Goal: Communication & Community: Answer question/provide support

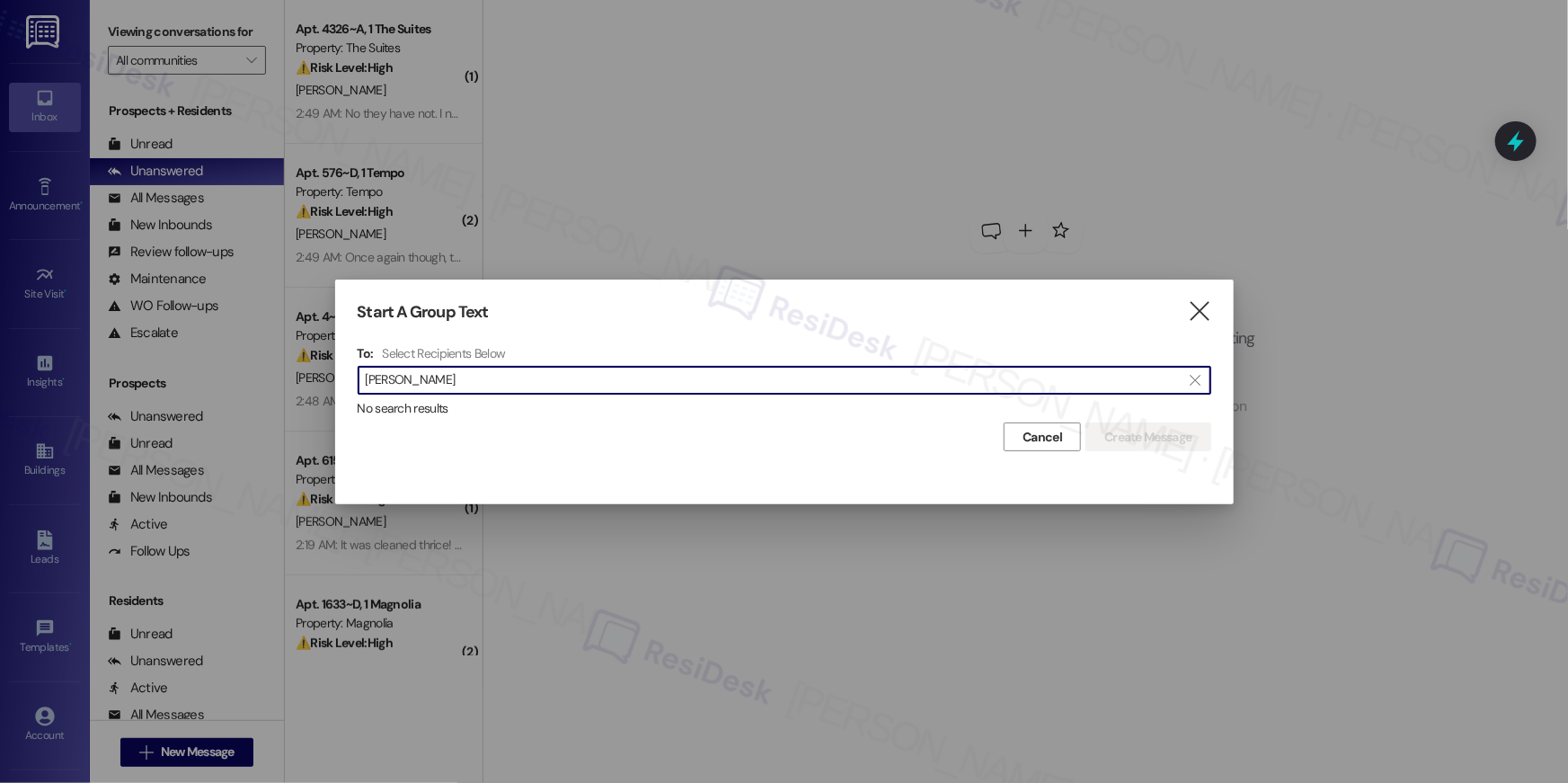
click at [563, 386] on input "[PERSON_NAME]" at bounding box center [773, 380] width 816 height 25
type input "[PERSON_NAME]"
click at [1041, 449] on button "Cancel" at bounding box center [1042, 437] width 77 height 29
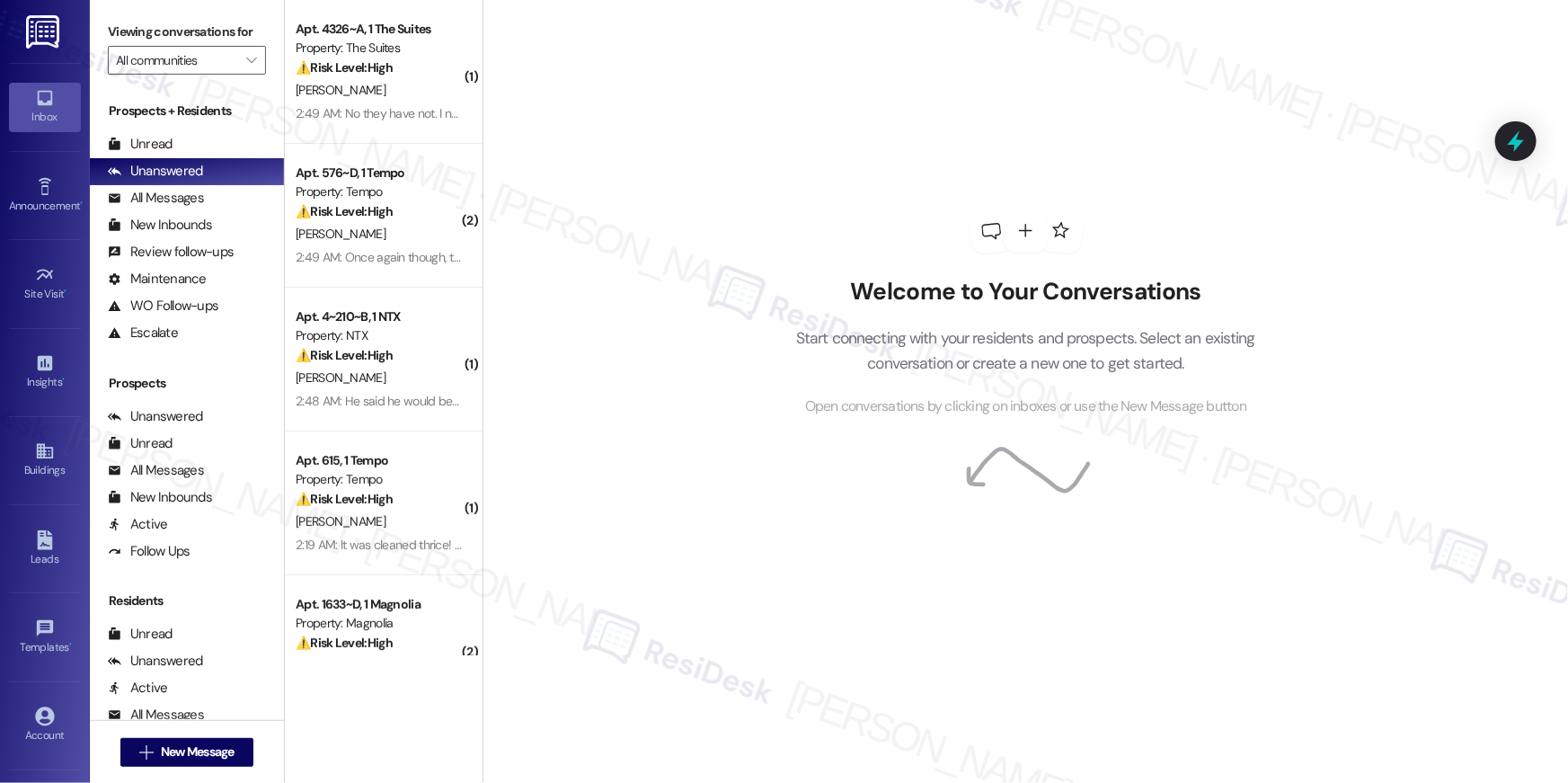
click at [1045, 443] on icon at bounding box center [1026, 472] width 133 height 130
click at [246, 61] on icon "" at bounding box center [251, 60] width 10 height 15
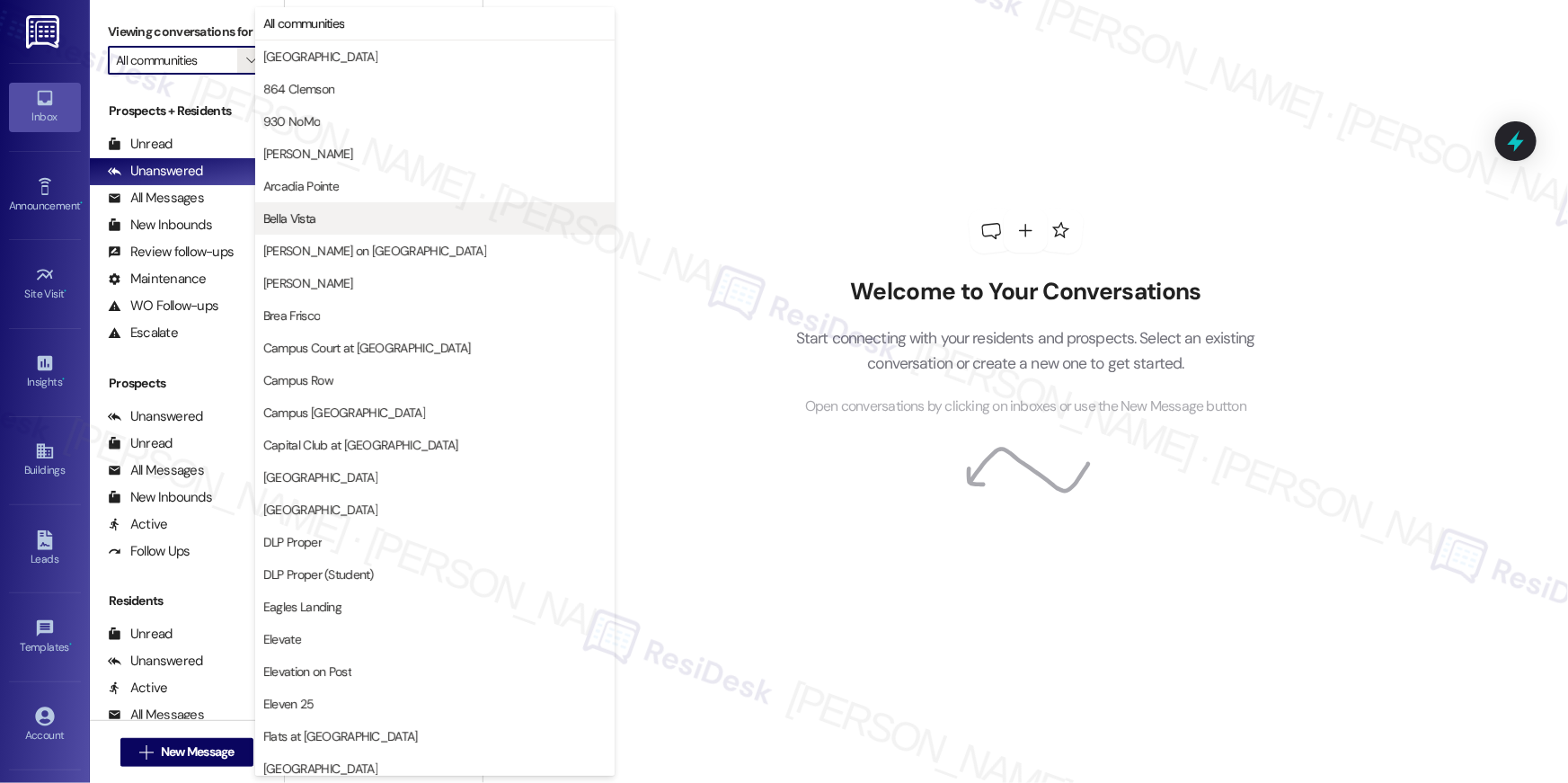
click at [337, 221] on span "Bella Vista" at bounding box center [435, 218] width 343 height 18
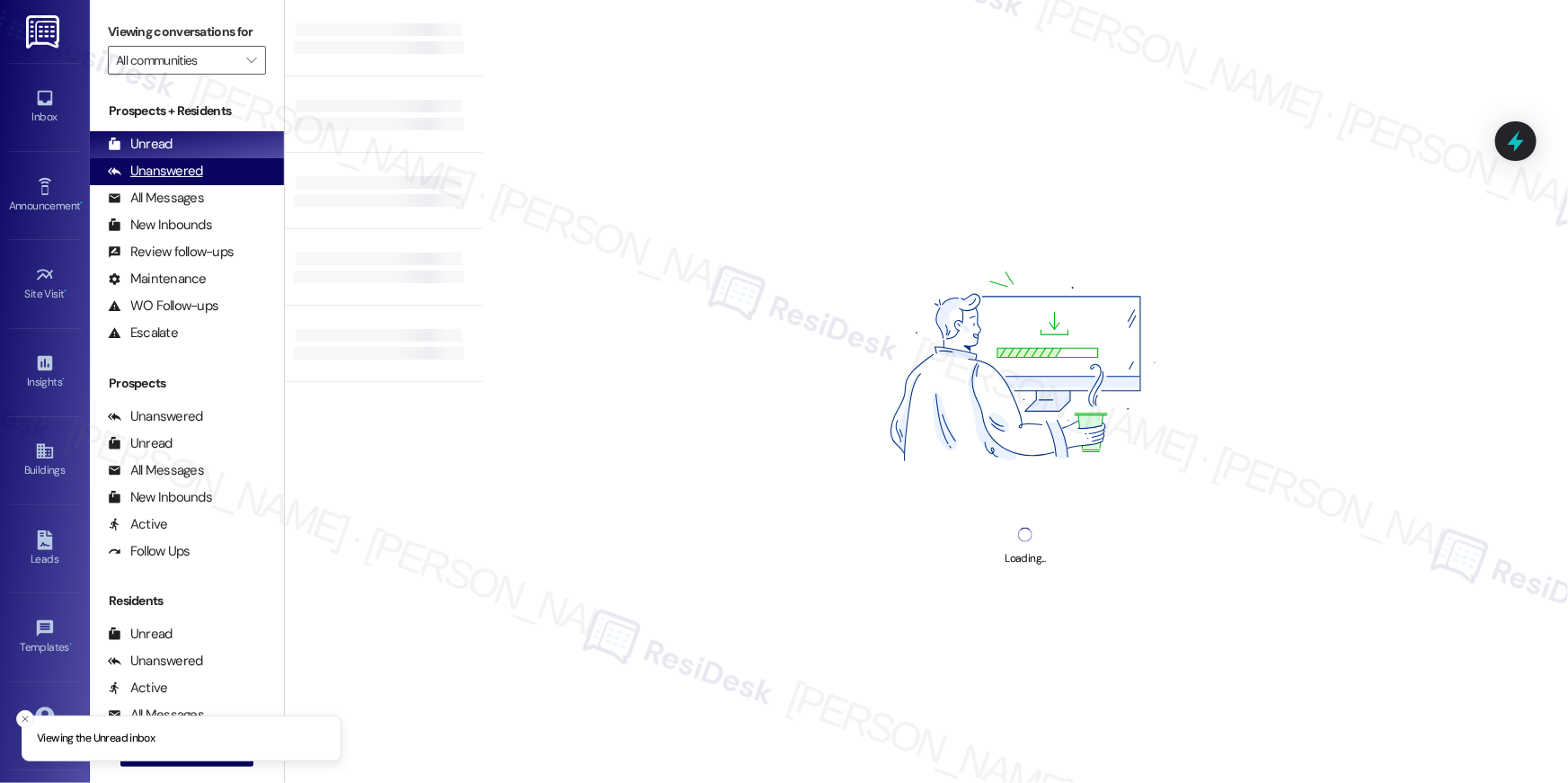
type input "Bella Vista"
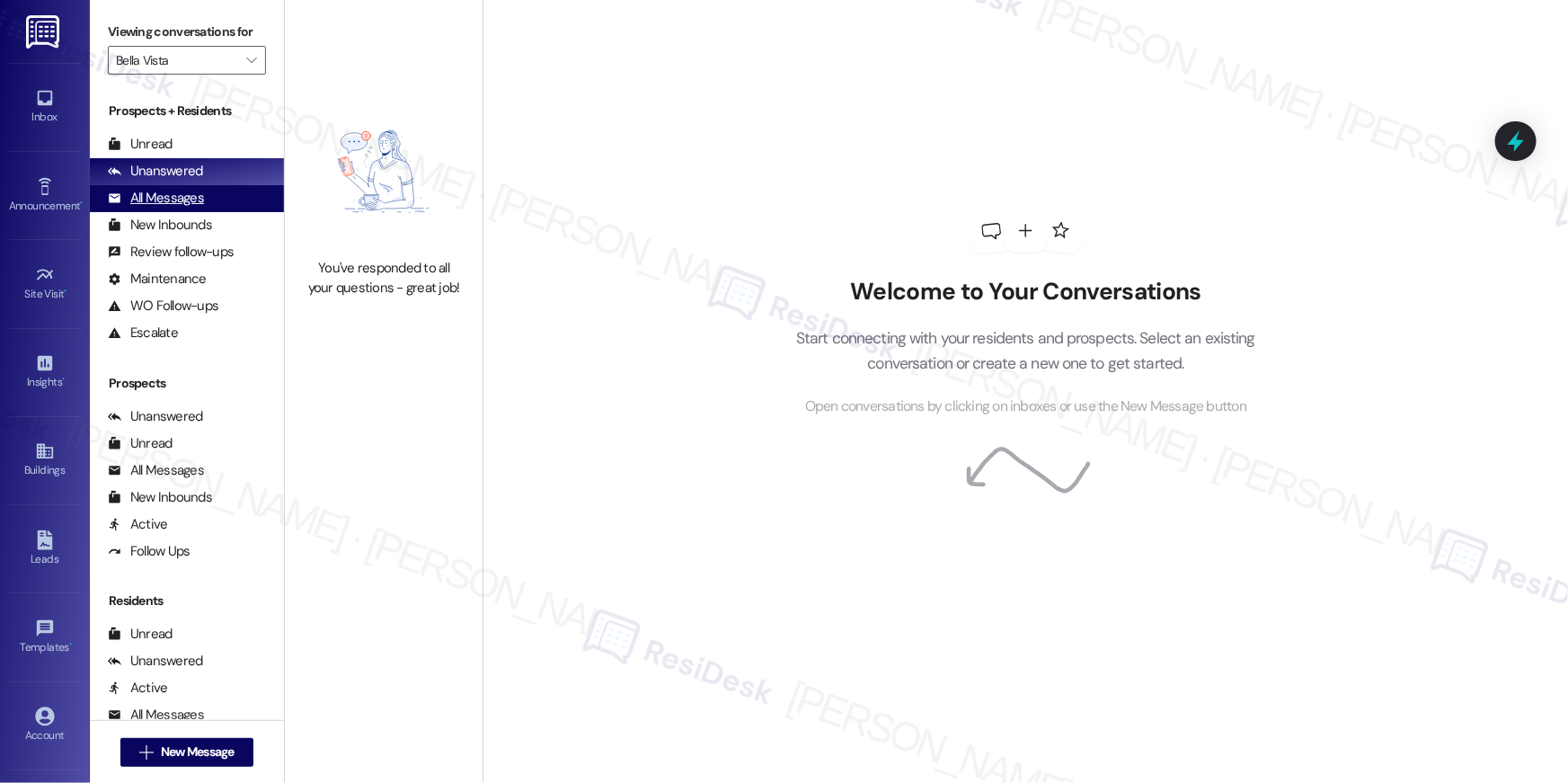
click at [162, 206] on div "All Messages" at bounding box center [156, 197] width 96 height 18
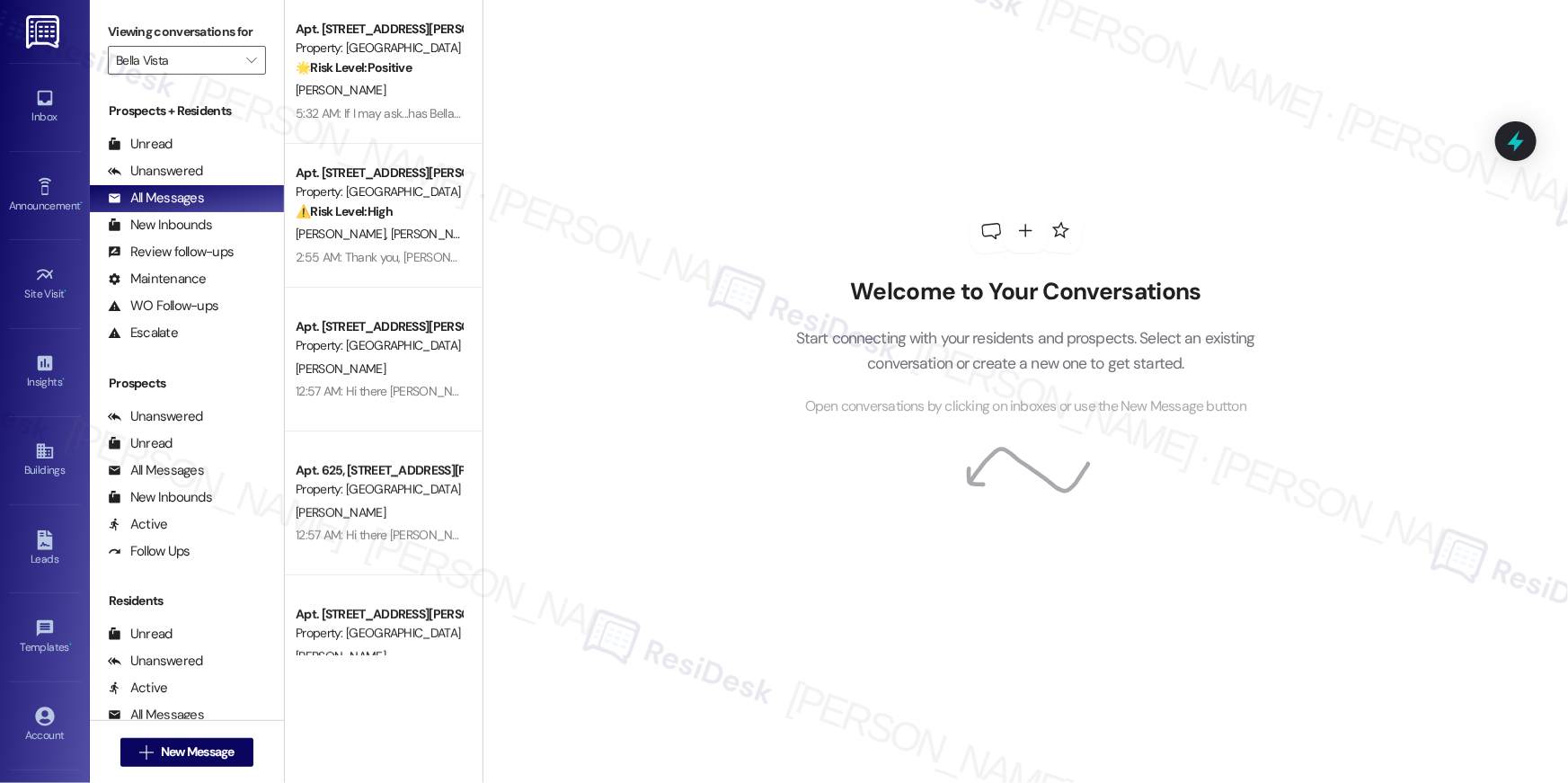
click at [389, 29] on div "Apt. [STREET_ADDRESS][PERSON_NAME]" at bounding box center [378, 28] width 166 height 18
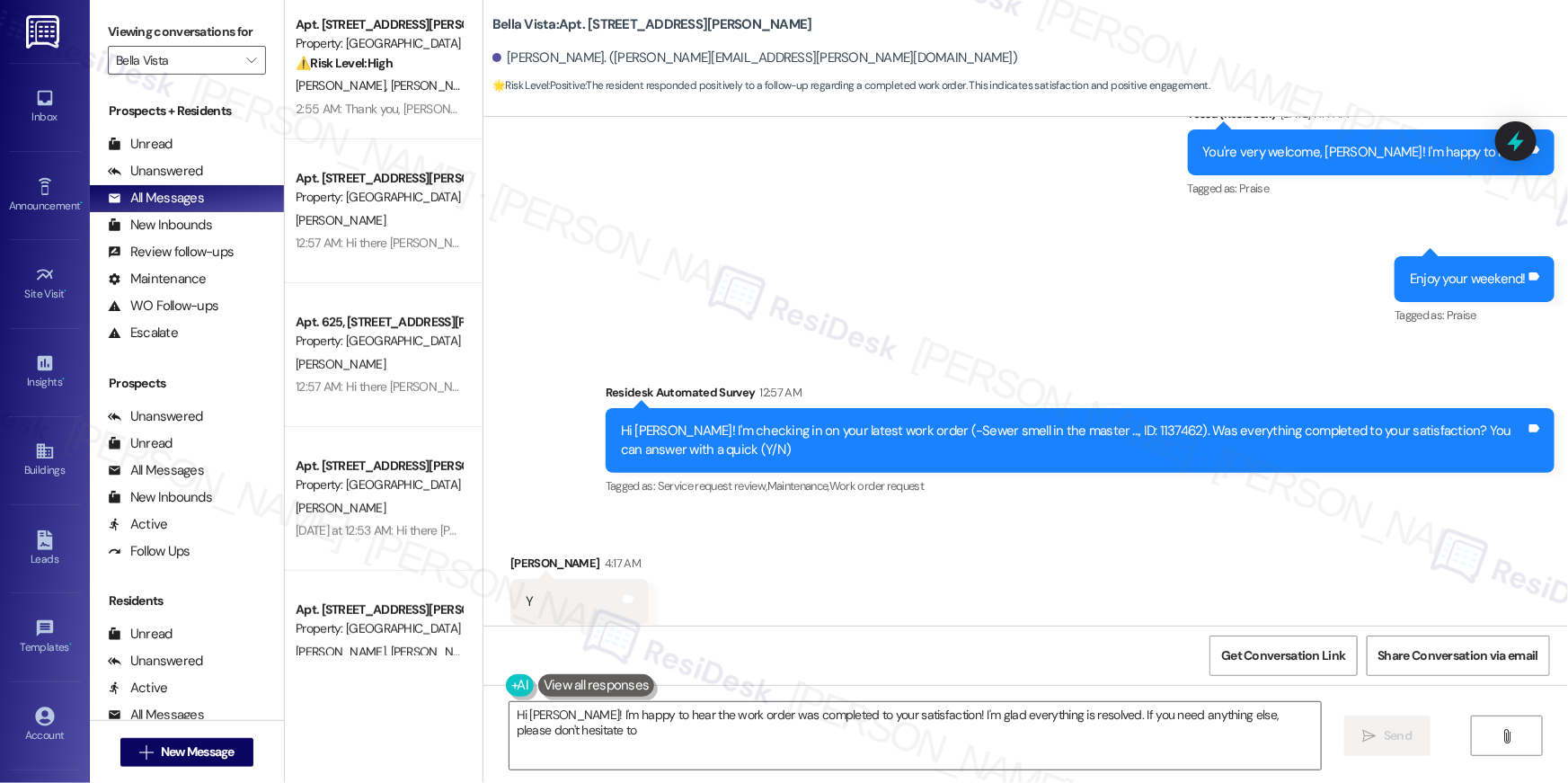
scroll to position [431, 0]
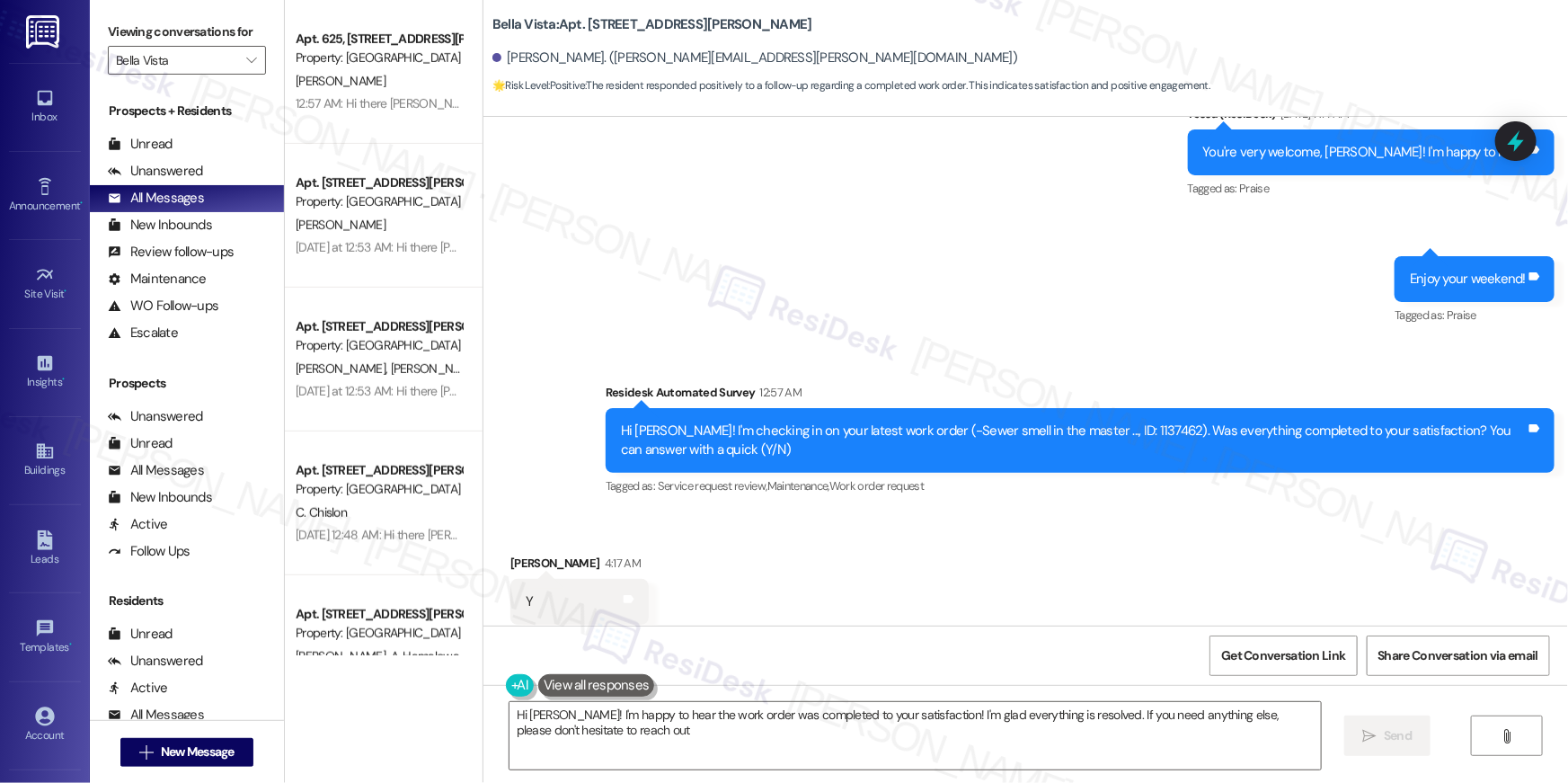
type textarea "Hi [PERSON_NAME]! I'm happy to hear the work order was completed to your satisf…"
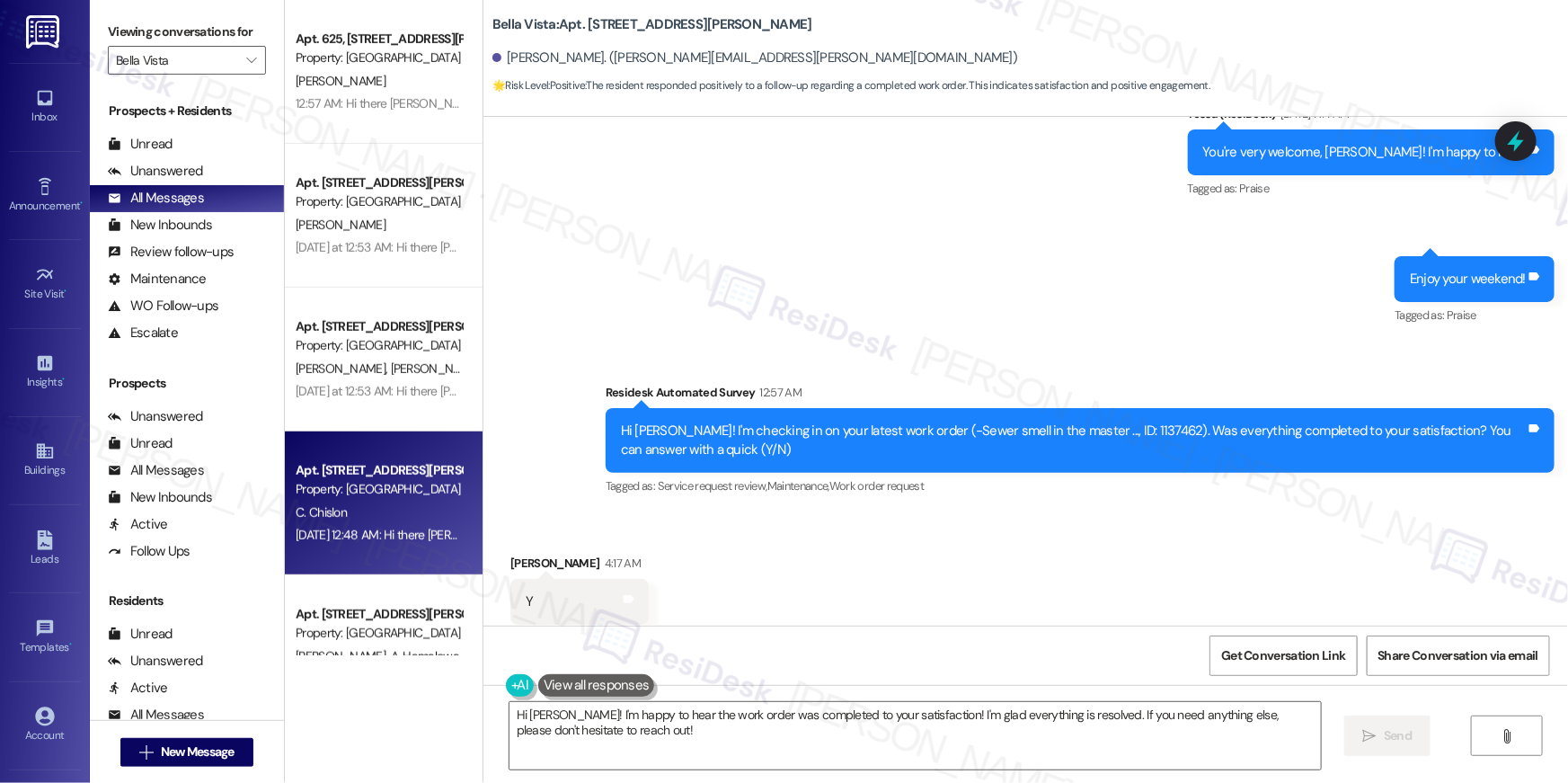
scroll to position [691, 0]
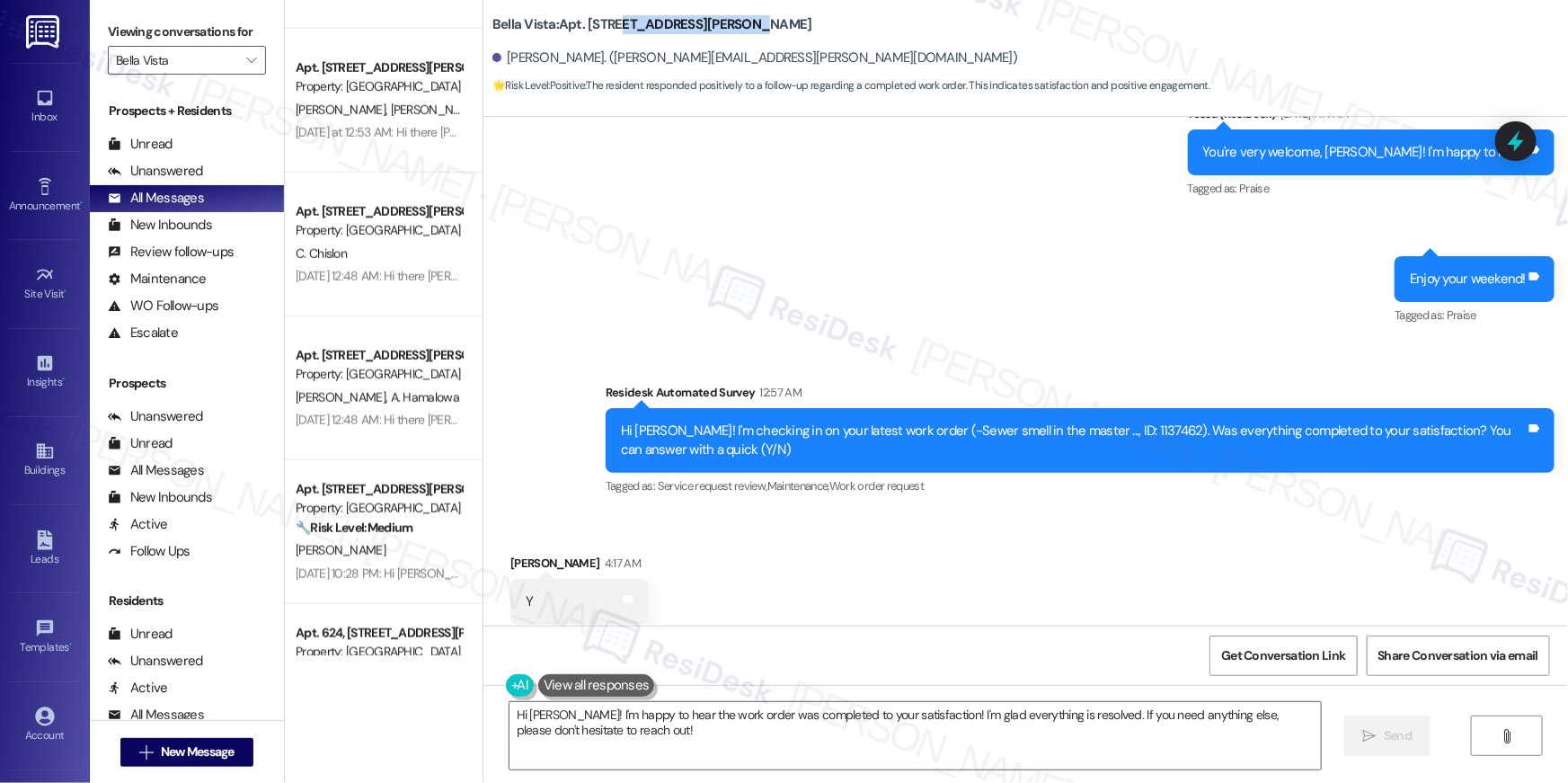
drag, startPoint x: 742, startPoint y: 23, endPoint x: 601, endPoint y: 29, distance: 141.1
click at [601, 29] on div "Bella Vista: Apt. 623, [STREET_ADDRESS][PERSON_NAME]" at bounding box center [672, 24] width 360 height 22
copy b "[STREET_ADDRESS][PERSON_NAME]"
click at [242, 56] on span "" at bounding box center [251, 60] width 18 height 29
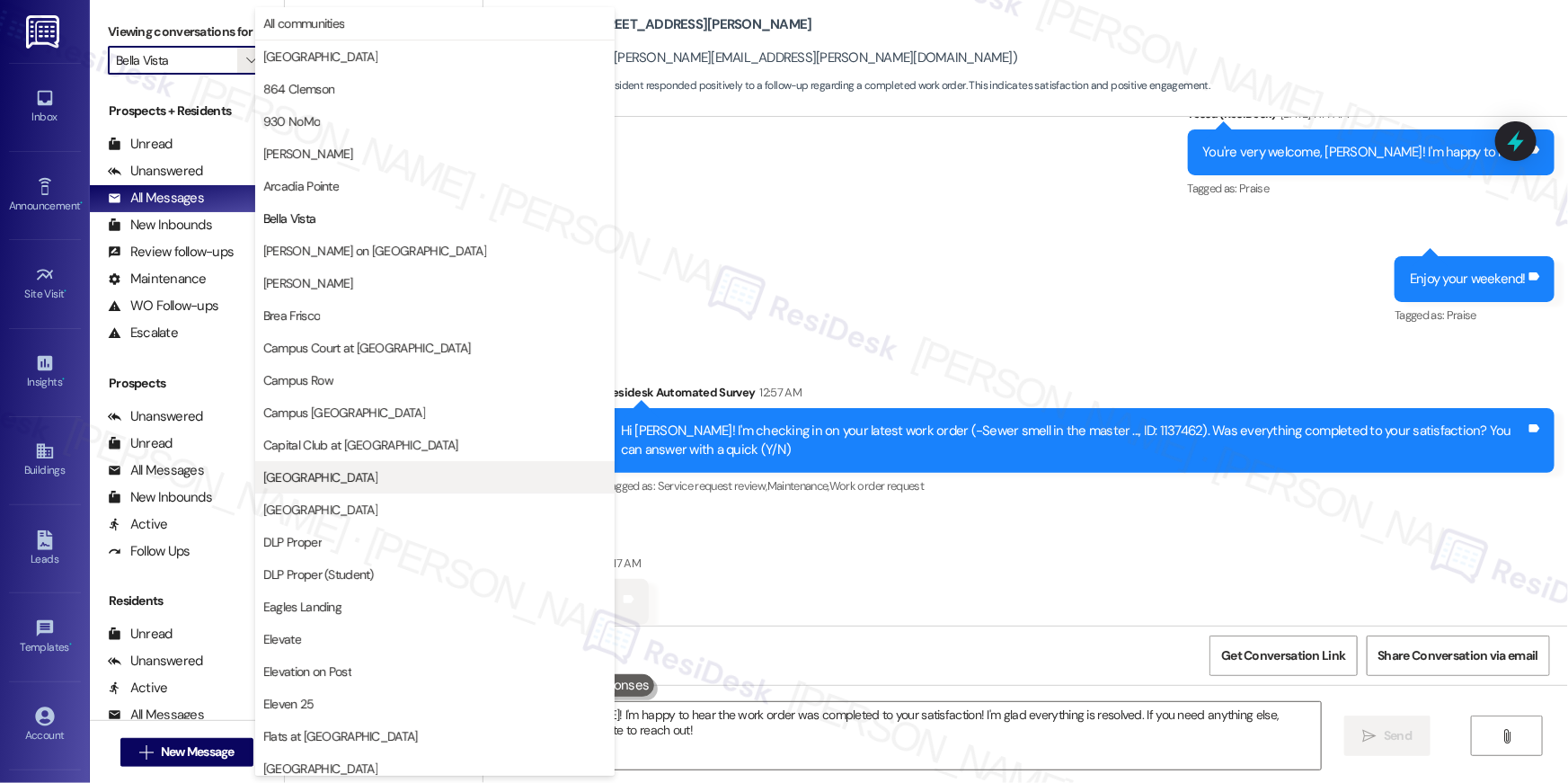
click at [330, 479] on span "[GEOGRAPHIC_DATA]" at bounding box center [320, 477] width 114 height 18
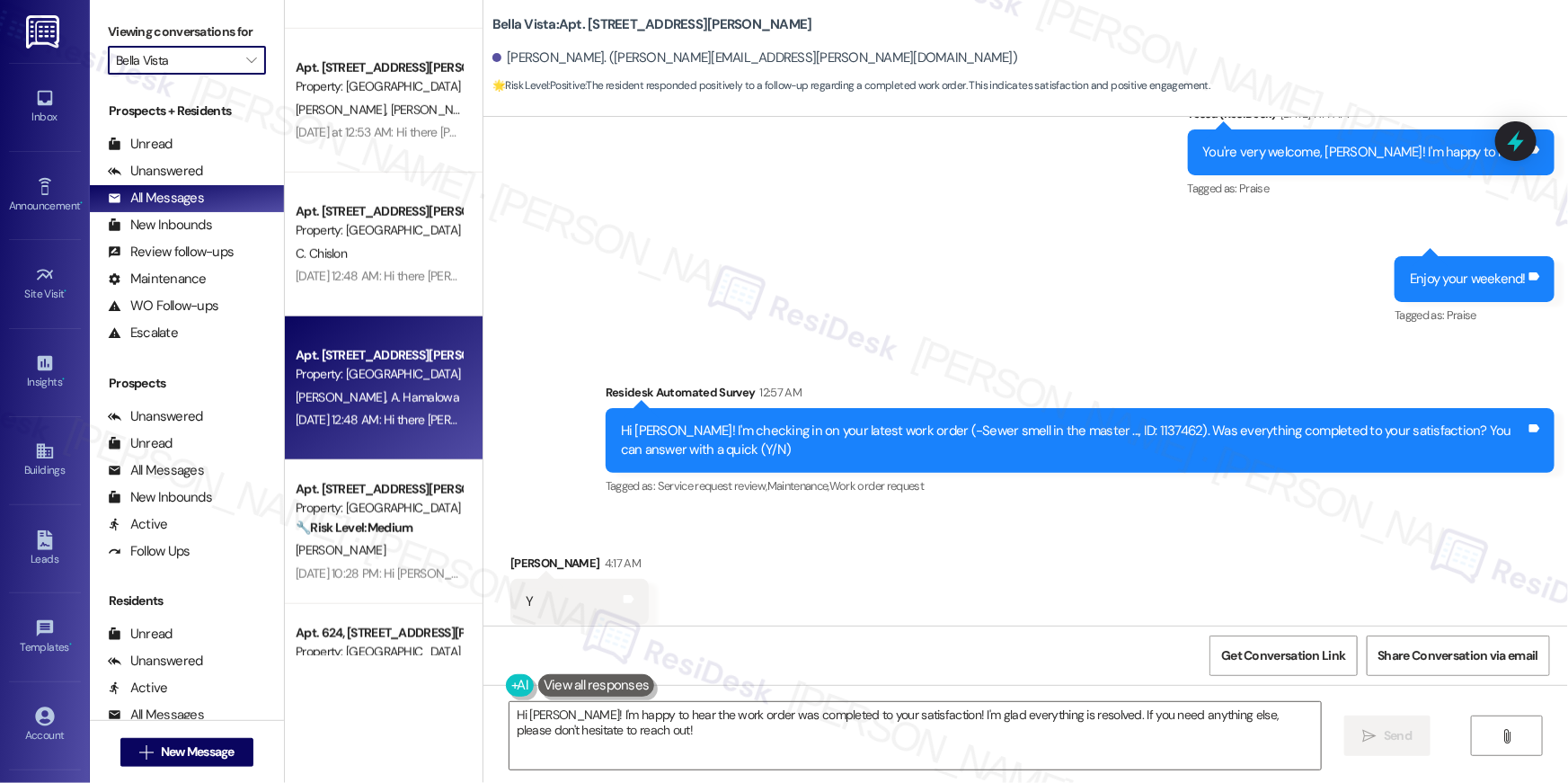
type input "[GEOGRAPHIC_DATA]"
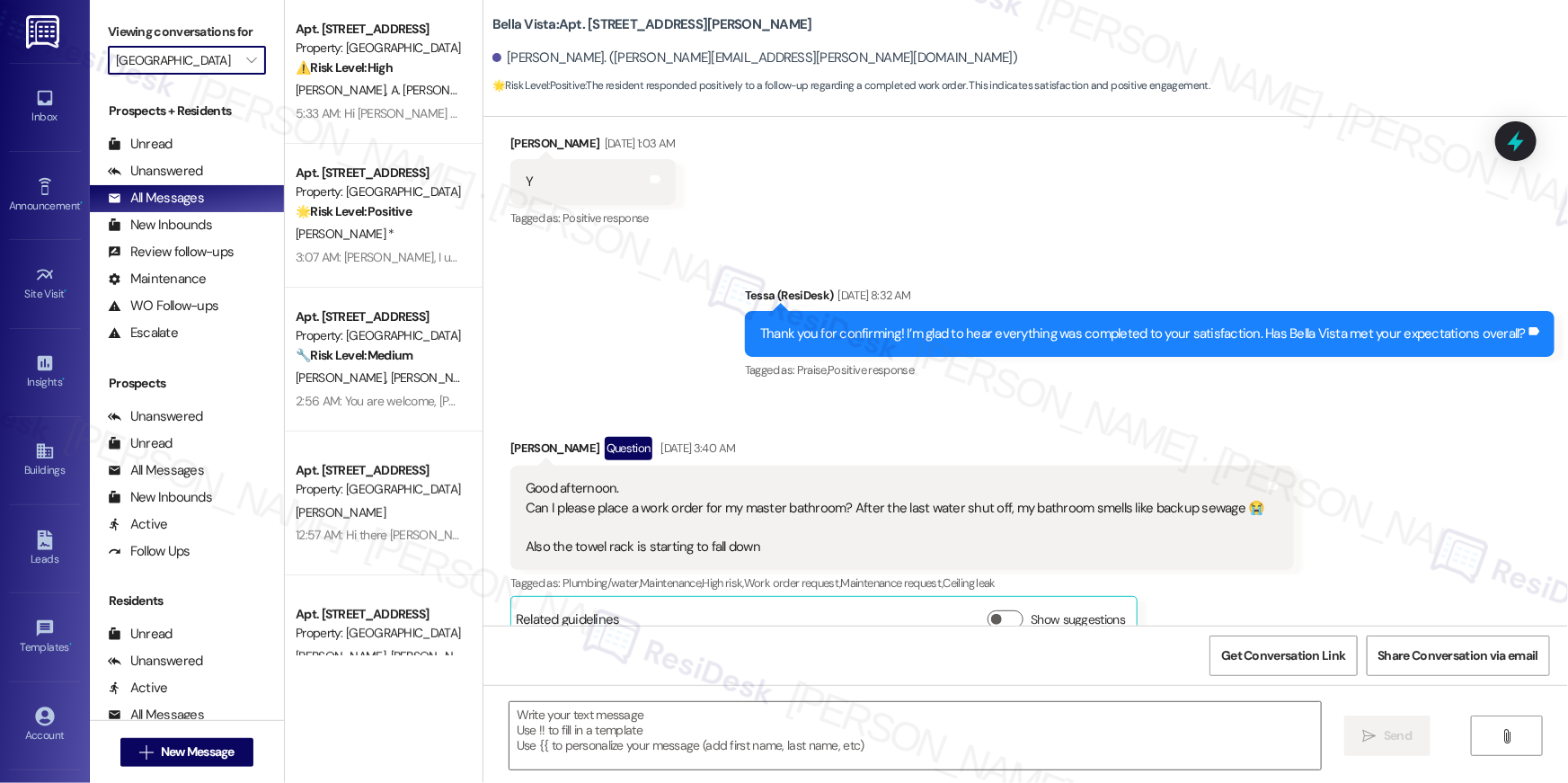
type textarea "Fetching suggested responses. Please feel free to read through the conversation…"
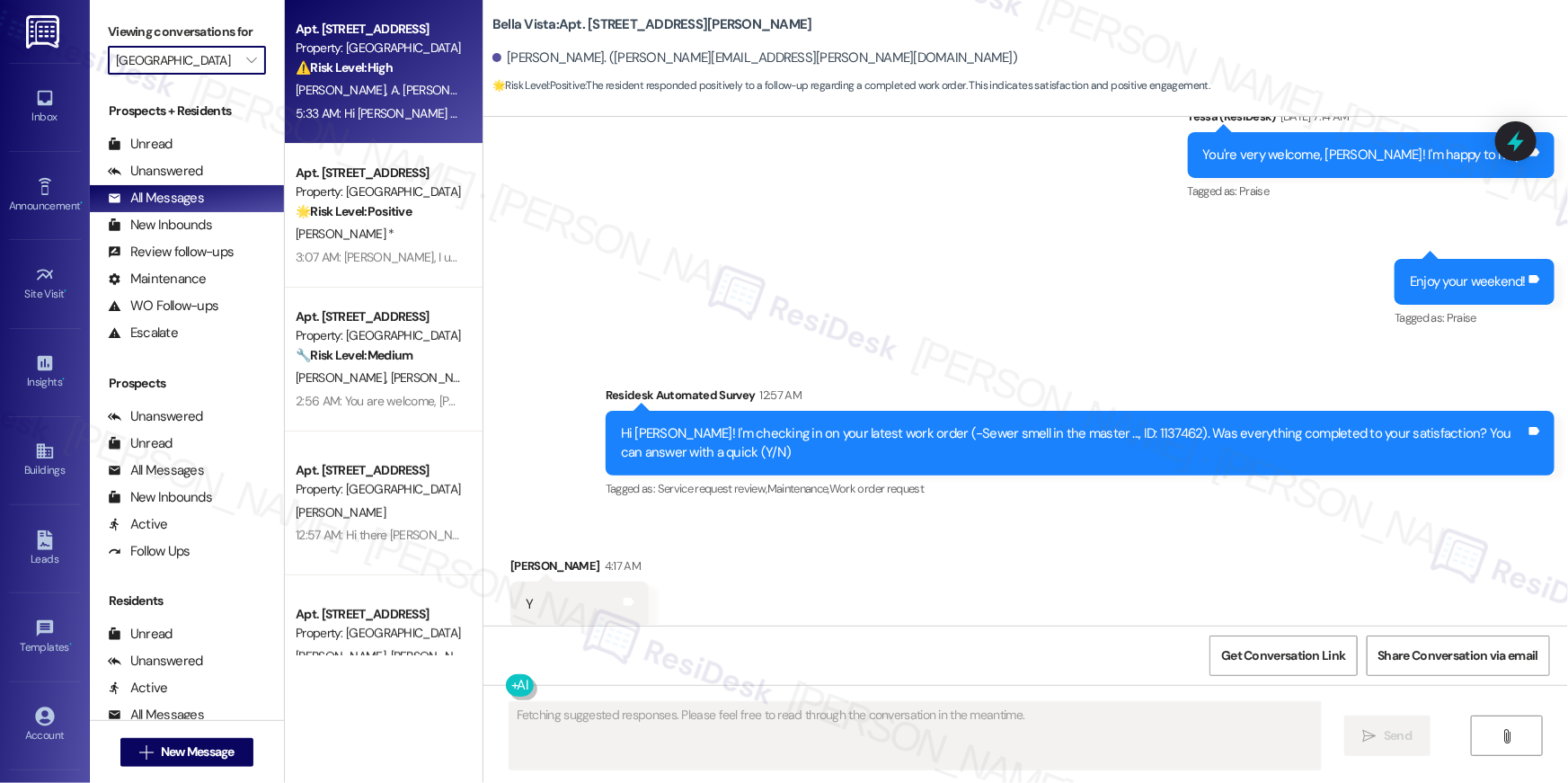
scroll to position [2544, 0]
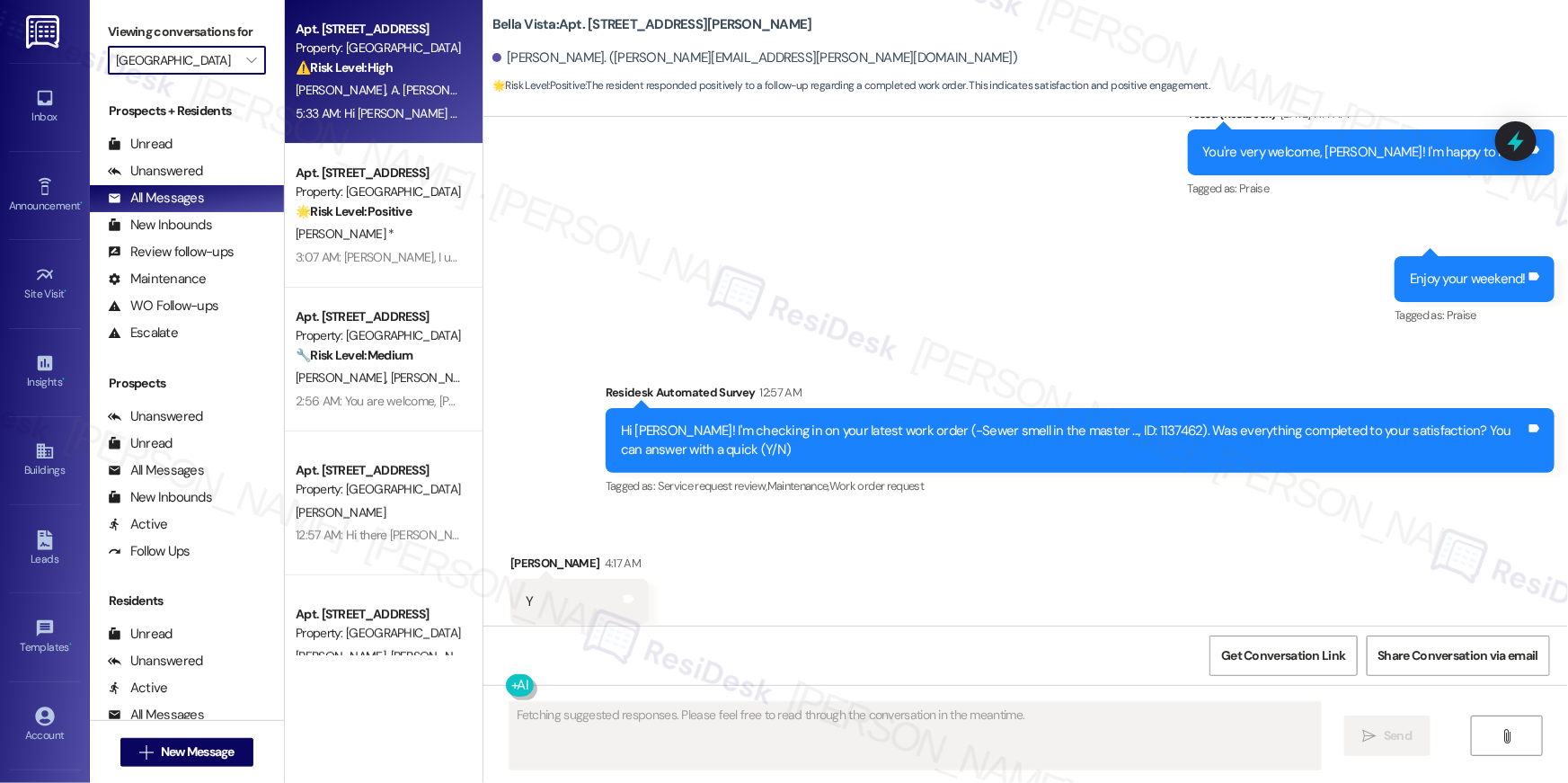
click at [385, 95] on div "I. [PERSON_NAME] [PERSON_NAME]" at bounding box center [378, 89] width 170 height 22
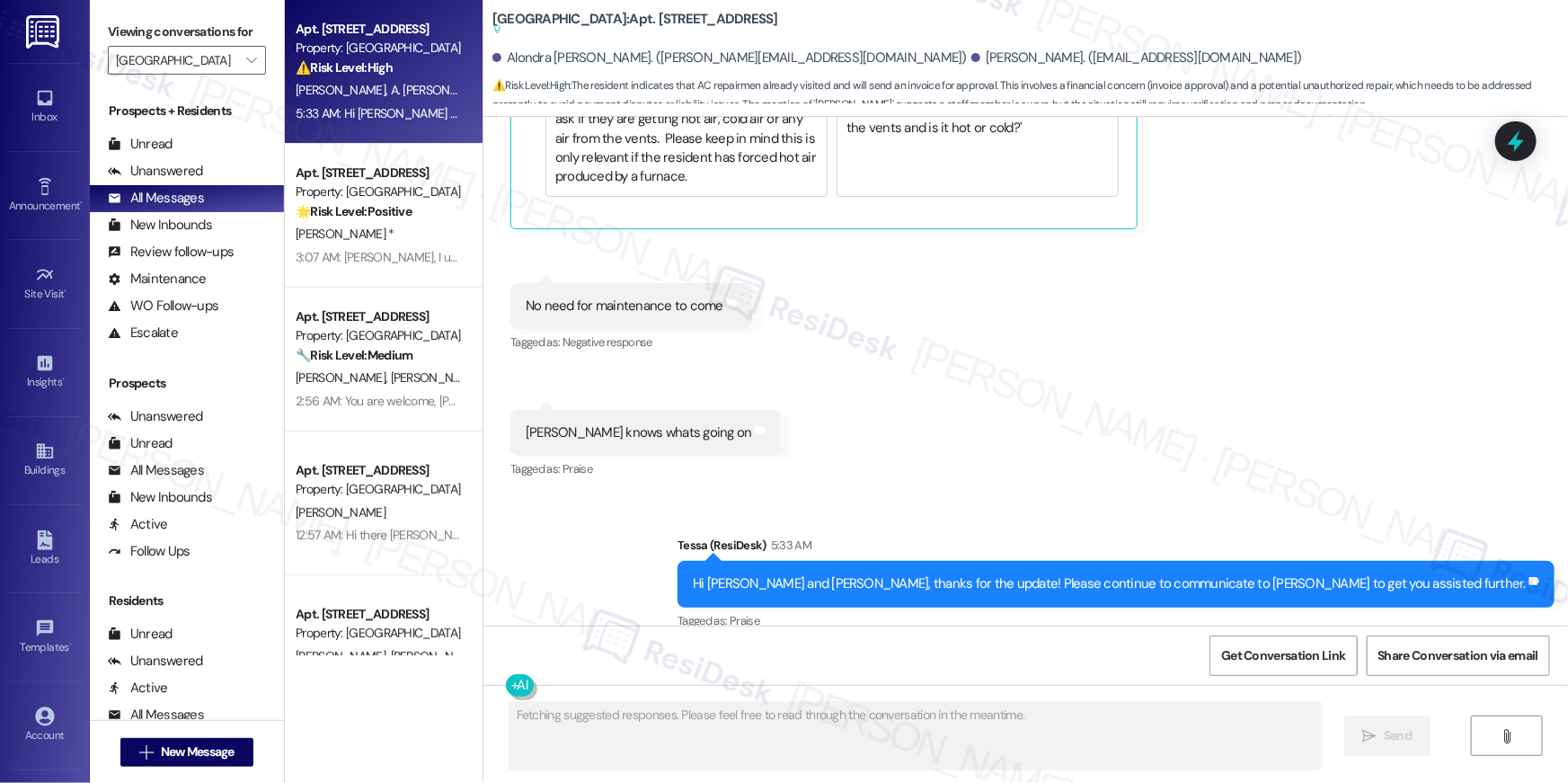
scroll to position [1836, 0]
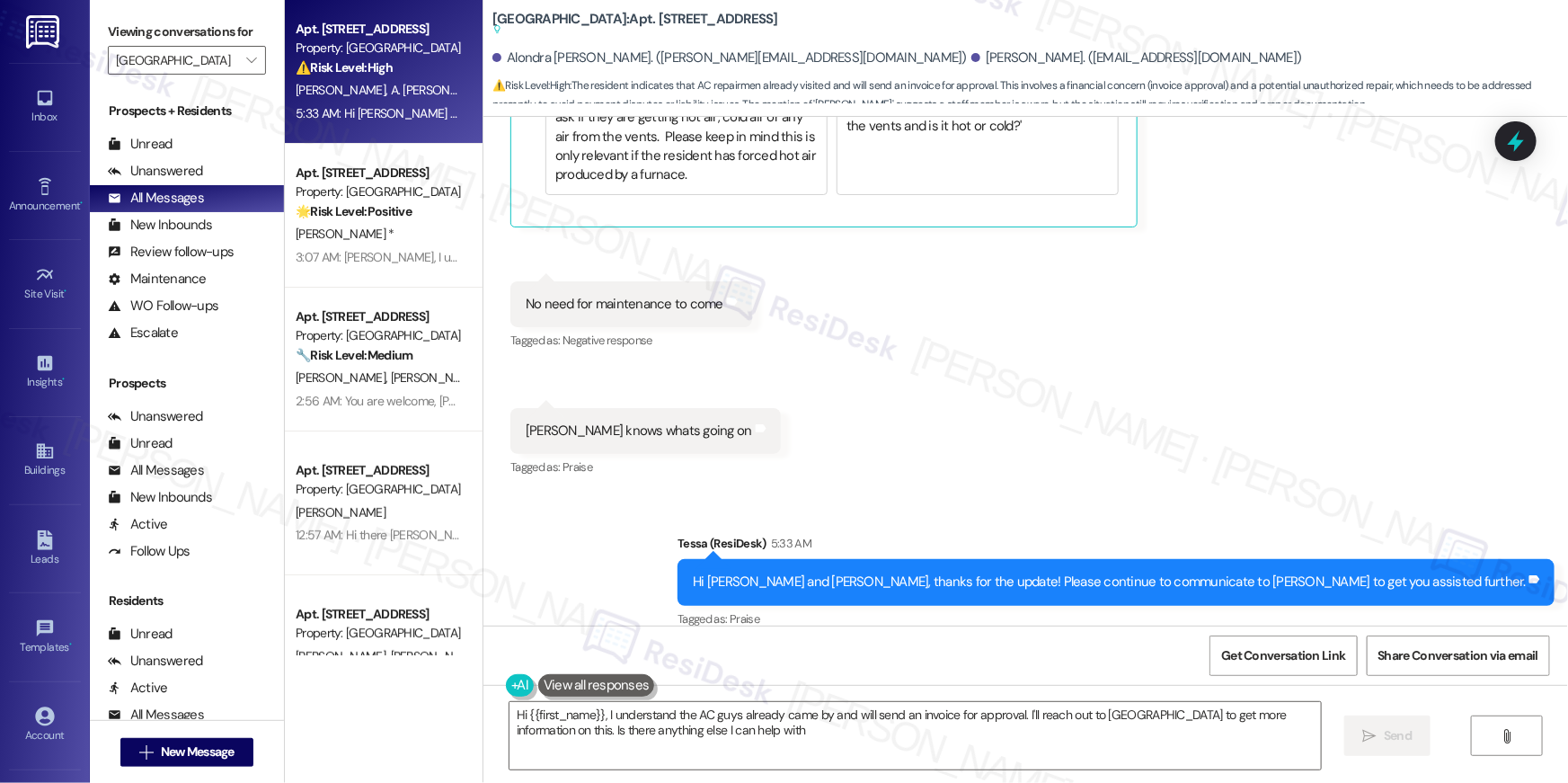
type textarea "Hi {{first_name}}, I understand the AC guys already came by and will send an in…"
drag, startPoint x: 734, startPoint y: 18, endPoint x: 632, endPoint y: 19, distance: 102.0
click at [632, 19] on div "[GEOGRAPHIC_DATA]: Apt. [STREET_ADDRESS] Suggested actions and notes available …" at bounding box center [672, 24] width 360 height 22
copy b "[STREET_ADDRESS]"
click at [246, 66] on icon "" at bounding box center [251, 60] width 10 height 15
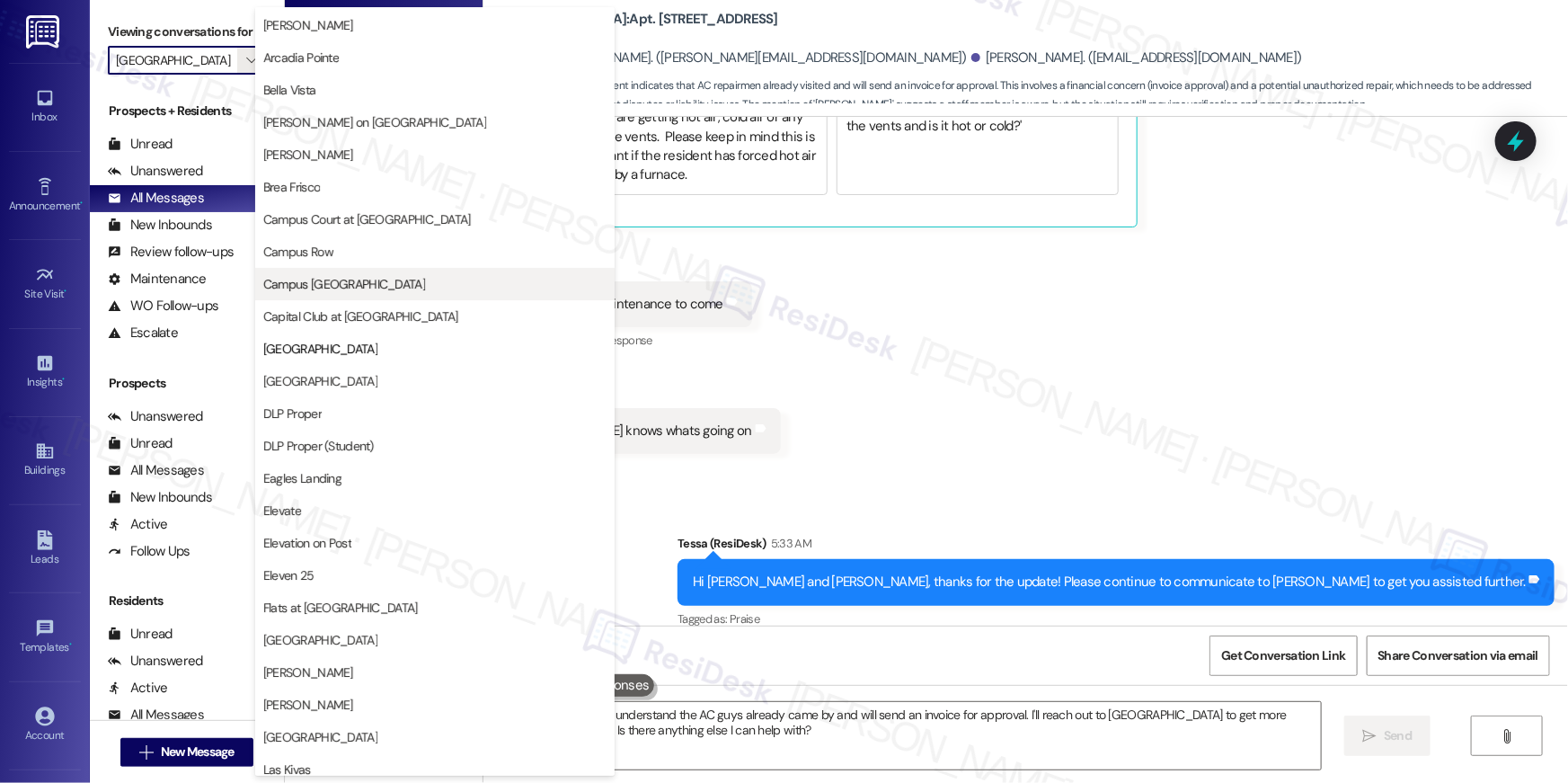
scroll to position [0, 0]
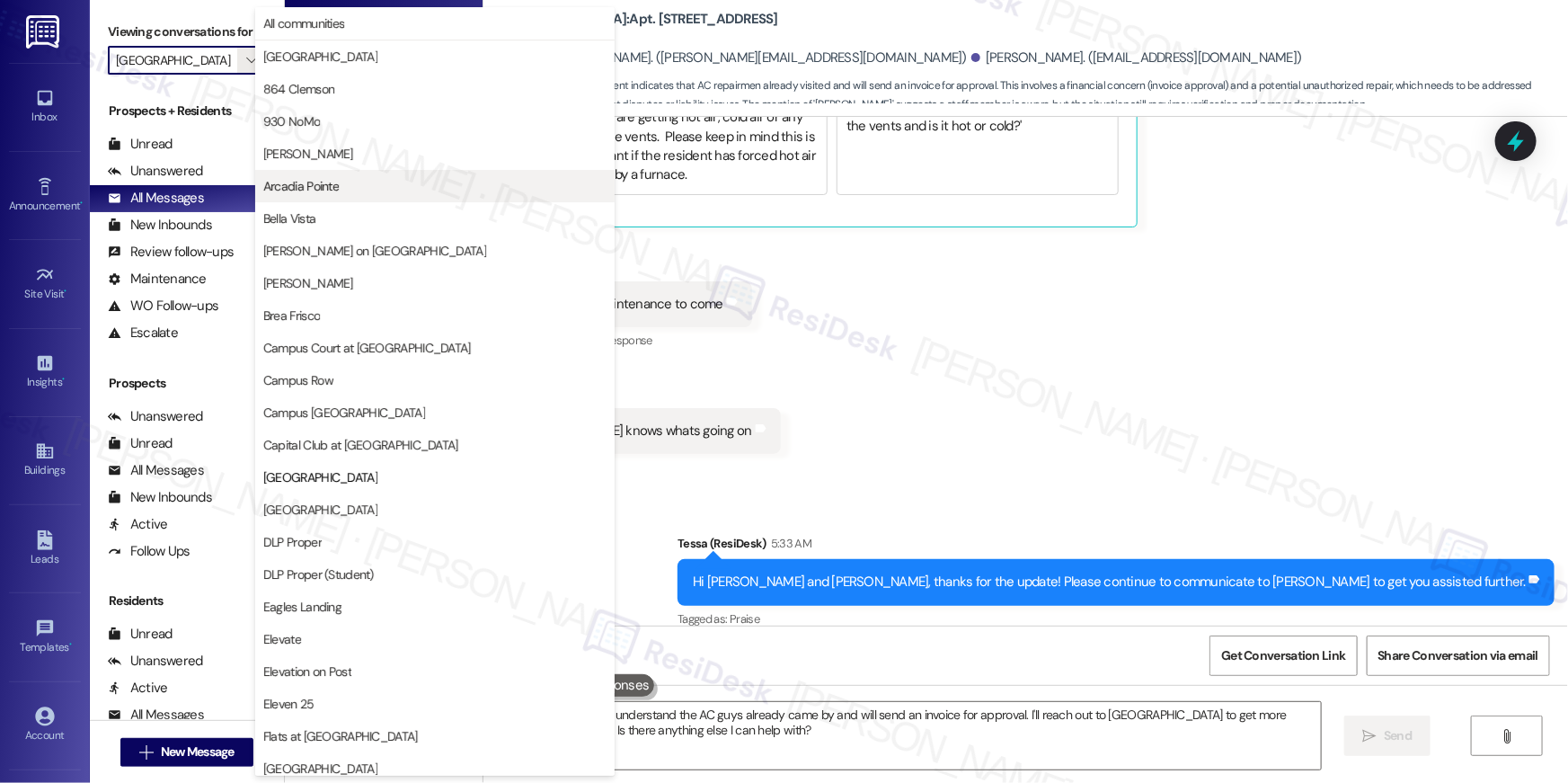
click at [329, 200] on button "Arcadia Pointe" at bounding box center [435, 186] width 360 height 32
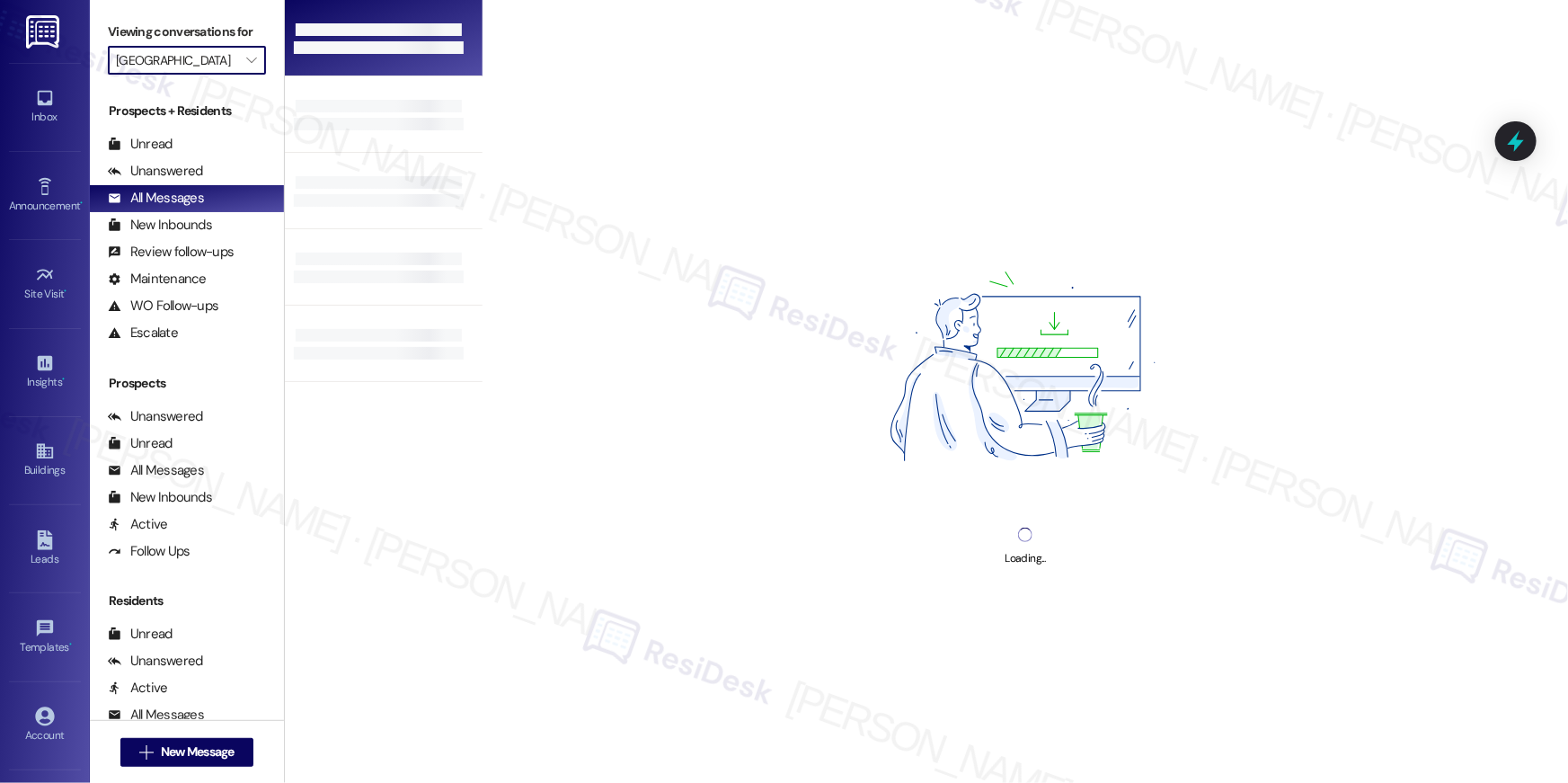
type input "Arcadia Pointe"
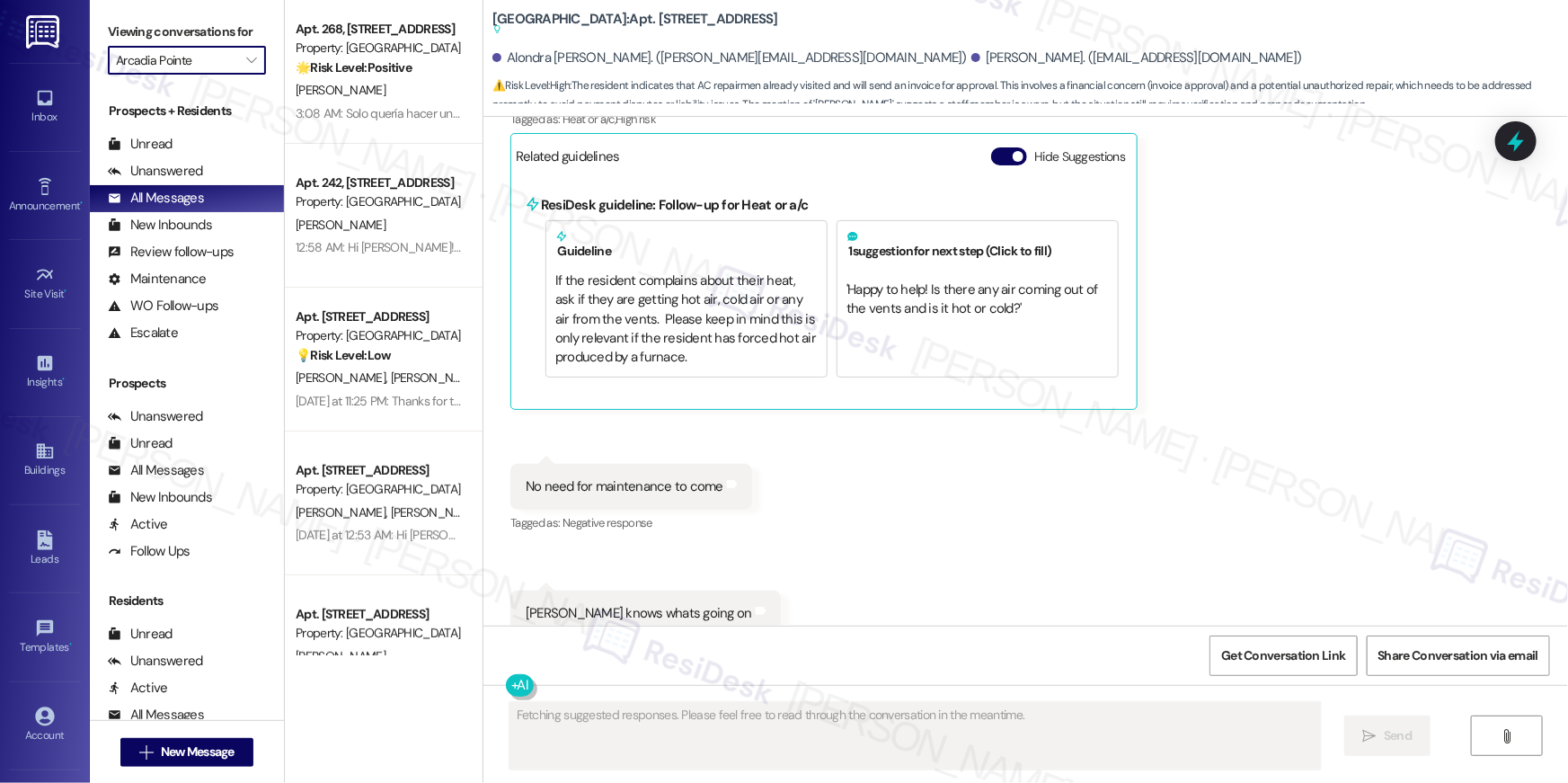
scroll to position [1684, 0]
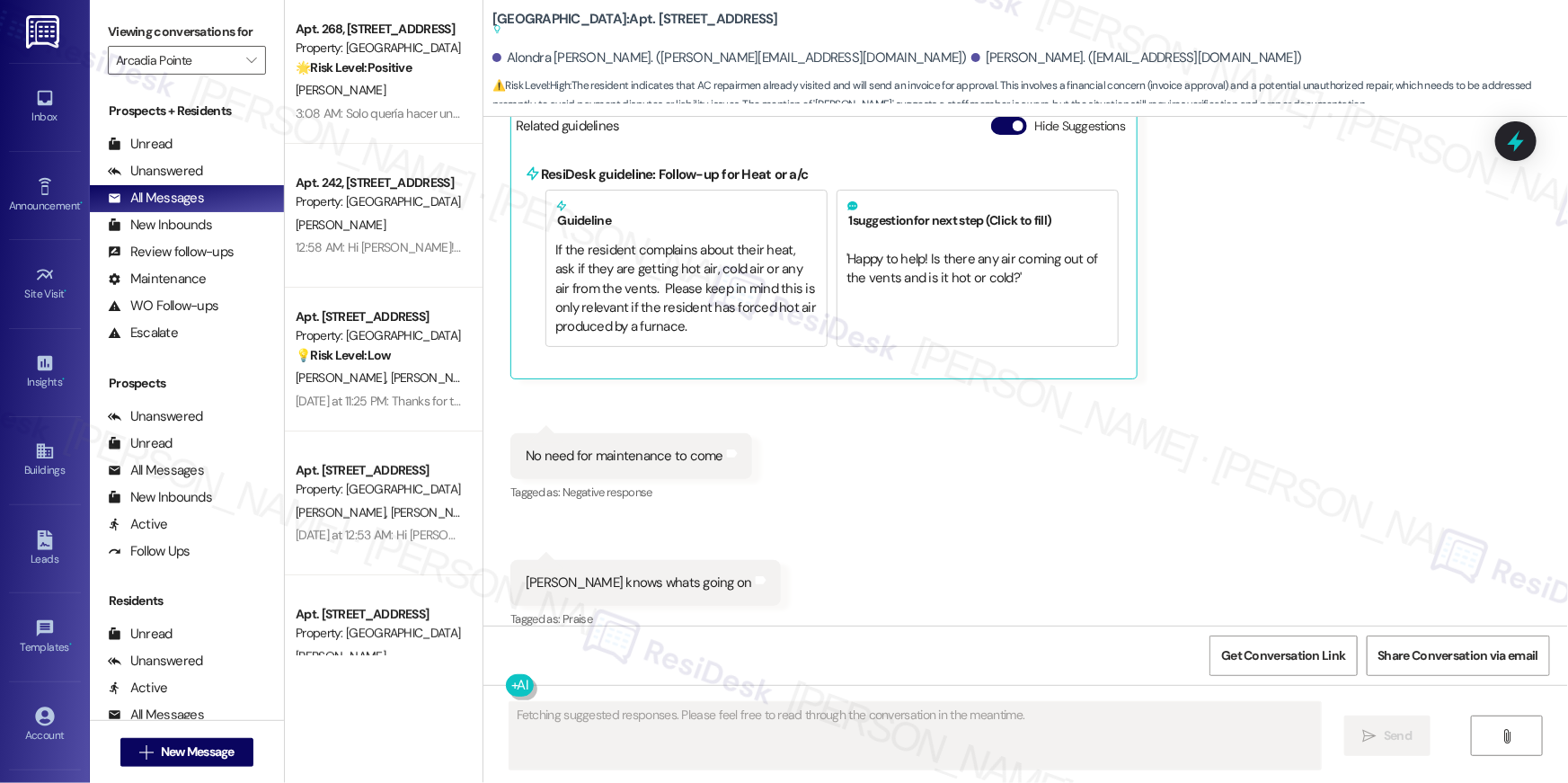
drag, startPoint x: 818, startPoint y: 27, endPoint x: 631, endPoint y: 18, distance: 187.2
click at [631, 18] on div "[GEOGRAPHIC_DATA]: Apt. [STREET_ADDRESS] Suggested actions and notes available …" at bounding box center [672, 24] width 360 height 22
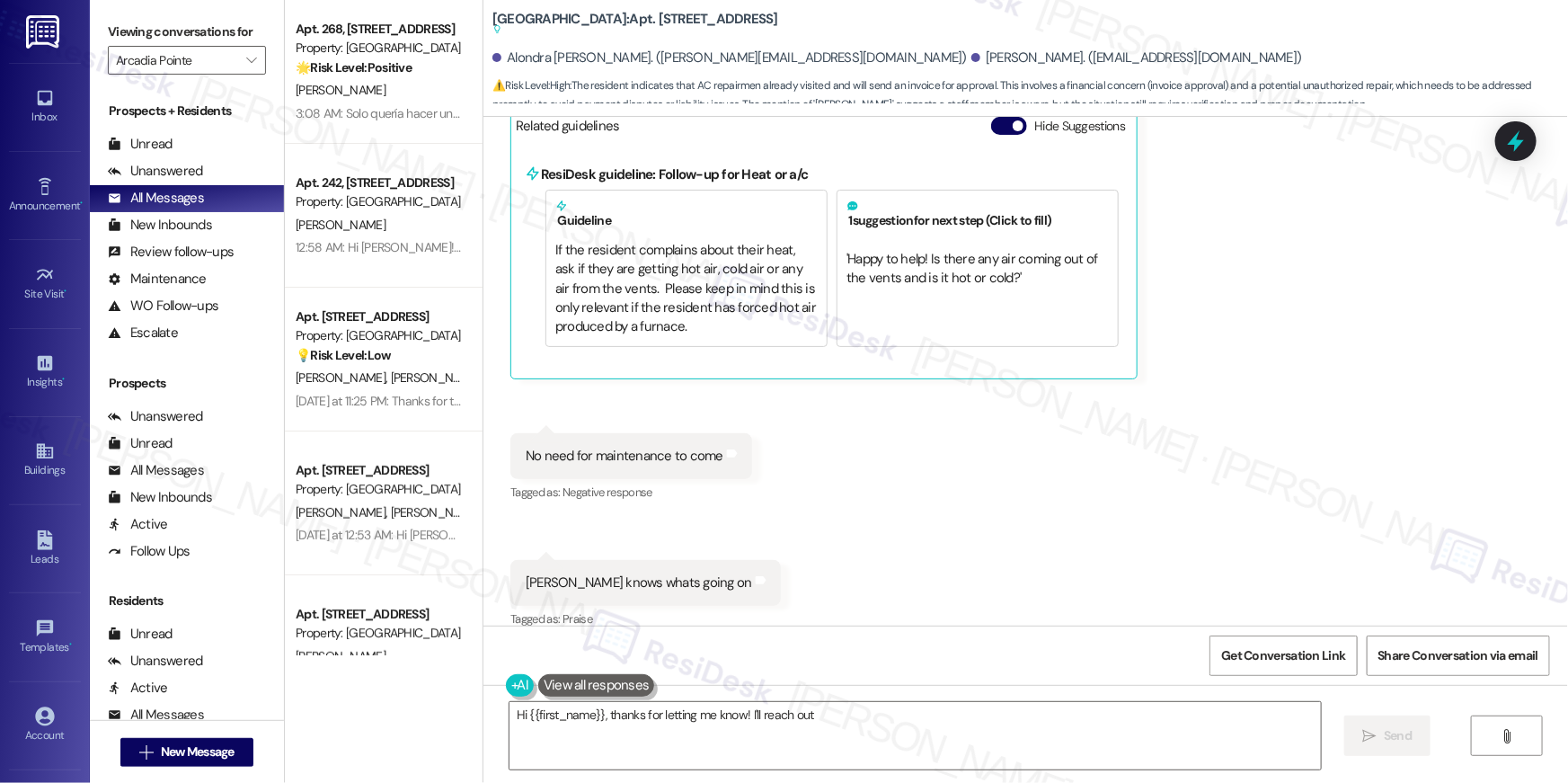
copy b "[STREET_ADDRESS]"
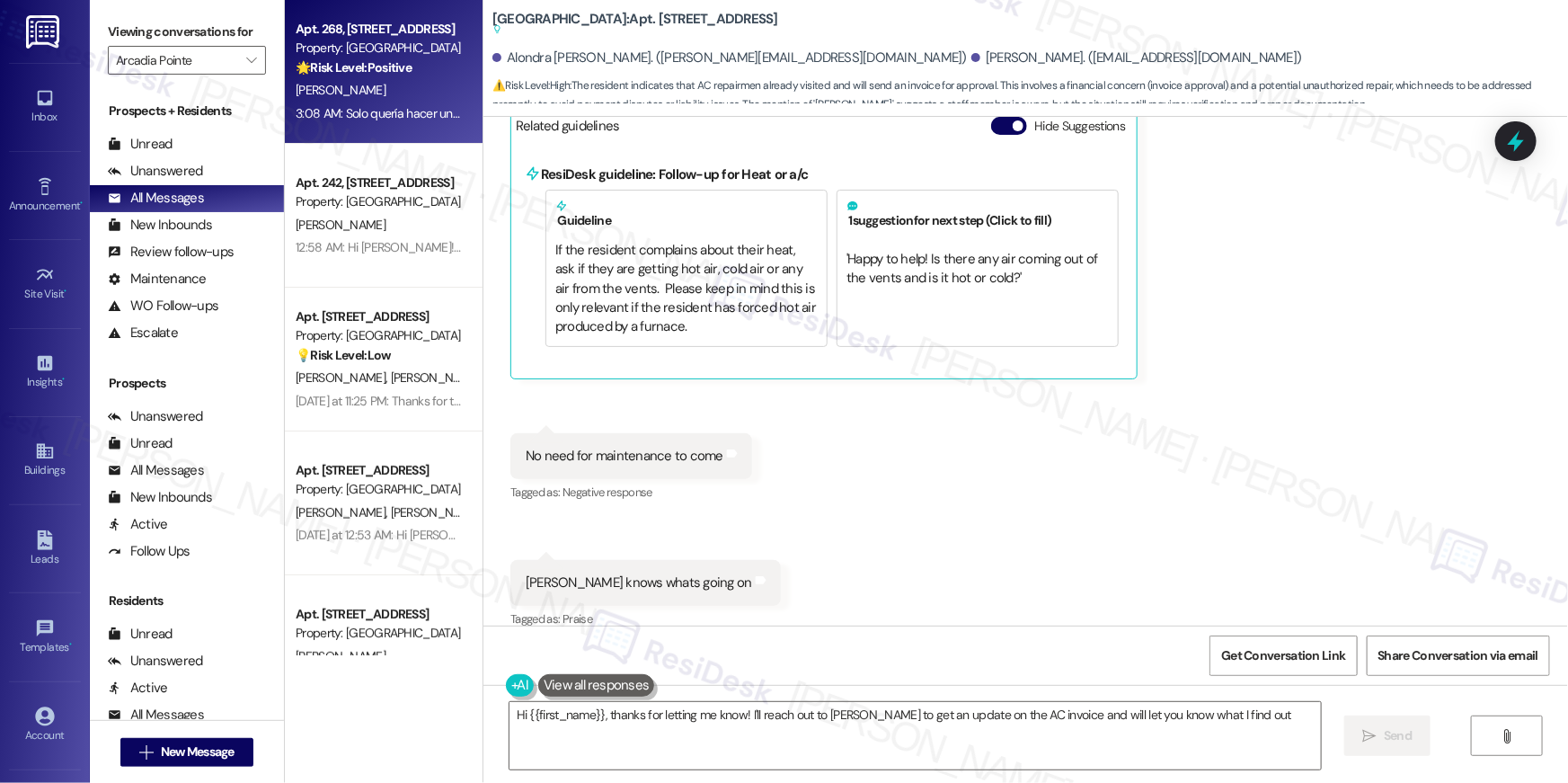
type textarea "Hi {{first_name}}, thanks for letting me know! I'll reach out to [PERSON_NAME] …"
click at [293, 132] on div "Apt. 268, [STREET_ADDRESS] Property: Arcadia Pointe 🌟 Risk Level: Positive The …" at bounding box center [383, 72] width 197 height 144
click at [339, 96] on div "[PERSON_NAME]" at bounding box center [378, 89] width 170 height 22
type textarea "Hi {{first_name}}, thanks for letting me know! I'll reach out to [PERSON_NAME] …"
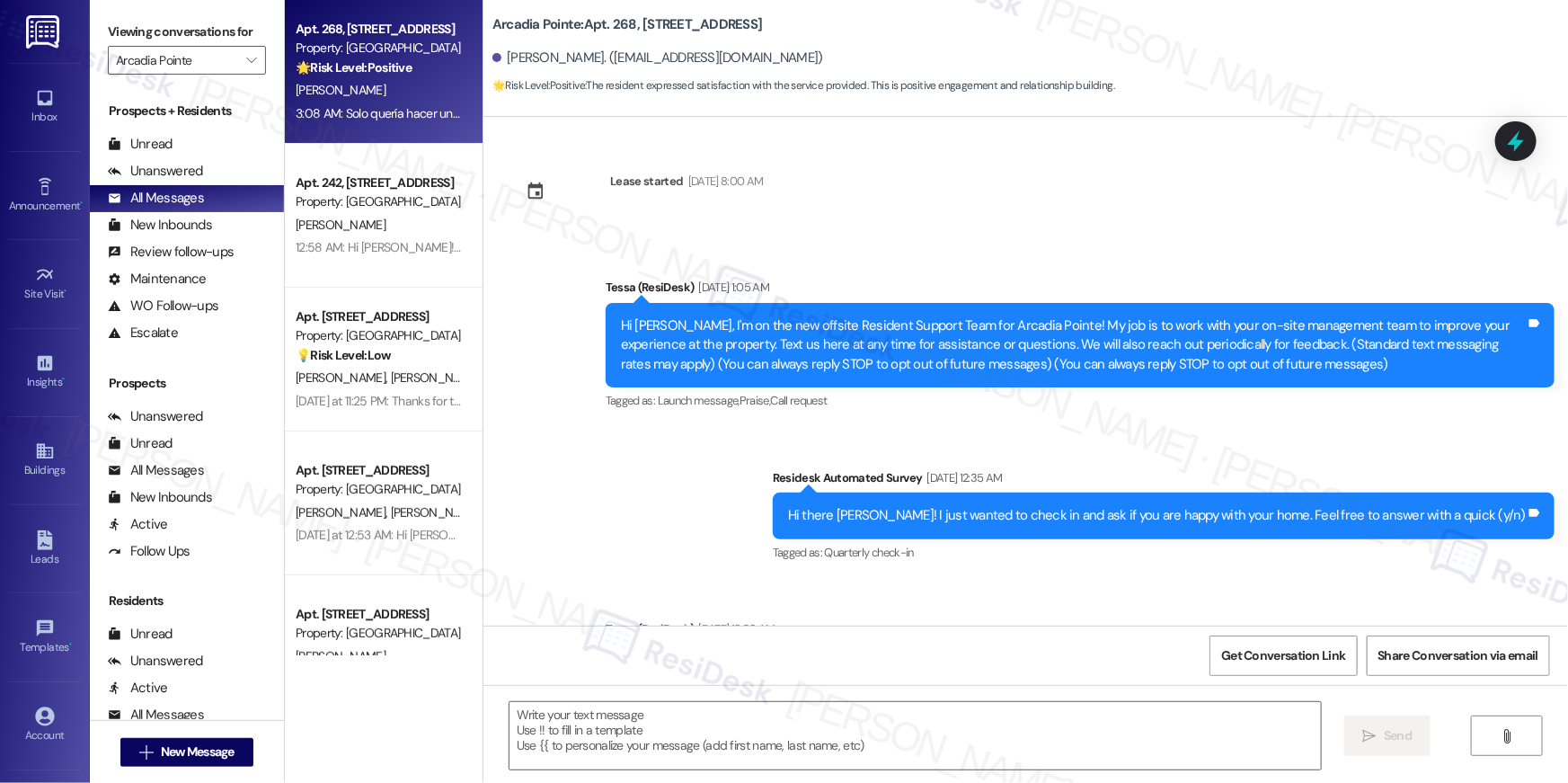
type textarea "Fetching suggested responses. Please feel free to read through the conversation…"
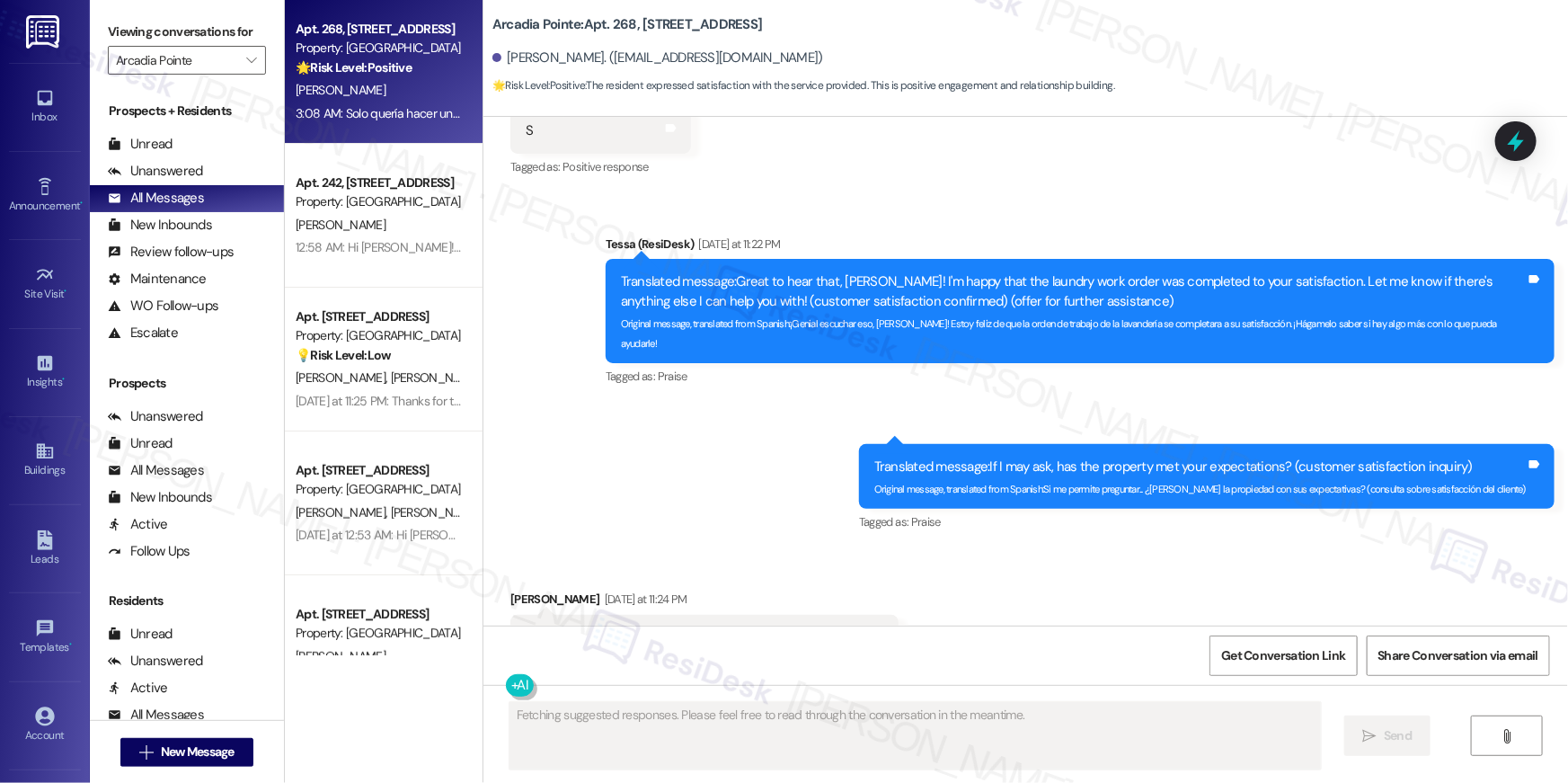
scroll to position [3761, 0]
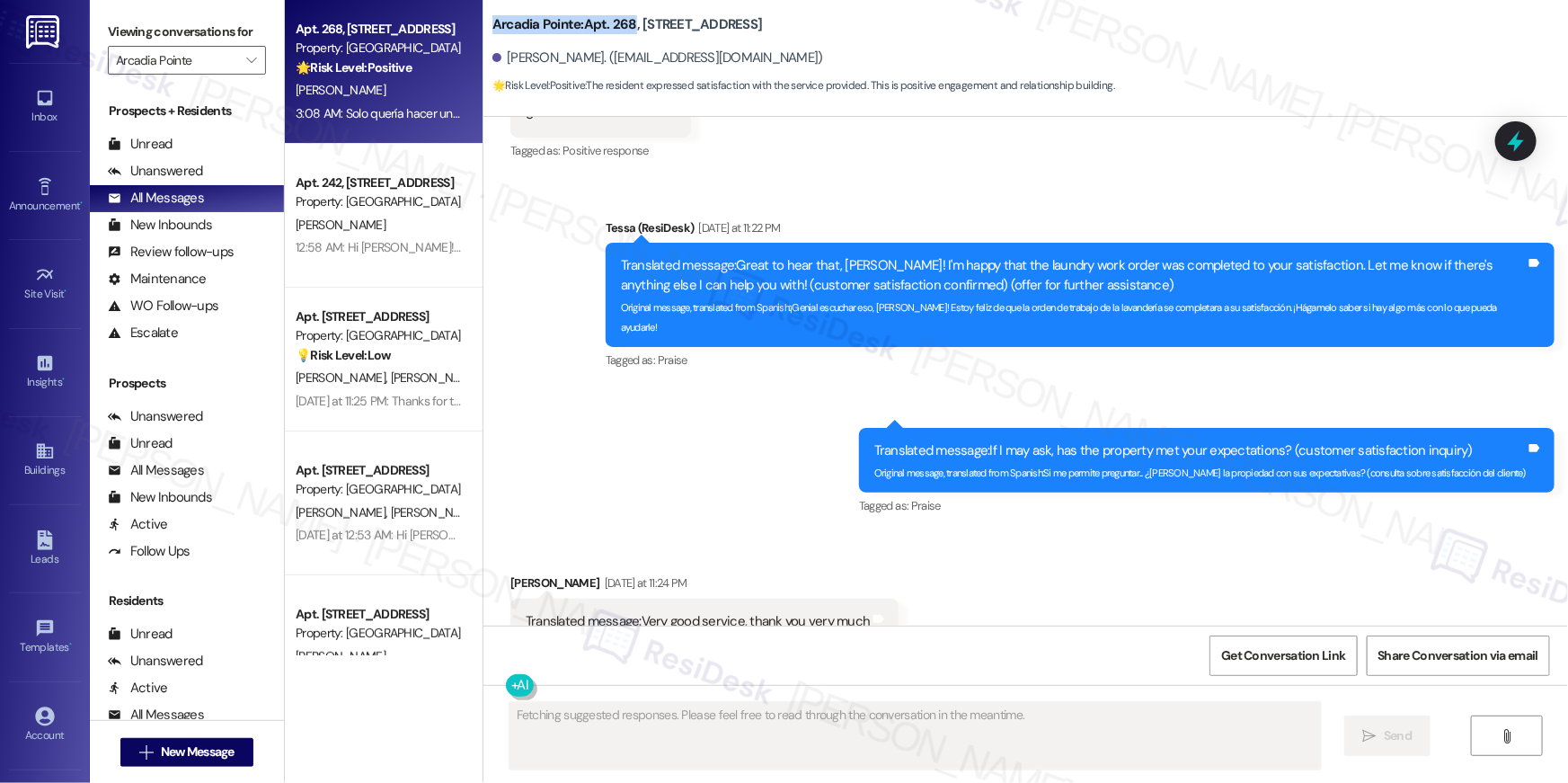
drag, startPoint x: 833, startPoint y: 15, endPoint x: 622, endPoint y: 20, distance: 211.1
click at [622, 20] on div "Arcadia Pointe: Apt. 268, [STREET_ADDRESS]" at bounding box center [672, 24] width 360 height 22
click at [762, 17] on div "Arcadia Pointe: Apt. 268, [STREET_ADDRESS]" at bounding box center [672, 24] width 360 height 22
drag, startPoint x: 727, startPoint y: 24, endPoint x: 630, endPoint y: 26, distance: 97.0
click at [630, 26] on div "Arcadia Pointe: Apt. 268, [STREET_ADDRESS]" at bounding box center [672, 24] width 360 height 22
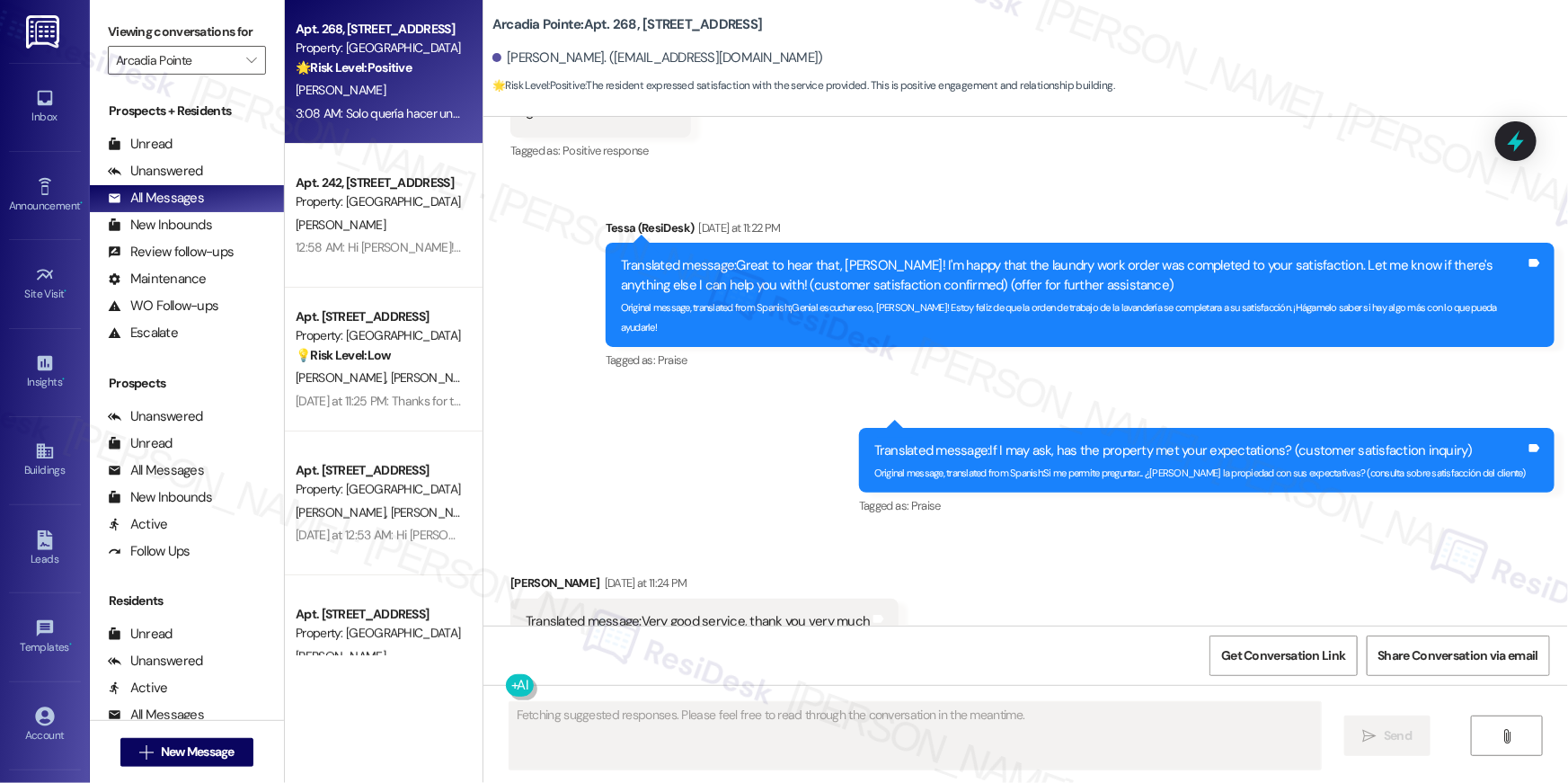
copy b "[STREET_ADDRESS]"
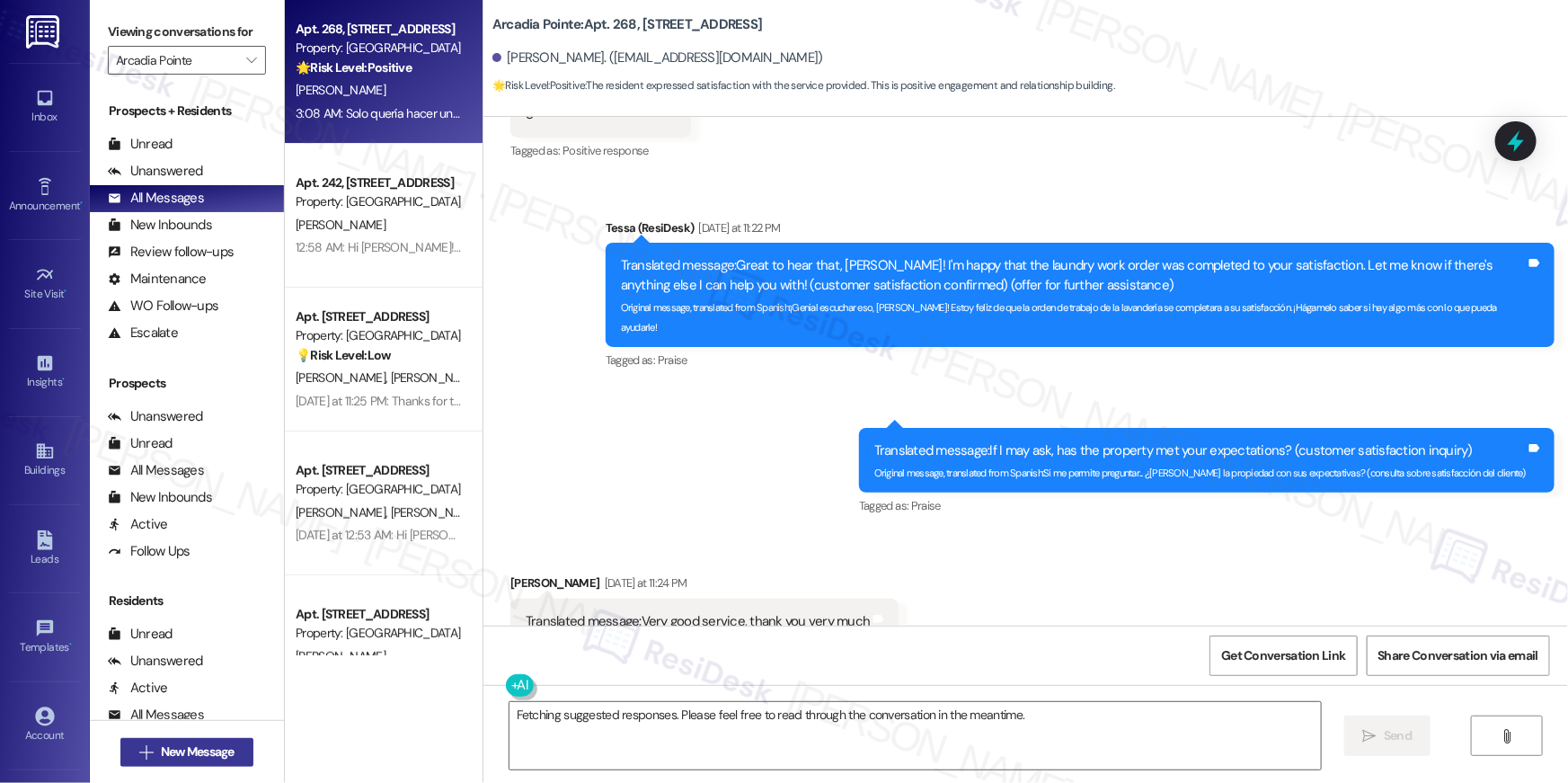
click at [189, 750] on span "New Message" at bounding box center [197, 751] width 74 height 18
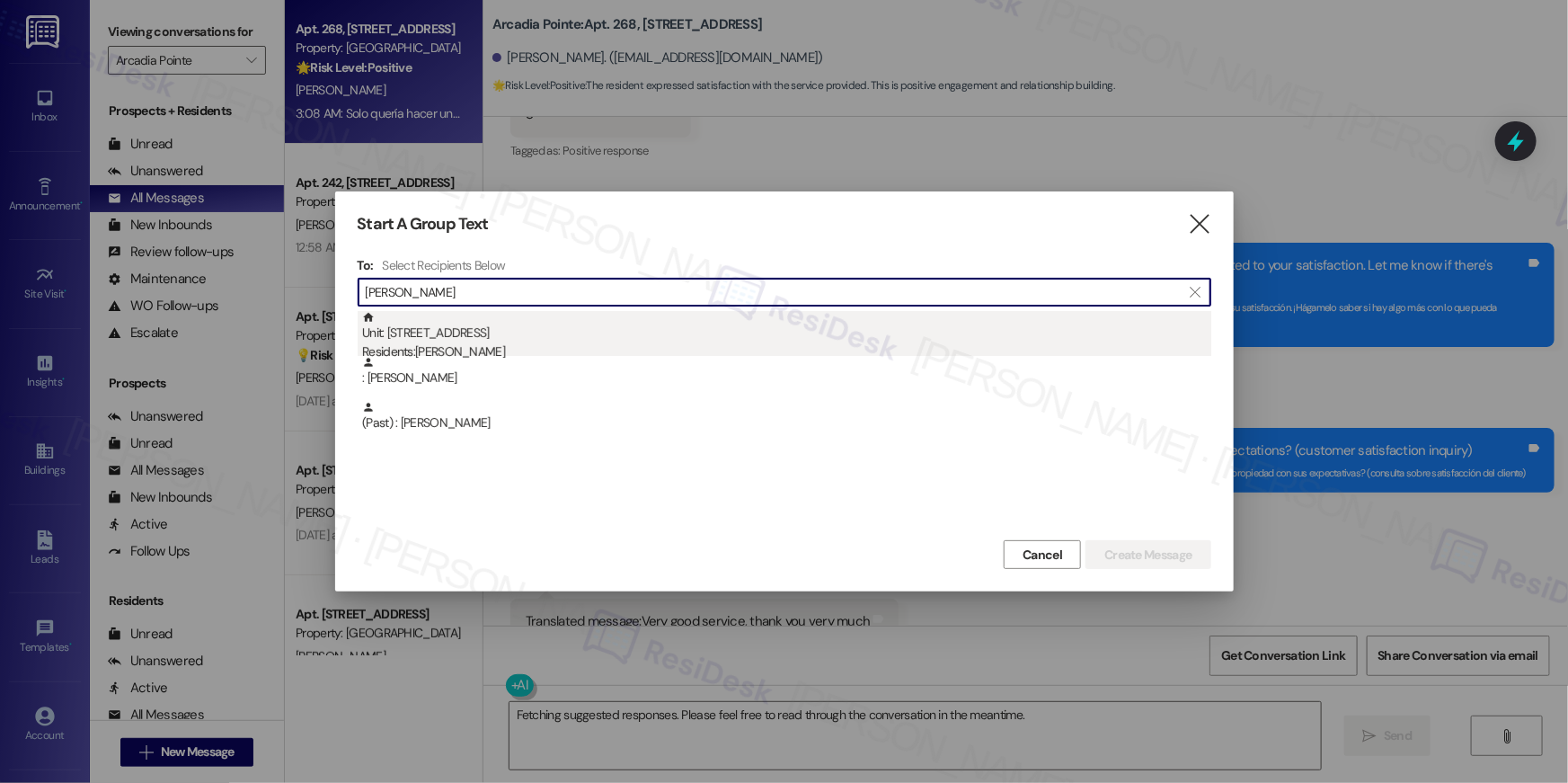
type input "[PERSON_NAME]"
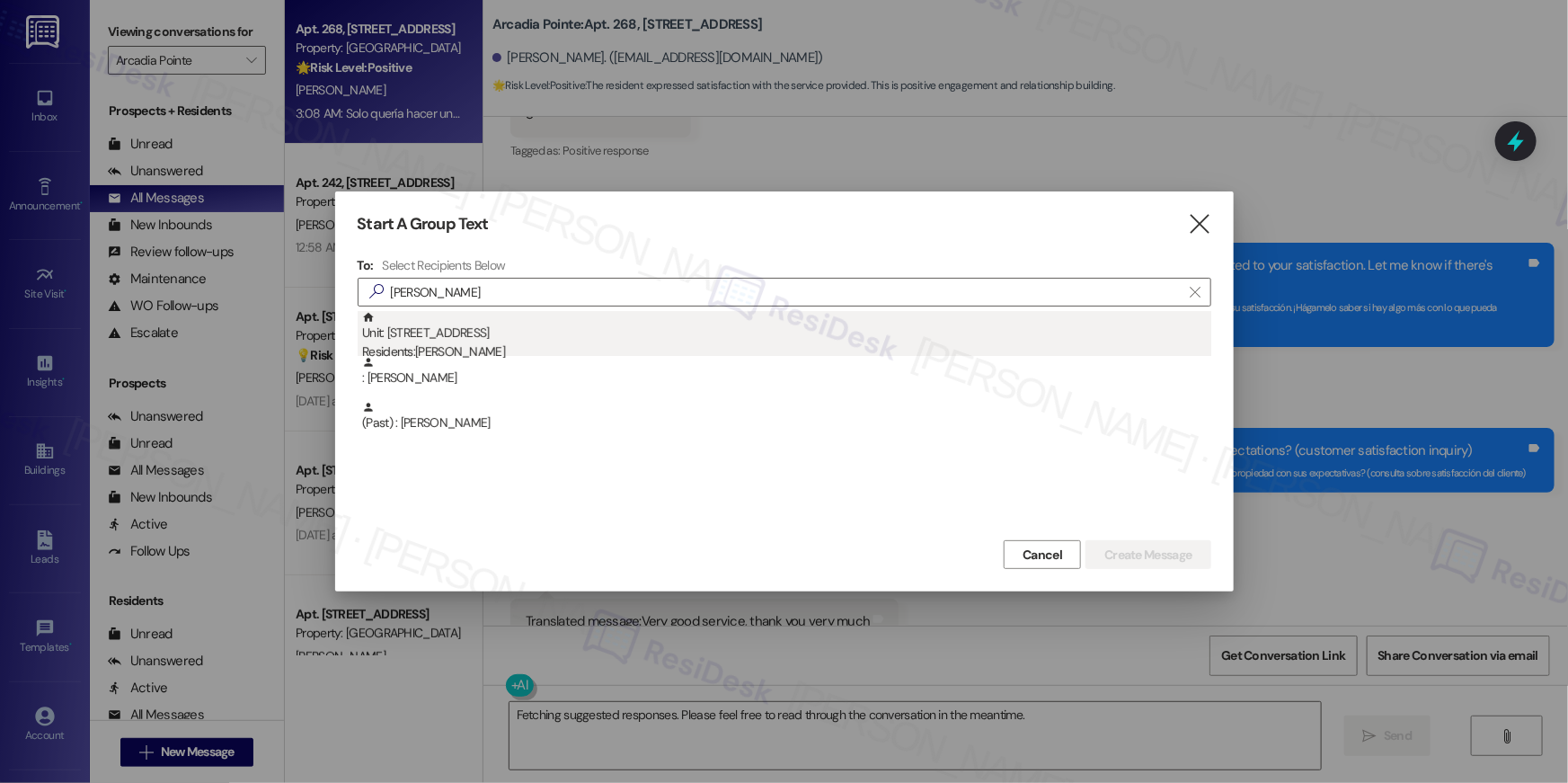
click at [474, 349] on div "Residents: [PERSON_NAME]" at bounding box center [786, 351] width 849 height 18
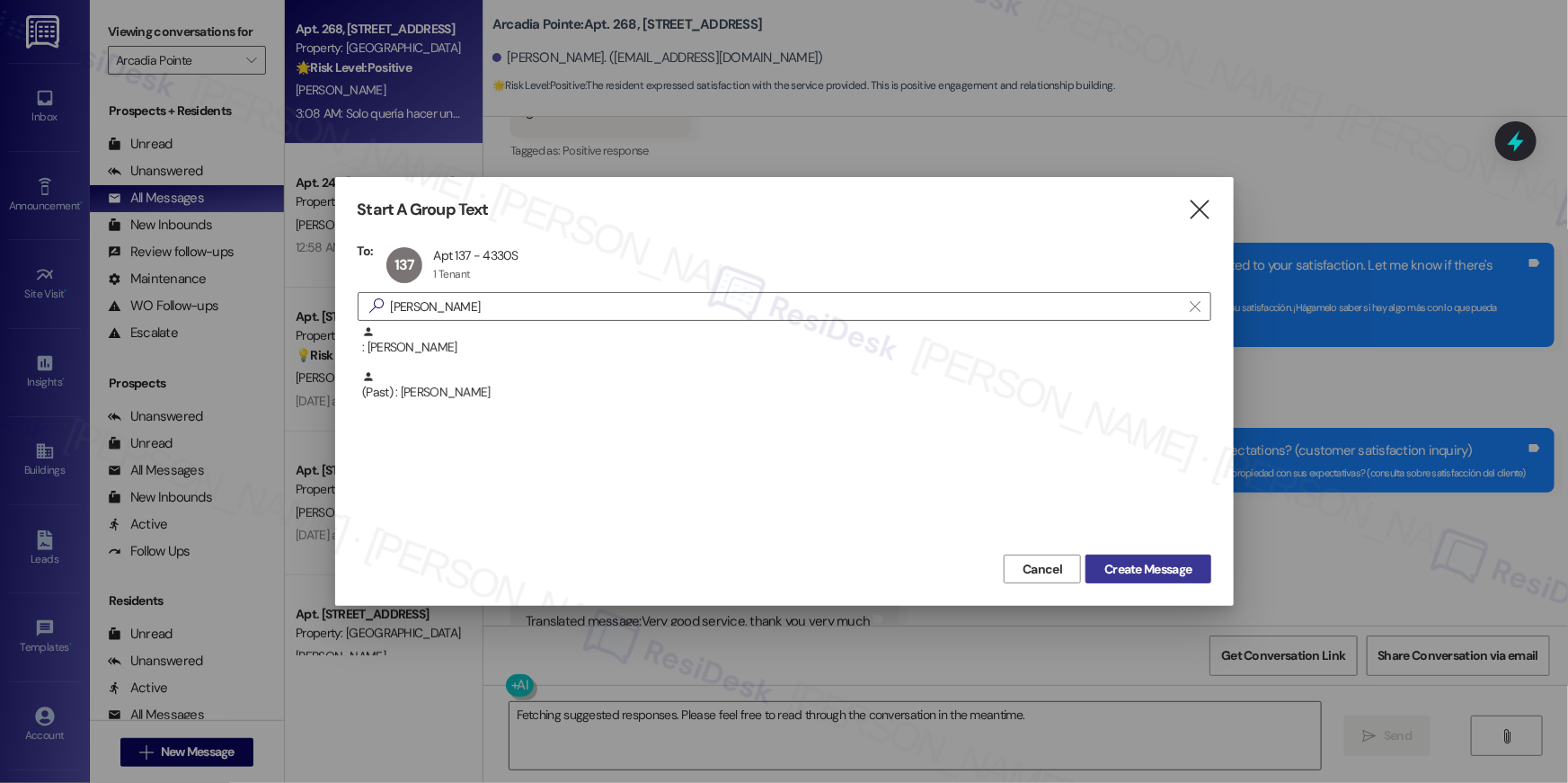
click at [1132, 565] on span "Create Message" at bounding box center [1148, 569] width 88 height 18
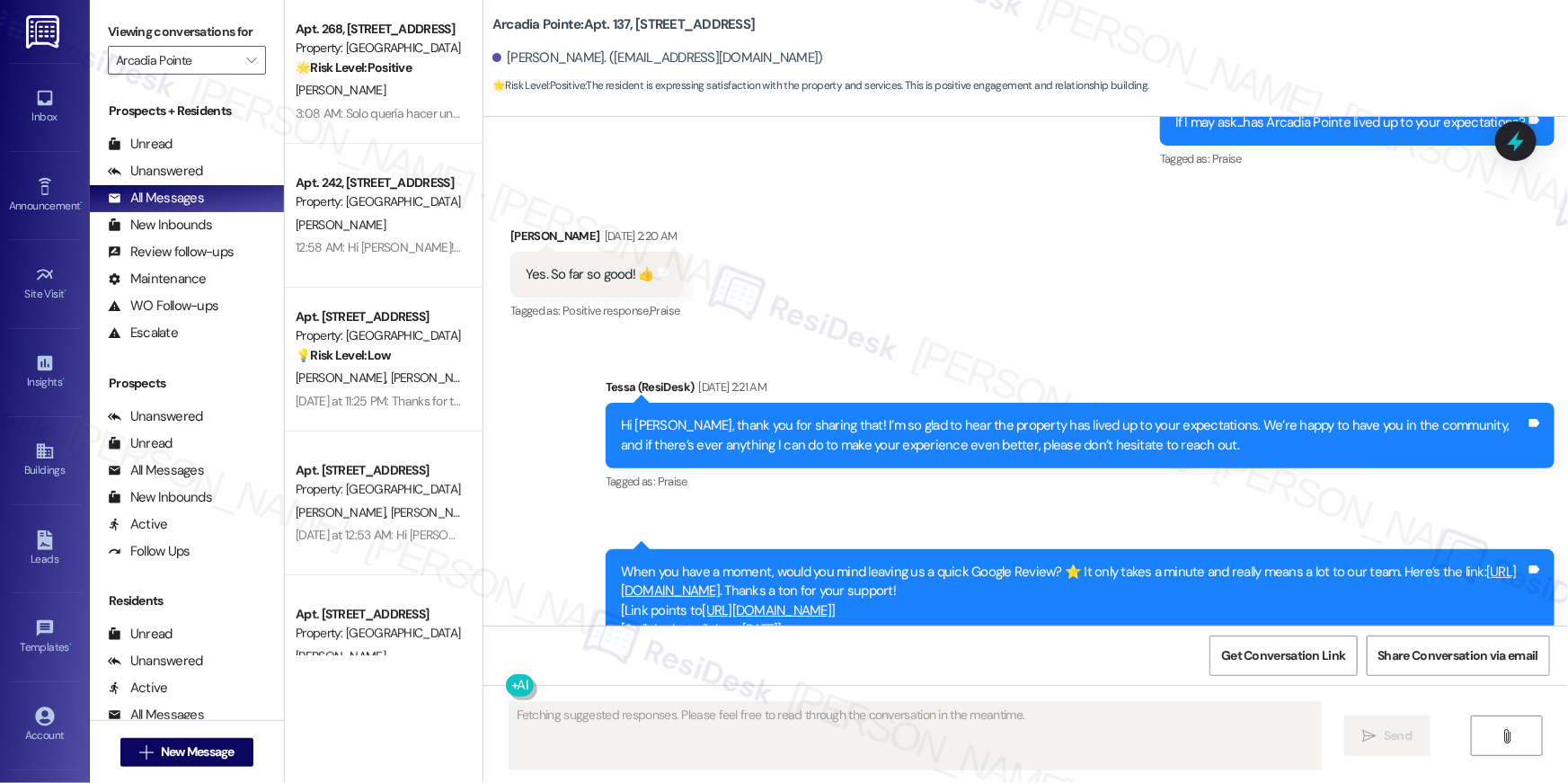
scroll to position [1303, 0]
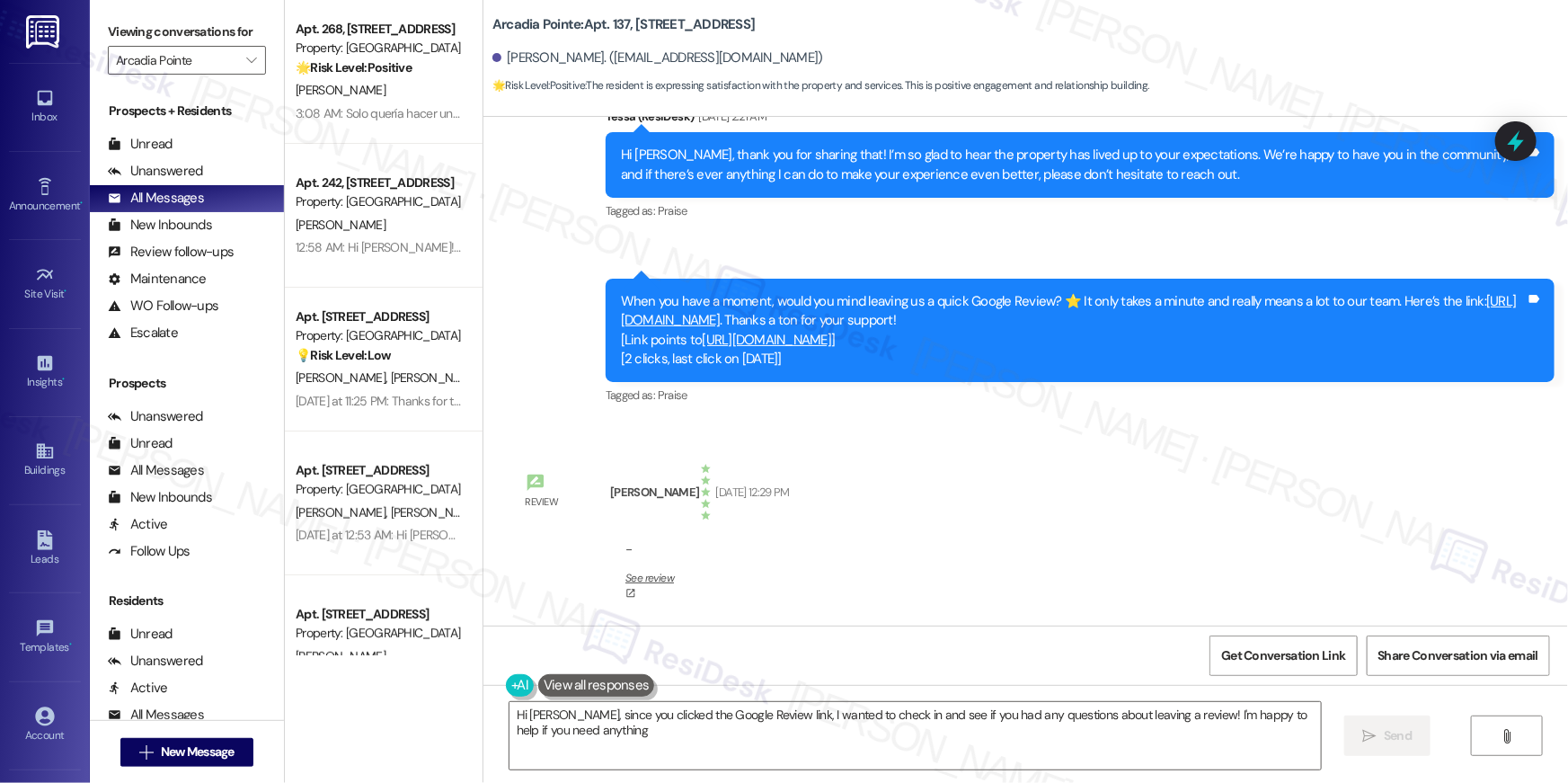
type textarea "Hi [PERSON_NAME], since you clicked the Google Review link, I wanted to check i…"
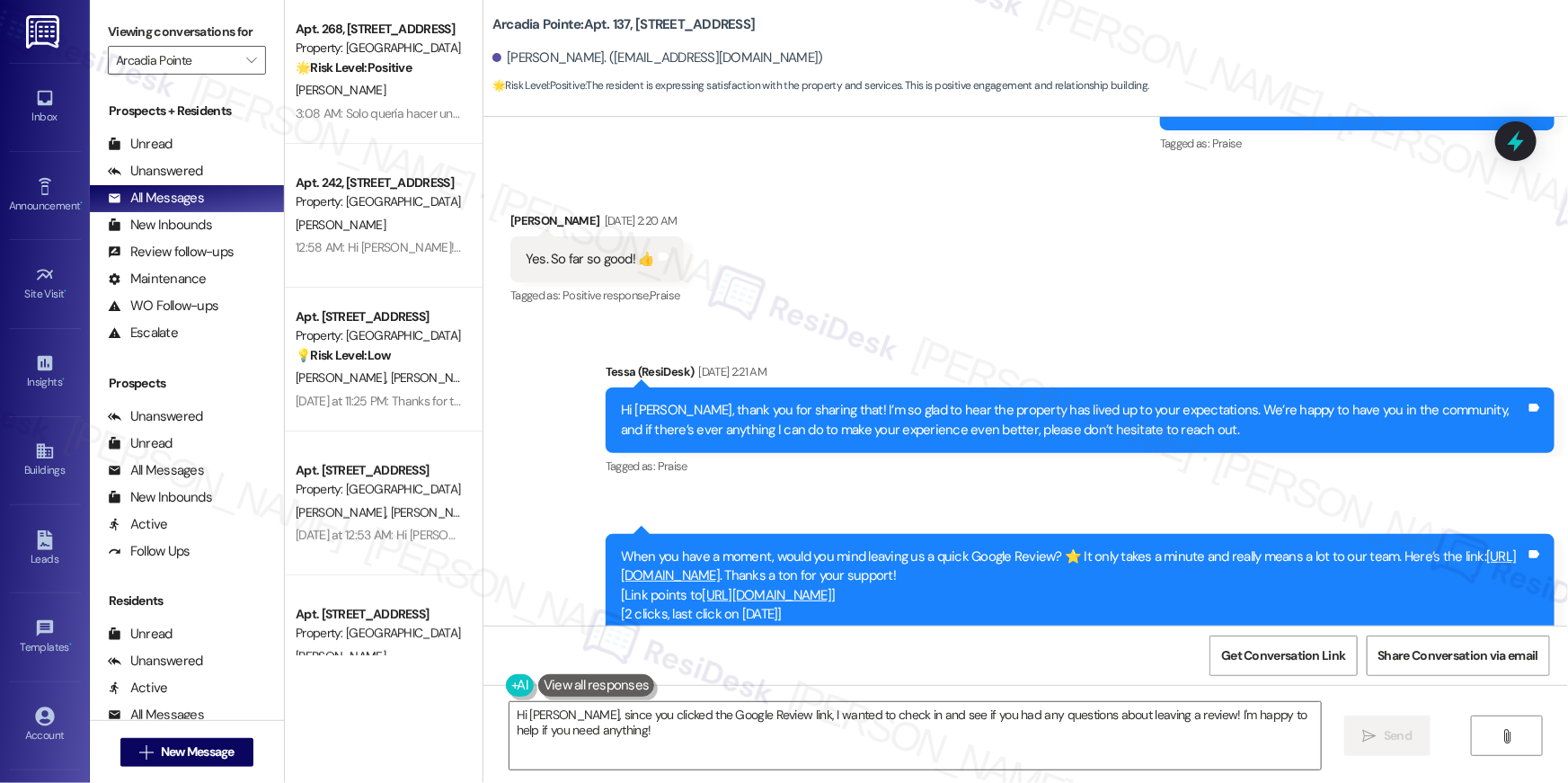
scroll to position [1051, 0]
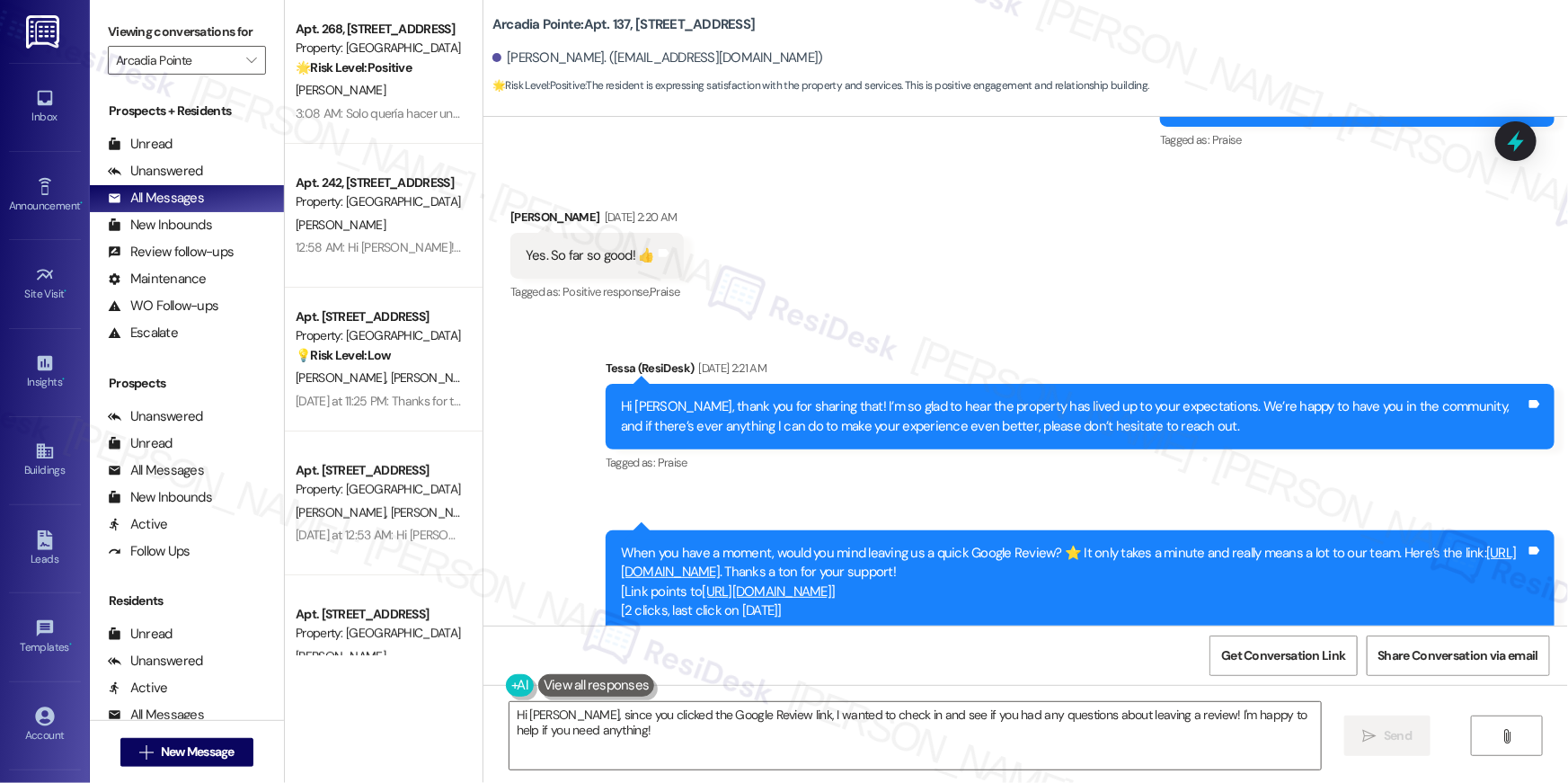
click at [557, 26] on b "Arcadia Pointe: Apt. 137, [STREET_ADDRESS]" at bounding box center [624, 24] width 263 height 18
copy div "Arcadia Pointe: Apt. 137, [STREET_ADDRESS]"
click at [1293, 658] on span "Get Conversation Link" at bounding box center [1283, 655] width 124 height 18
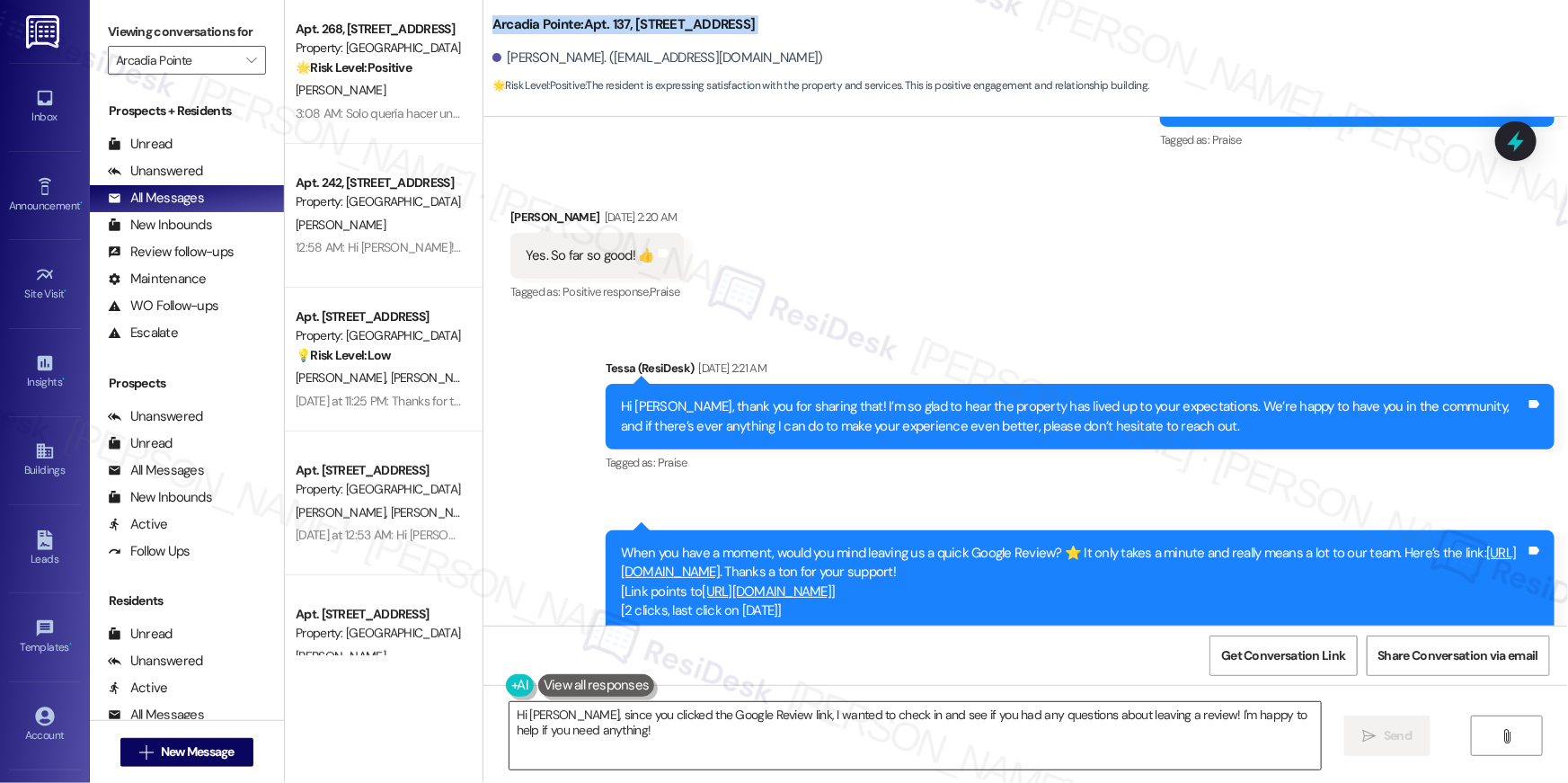
click at [707, 746] on textarea "Hi [PERSON_NAME], since you clicked the Google Review link, I wanted to check i…" at bounding box center [915, 735] width 811 height 67
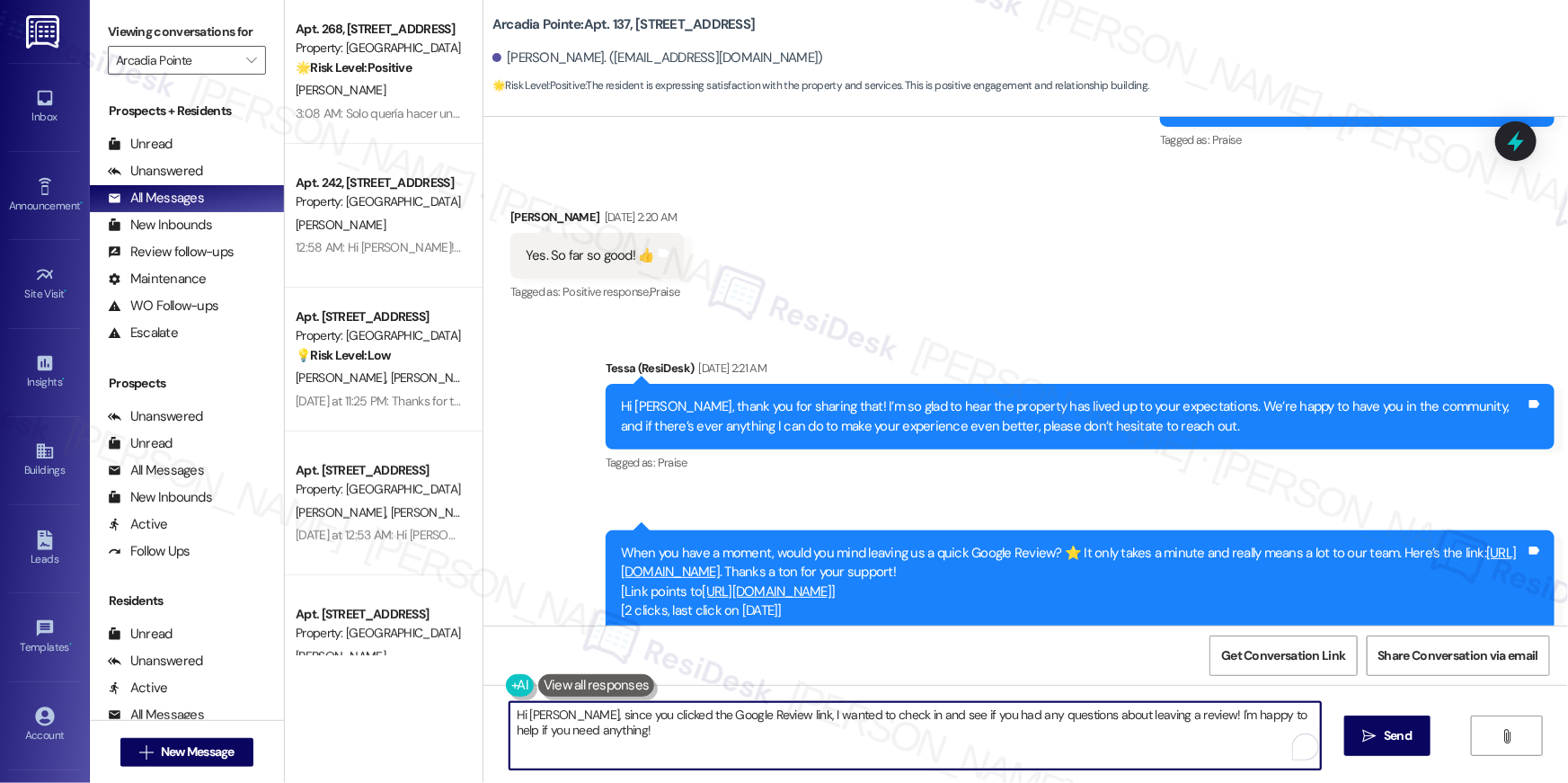
paste textarea "{{first_name}}, thank you so much for your wonderful 5-star review! We truly ap…"
type textarea "Hi {{first_name}}, thank you so much for your wonderful 5-star review! We truly…"
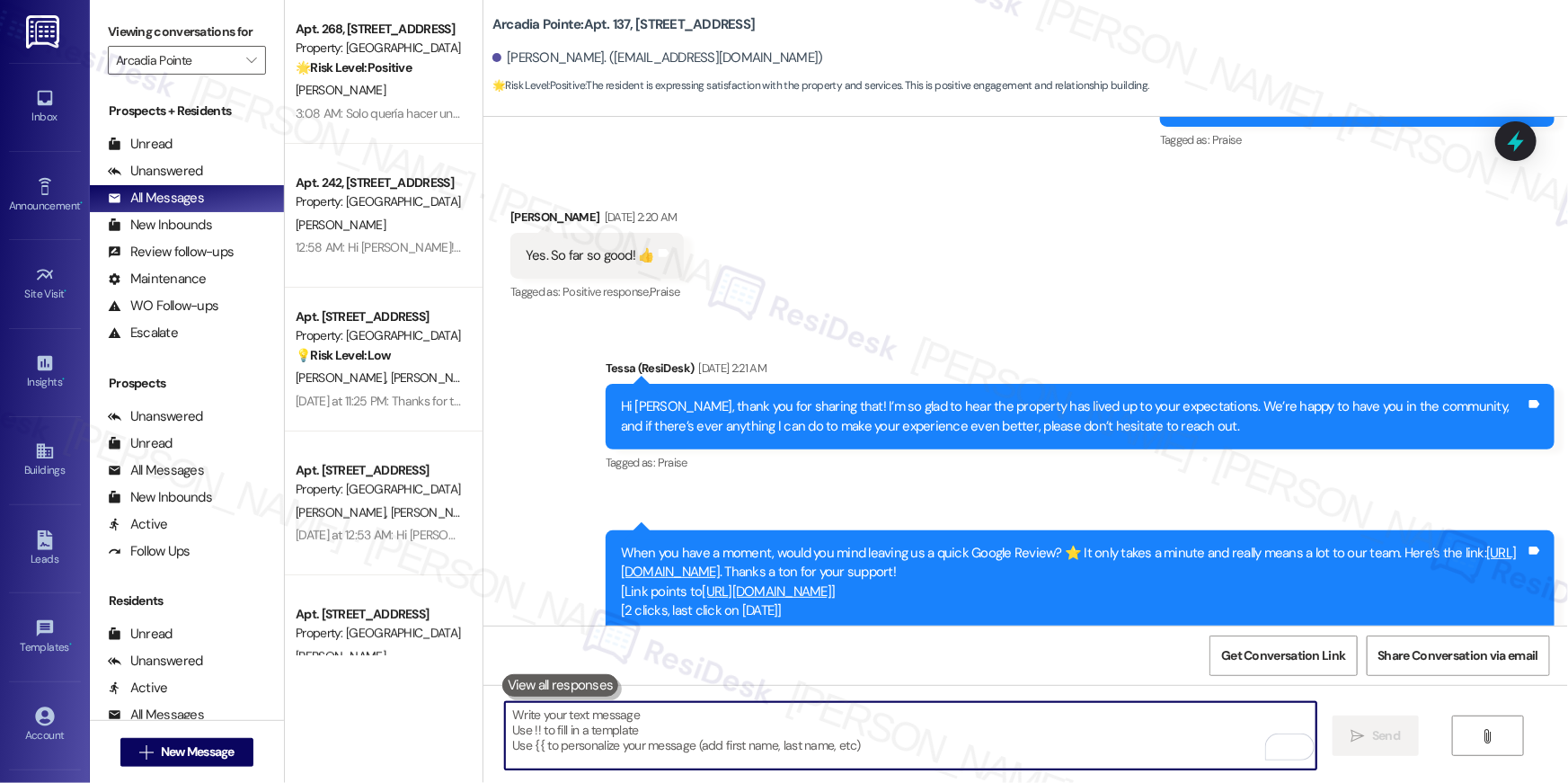
scroll to position [744, 0]
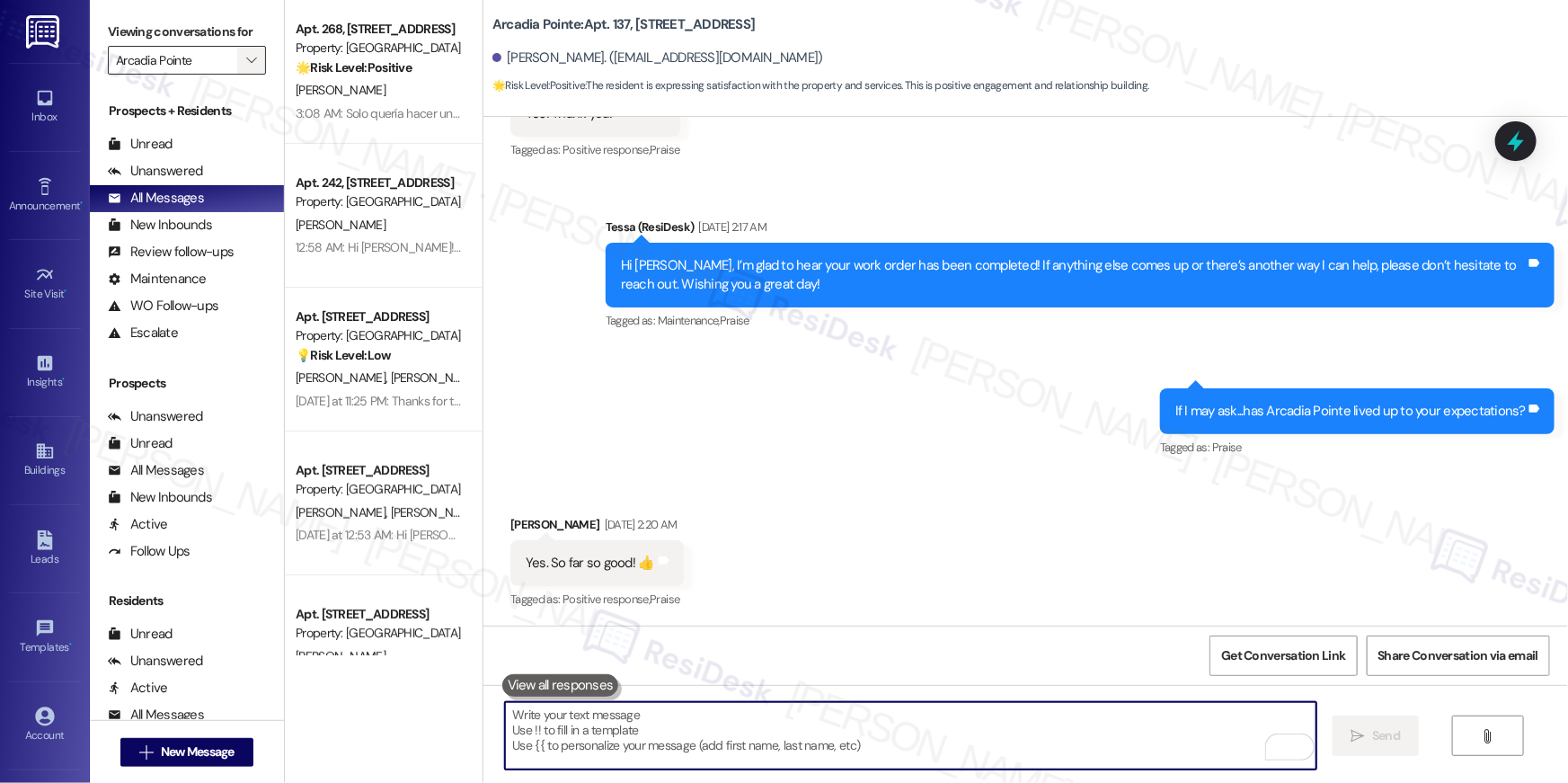
click at [246, 63] on icon "" at bounding box center [251, 60] width 10 height 15
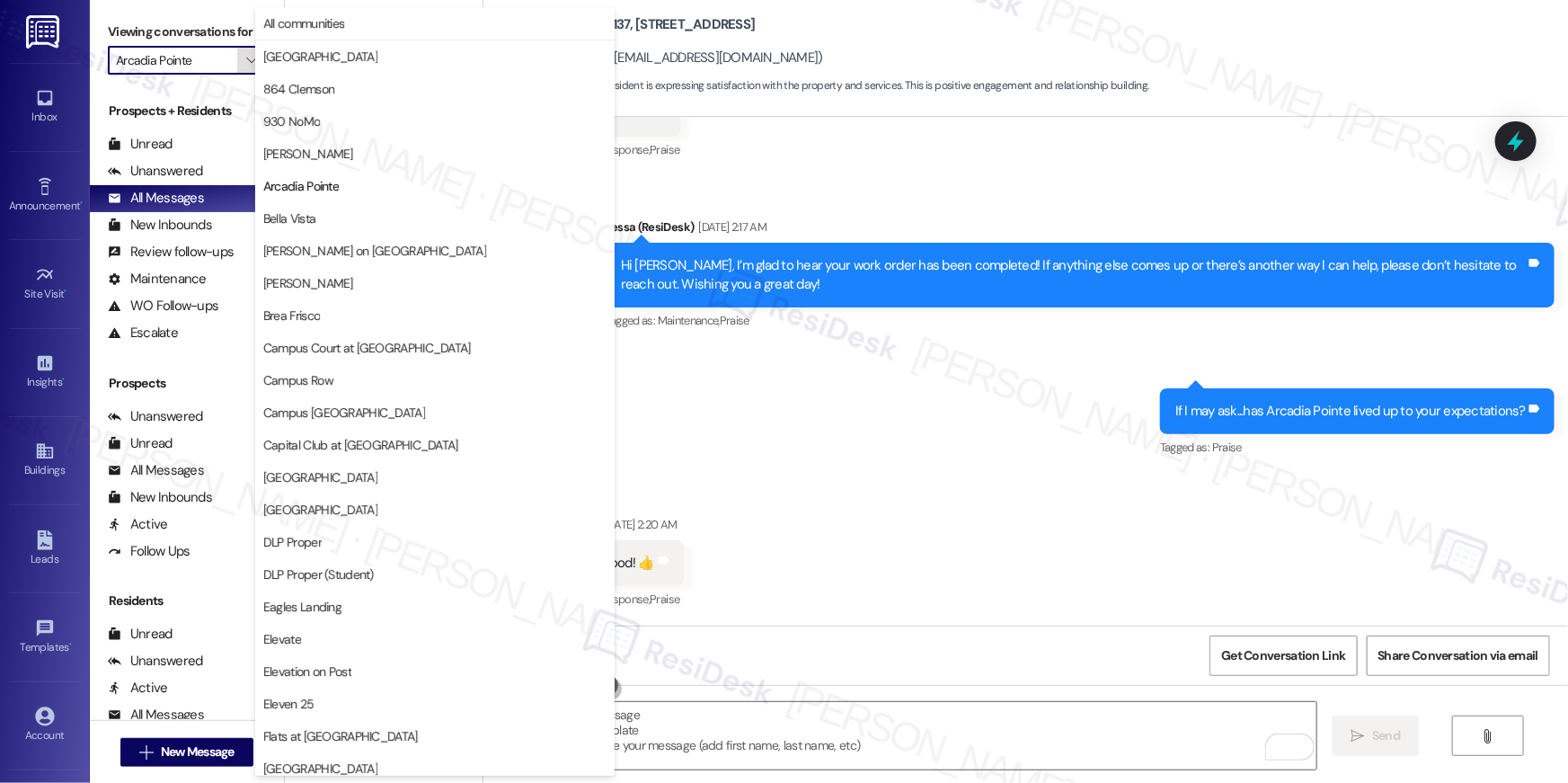
click at [246, 63] on icon "" at bounding box center [251, 60] width 10 height 15
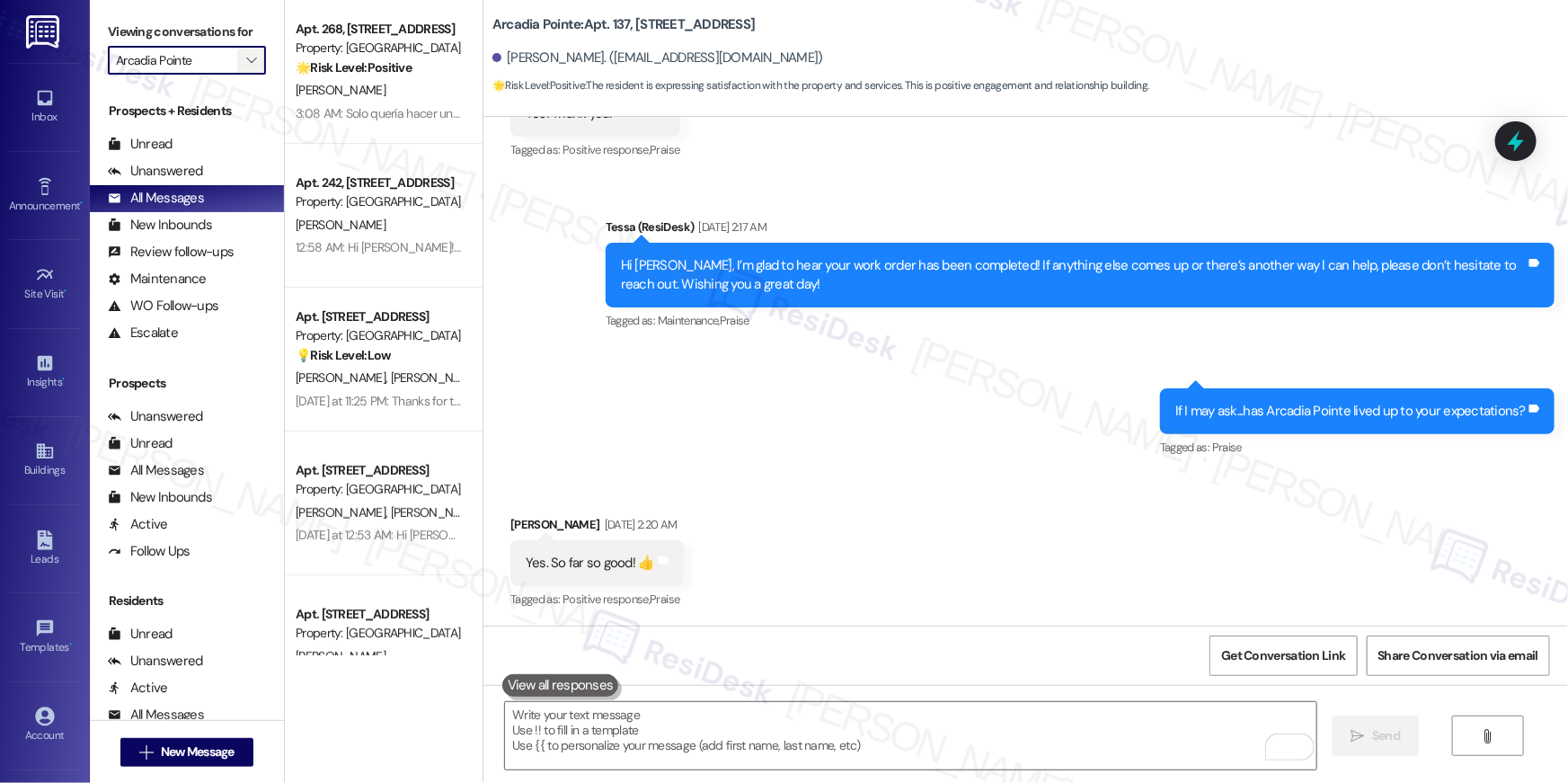
click at [246, 63] on icon "" at bounding box center [251, 60] width 10 height 15
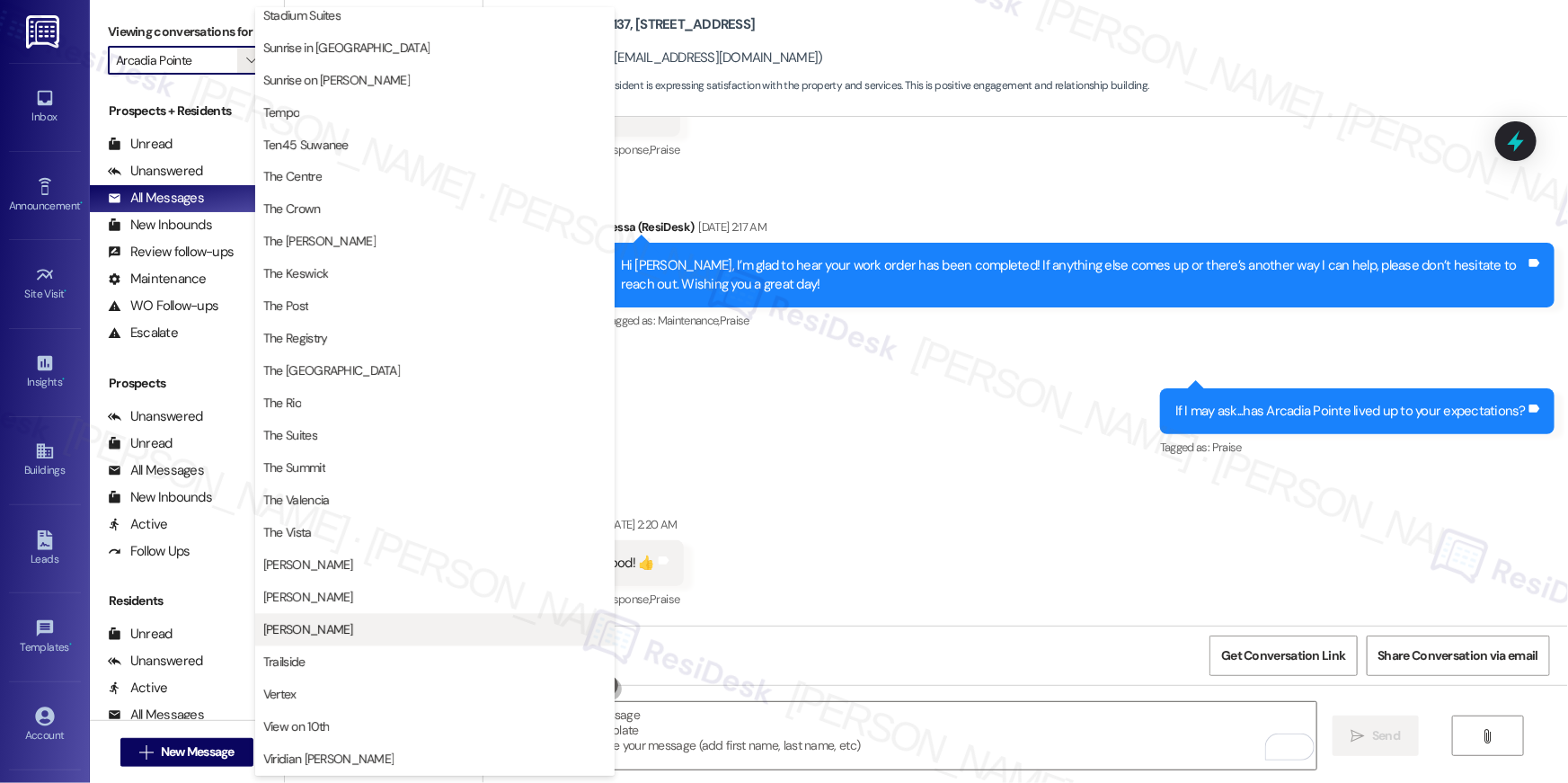
scroll to position [1572, 0]
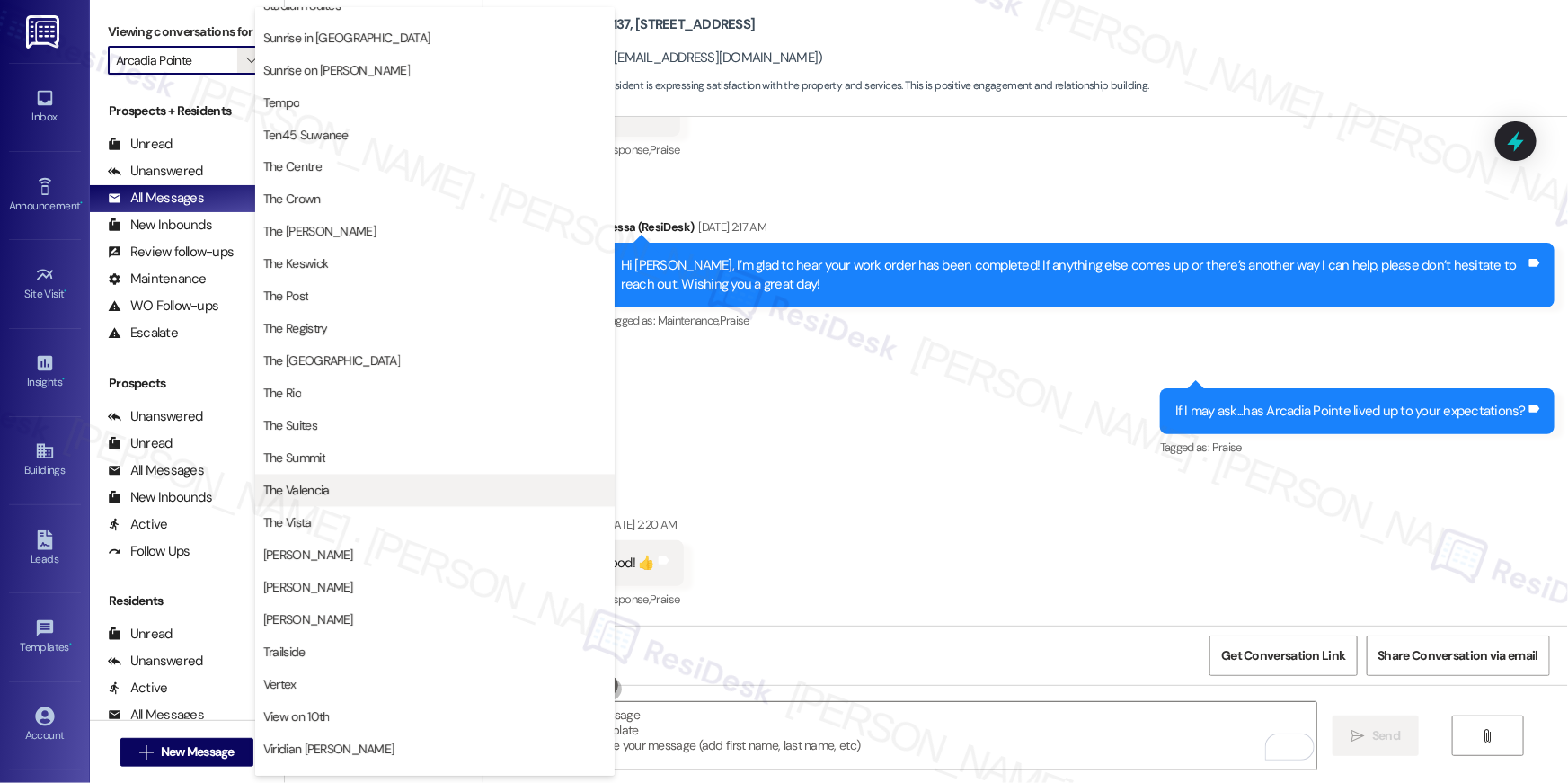
click at [372, 494] on span "The Valencia" at bounding box center [435, 490] width 343 height 18
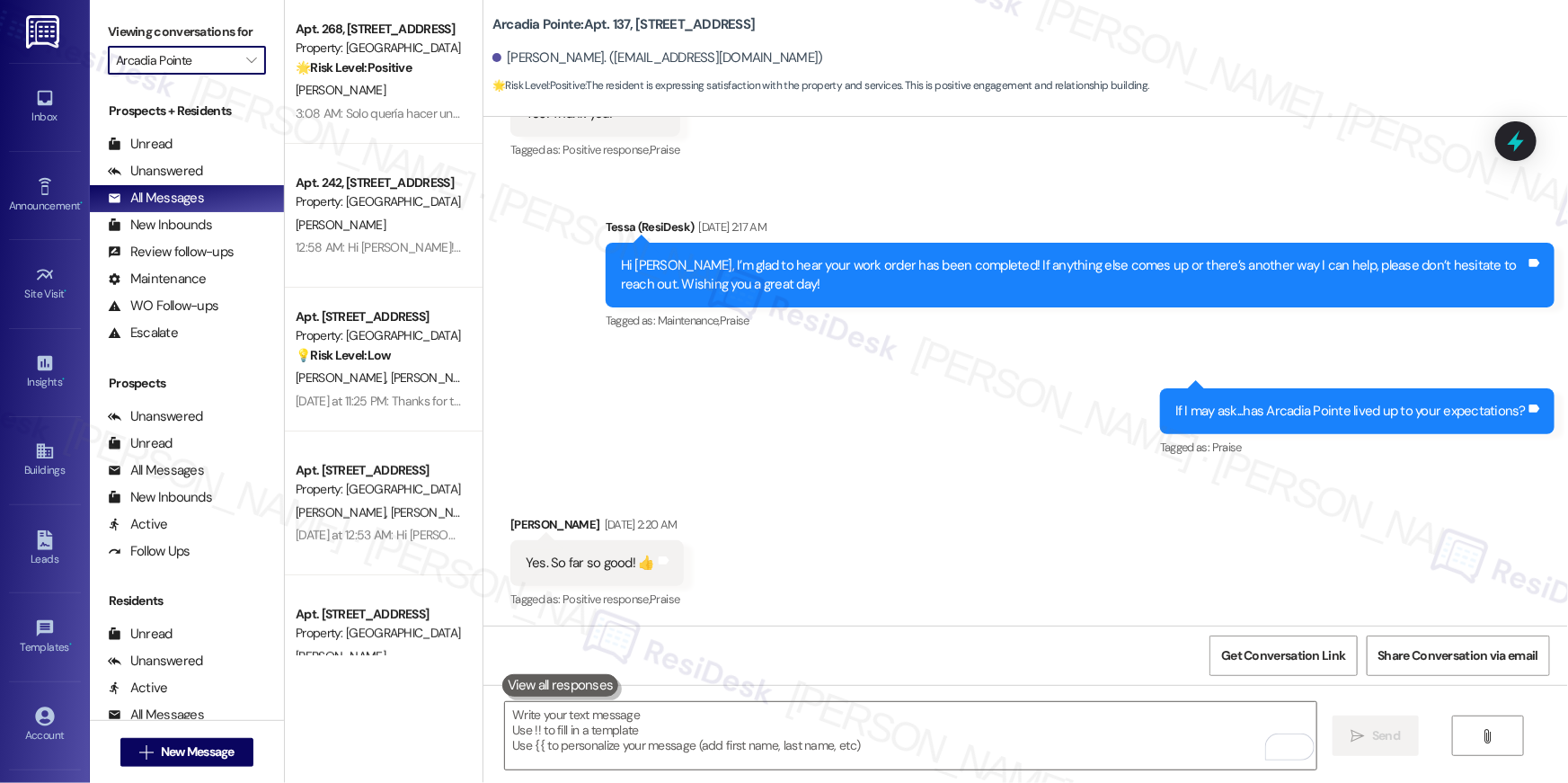
type input "The Valencia"
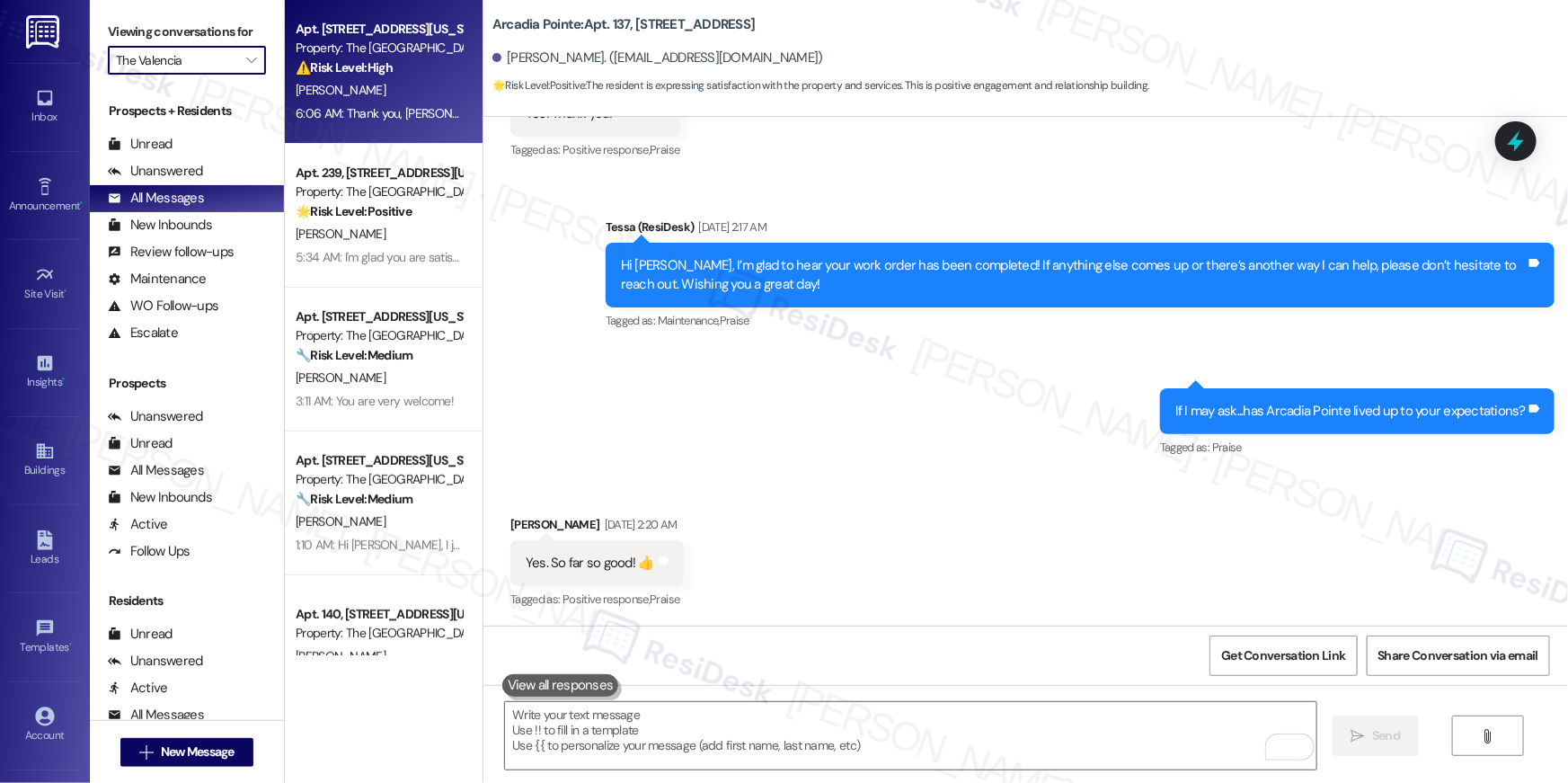
click at [373, 72] on strong "⚠️ Risk Level: High" at bounding box center [344, 67] width 97 height 17
type textarea "Fetching suggested responses. Please feel free to read through the conversation…"
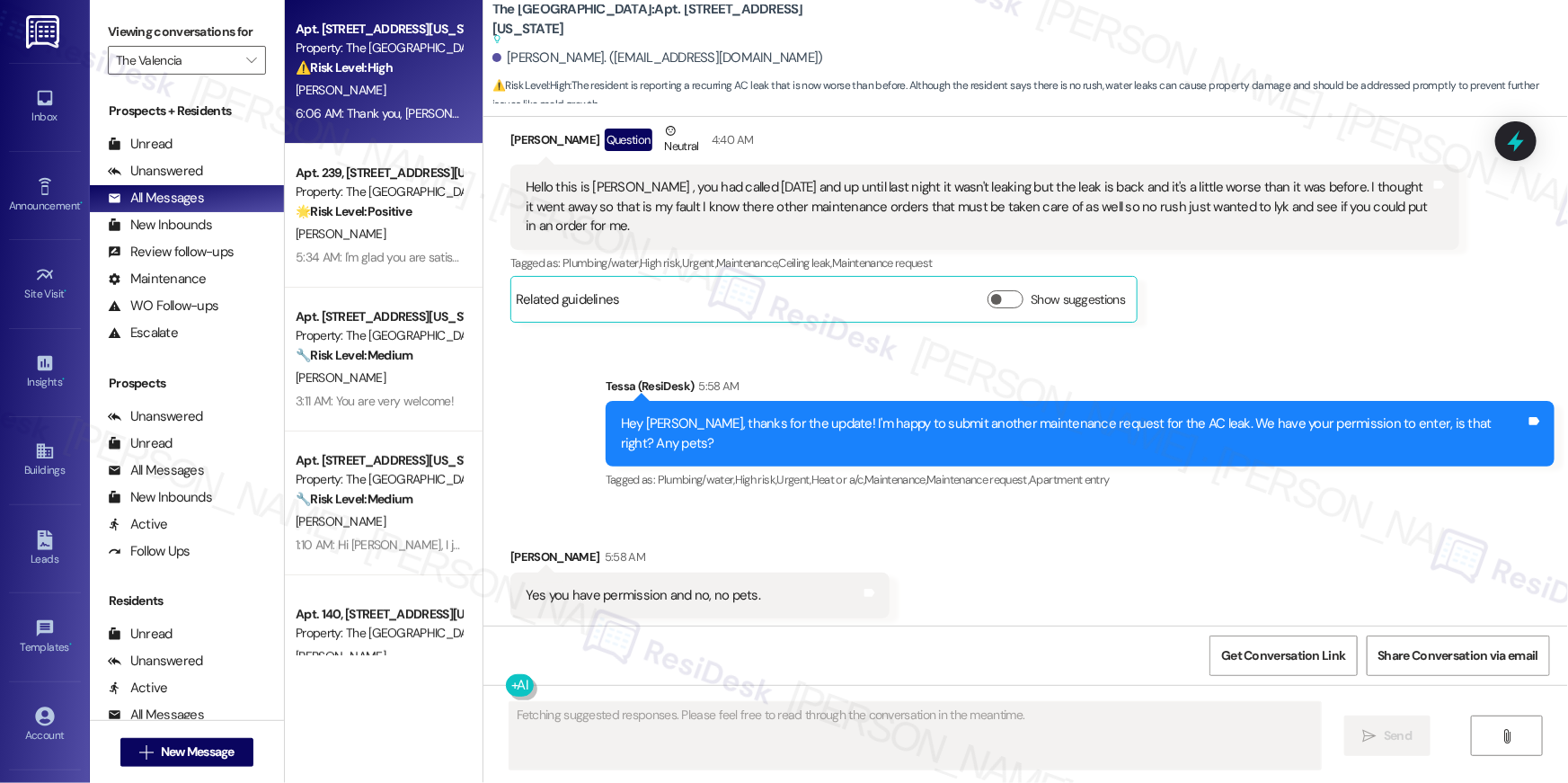
scroll to position [2673, 0]
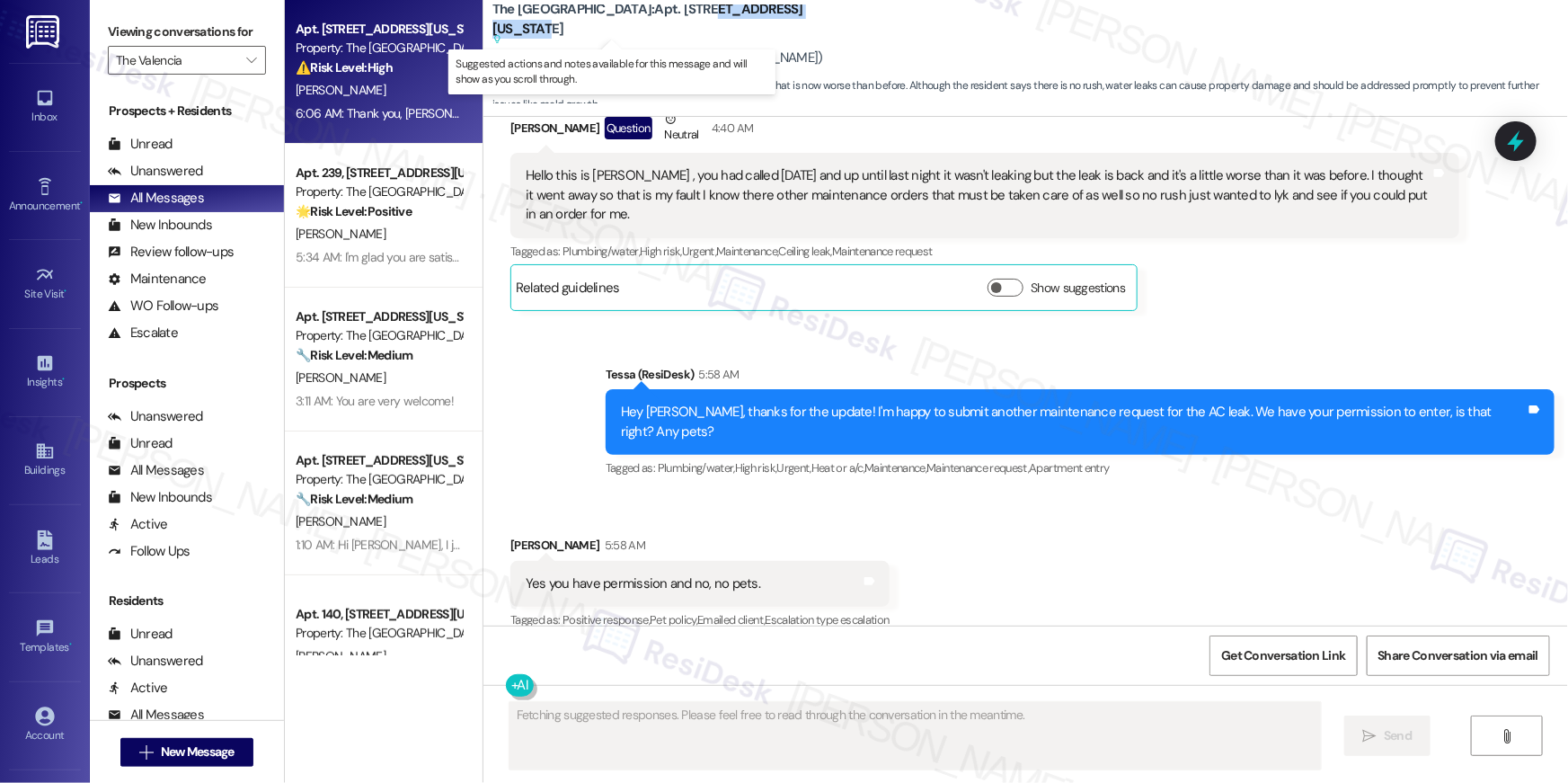
drag, startPoint x: 765, startPoint y: 33, endPoint x: 619, endPoint y: 29, distance: 146.1
click at [619, 29] on div "The Valencia: Apt. [STREET_ADDRESS][US_STATE] Suggested actions and notes avail…" at bounding box center [672, 24] width 360 height 22
copy b "[STREET_ADDRESS][US_STATE]"
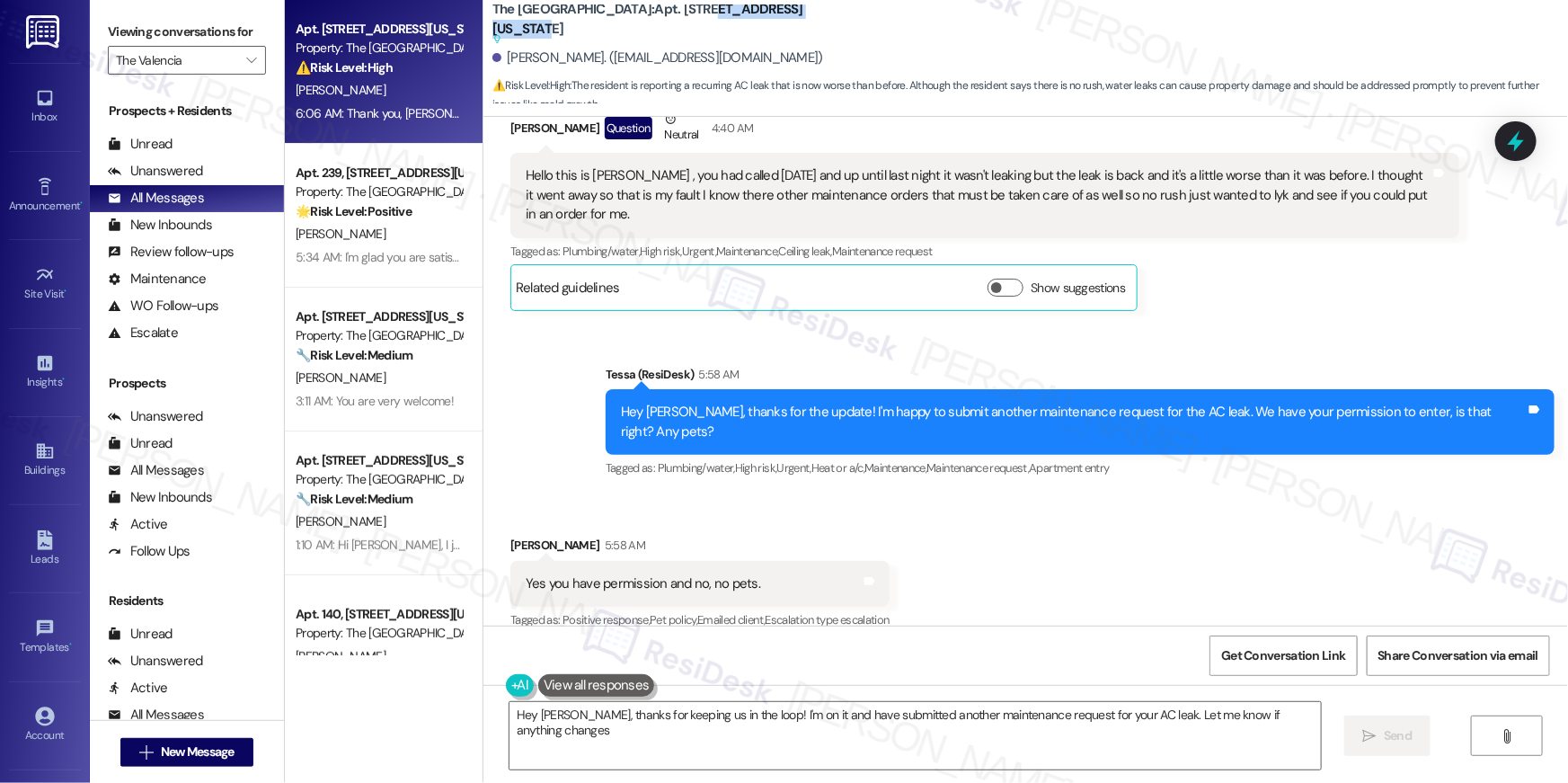
type textarea "Hey [PERSON_NAME], thanks for keeping us in the loop! I'm on it and have submit…"
drag, startPoint x: 249, startPoint y: 65, endPoint x: 237, endPoint y: 59, distance: 13.4
click at [248, 65] on span "" at bounding box center [251, 60] width 18 height 29
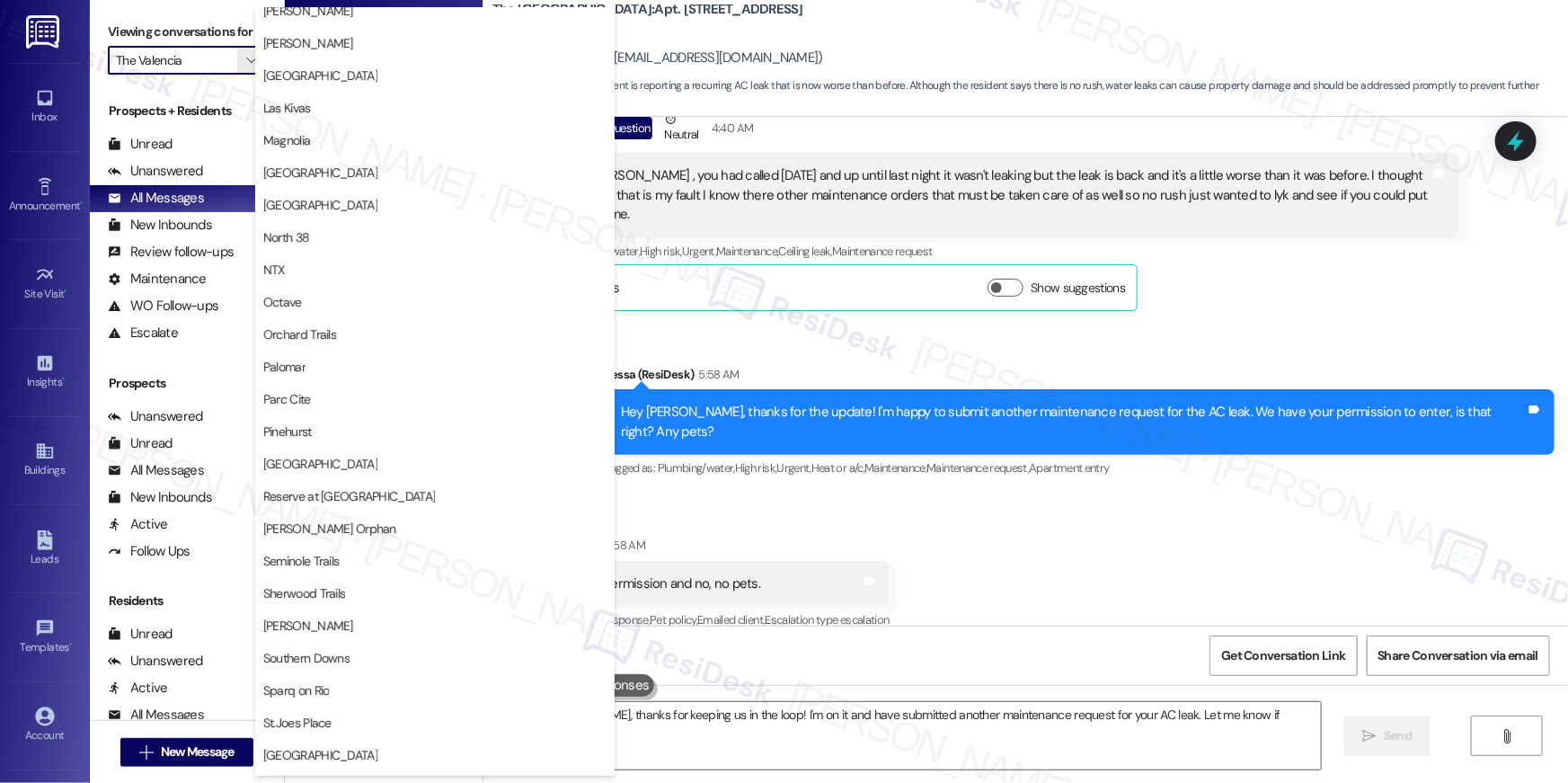
scroll to position [815, 0]
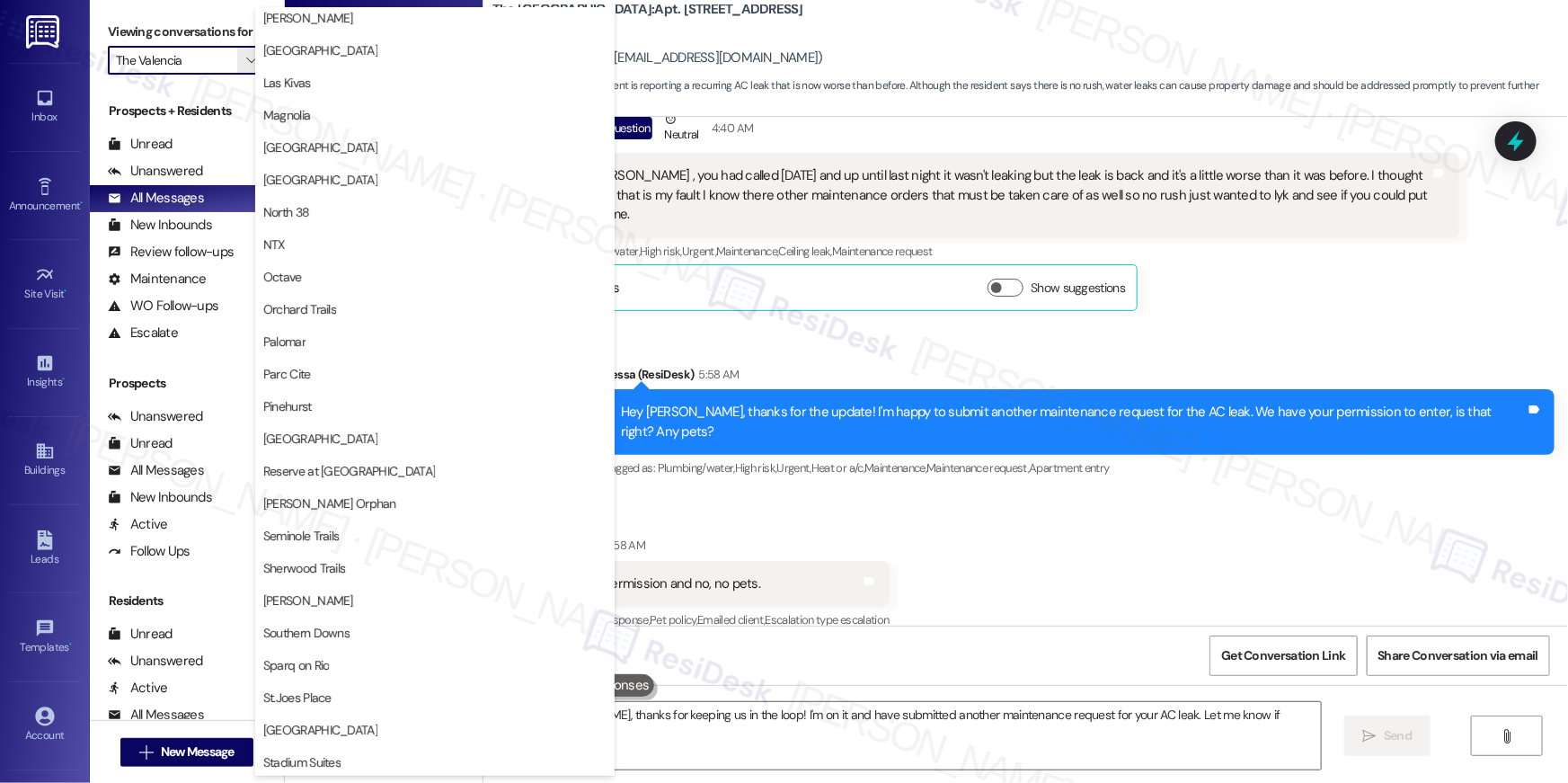
drag, startPoint x: 396, startPoint y: 396, endPoint x: 481, endPoint y: 233, distance: 183.8
click at [396, 397] on span "Pinehurst" at bounding box center [435, 406] width 343 height 18
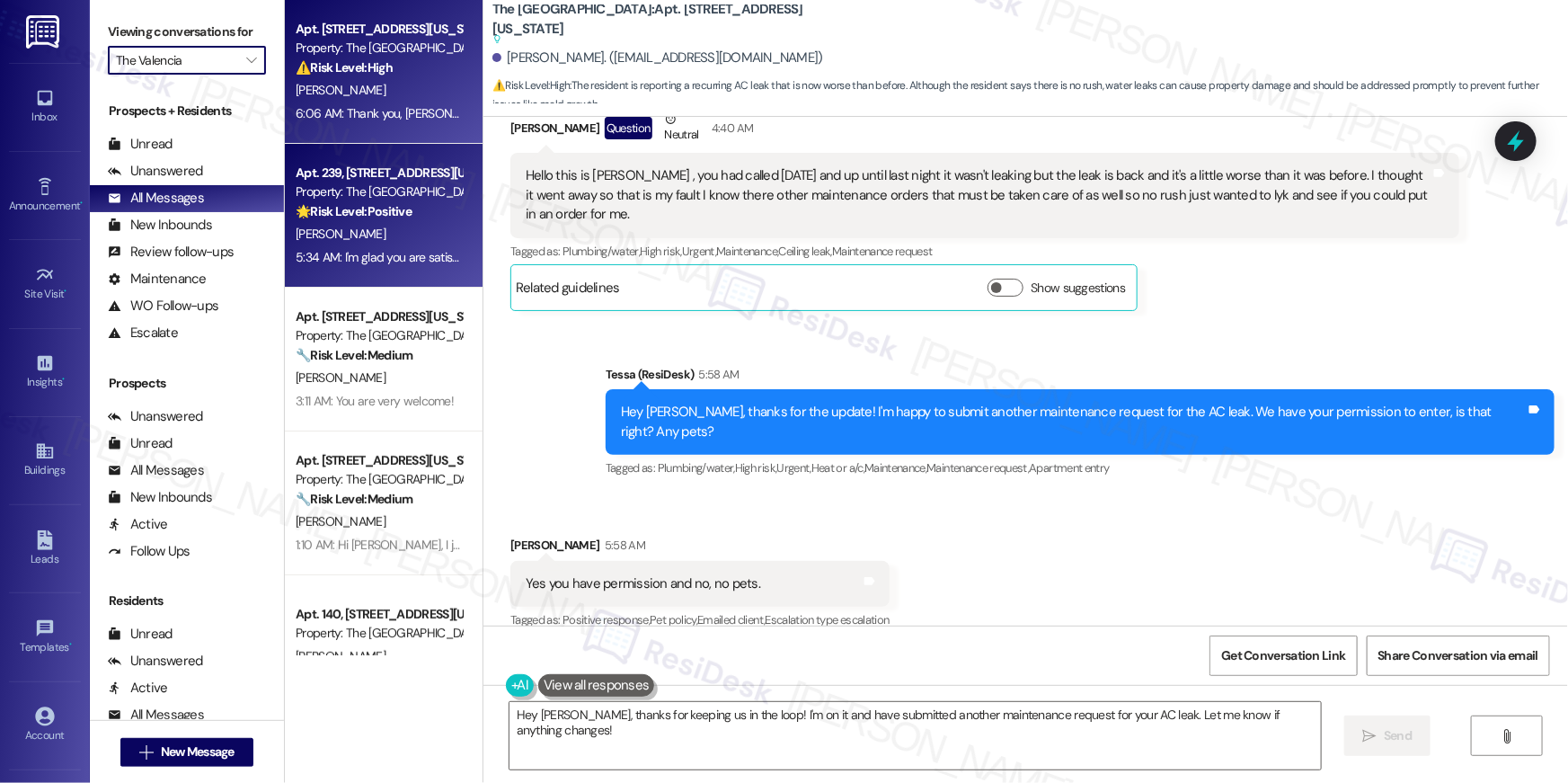
type input "Pinehurst"
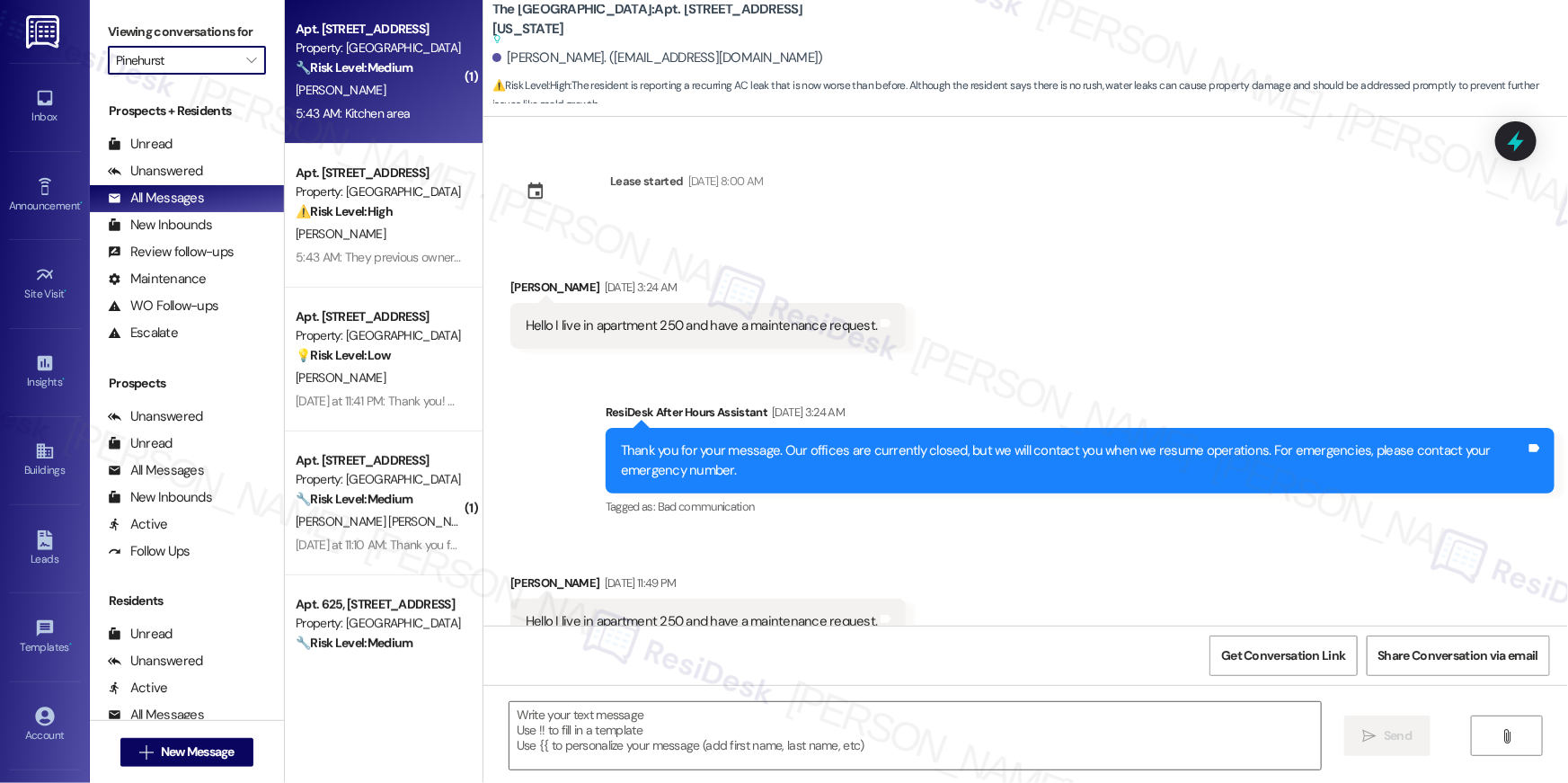
click at [345, 91] on div "[PERSON_NAME]" at bounding box center [378, 89] width 170 height 22
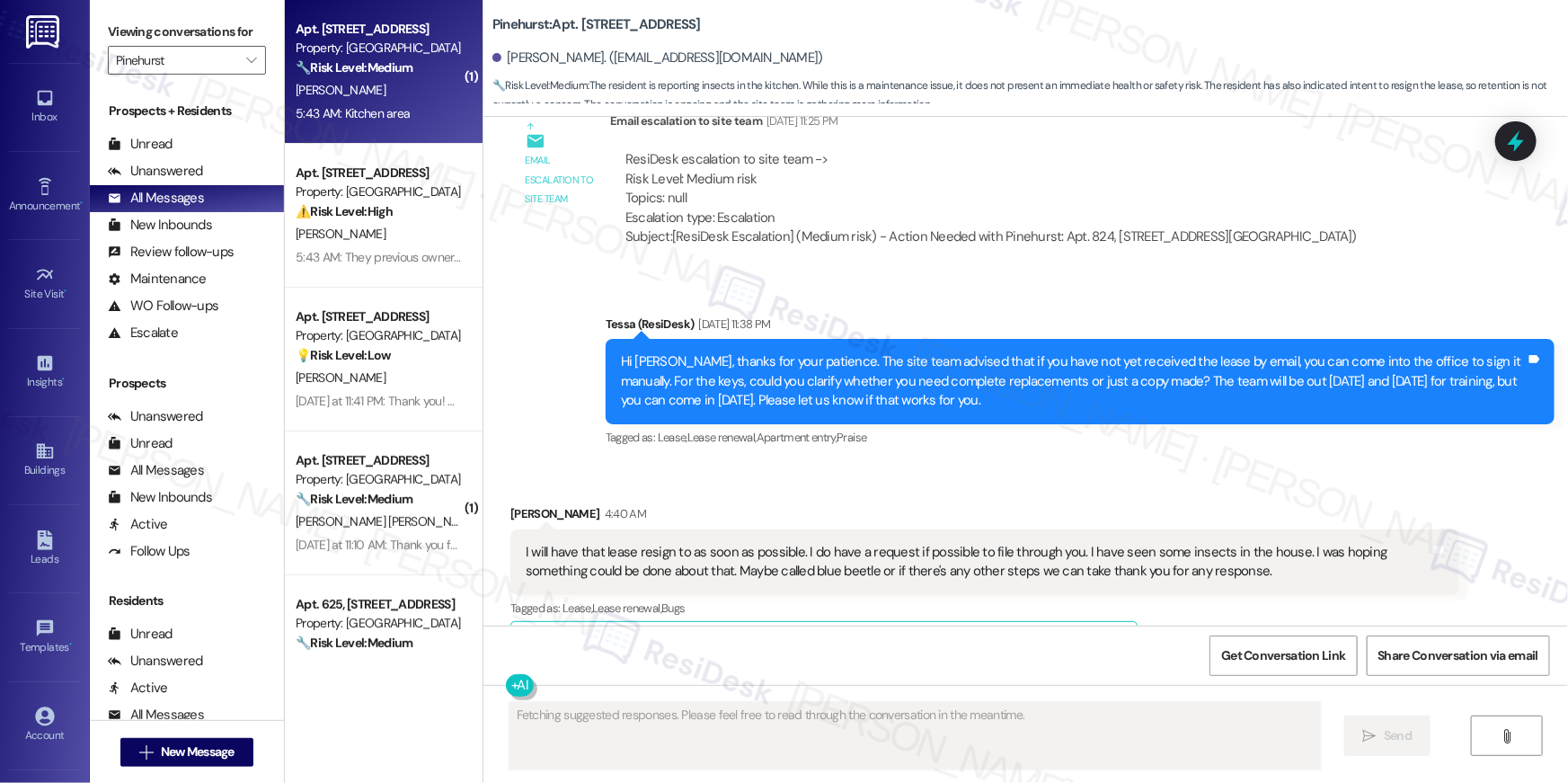
scroll to position [2627, 0]
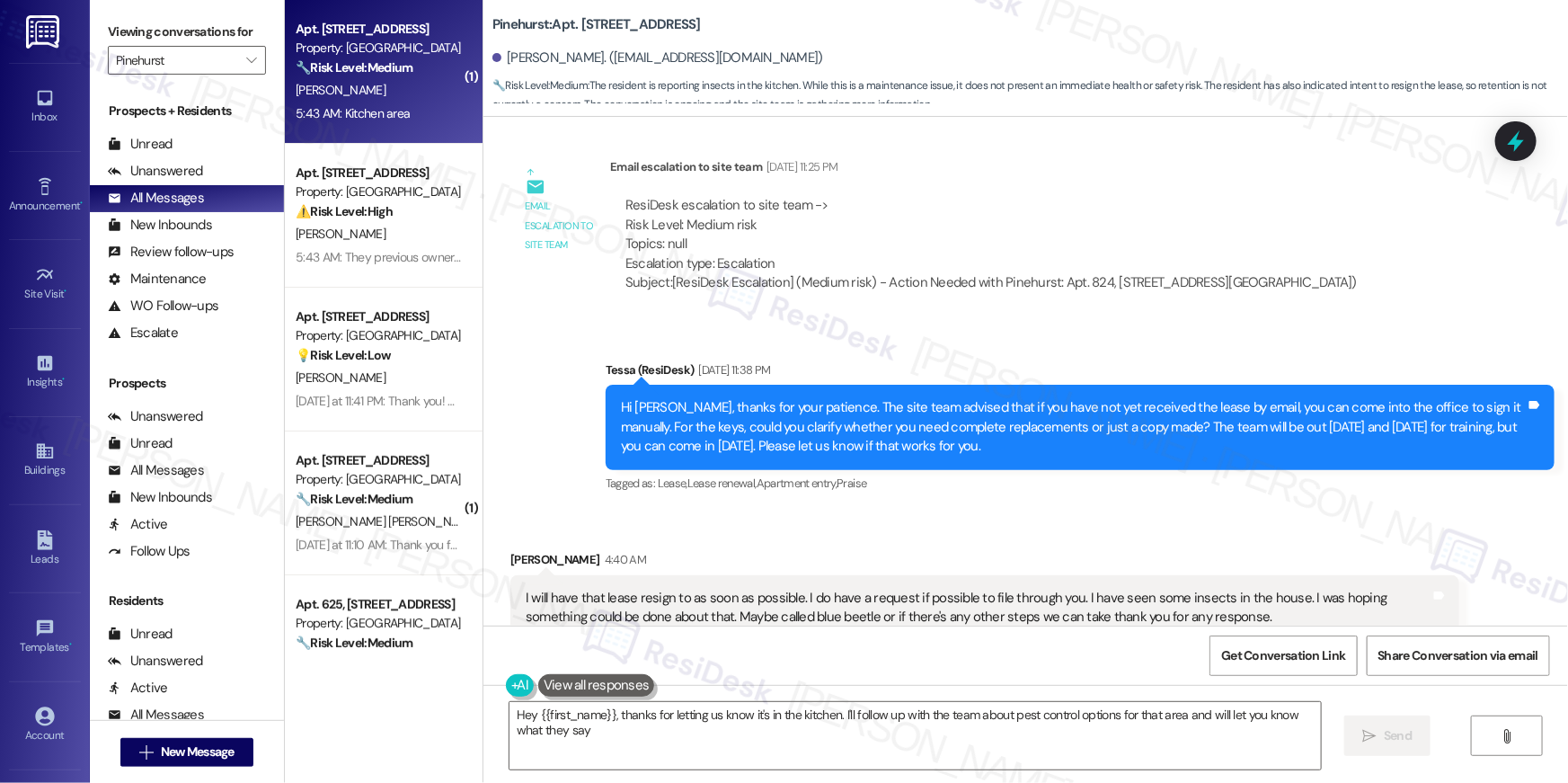
type textarea "Hey {{first_name}}, thanks for letting us know it's in the kitchen. I'll follow…"
drag, startPoint x: 348, startPoint y: 90, endPoint x: 394, endPoint y: 105, distance: 48.4
click at [394, 105] on div "Apt. [STREET_ADDRESS] Property: Pinehurst 🔧 Risk Level: Medium The resident is …" at bounding box center [383, 72] width 197 height 144
click at [394, 105] on div "5:43 AM: Kitchen area 5:43 AM: Kitchen area" at bounding box center [352, 113] width 114 height 17
drag, startPoint x: 731, startPoint y: 26, endPoint x: 600, endPoint y: 26, distance: 131.0
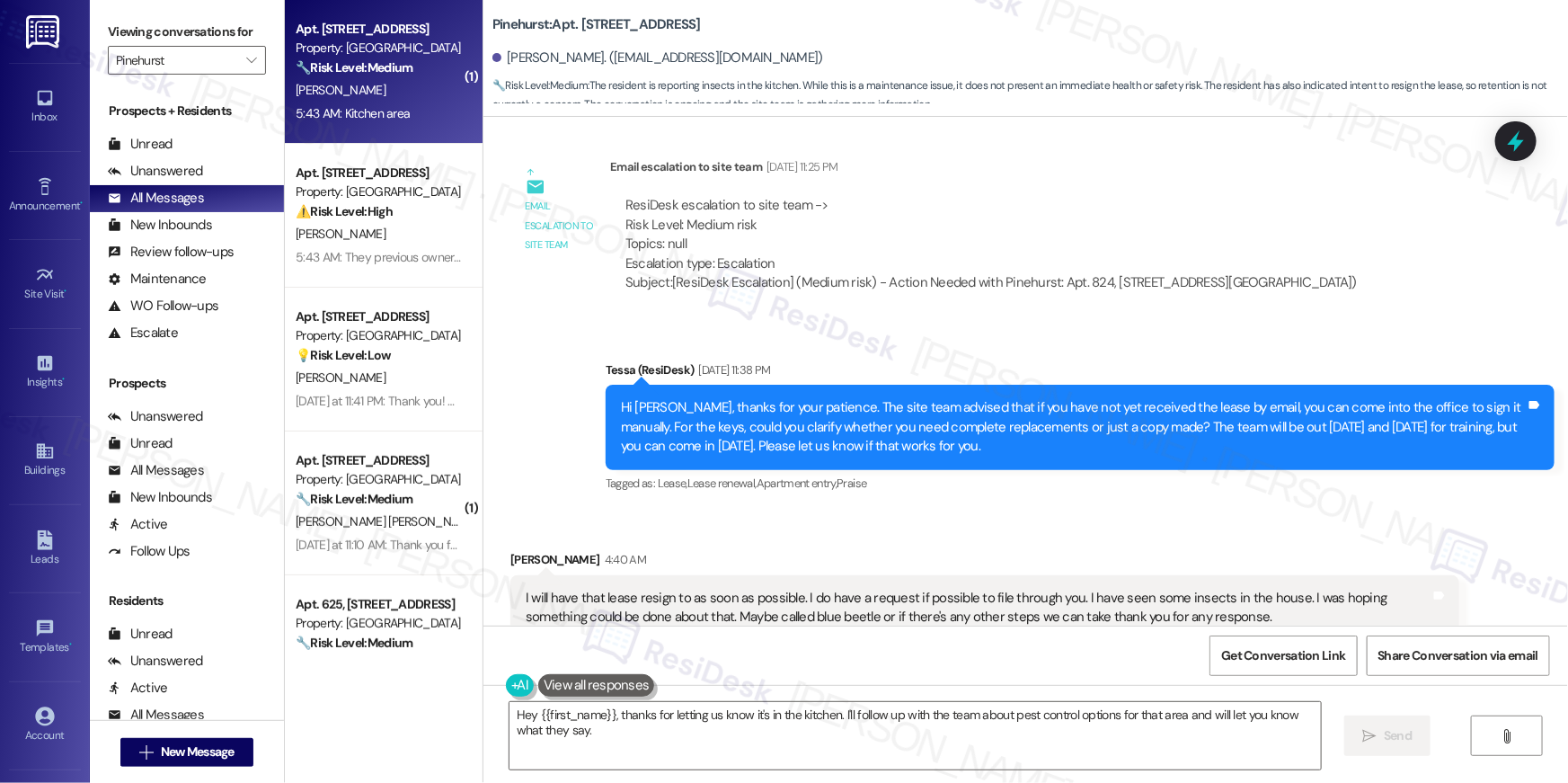
click at [600, 26] on div "[GEOGRAPHIC_DATA]: Apt. 824, [STREET_ADDRESS]" at bounding box center [672, 24] width 360 height 22
copy b "[STREET_ADDRESS]"
click at [246, 65] on icon "" at bounding box center [251, 60] width 10 height 15
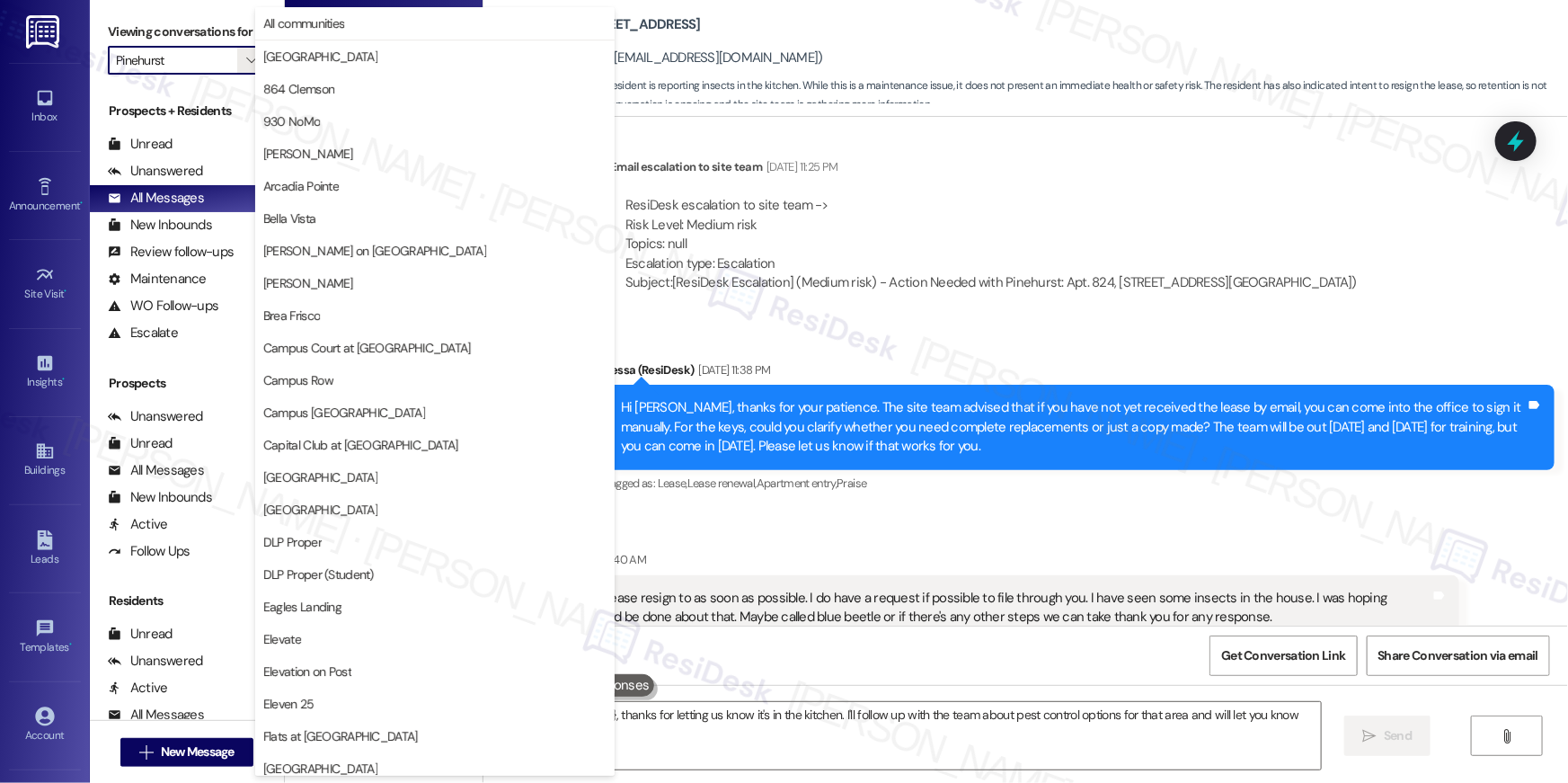
scroll to position [939, 0]
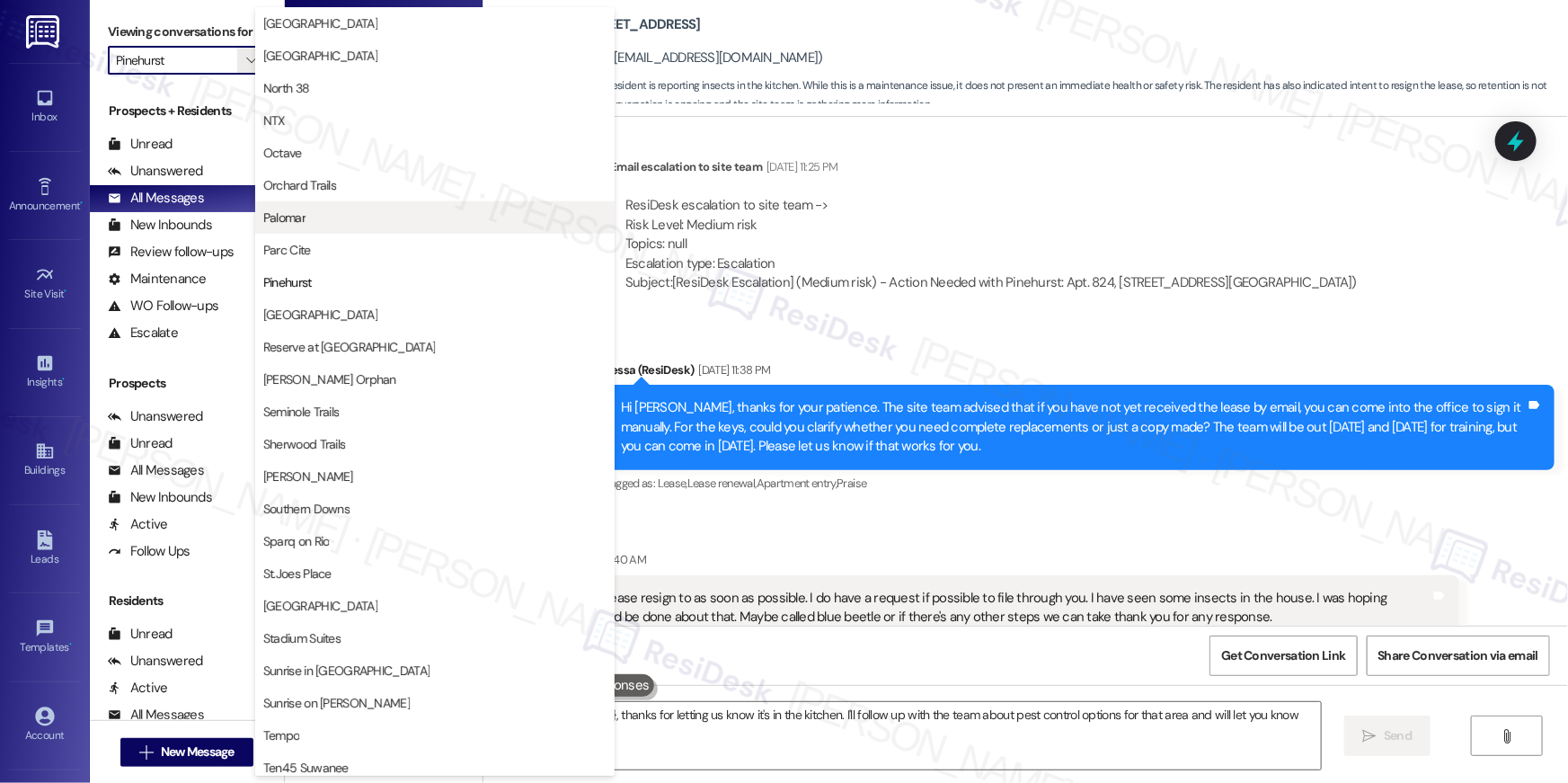
click at [339, 220] on span "Palomar" at bounding box center [435, 217] width 343 height 18
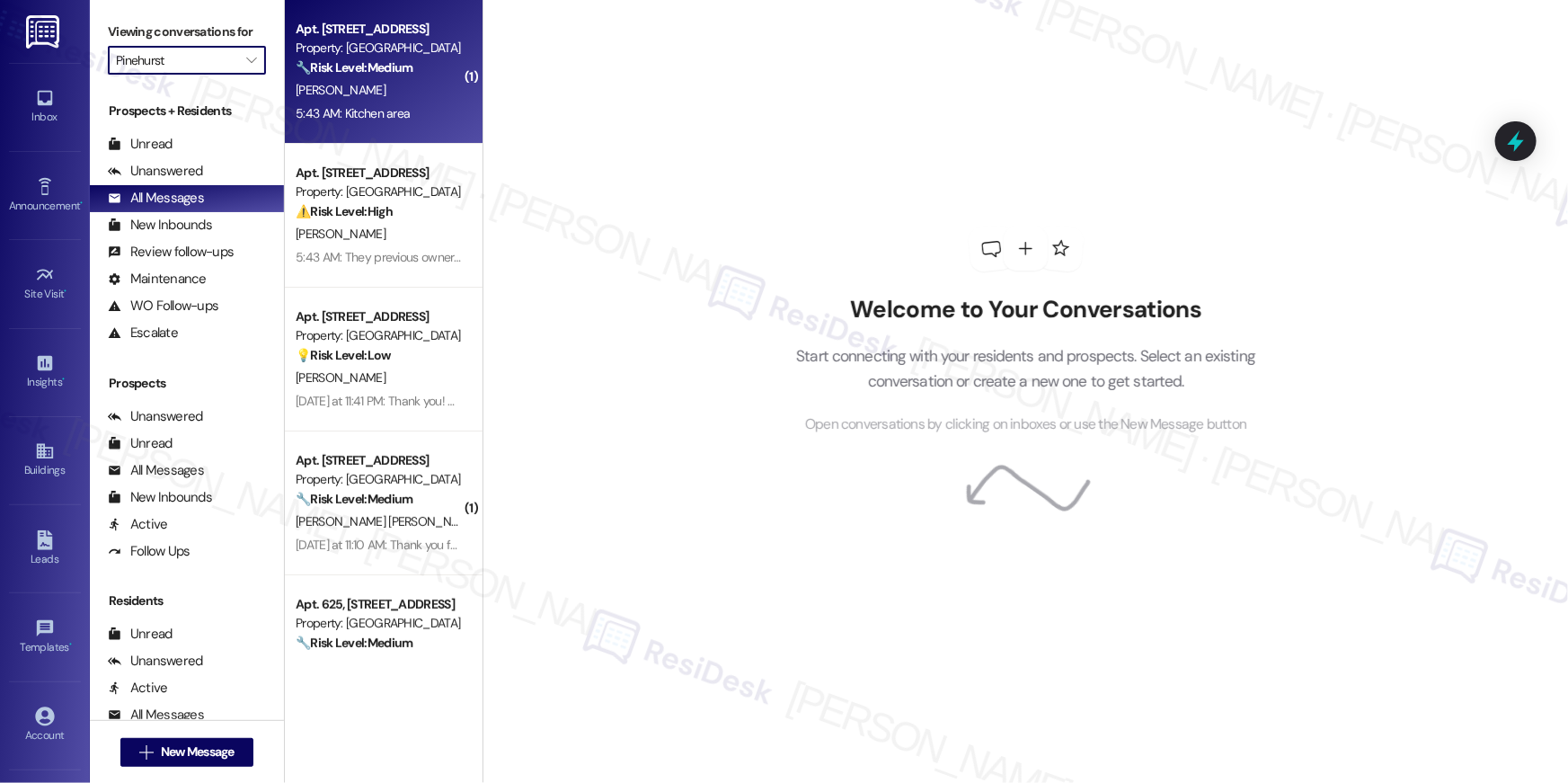
type input "Palomar"
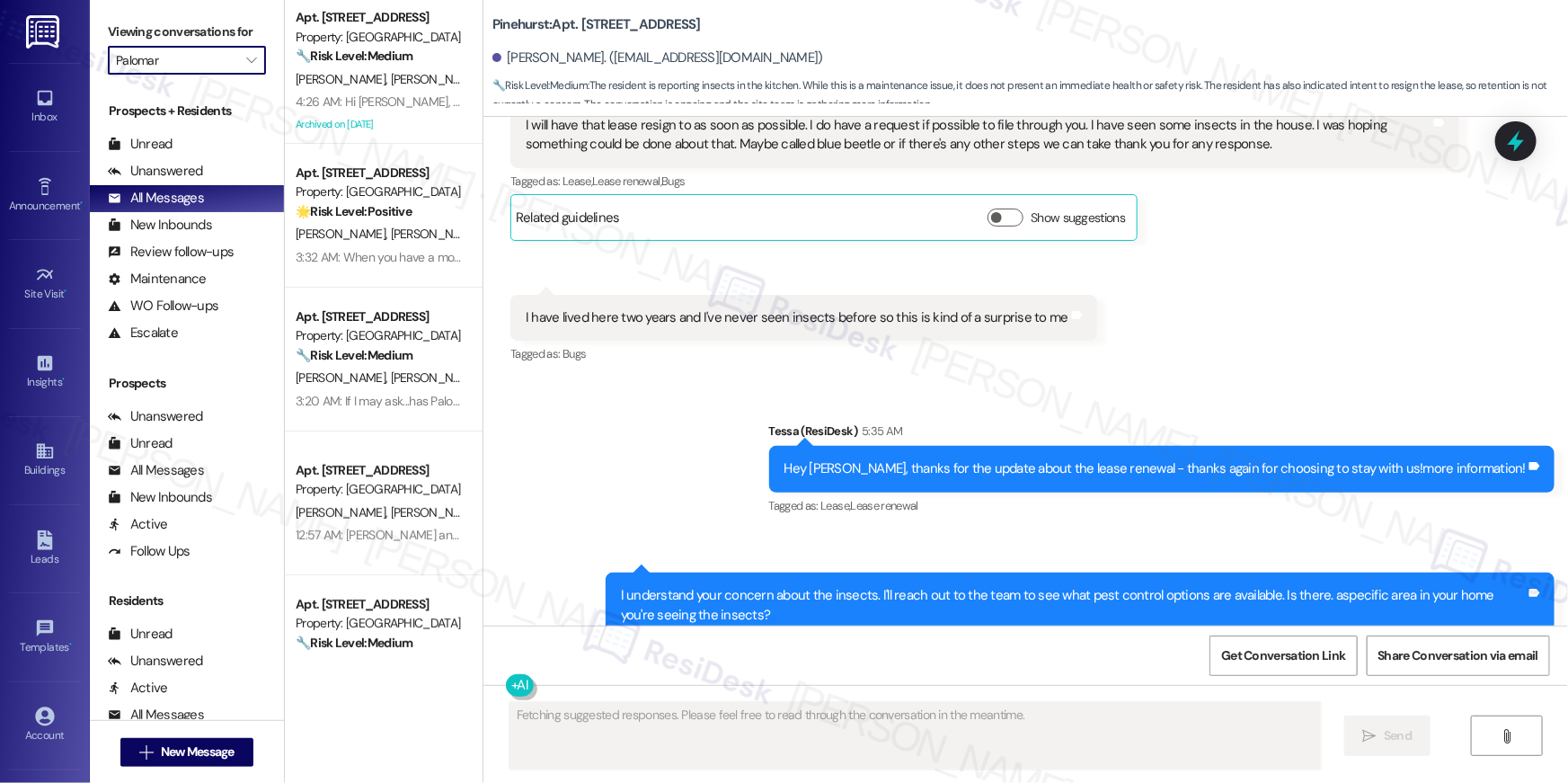
scroll to position [3283, 0]
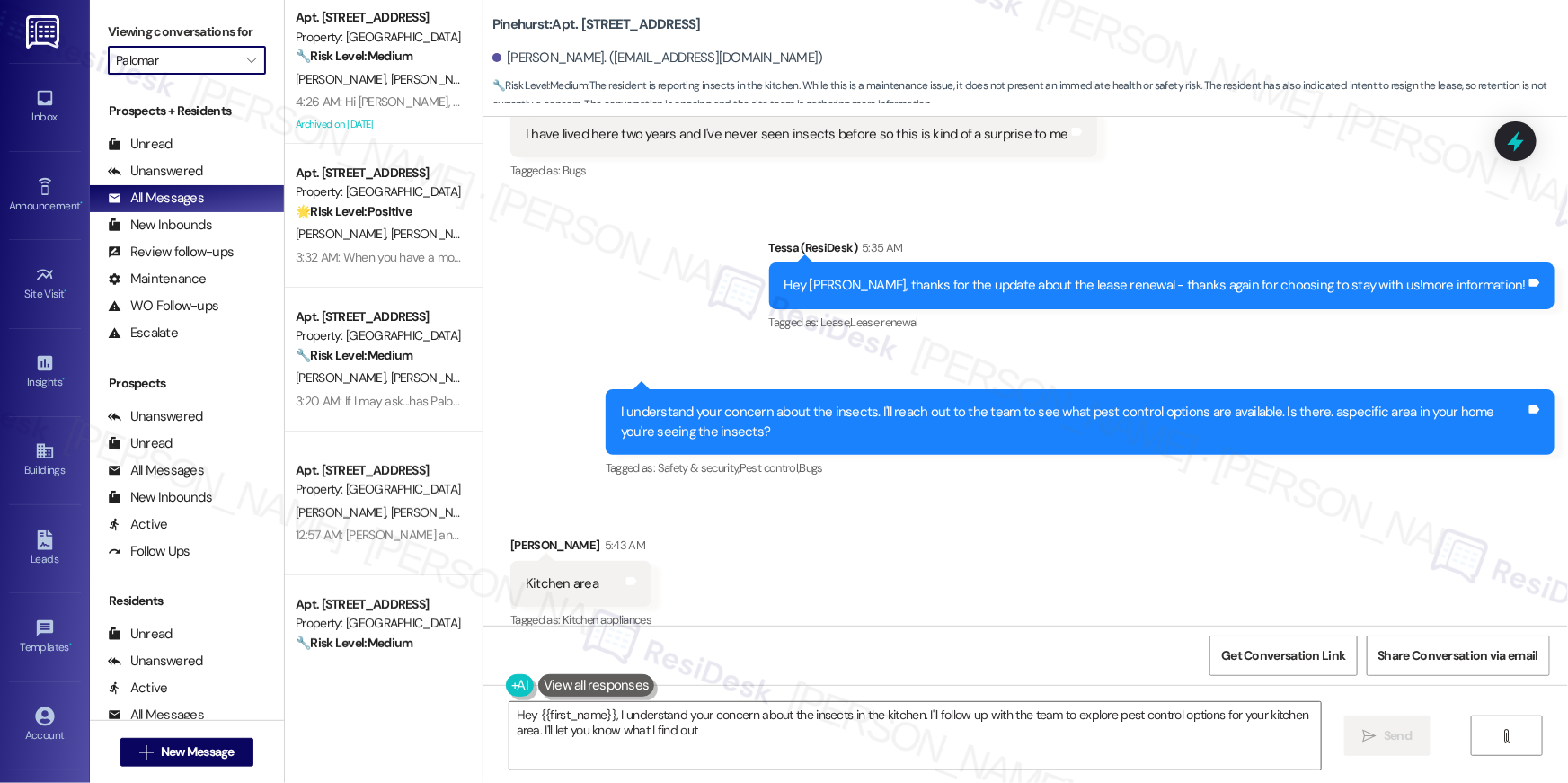
type textarea "Hey {{first_name}}, I understand your concern about the insects in the kitchen.…"
click at [868, 528] on div "Received via SMS [PERSON_NAME] 5:43 AM Kitchen area Tags and notes Tagged as: K…" at bounding box center [1025, 570] width 1085 height 152
click at [792, 751] on textarea "Hey {{first_name}}, I understand your concern about the insects in the kitchen.…" at bounding box center [915, 735] width 811 height 67
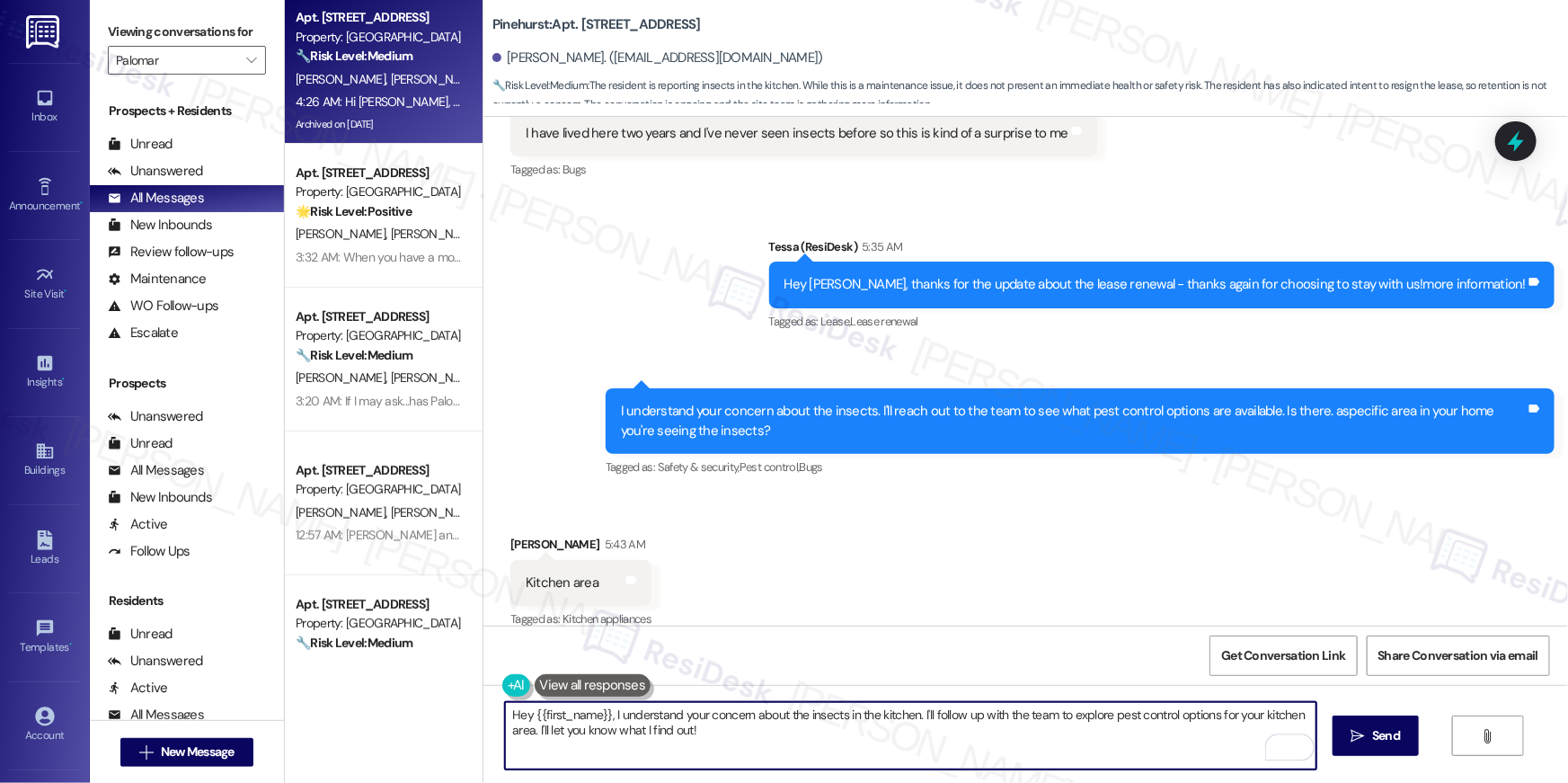
click at [343, 18] on div "Apt. [STREET_ADDRESS]" at bounding box center [378, 17] width 166 height 18
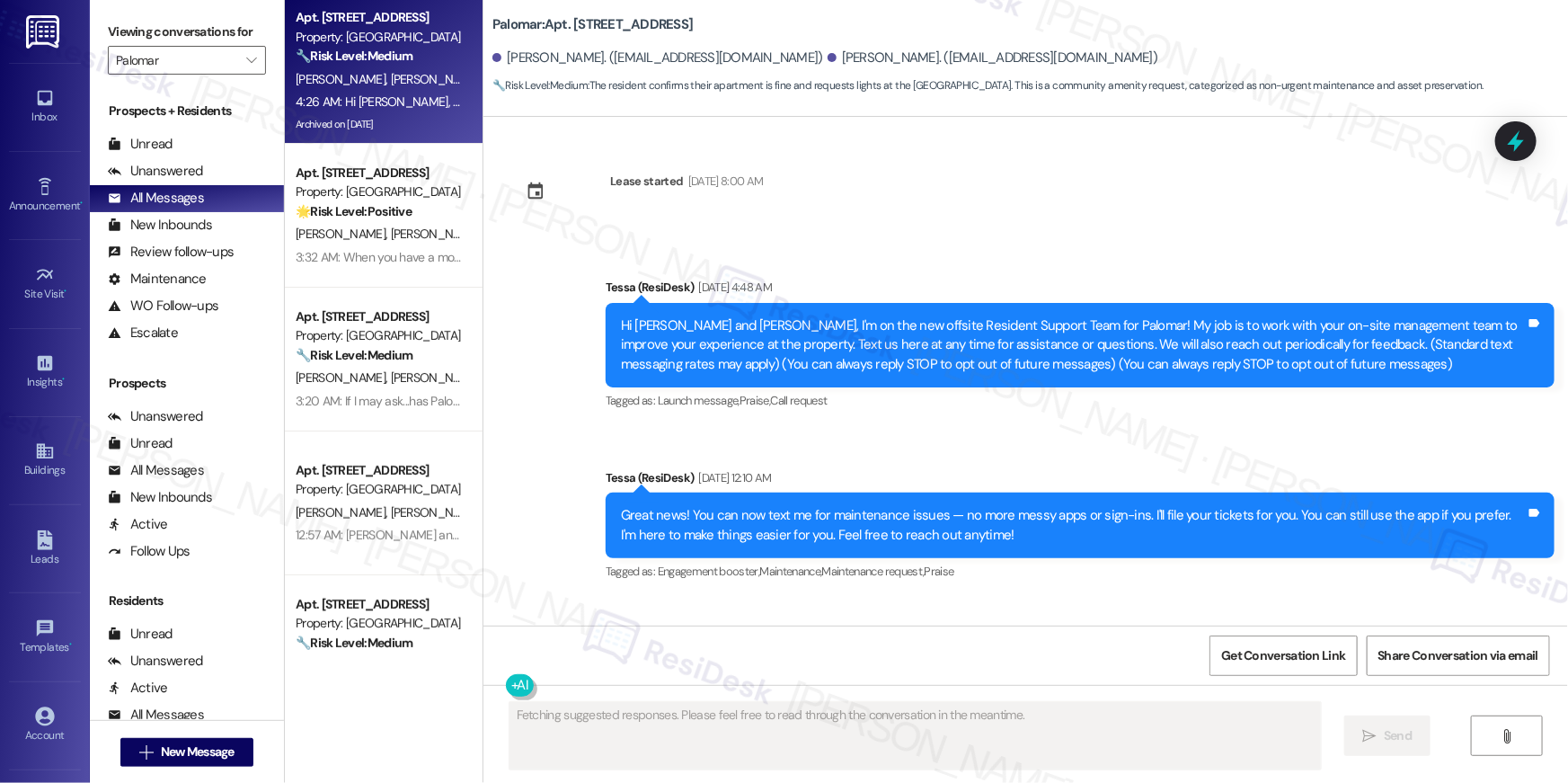
scroll to position [3433, 0]
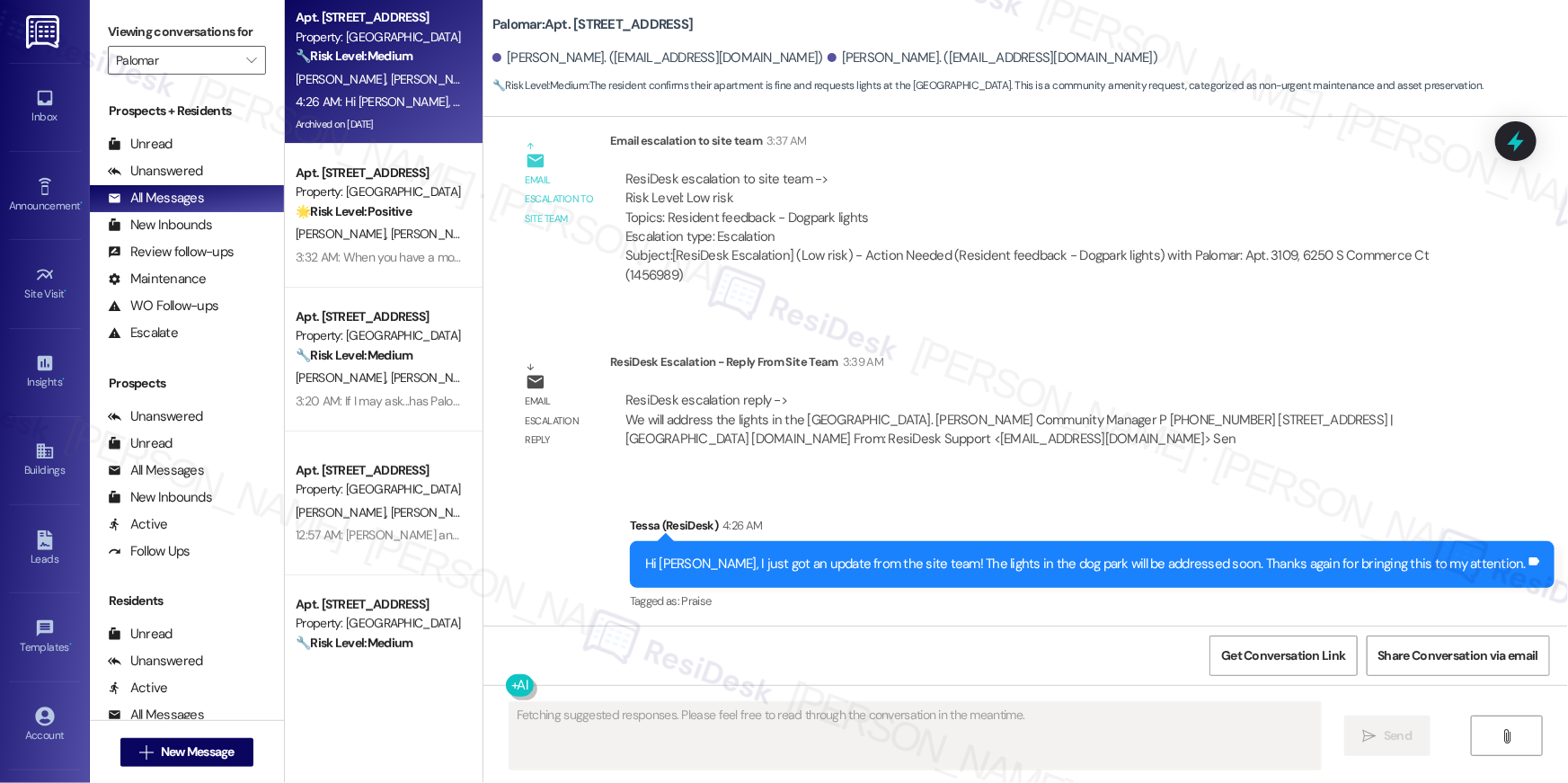
drag, startPoint x: 749, startPoint y: 24, endPoint x: 598, endPoint y: 24, distance: 151.0
click at [598, 24] on div "Palomar: Apt. [STREET_ADDRESS]" at bounding box center [672, 24] width 360 height 22
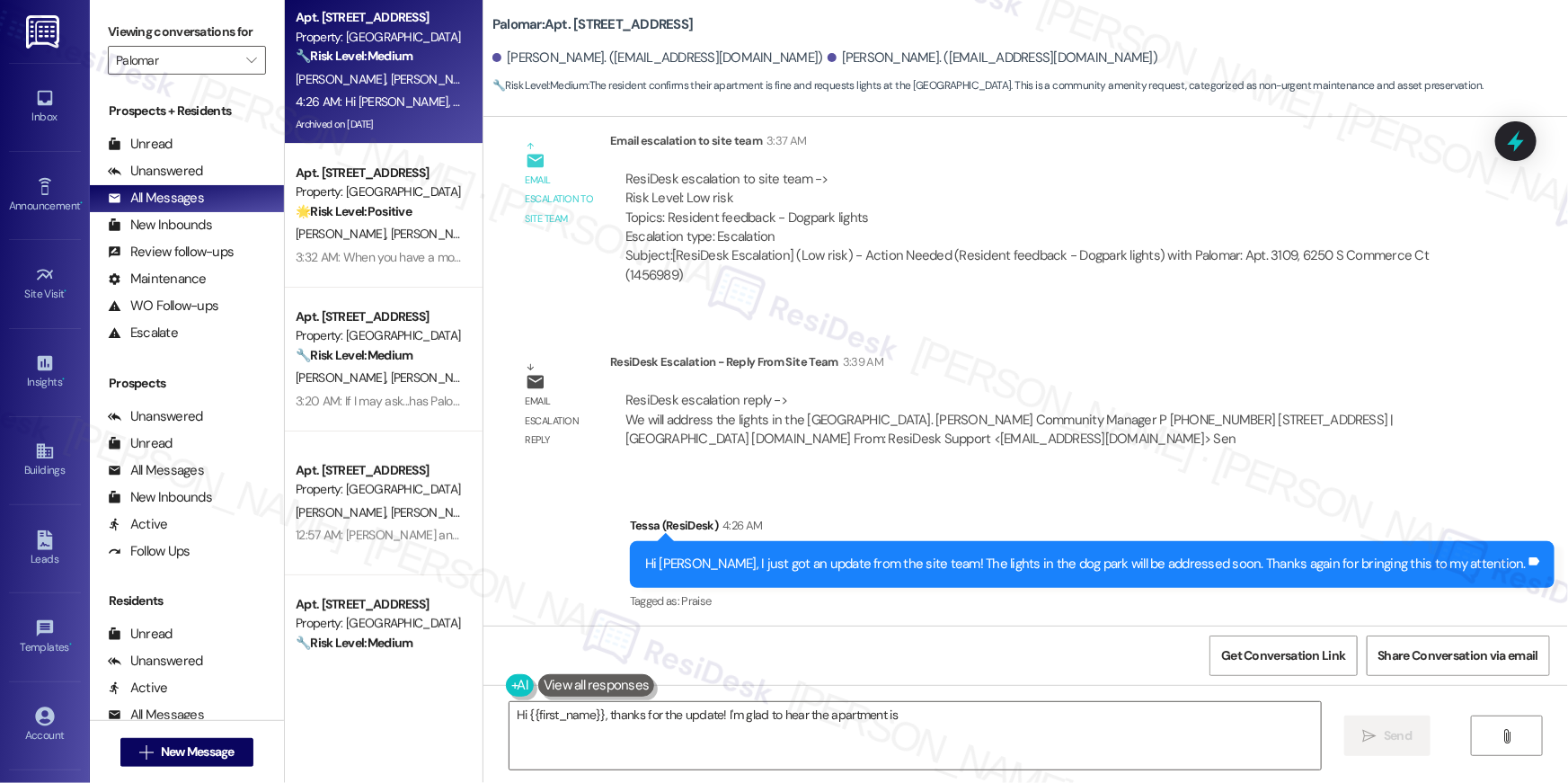
copy b "[STREET_ADDRESS]"
type textarea "Hi {{first_name}}, thanks for the update! I'm glad to hear the apartment is oka…"
click at [246, 57] on icon "" at bounding box center [251, 60] width 10 height 15
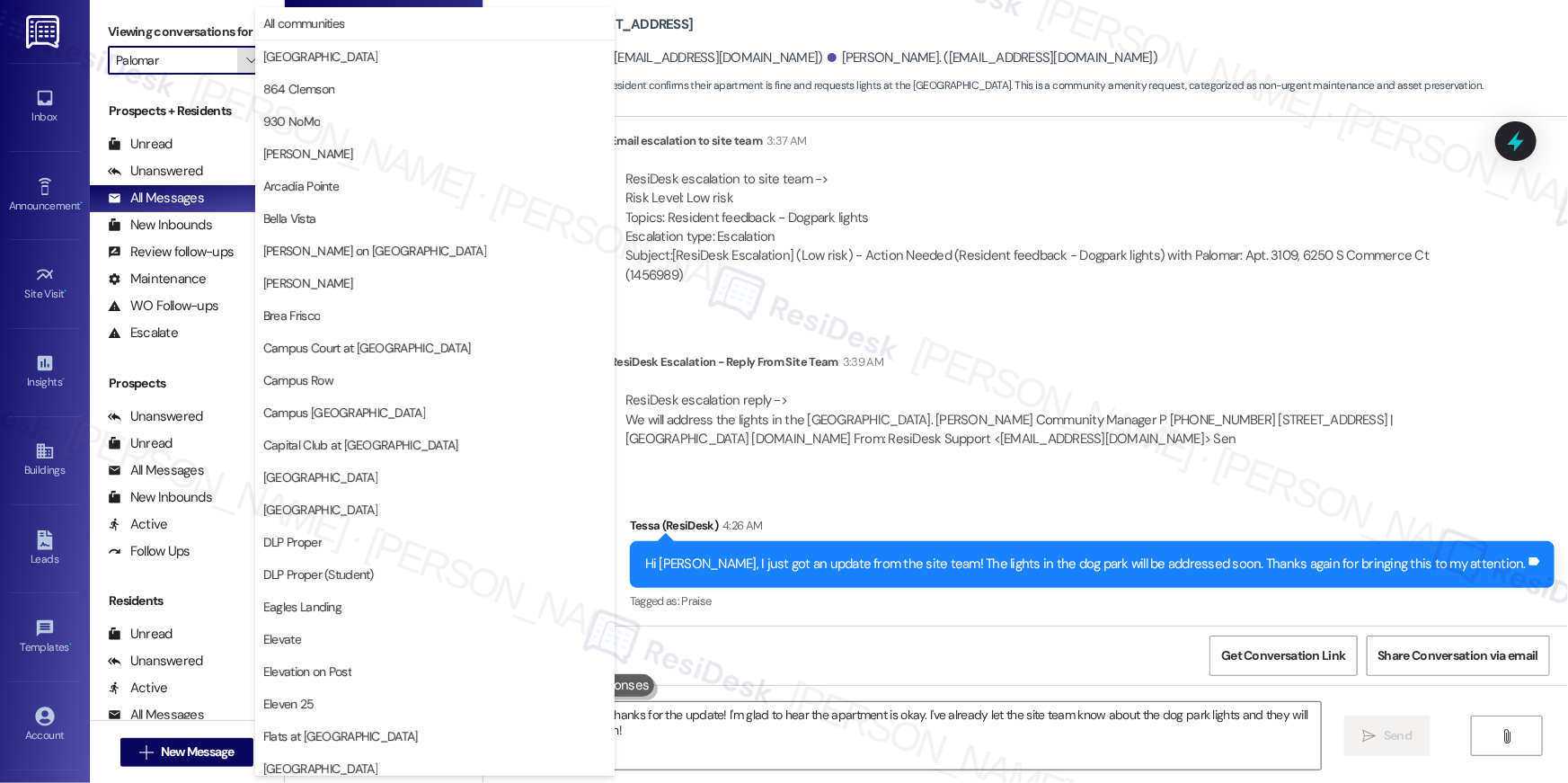
scroll to position [939, 0]
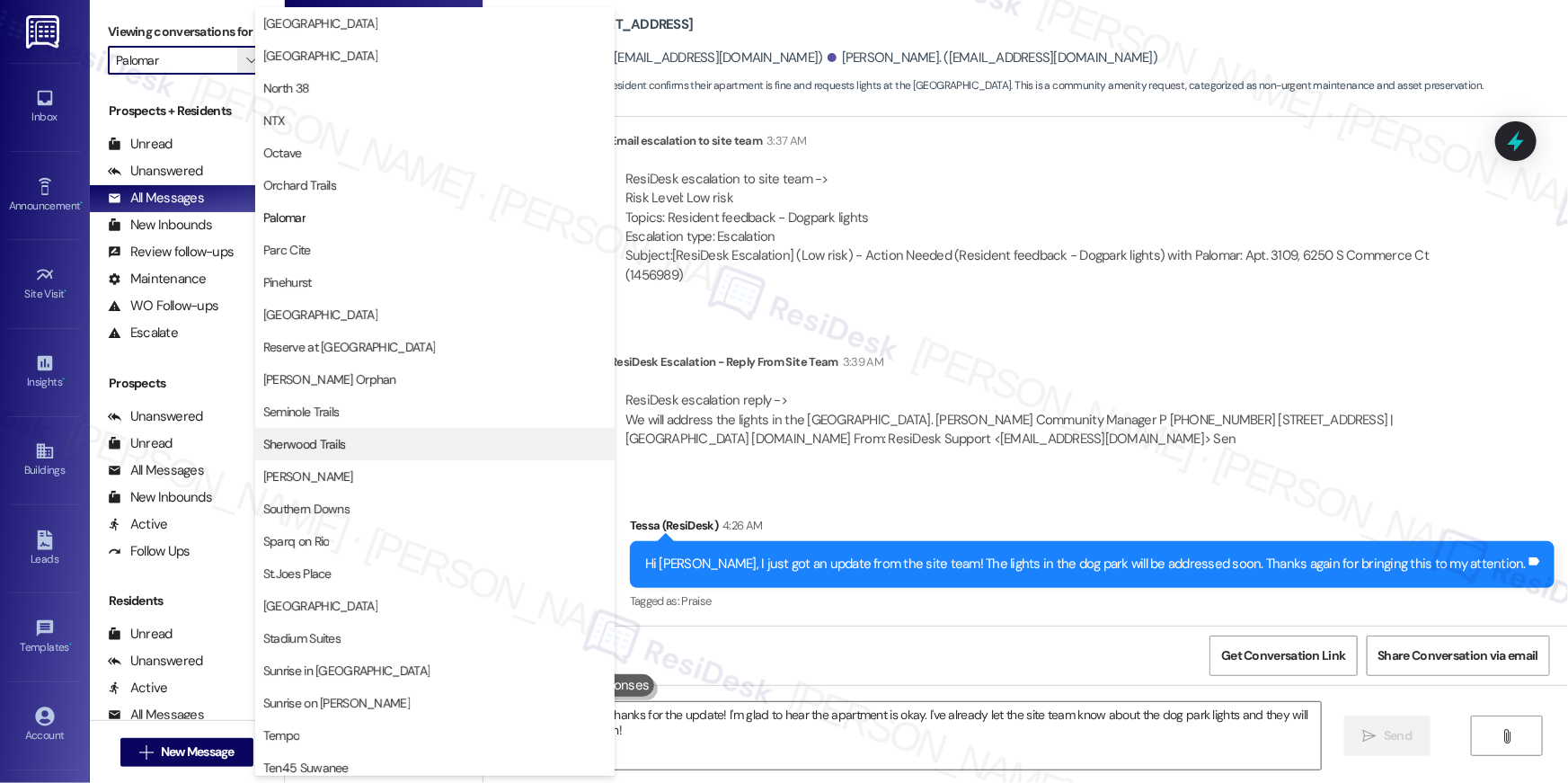
click at [351, 446] on span "Sherwood Trails" at bounding box center [435, 444] width 343 height 18
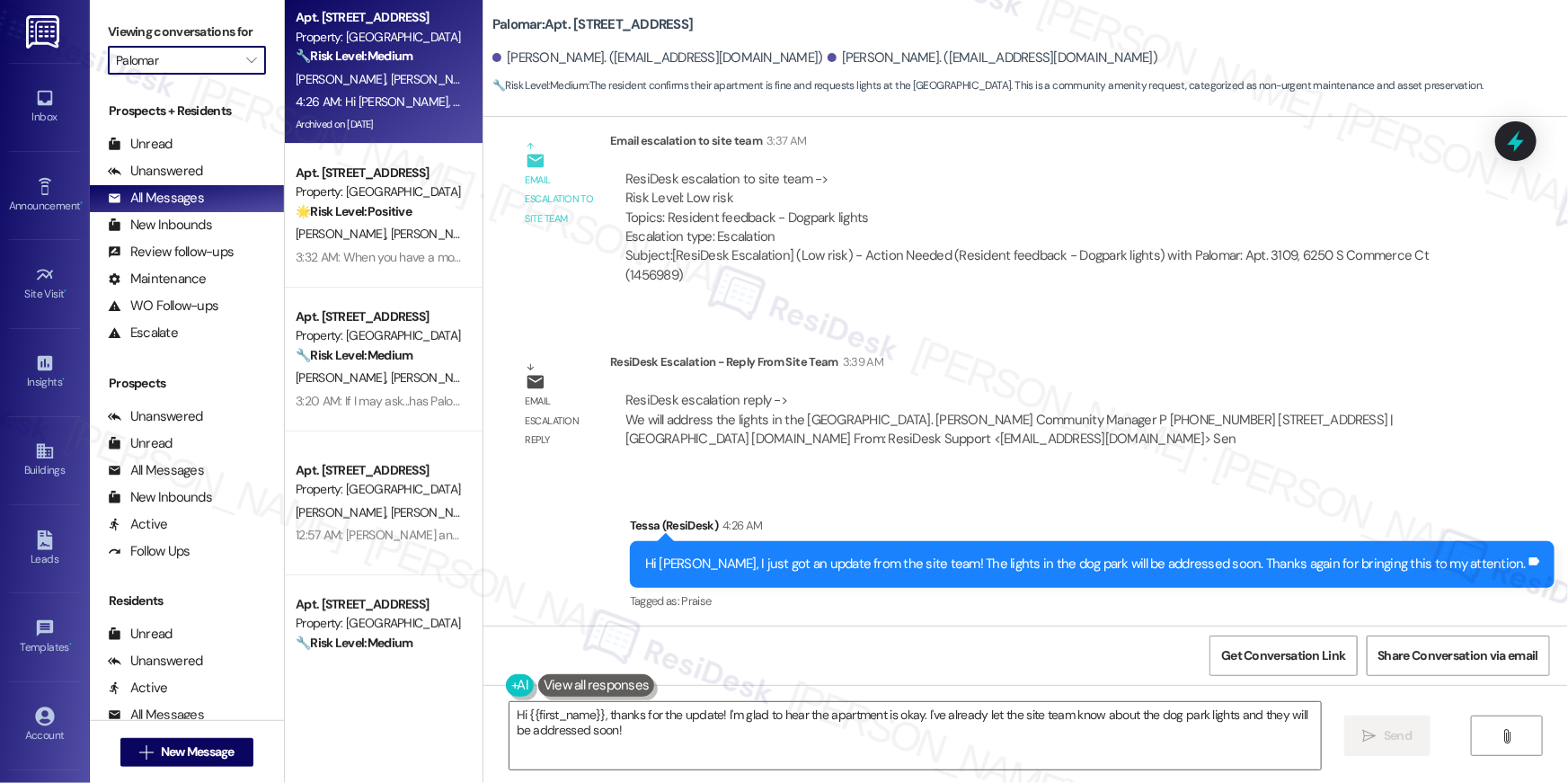
type input "Sherwood Trails"
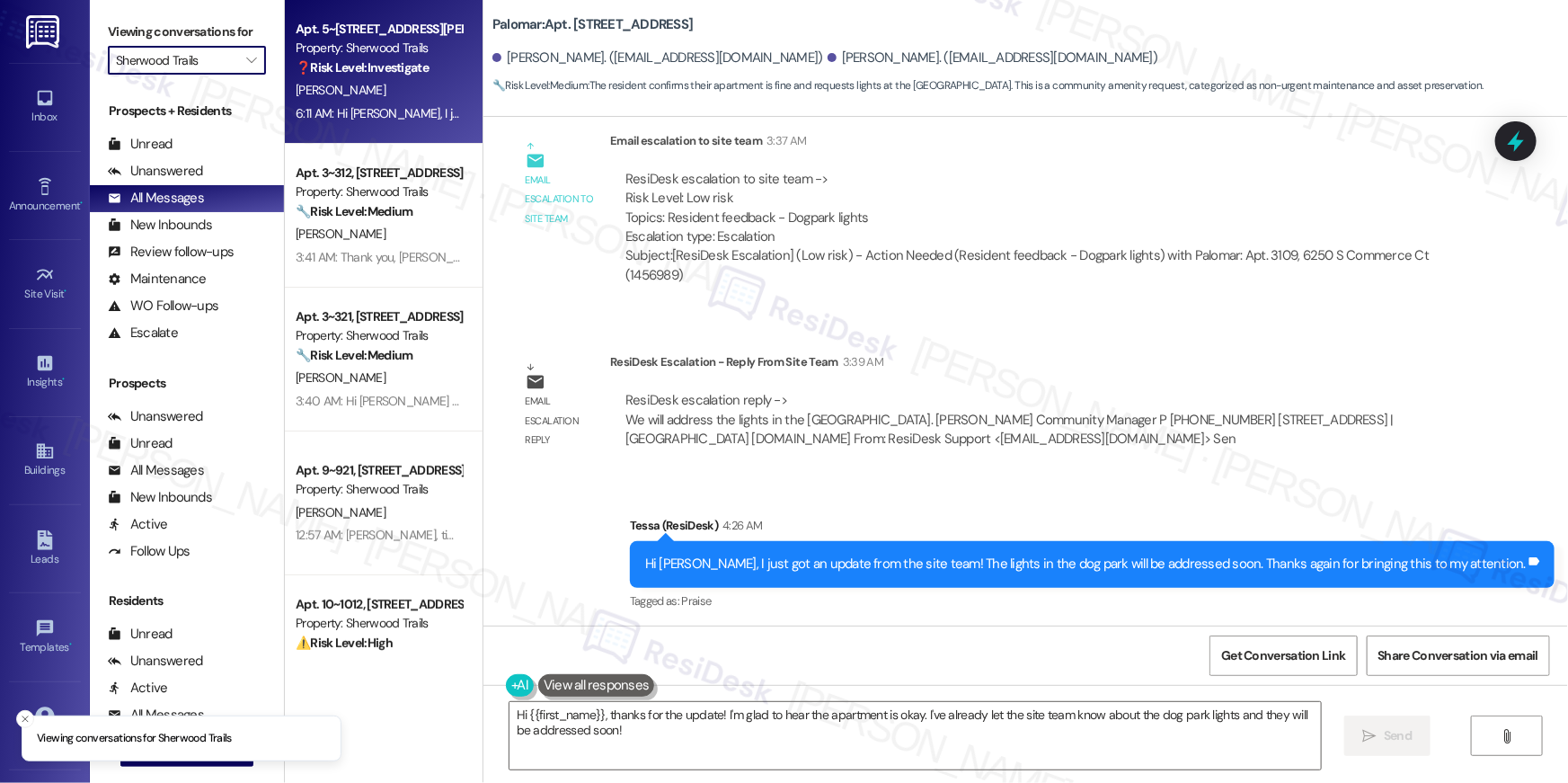
click at [416, 105] on div "6:11 AM: Hi [PERSON_NAME], I just got an update from the site team. Once you ha…" at bounding box center [1159, 113] width 1728 height 17
type textarea "Fetching suggested responses. Please feel free to read through the conversation…"
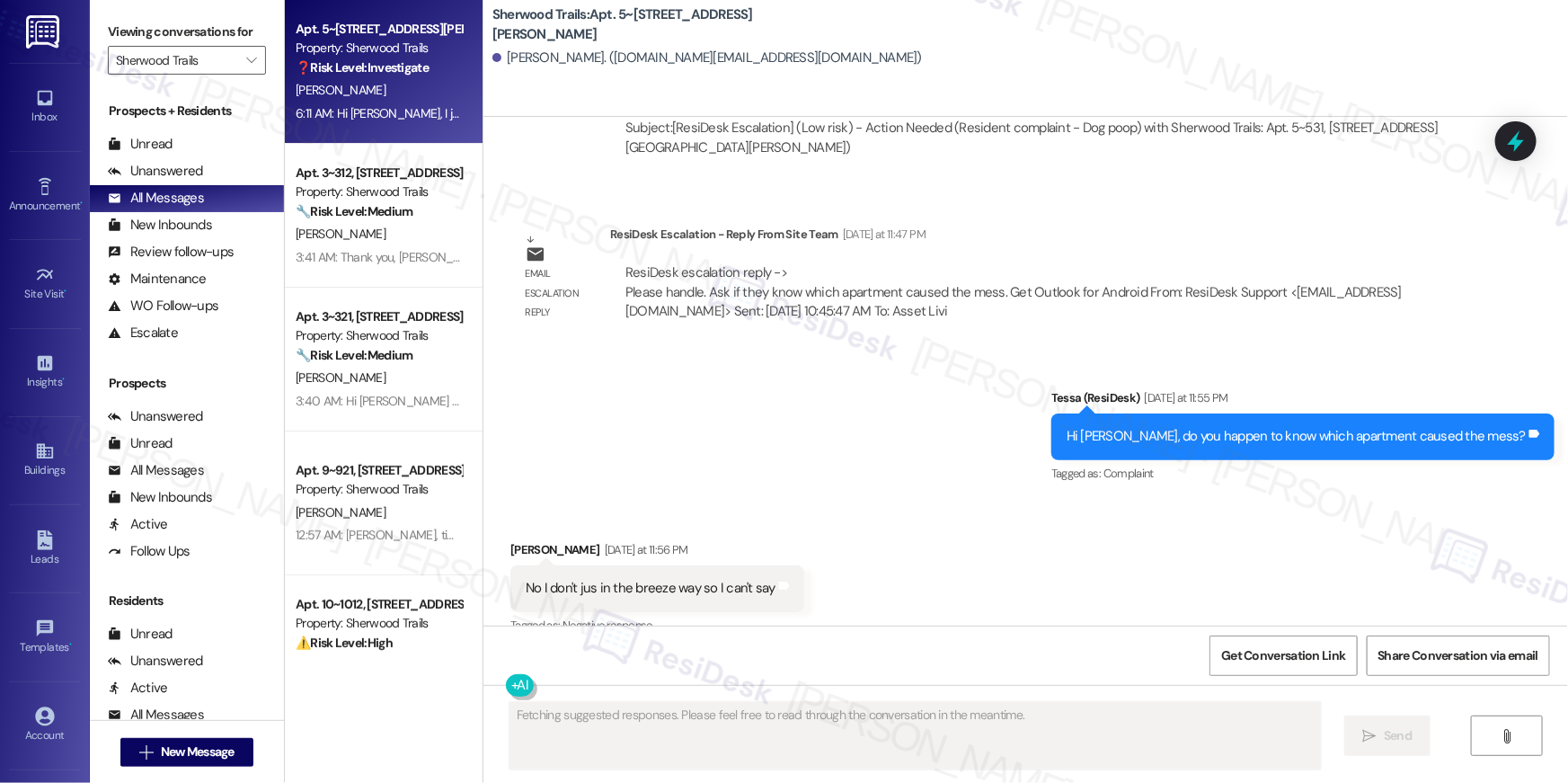
scroll to position [16864, 0]
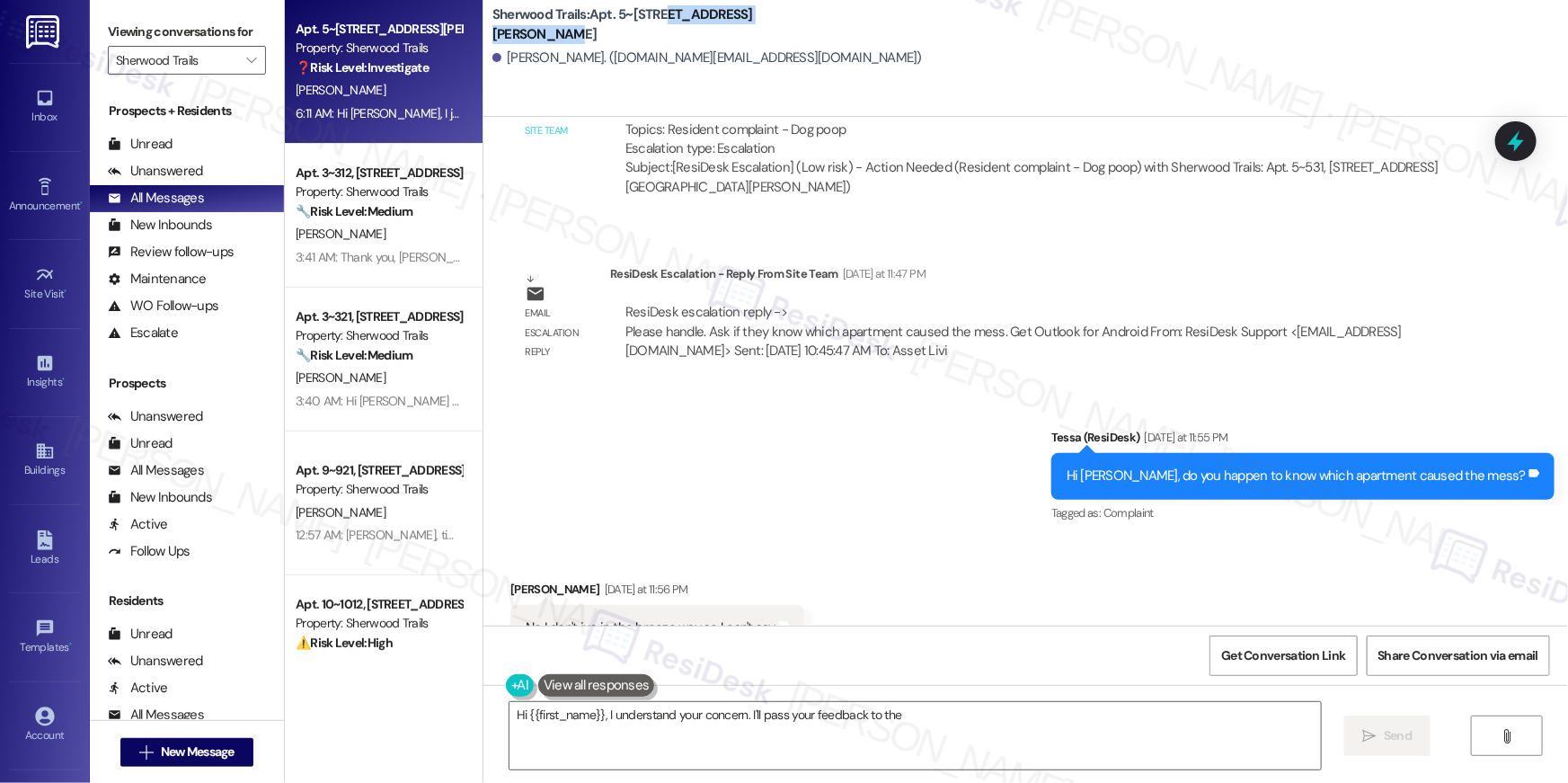
drag, startPoint x: 846, startPoint y: 27, endPoint x: 647, endPoint y: 29, distance: 199.0
click at [647, 29] on div "Sherwood Trails: Apt. 5~[STREET_ADDRESS][PERSON_NAME] [PERSON_NAME]. ([DOMAIN_N…" at bounding box center [1030, 41] width 1076 height 72
copy b "[STREET_ADDRESS][PERSON_NAME]"
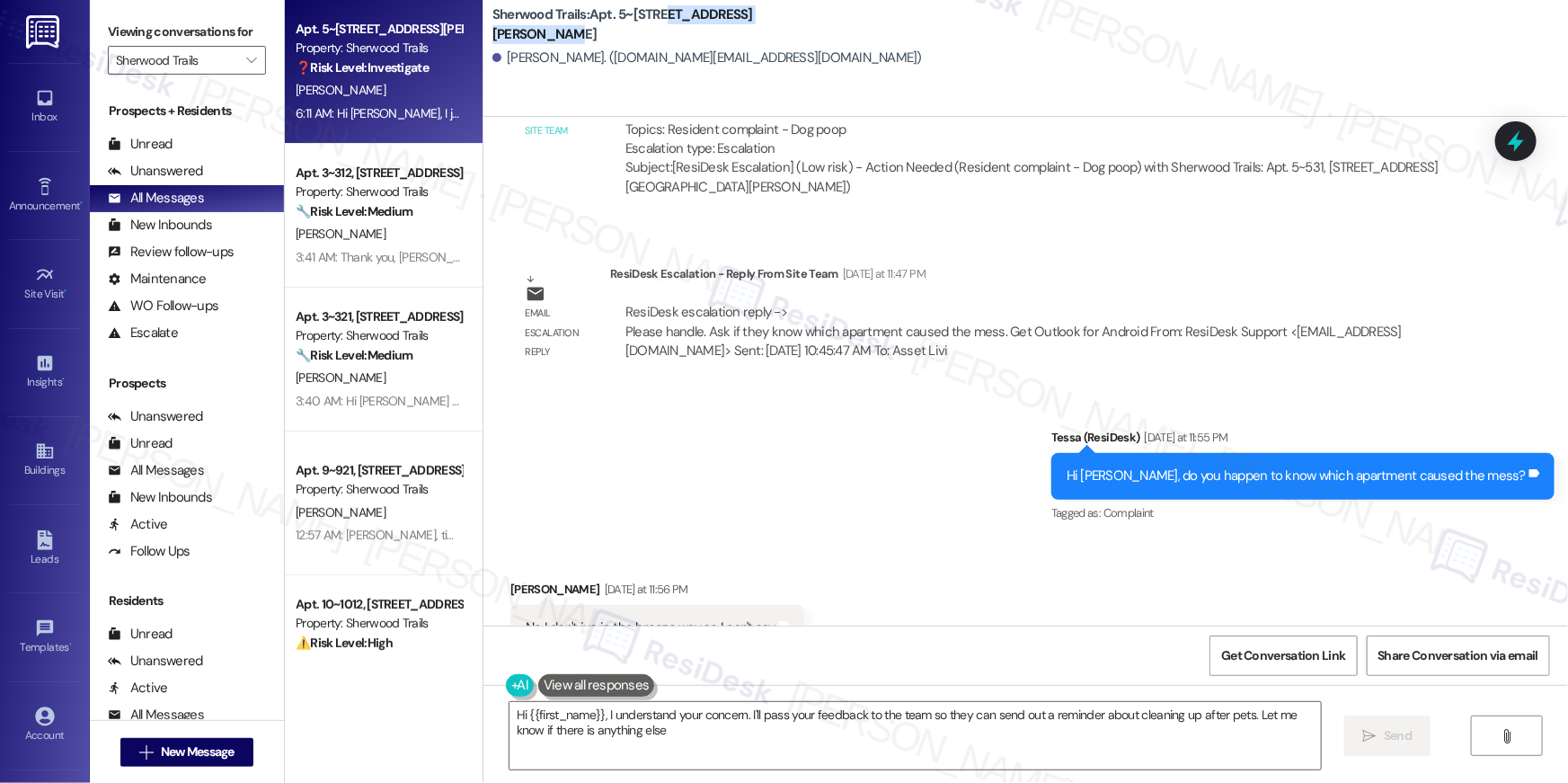
type textarea "Hi {{first_name}}, I understand your concern. I'll pass your feedback to the te…"
click at [220, 755] on span "New Message" at bounding box center [197, 751] width 74 height 18
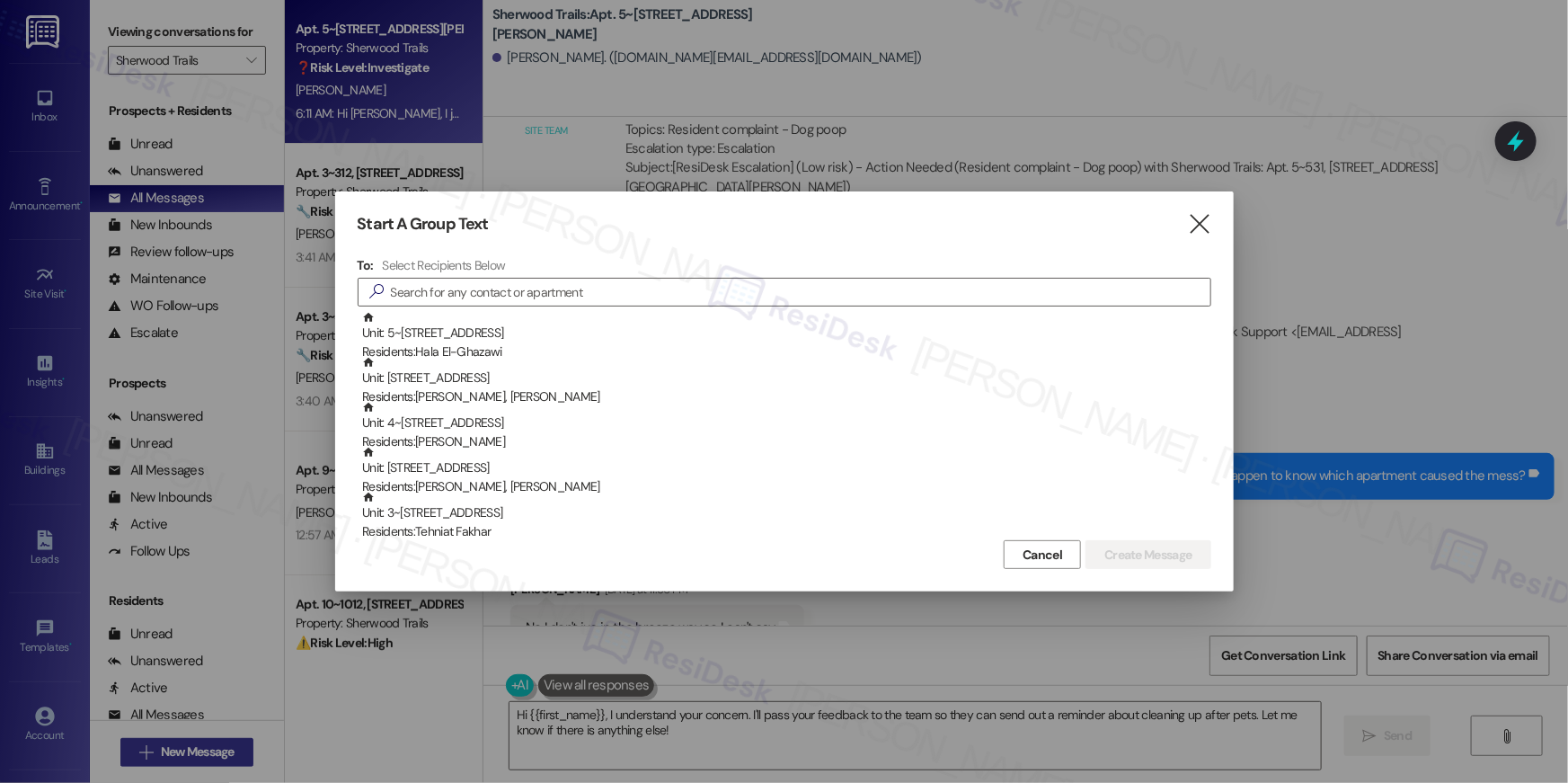
click at [220, 755] on div at bounding box center [784, 391] width 1568 height 783
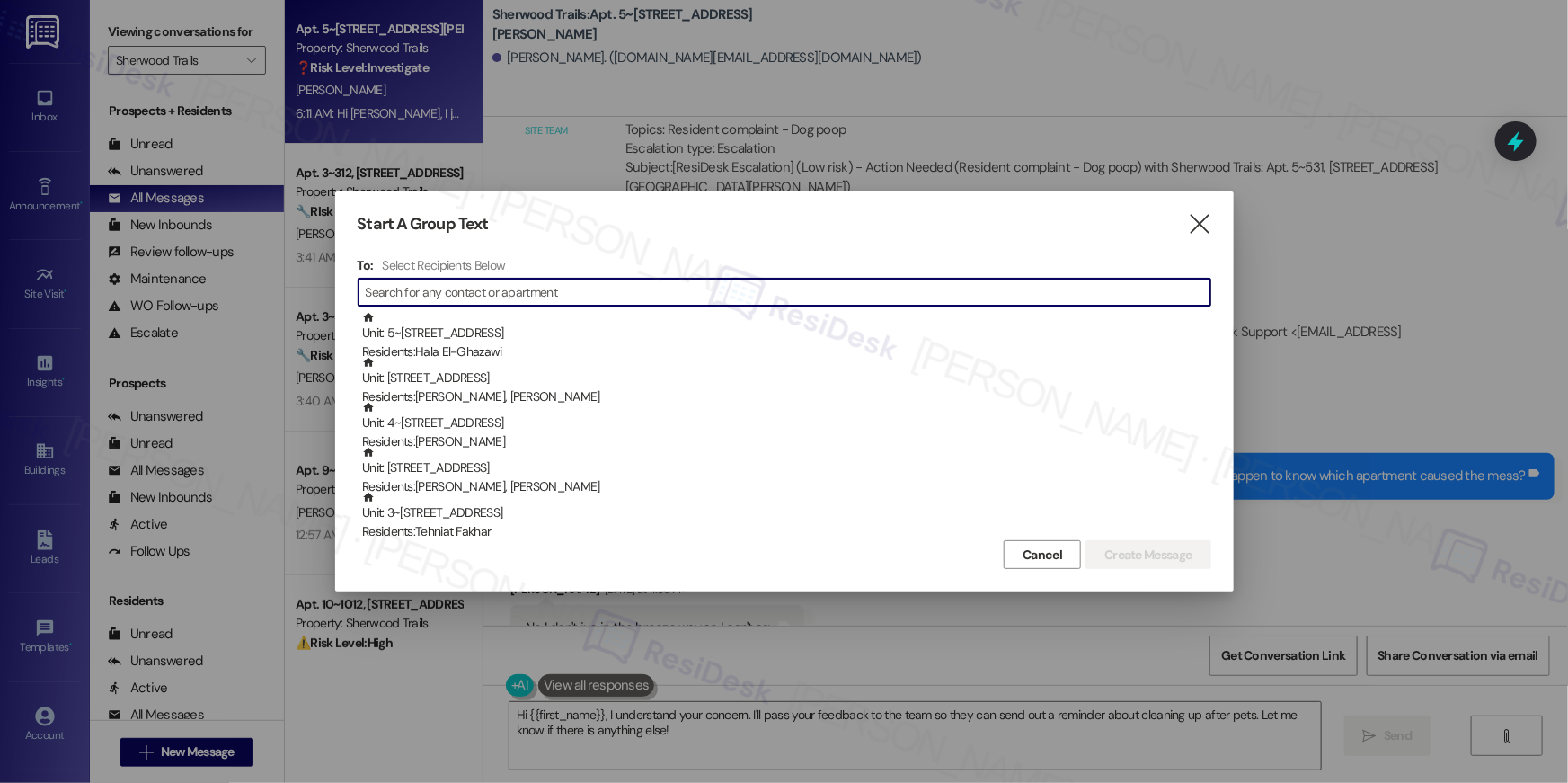
click at [553, 292] on input at bounding box center [788, 292] width 844 height 25
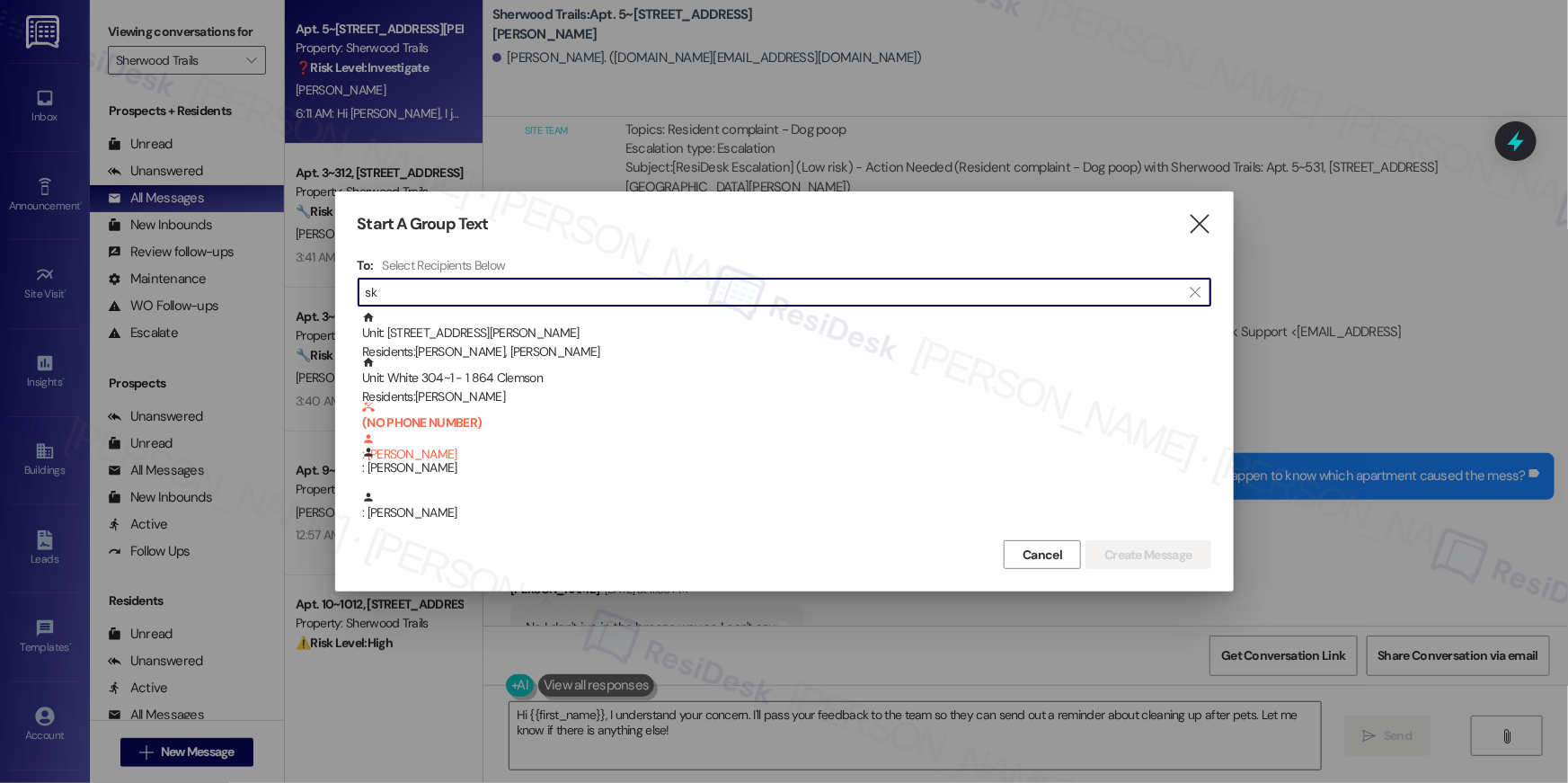
type input "s"
click at [514, 288] on input "[PERSON_NAME]" at bounding box center [773, 292] width 816 height 25
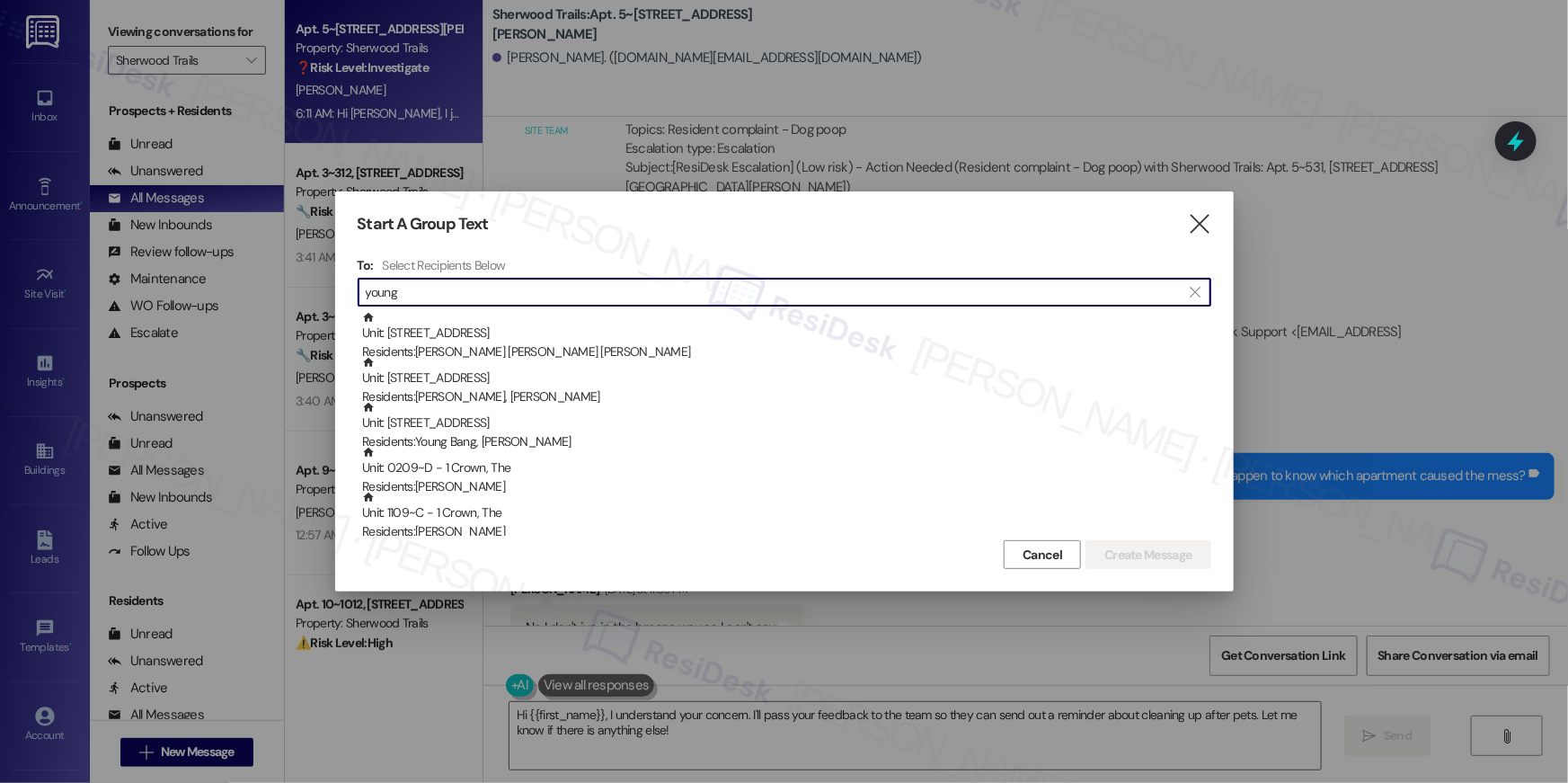
drag, startPoint x: 360, startPoint y: 290, endPoint x: 376, endPoint y: 292, distance: 16.1
click at [362, 290] on div "" at bounding box center [364, 292] width 4 height 25
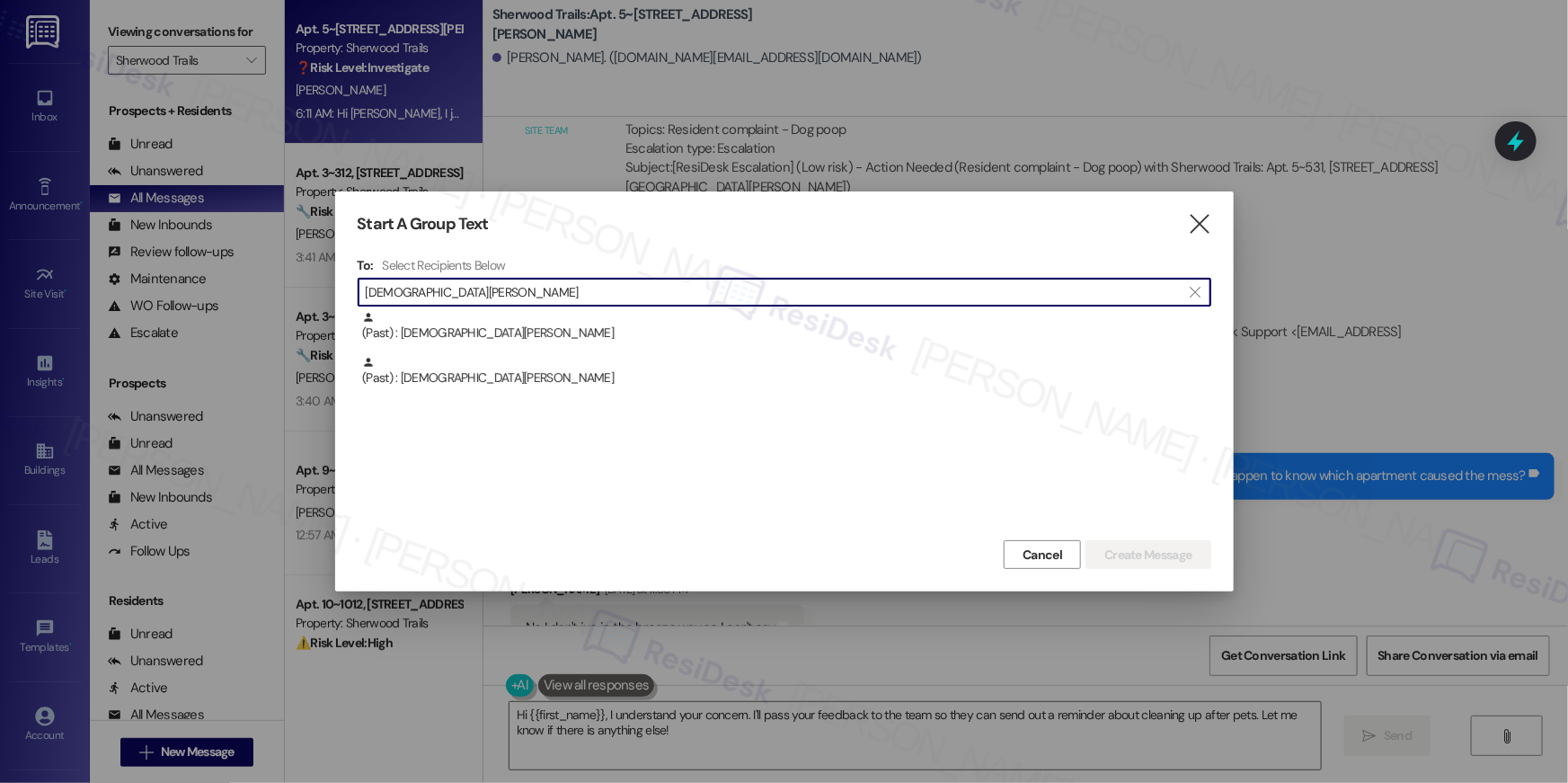
type input "[DEMOGRAPHIC_DATA][PERSON_NAME]"
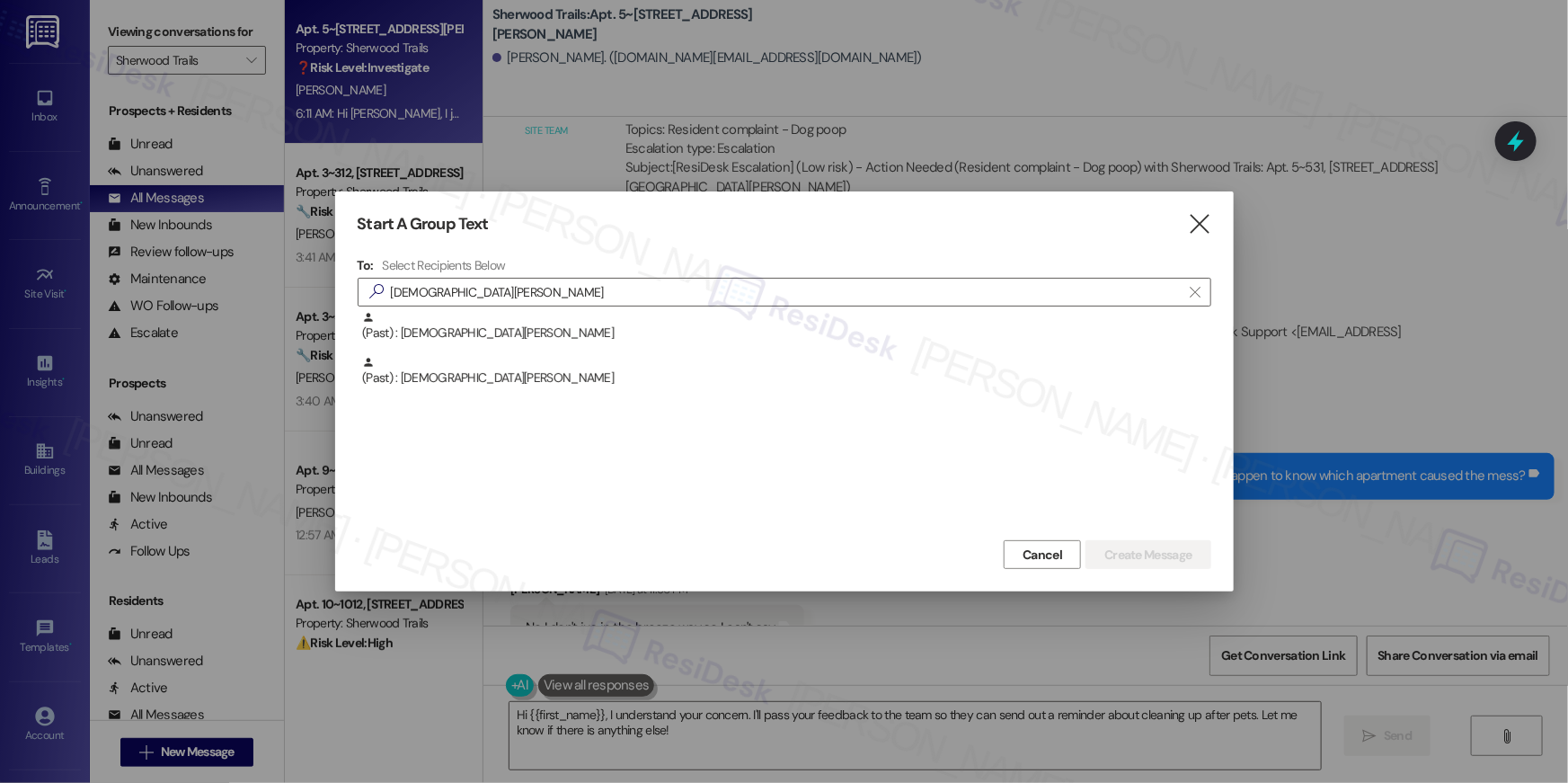
click at [272, 124] on div at bounding box center [784, 391] width 1568 height 783
click at [242, 58] on div at bounding box center [784, 391] width 1568 height 783
click at [1023, 549] on span "Cancel" at bounding box center [1042, 554] width 40 height 18
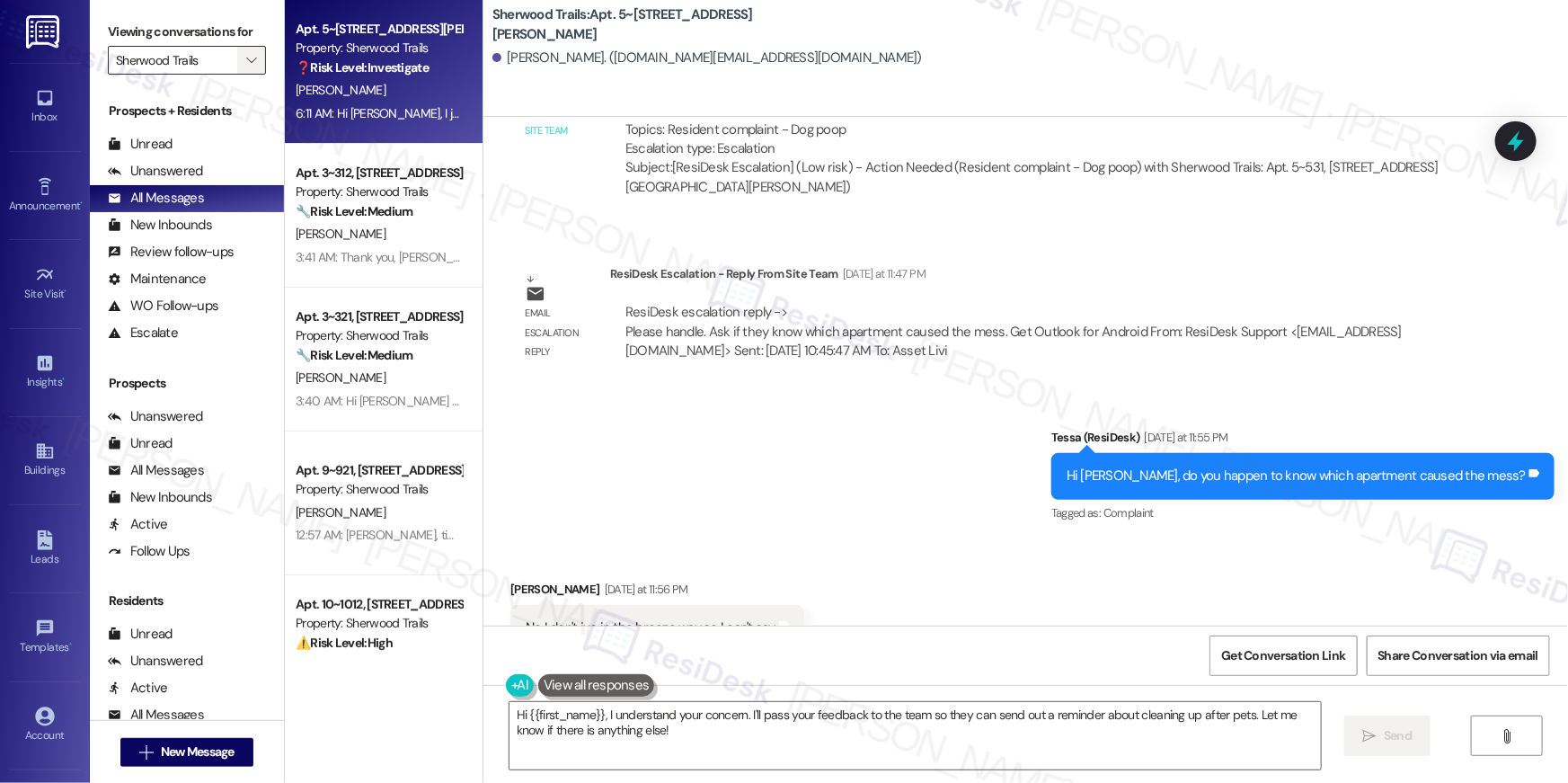
click at [246, 59] on icon "" at bounding box center [251, 60] width 10 height 15
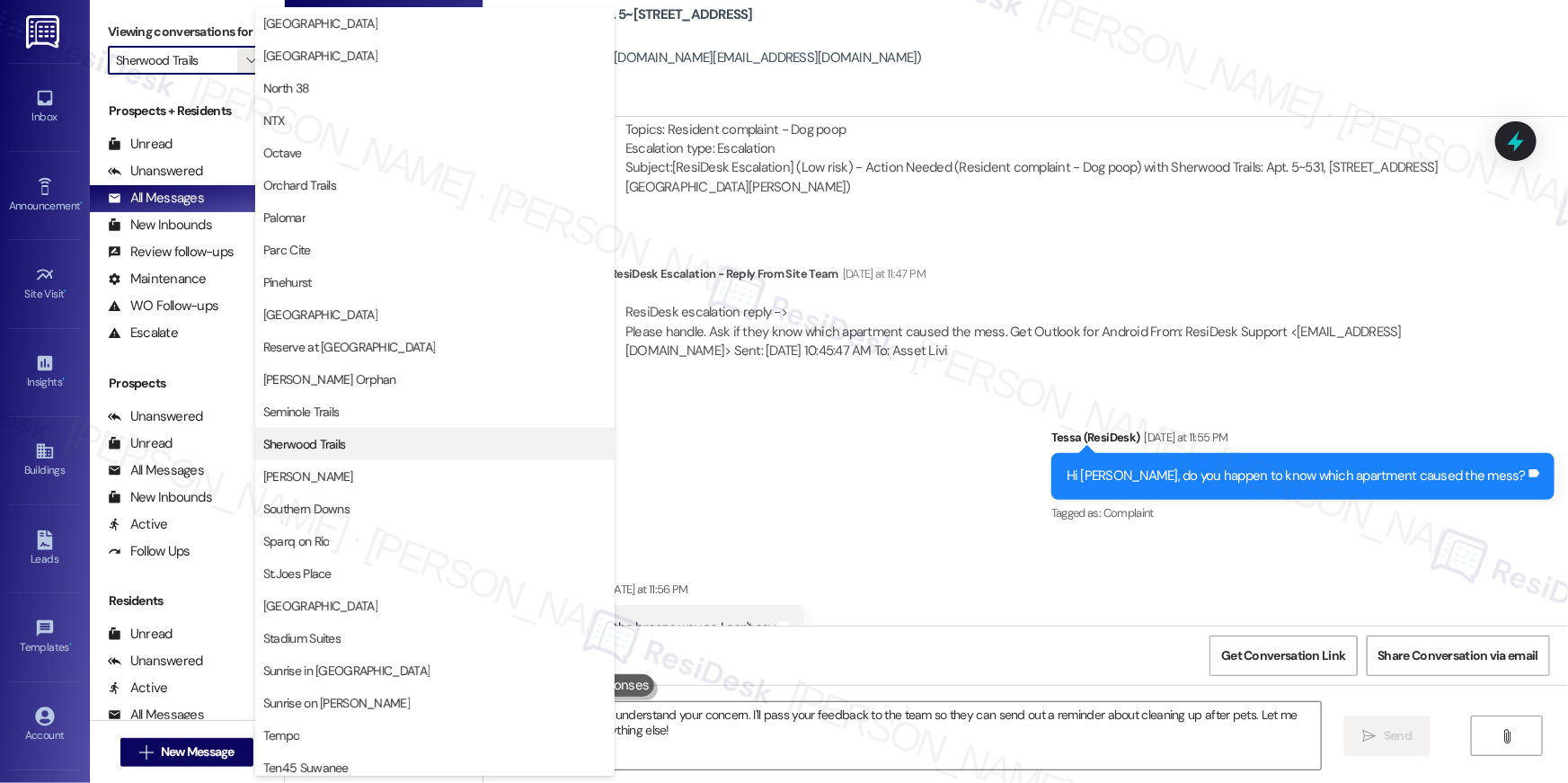
scroll to position [785, 0]
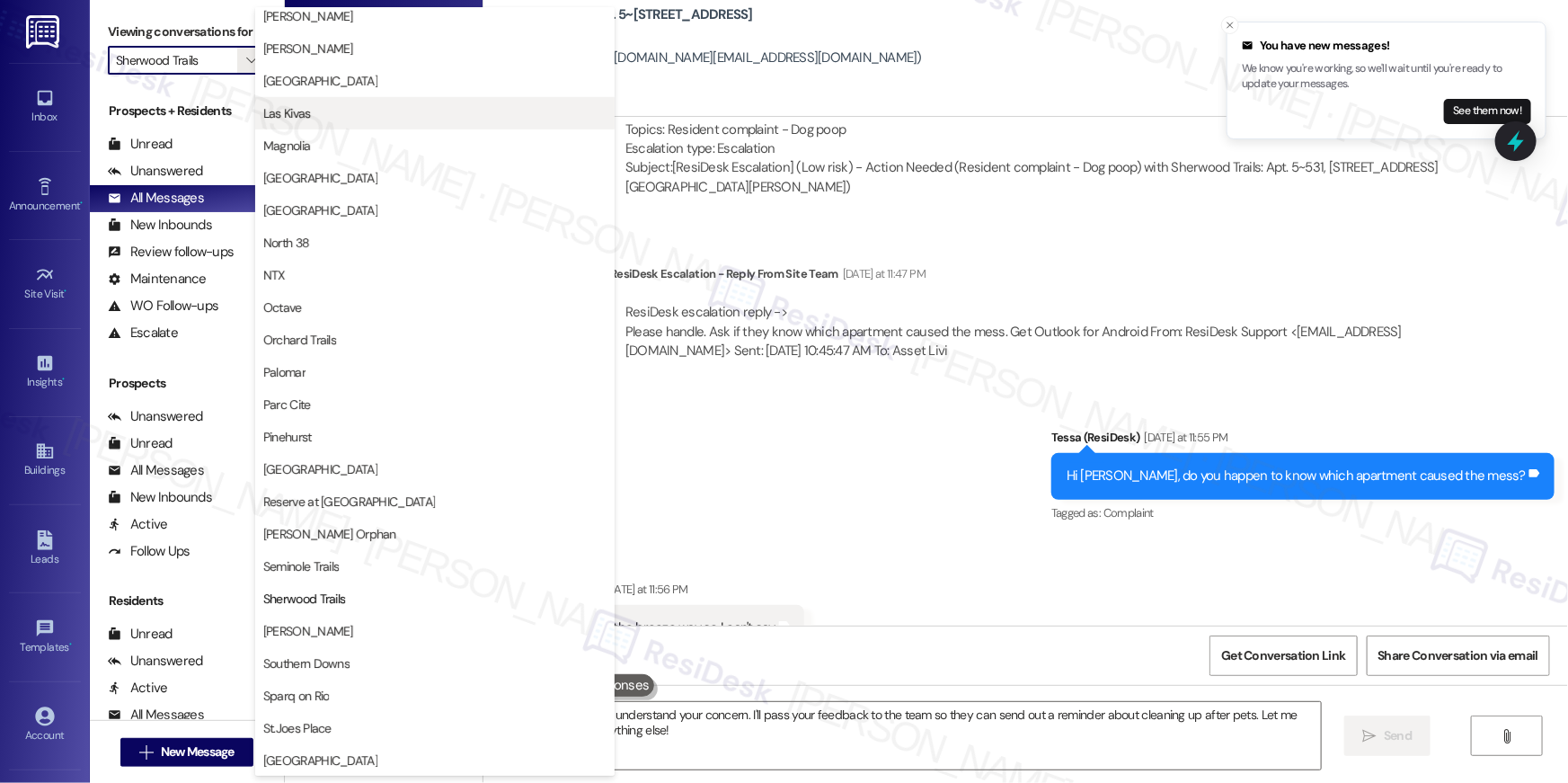
click at [353, 106] on span "Las Kivas" at bounding box center [435, 113] width 343 height 18
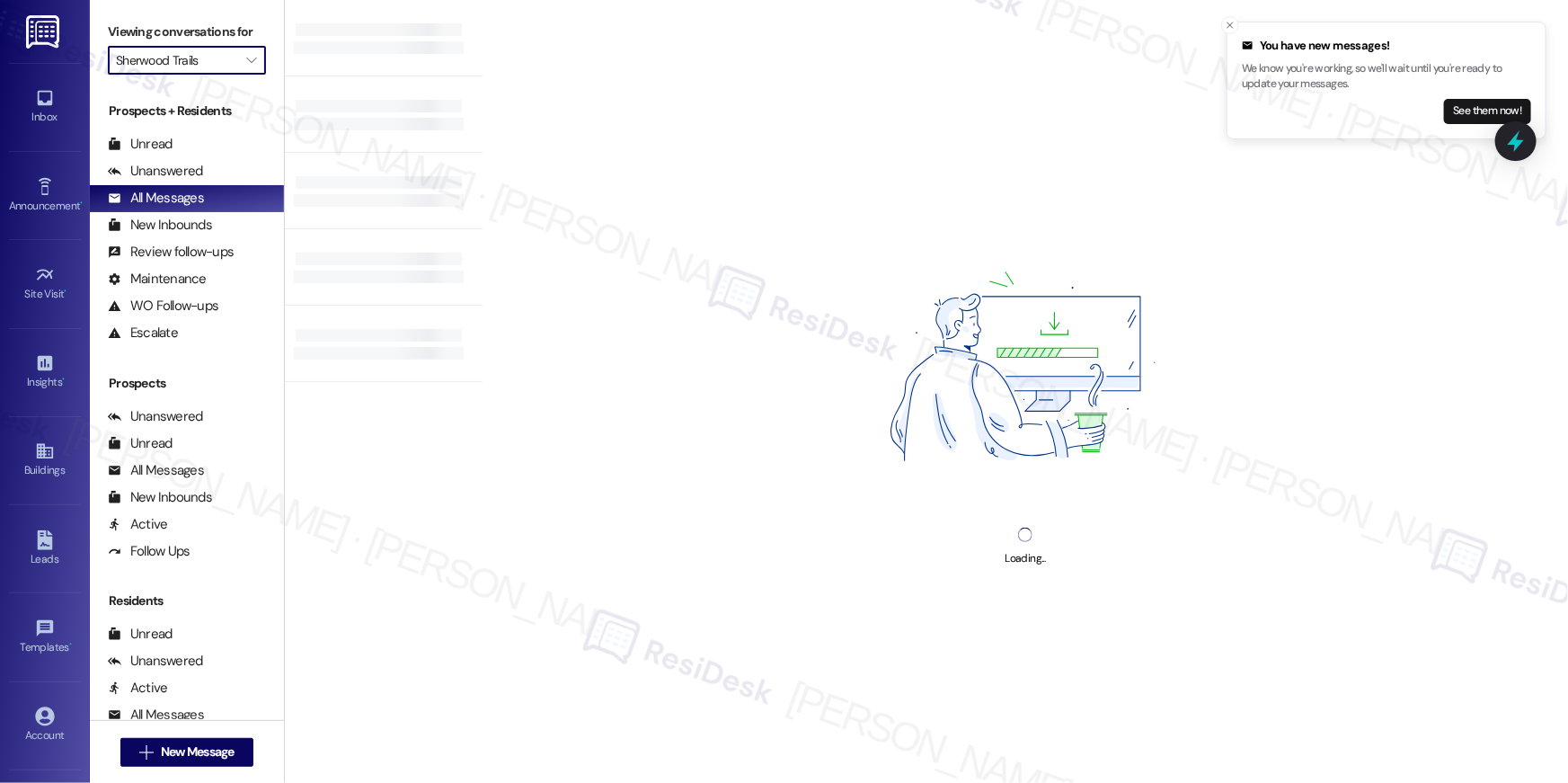
type input "Las Kivas"
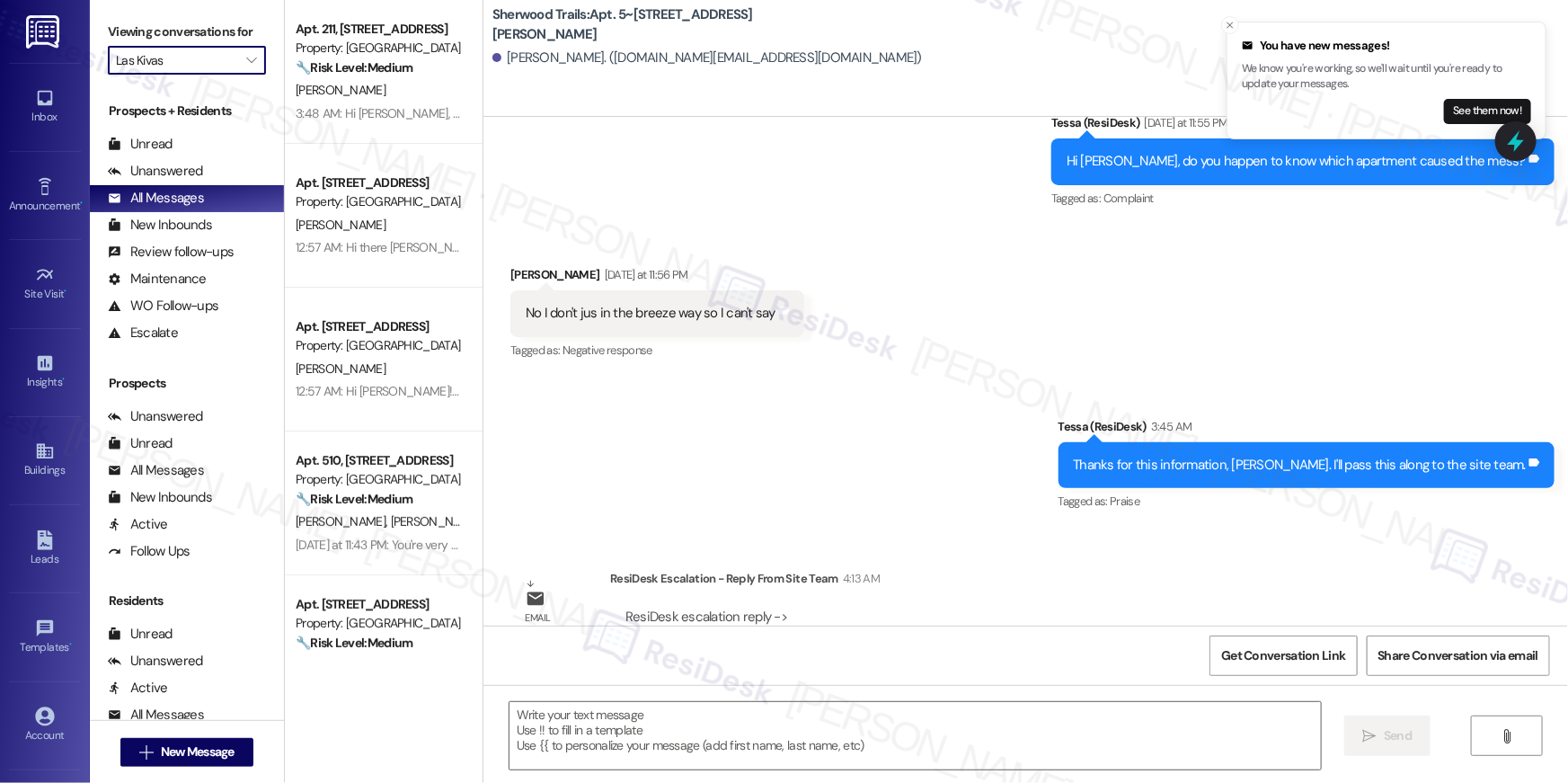
type textarea "Fetching suggested responses. Please feel free to read through the conversation…"
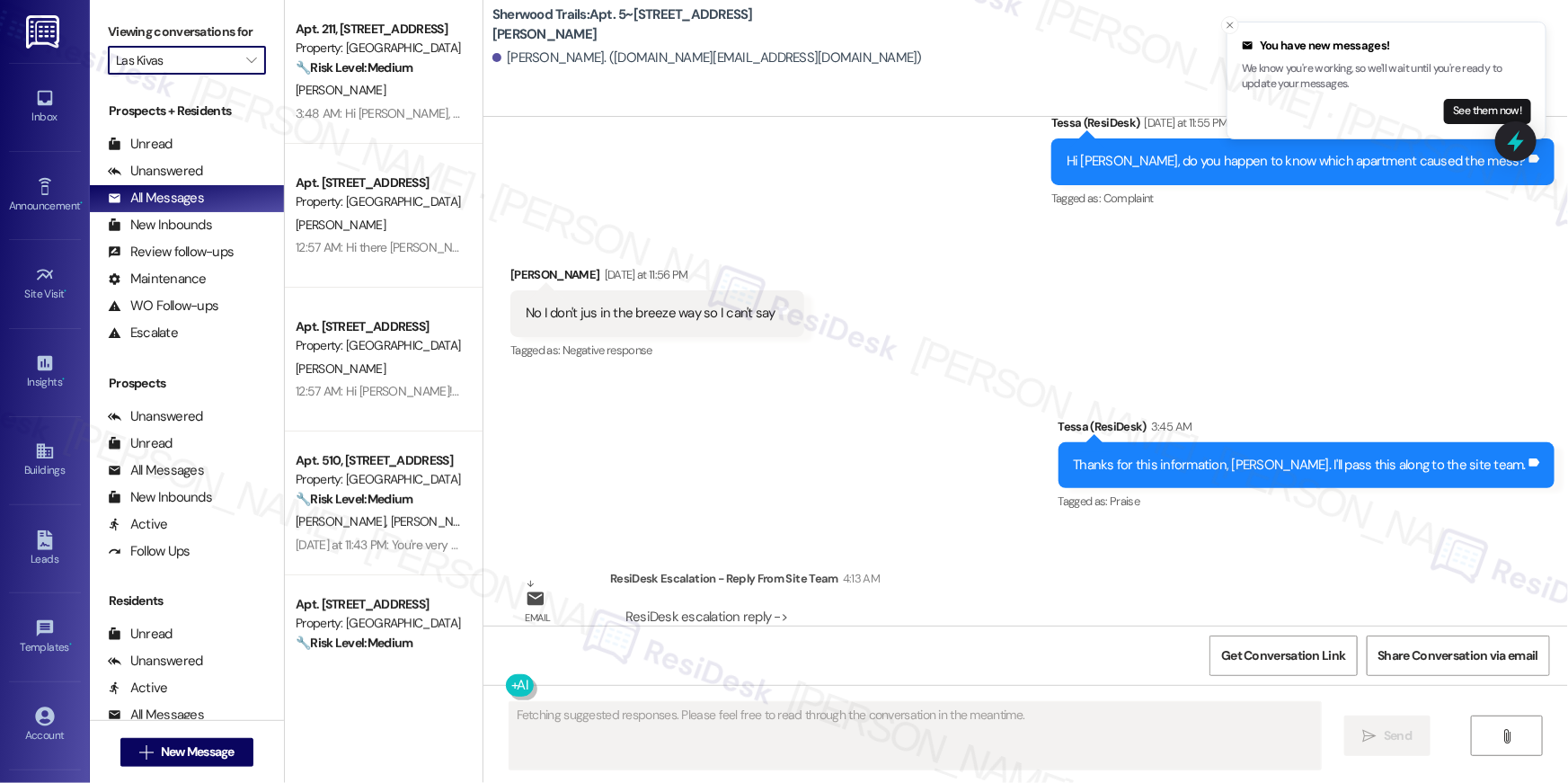
scroll to position [16864, 0]
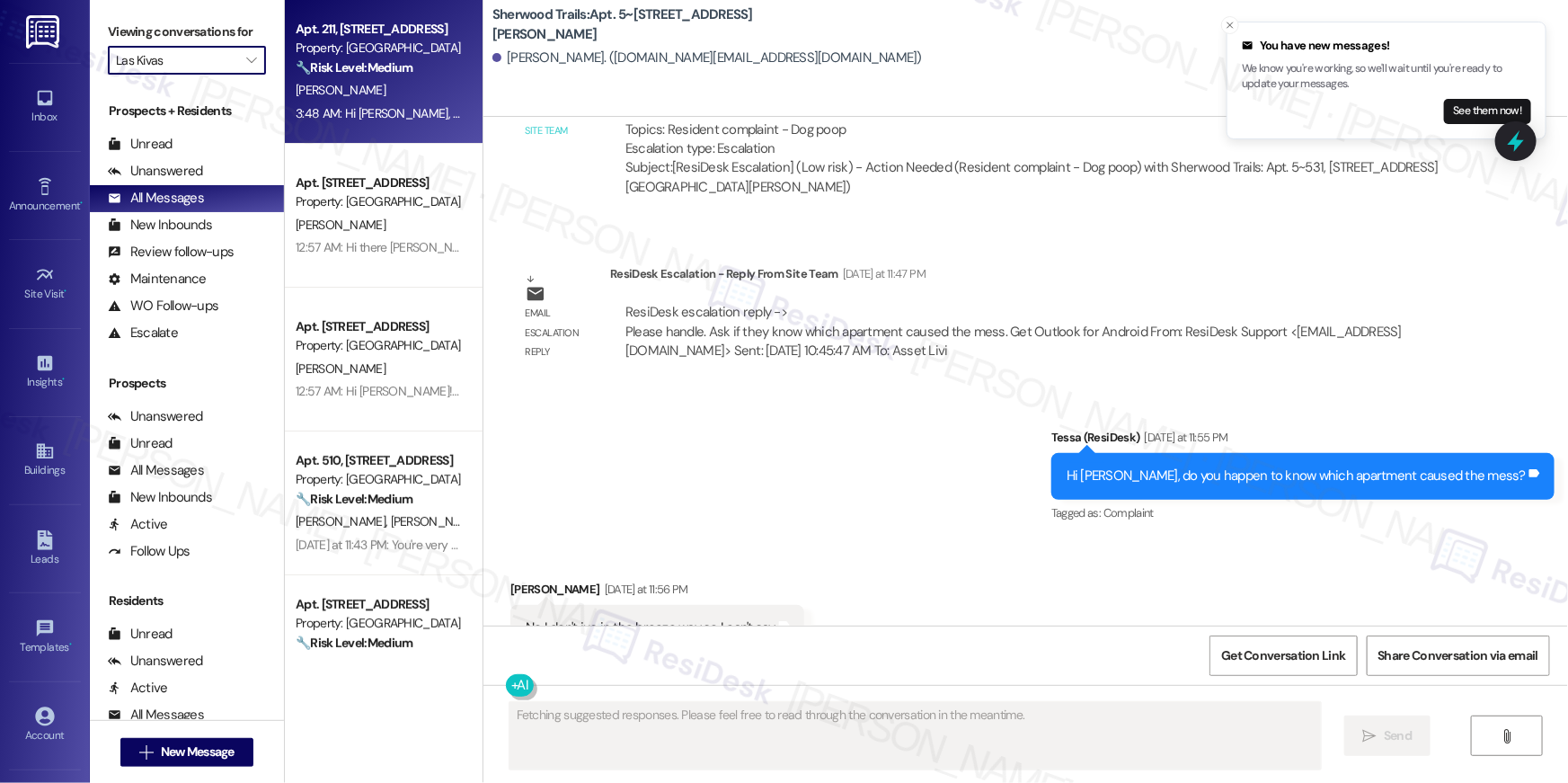
click at [358, 106] on div "3:48 AM: Hi [PERSON_NAME], you're welcome! Please let us know if you have any o…" at bounding box center [583, 113] width 574 height 17
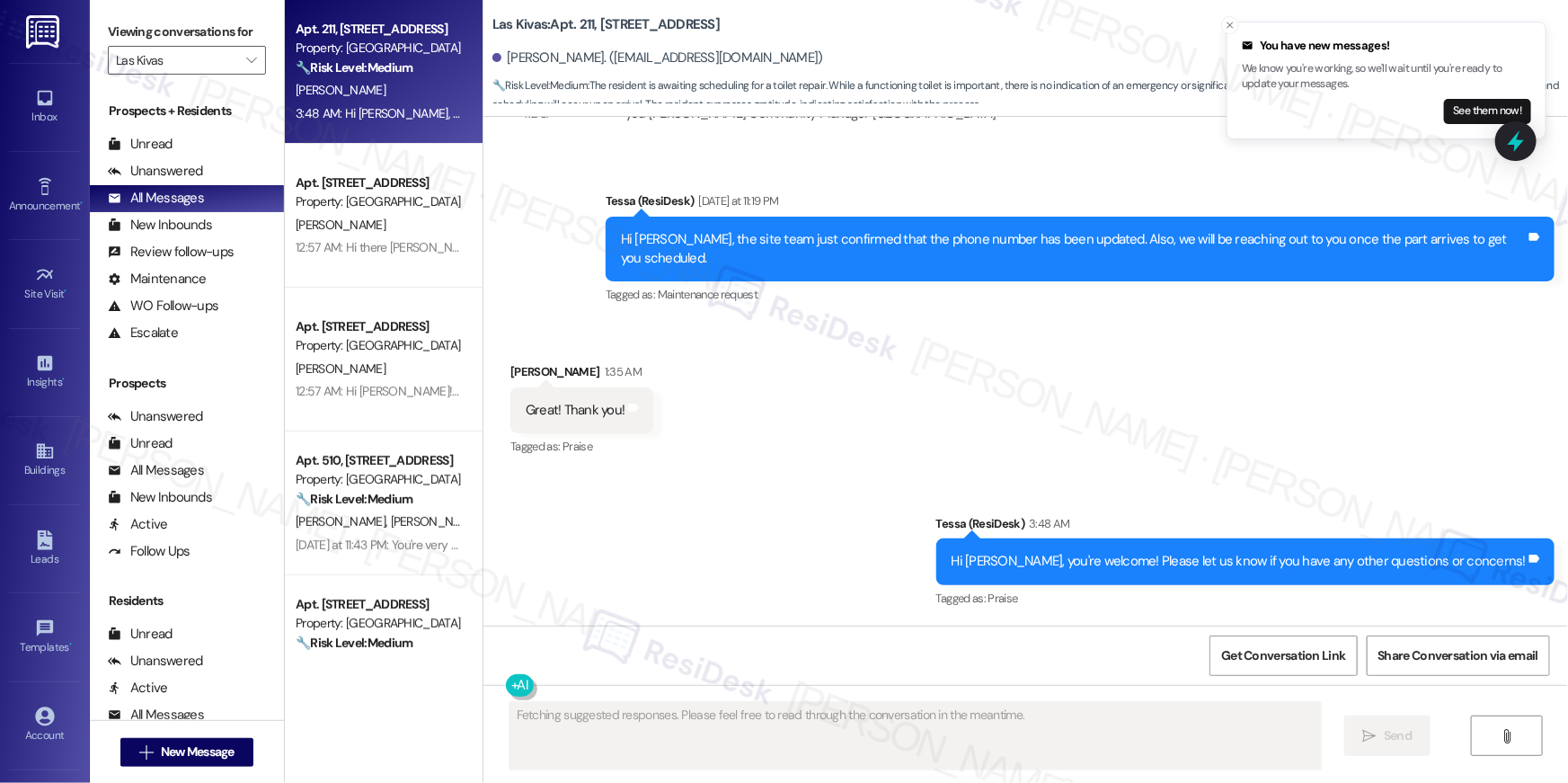
scroll to position [5410, 0]
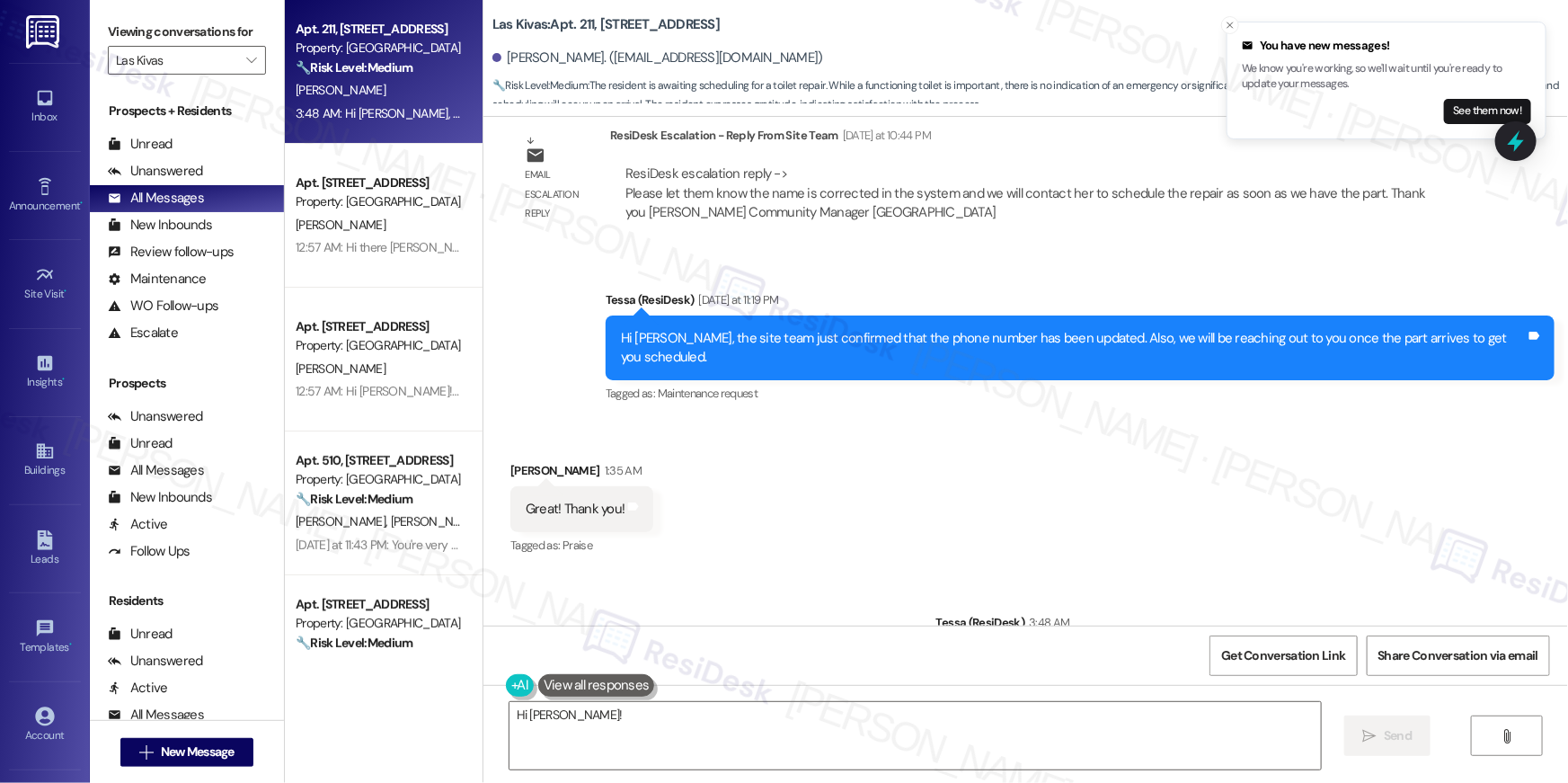
drag, startPoint x: 759, startPoint y: 21, endPoint x: 590, endPoint y: 26, distance: 169.1
click at [590, 26] on div "Las Kivas: Apt. 211, [STREET_ADDRESS]" at bounding box center [672, 24] width 360 height 22
copy b "[STREET_ADDRESS]"
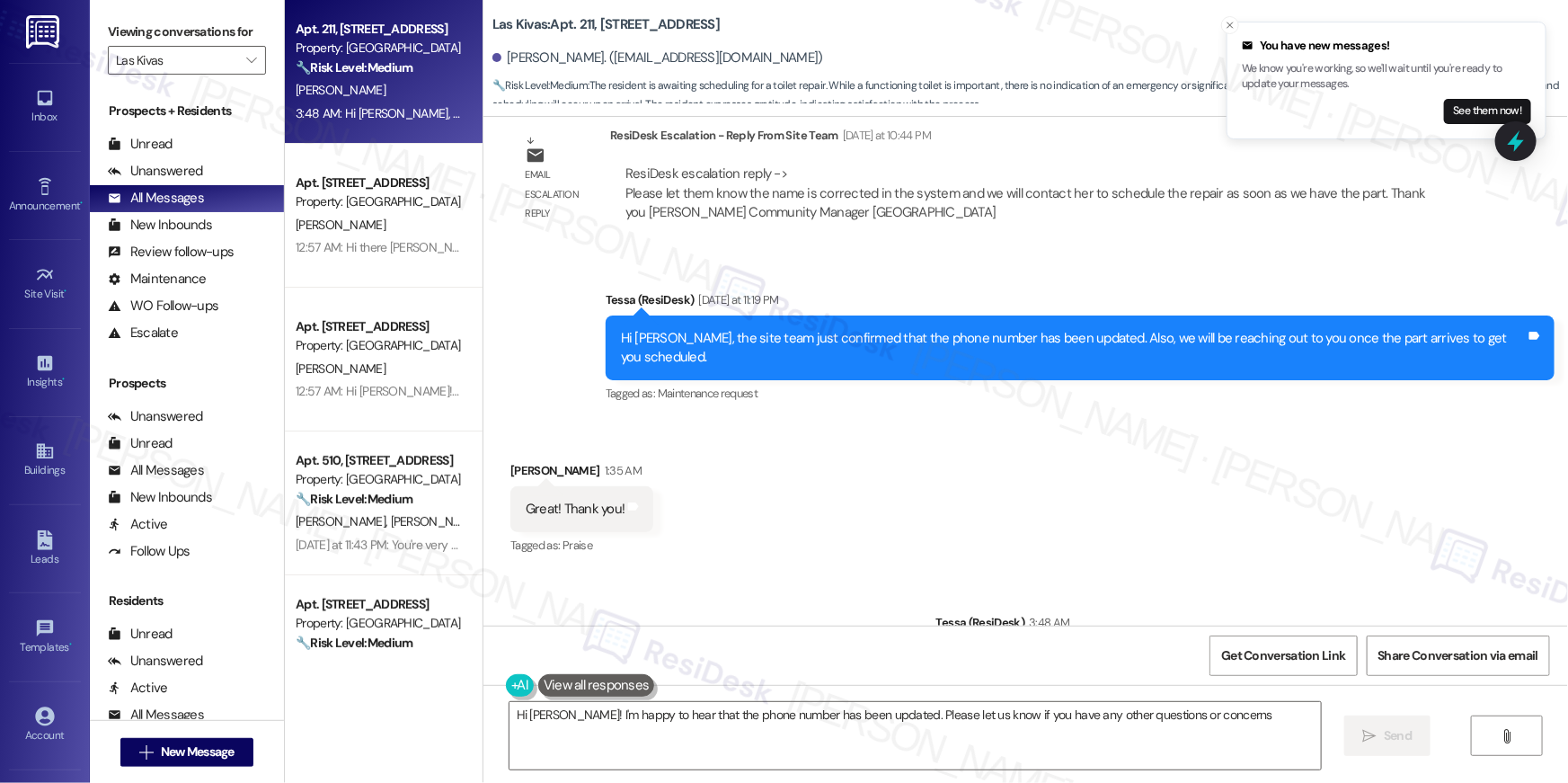
type textarea "Hi [PERSON_NAME]! I'm happy to hear that the phone number has been updated. Ple…"
click at [208, 764] on button " New Message" at bounding box center [187, 753] width 133 height 29
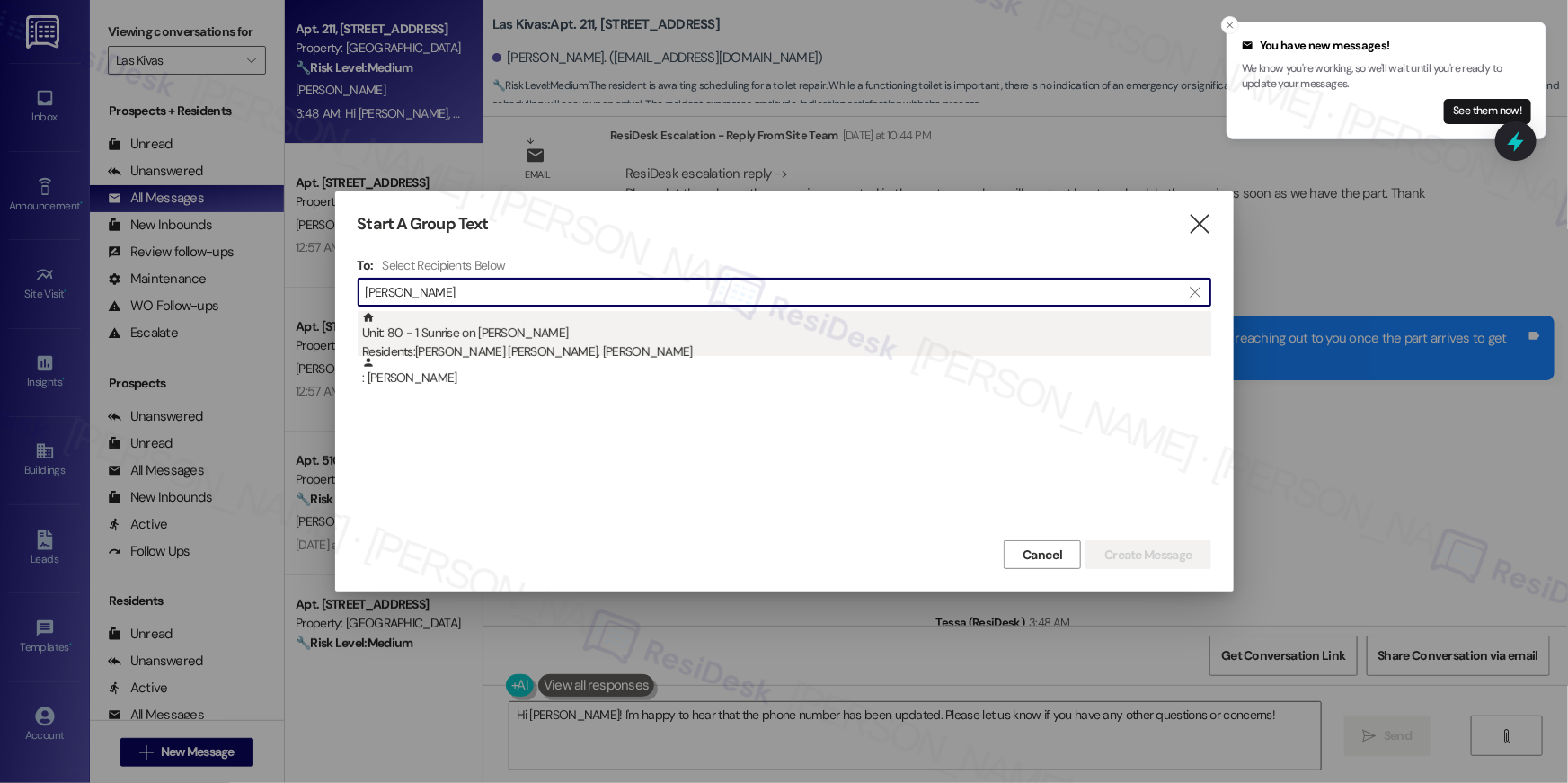
type input "[PERSON_NAME]"
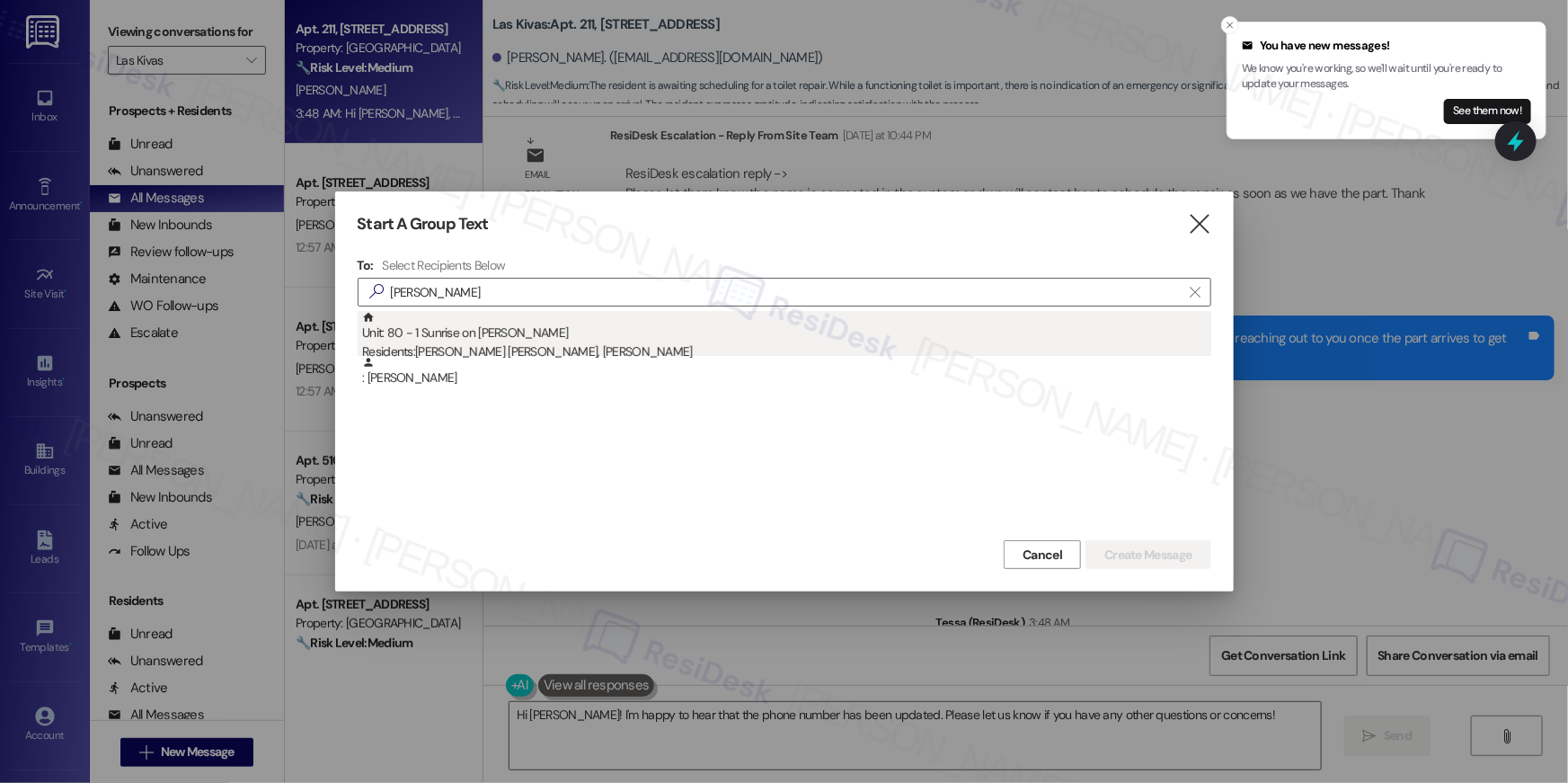
click at [545, 344] on div "Residents: [PERSON_NAME] [PERSON_NAME], [PERSON_NAME]" at bounding box center [786, 351] width 849 height 18
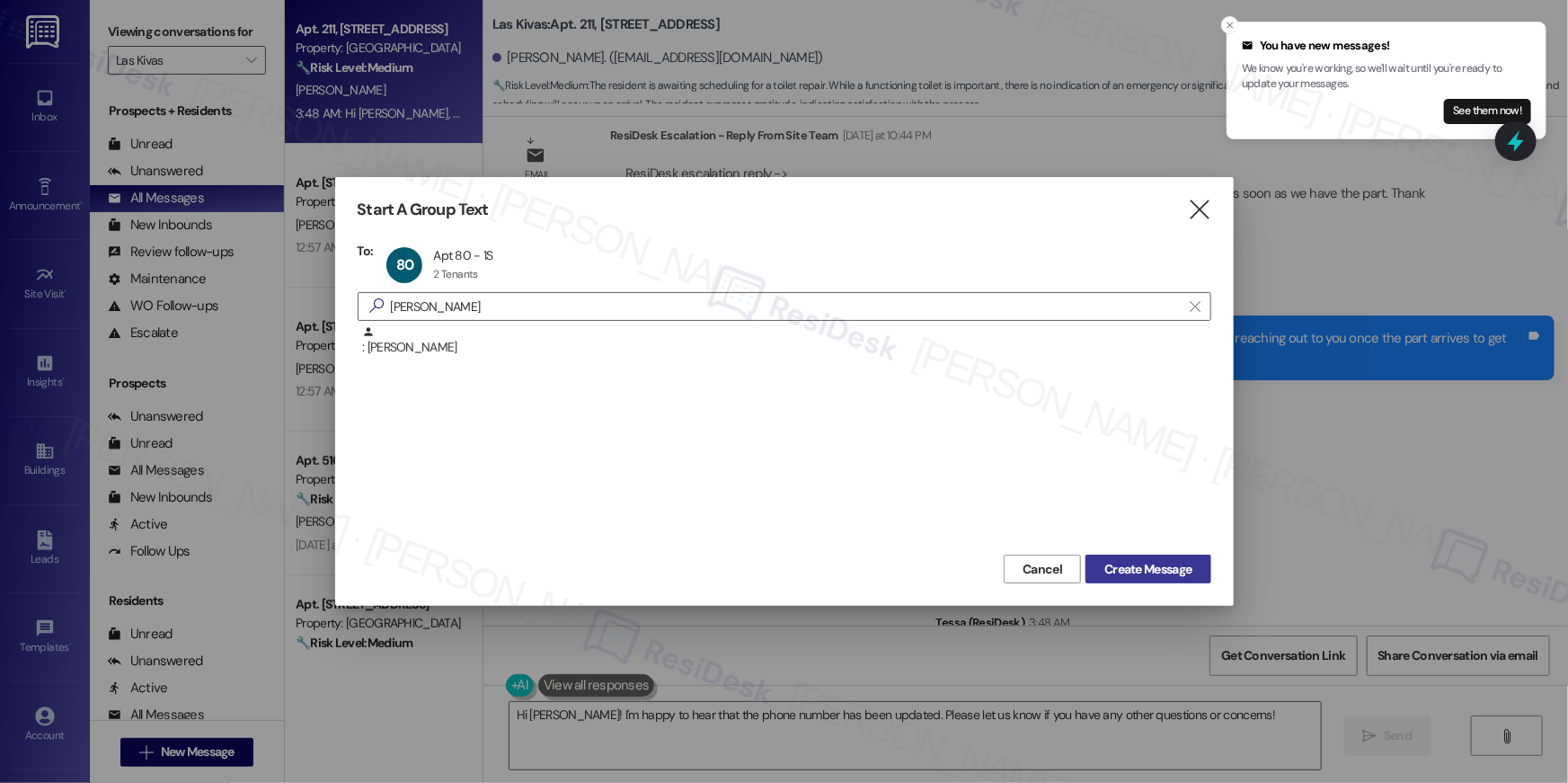
click at [1175, 568] on span "Create Message" at bounding box center [1148, 569] width 88 height 18
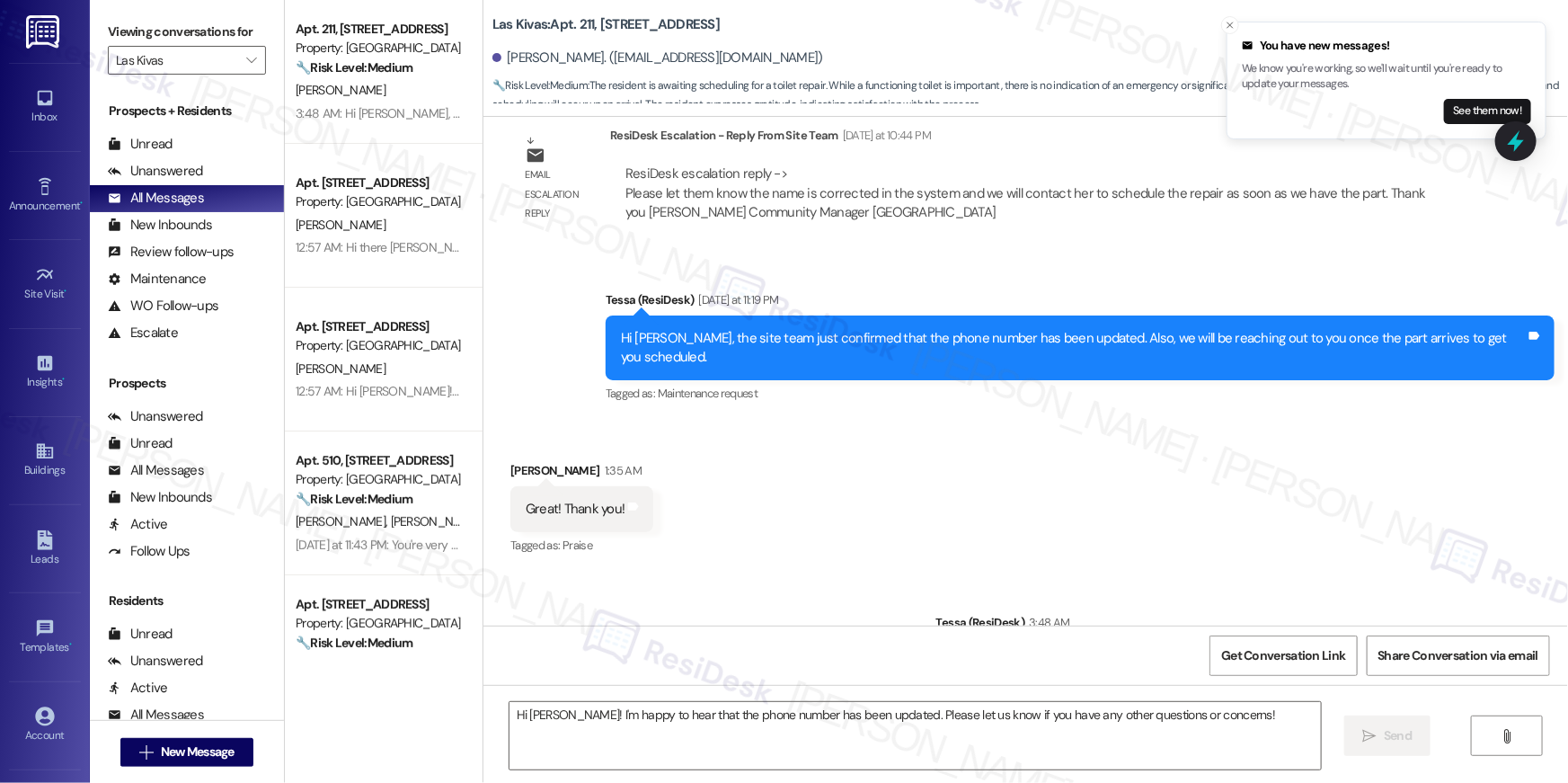
type textarea "Fetching suggested responses. Please feel free to read through the conversation…"
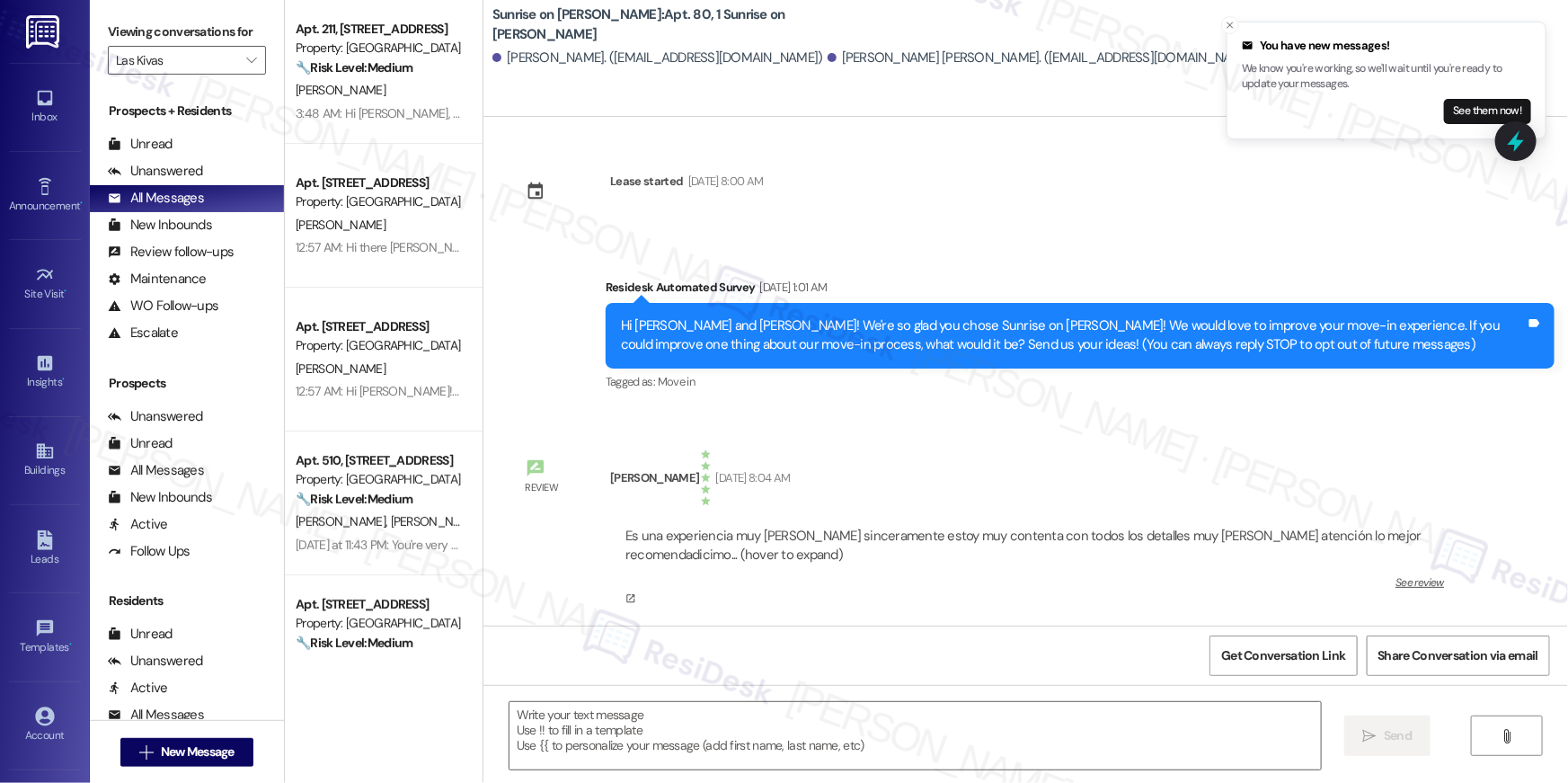
type textarea "Fetching suggested responses. Please feel free to read through the conversation…"
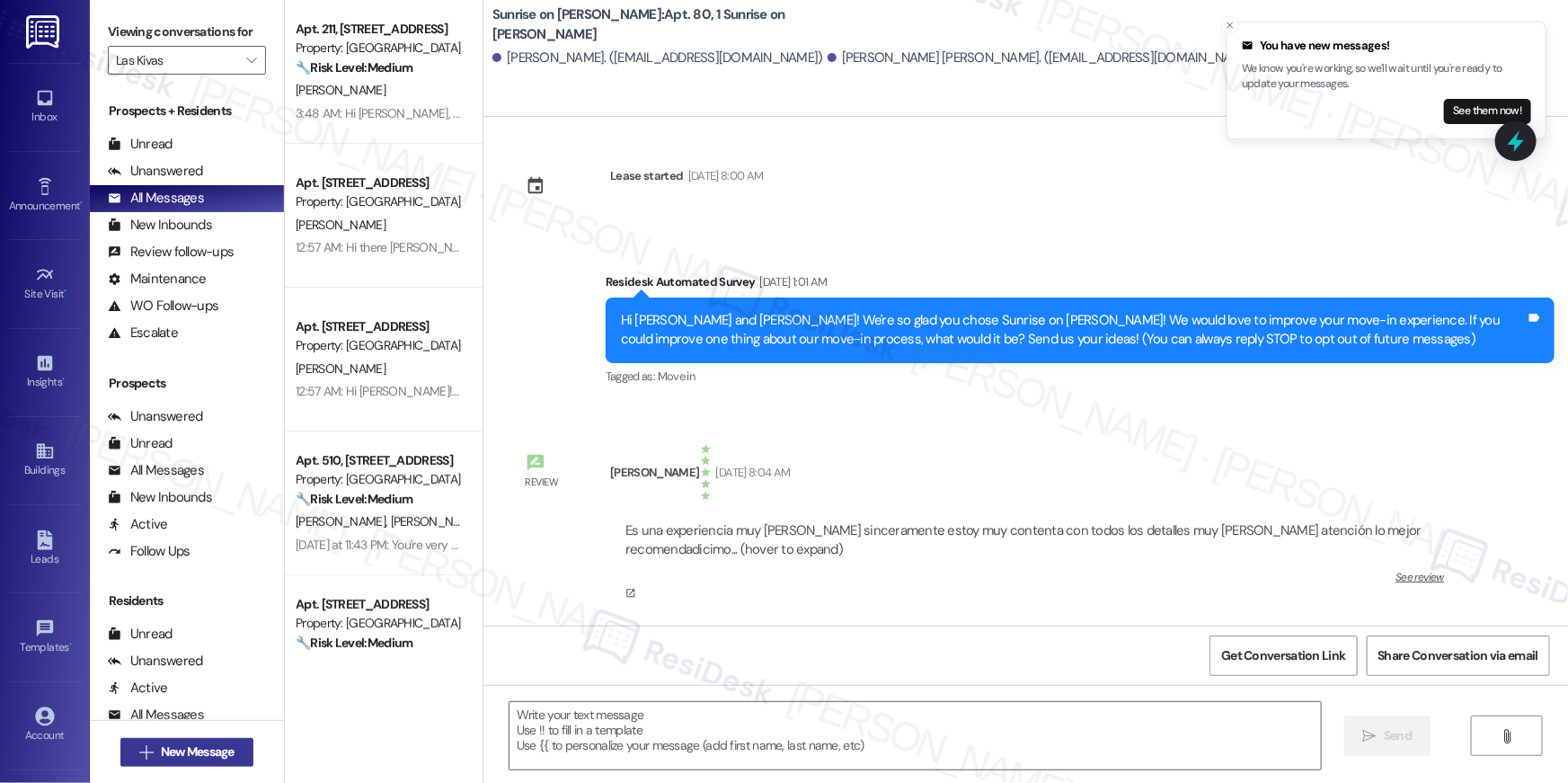
click at [223, 744] on span "New Message" at bounding box center [197, 751] width 74 height 18
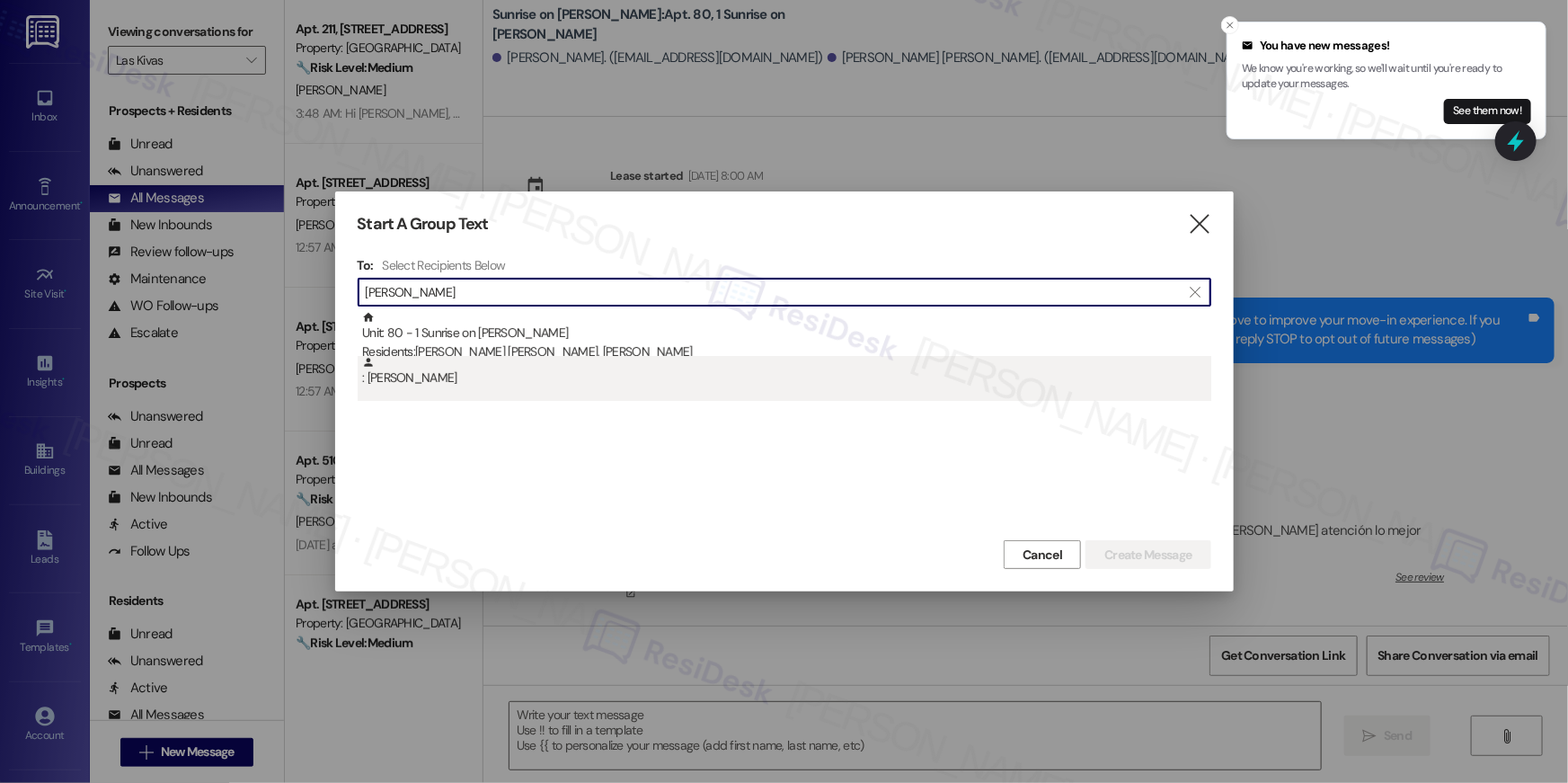
type input "[PERSON_NAME]"
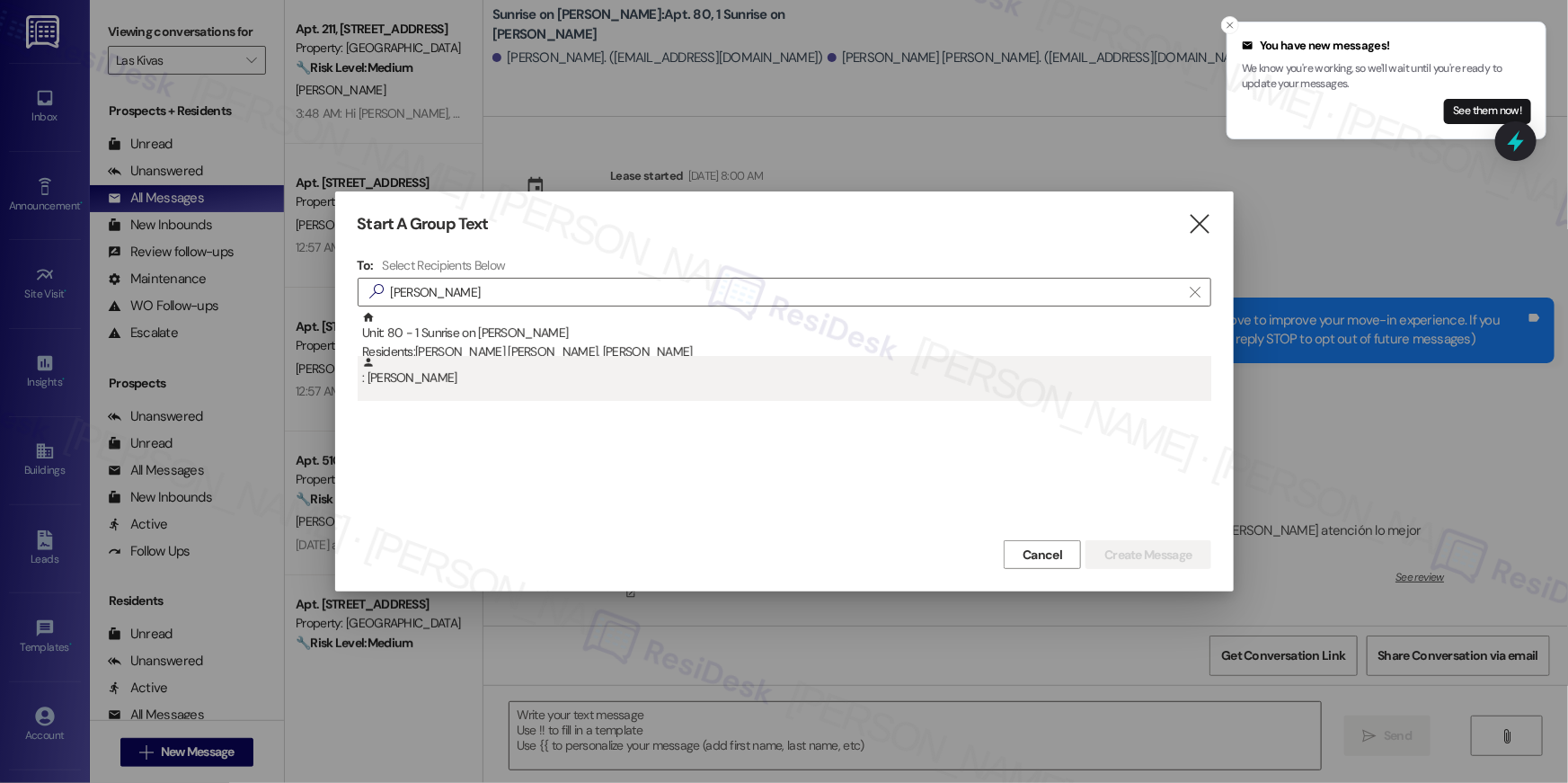
click at [477, 384] on div ": [PERSON_NAME]" at bounding box center [786, 372] width 849 height 31
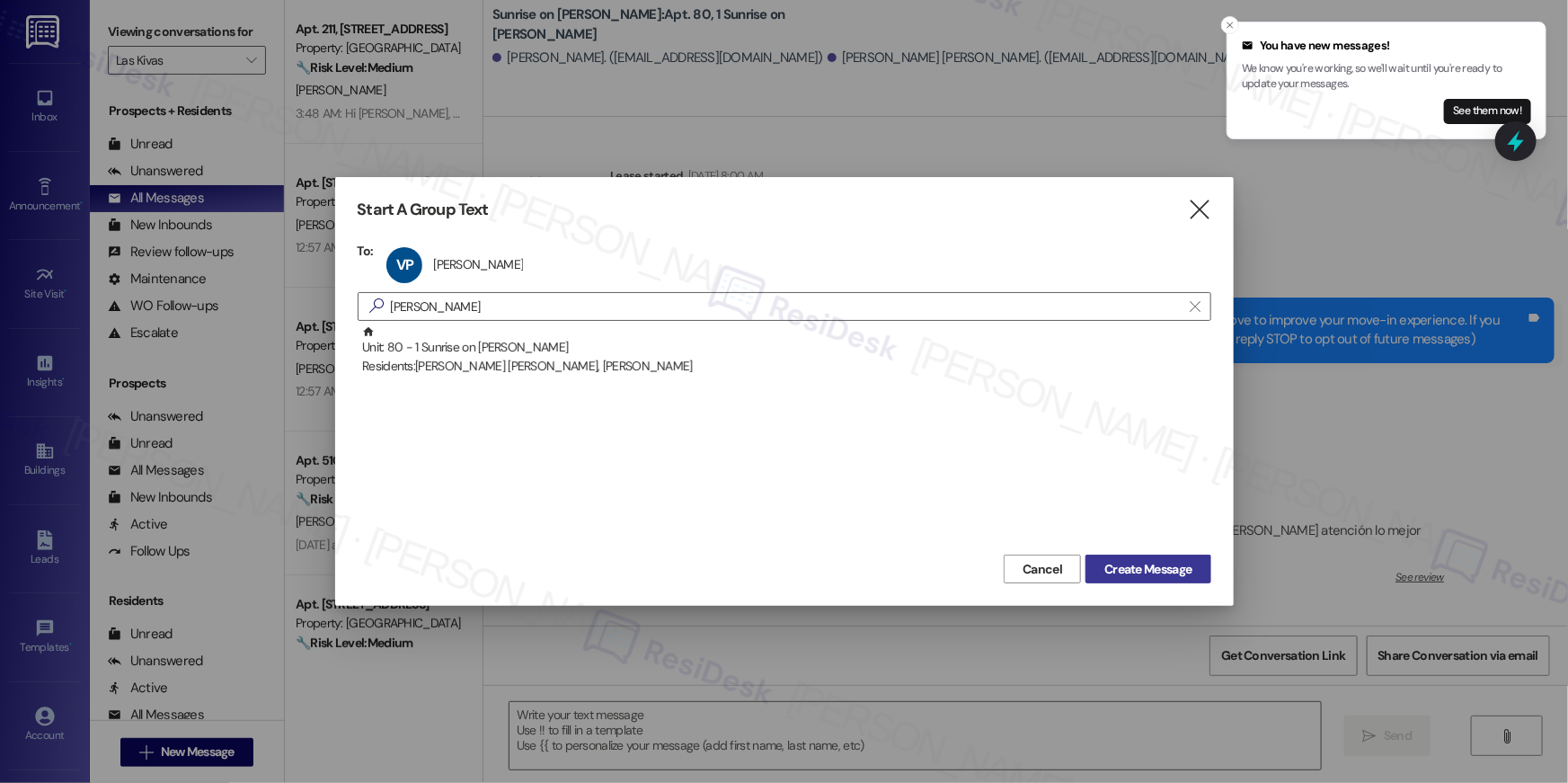
click at [1144, 565] on span "Create Message" at bounding box center [1148, 569] width 88 height 18
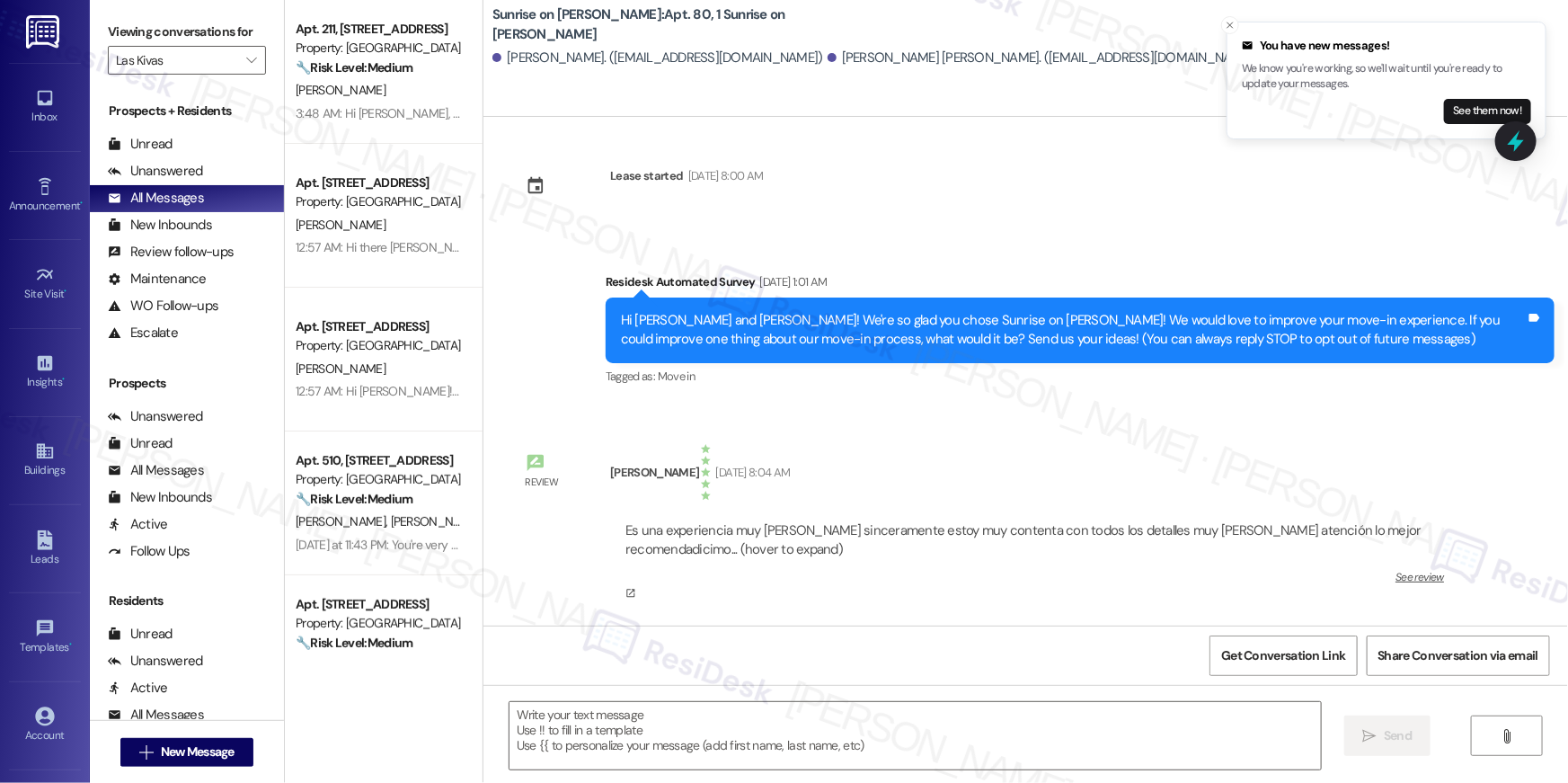
type textarea "Fetching suggested responses. Please feel free to read through the conversation…"
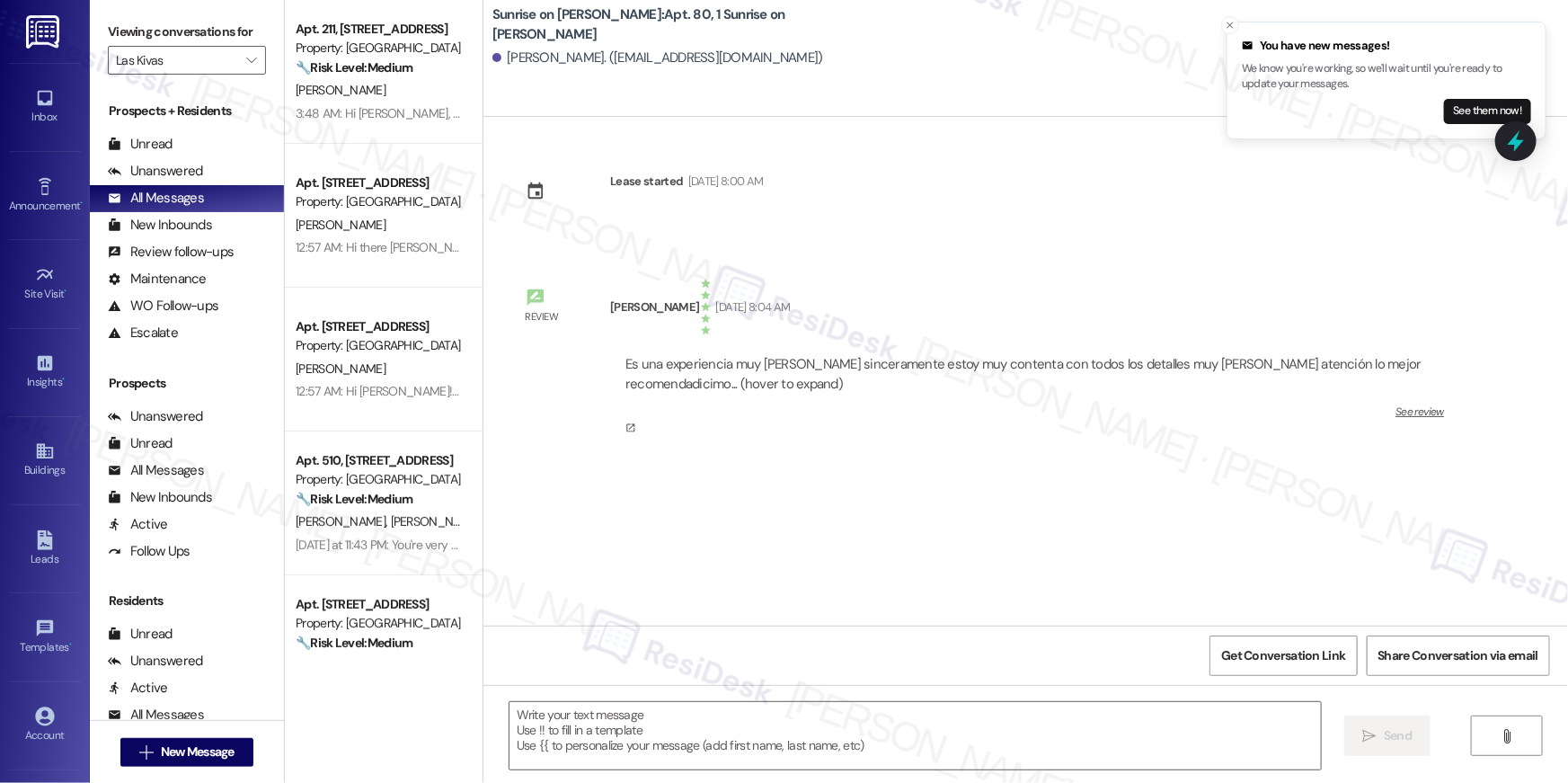
type textarea "Fetching suggested responses. Please feel free to read through the conversation…"
click at [246, 64] on icon "" at bounding box center [251, 60] width 10 height 15
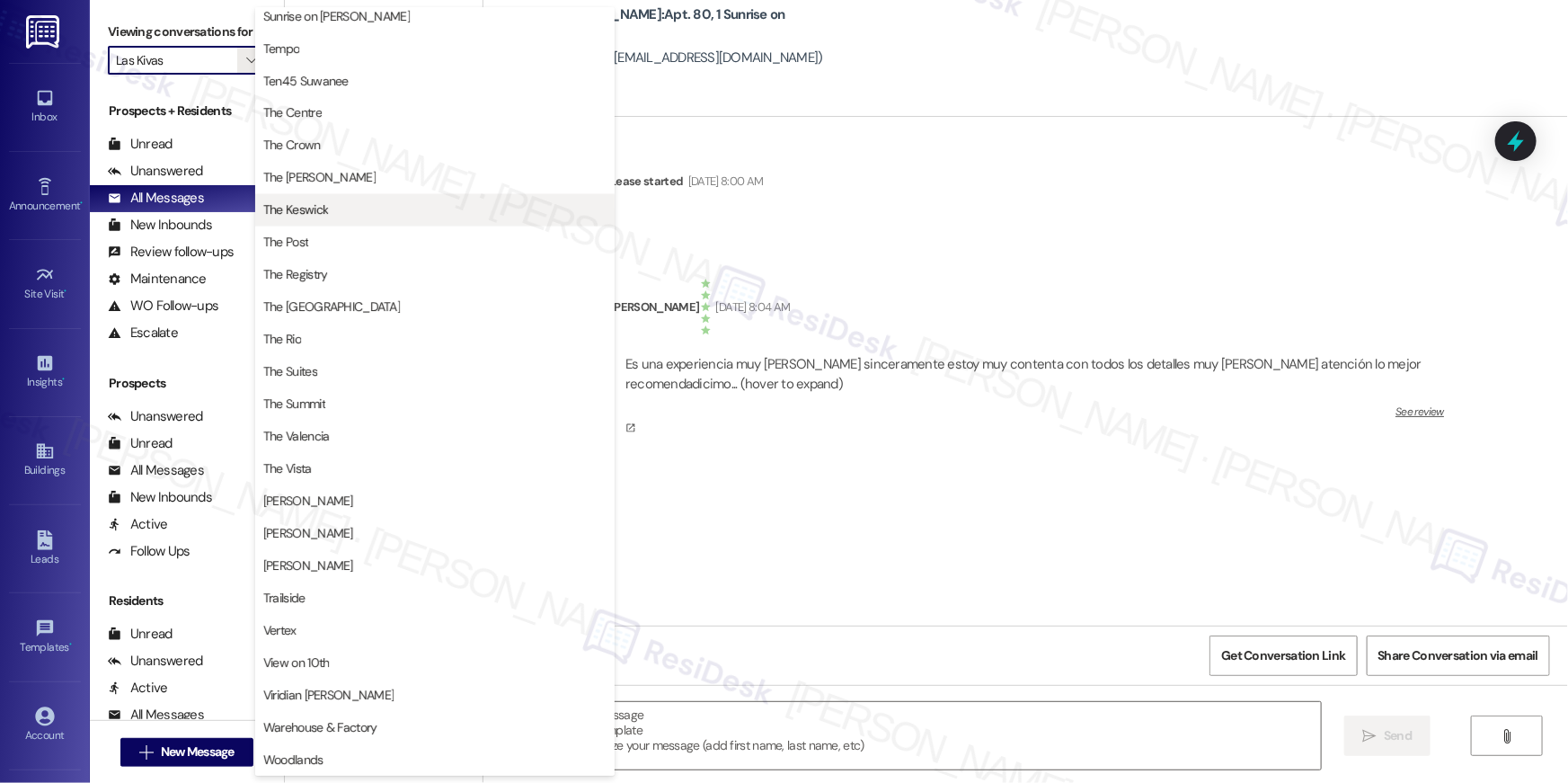
scroll to position [1468, 0]
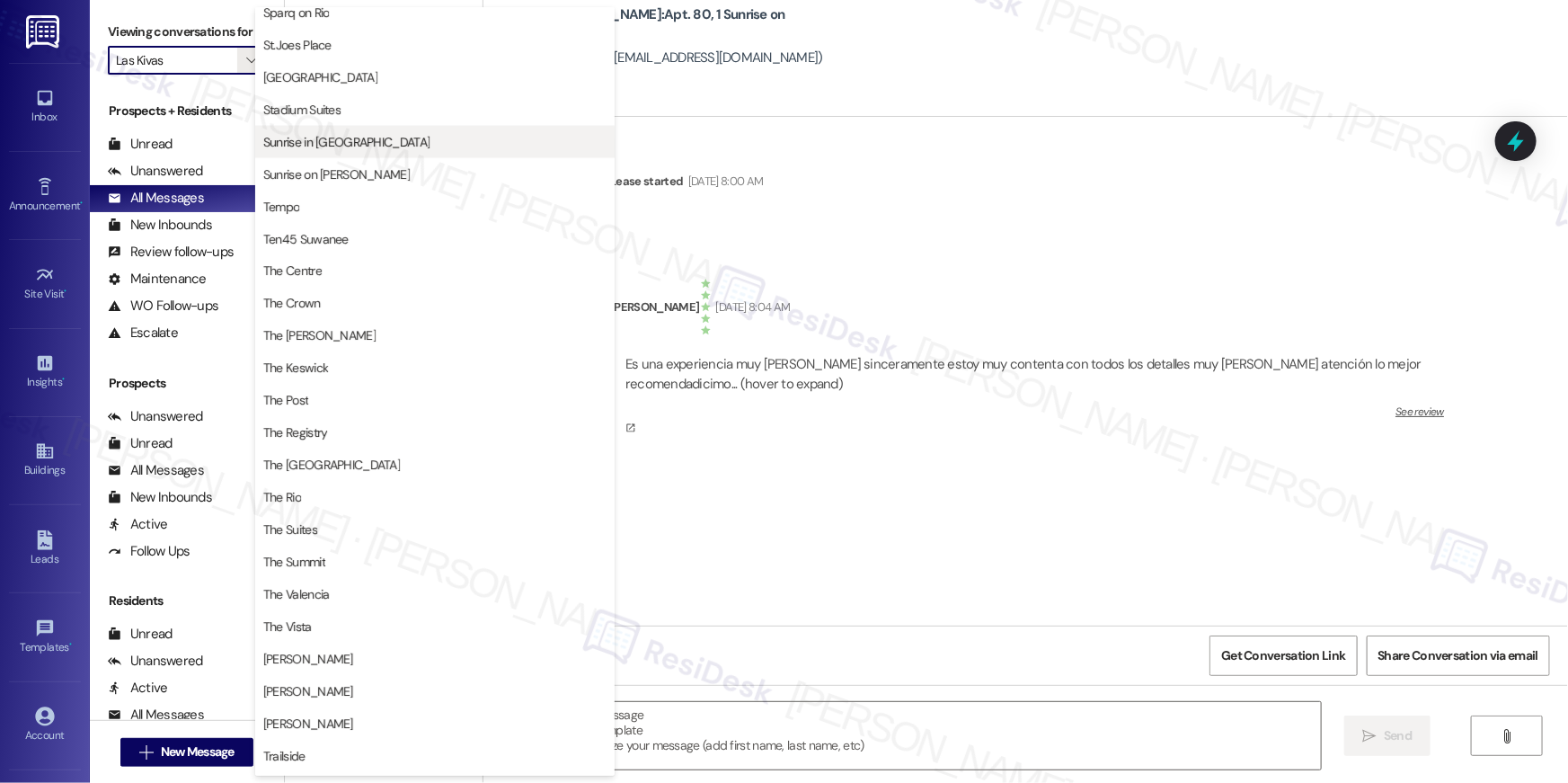
click at [356, 145] on span "Sunrise in [GEOGRAPHIC_DATA]" at bounding box center [346, 142] width 166 height 18
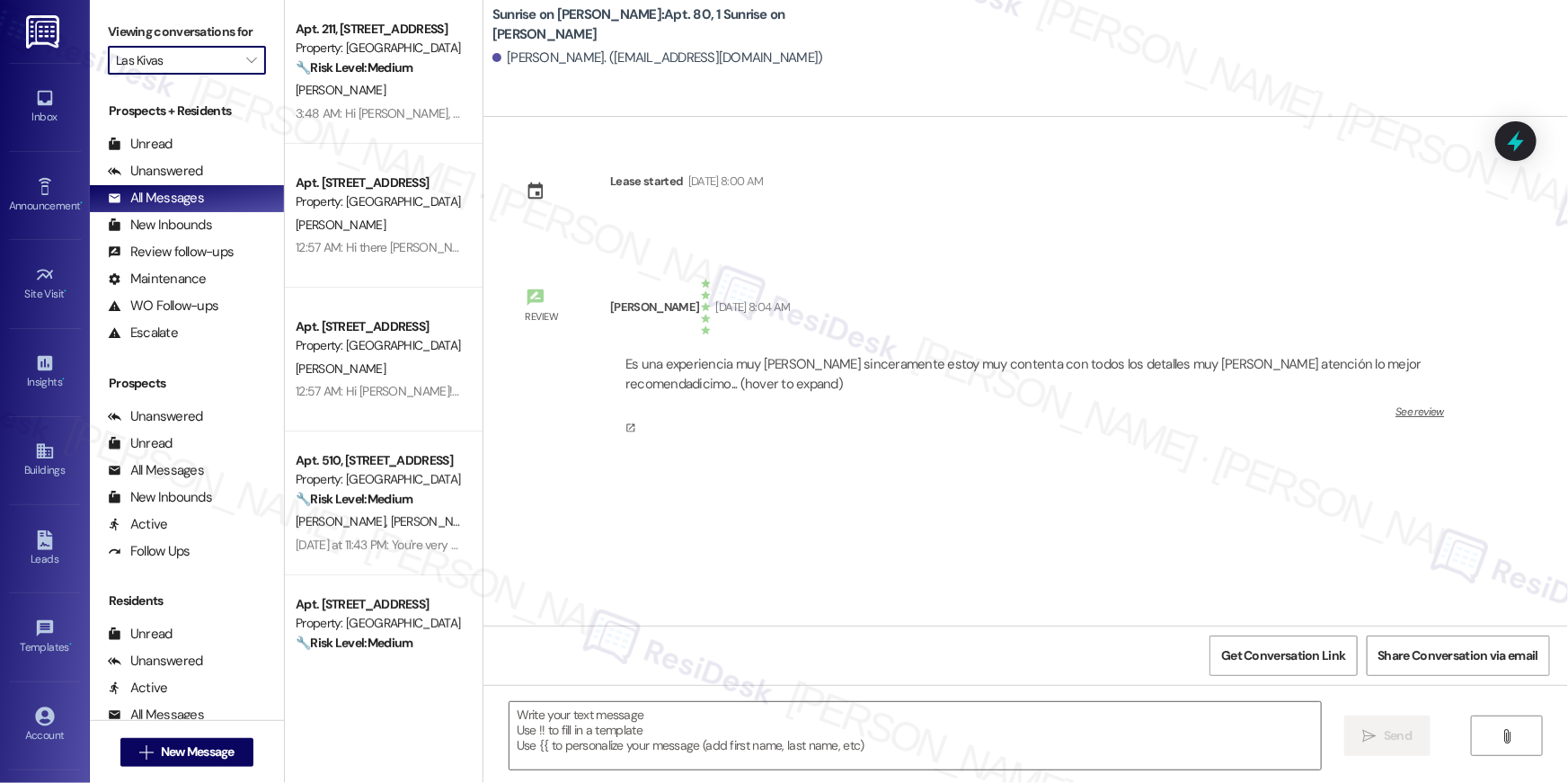
type input "Sunrise in [GEOGRAPHIC_DATA]"
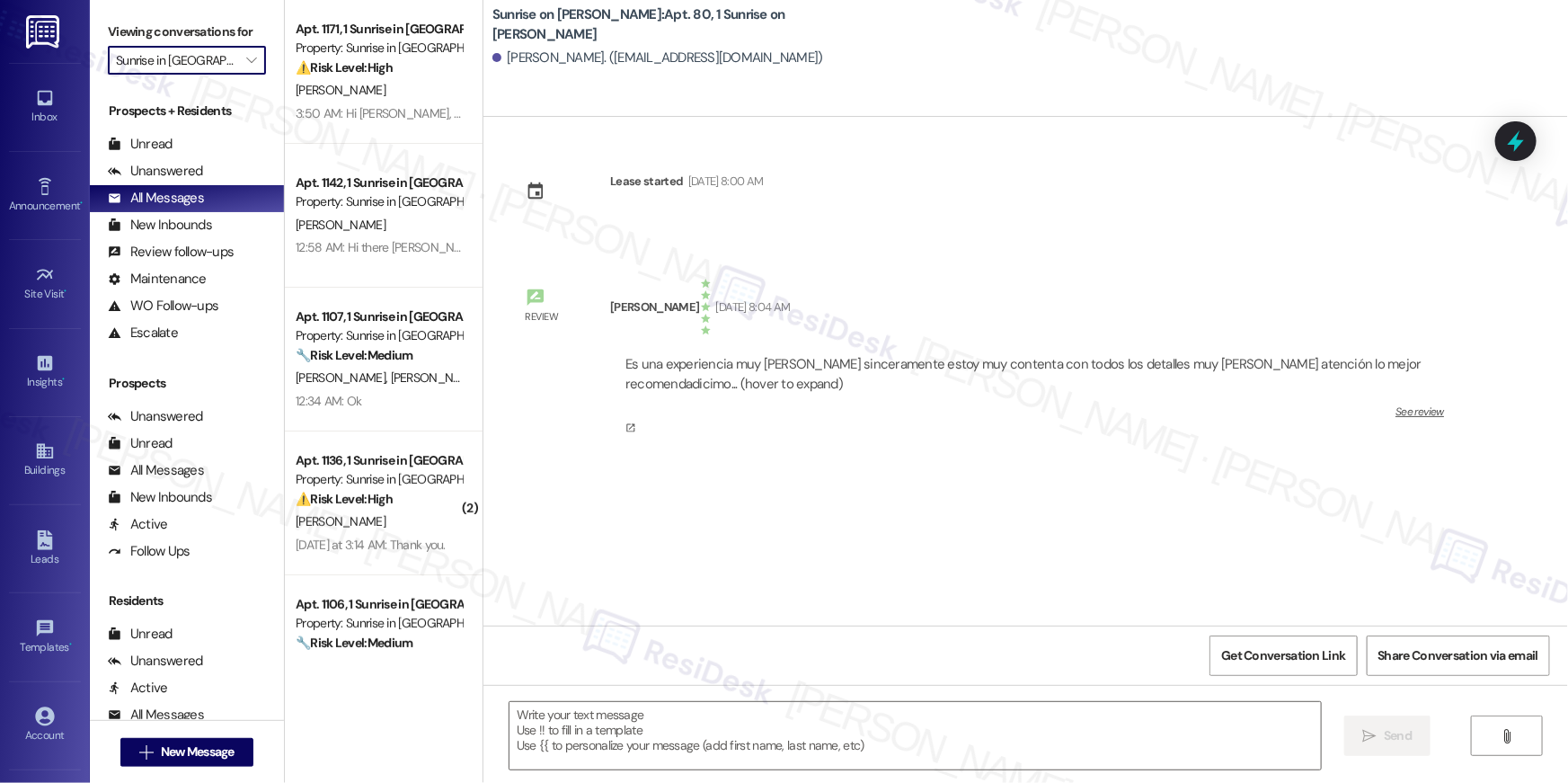
type textarea "Fetching suggested responses. Please feel free to read through the conversation…"
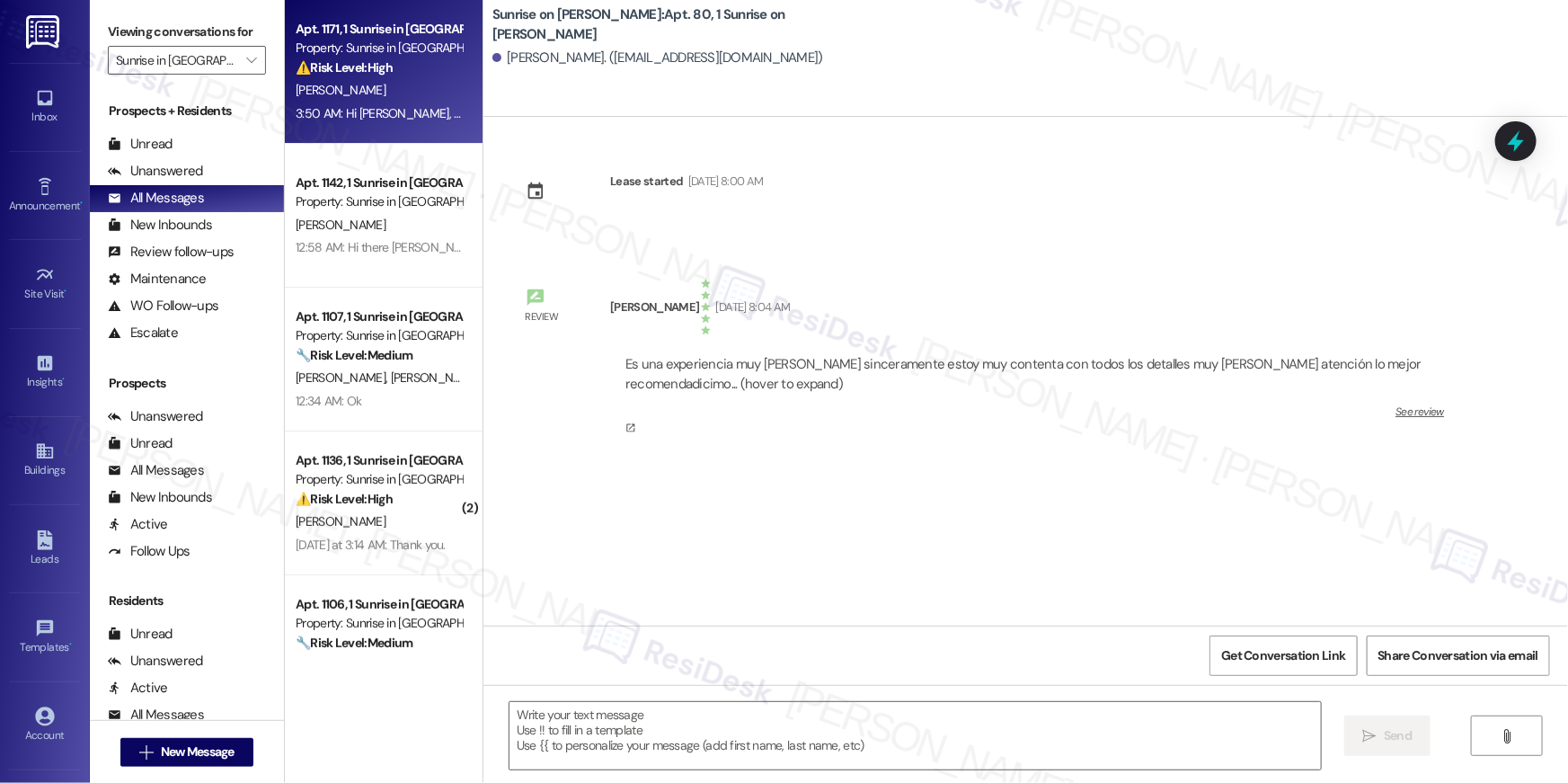
click at [391, 75] on div "⚠️ Risk Level: High The resident states that a previously scheduled work order …" at bounding box center [378, 67] width 166 height 18
type textarea "Fetching suggested responses. Please feel free to read through the conversation…"
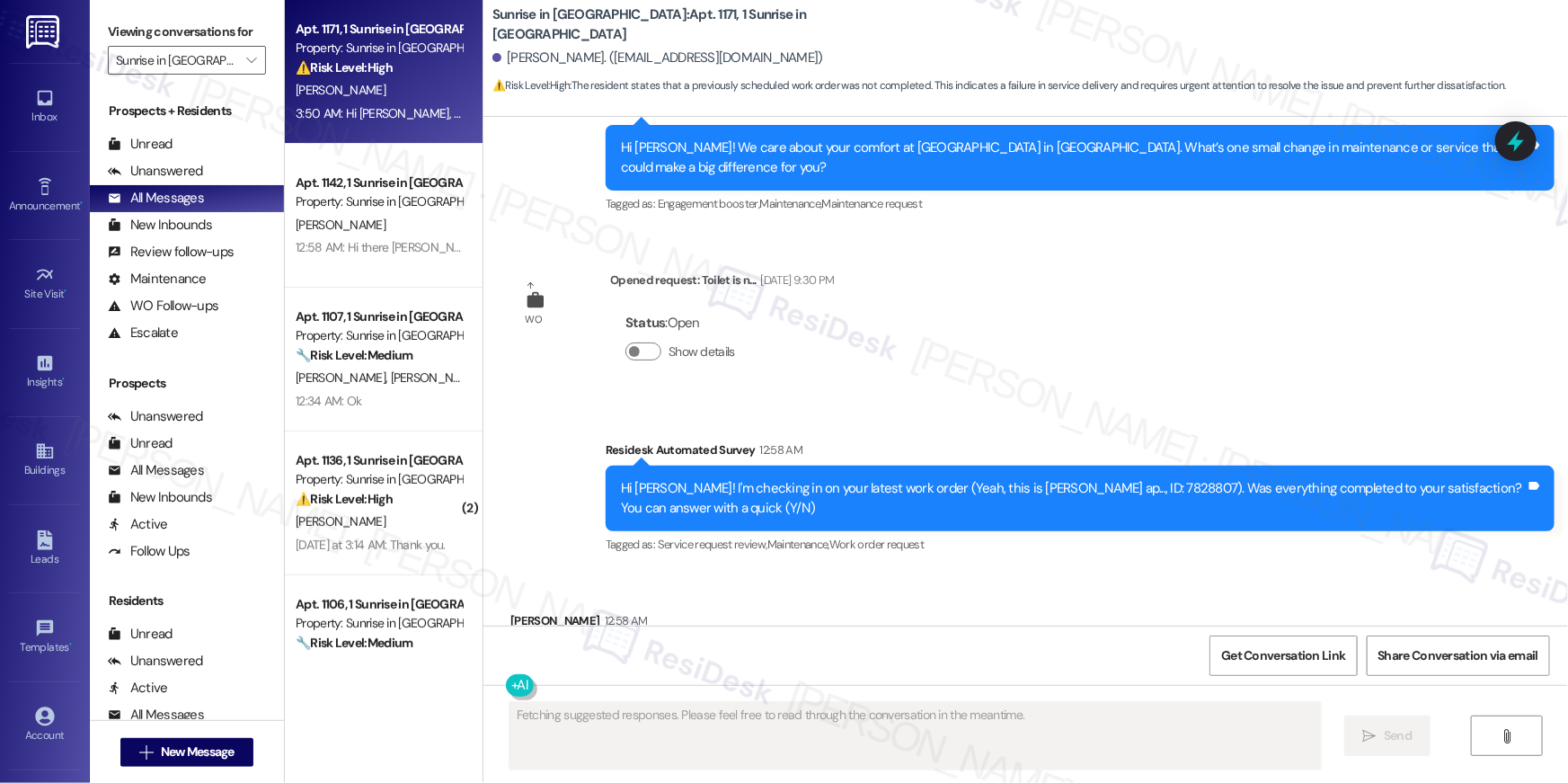
scroll to position [938, 0]
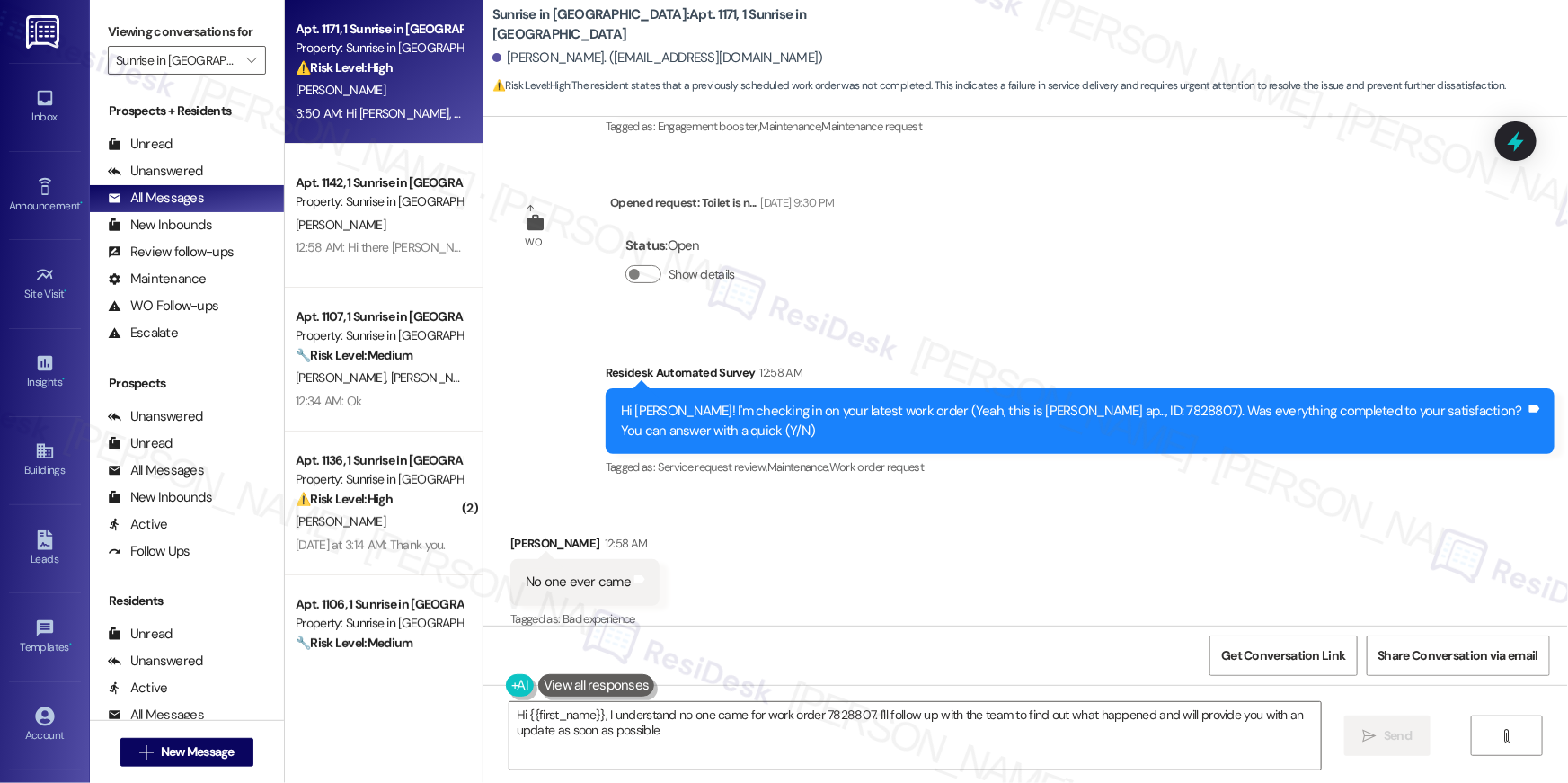
type textarea "Hi {{first_name}}, I understand no one came for work order 7828807. I'll follow…"
drag, startPoint x: 793, startPoint y: 20, endPoint x: 602, endPoint y: 21, distance: 191.0
click at [602, 21] on div "Sunrise in [GEOGRAPHIC_DATA]: Apt. 1171, 1 Sunrise in [GEOGRAPHIC_DATA]" at bounding box center [672, 24] width 360 height 22
click at [764, 18] on b "Sunrise in [GEOGRAPHIC_DATA]: Apt. 1171, 1 Sunrise in [GEOGRAPHIC_DATA]" at bounding box center [672, 25] width 360 height 39
drag, startPoint x: 817, startPoint y: 30, endPoint x: 654, endPoint y: 29, distance: 163.0
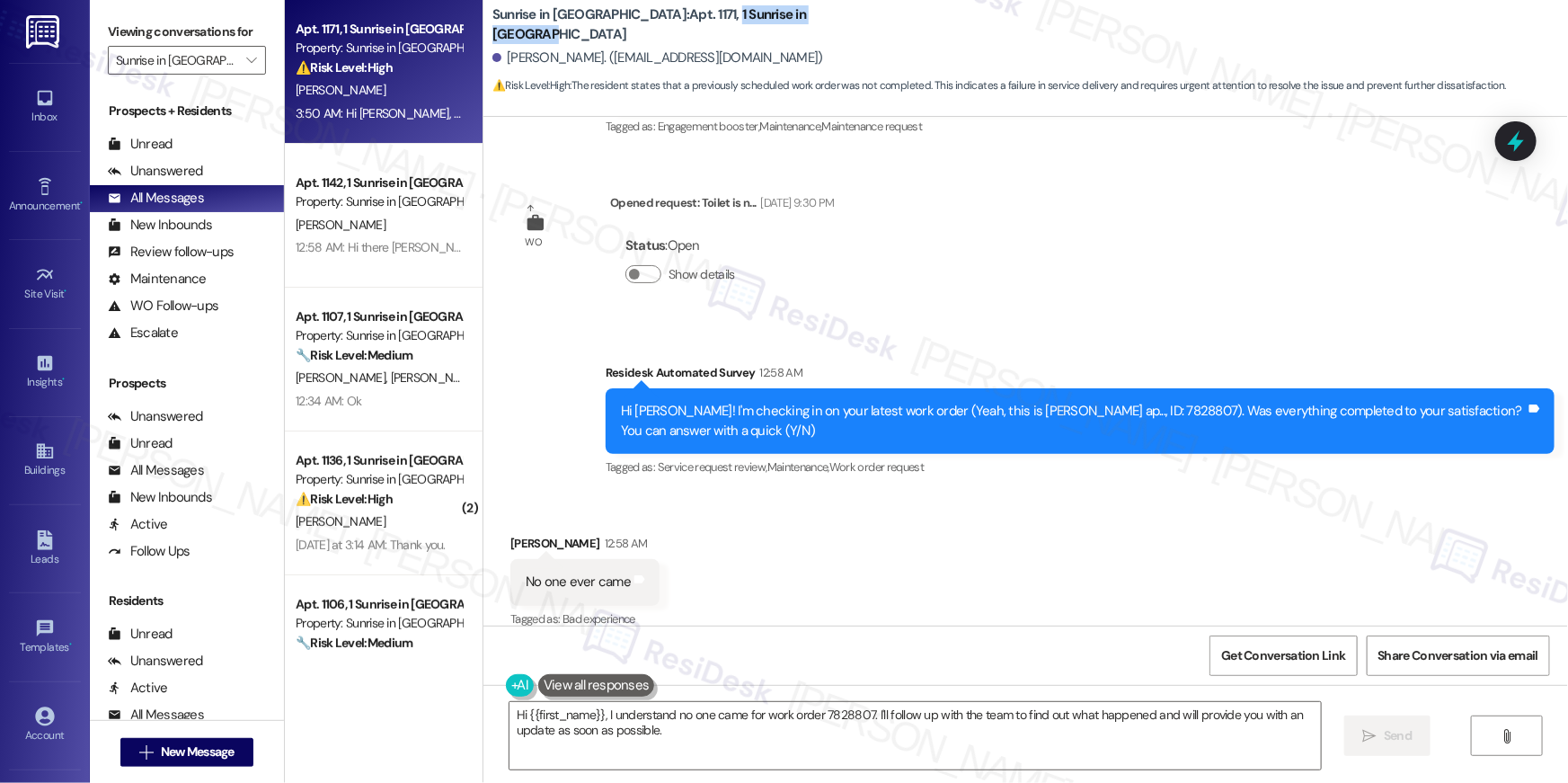
click at [654, 29] on div "Sunrise in [GEOGRAPHIC_DATA]: Apt. 1171, 1 Sunrise in [GEOGRAPHIC_DATA]" at bounding box center [672, 24] width 360 height 22
click at [250, 55] on button "" at bounding box center [252, 60] width 29 height 29
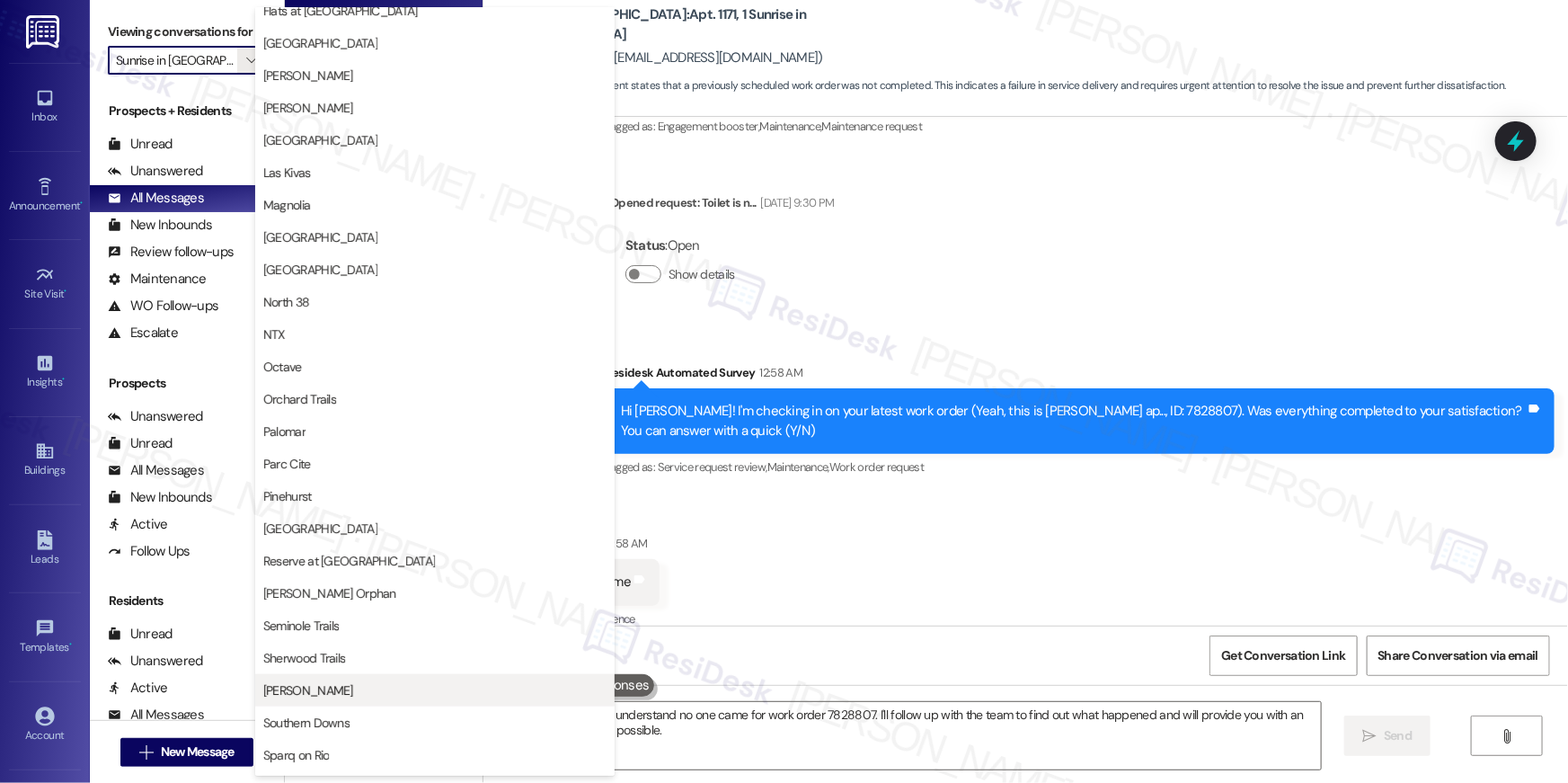
scroll to position [722, 0]
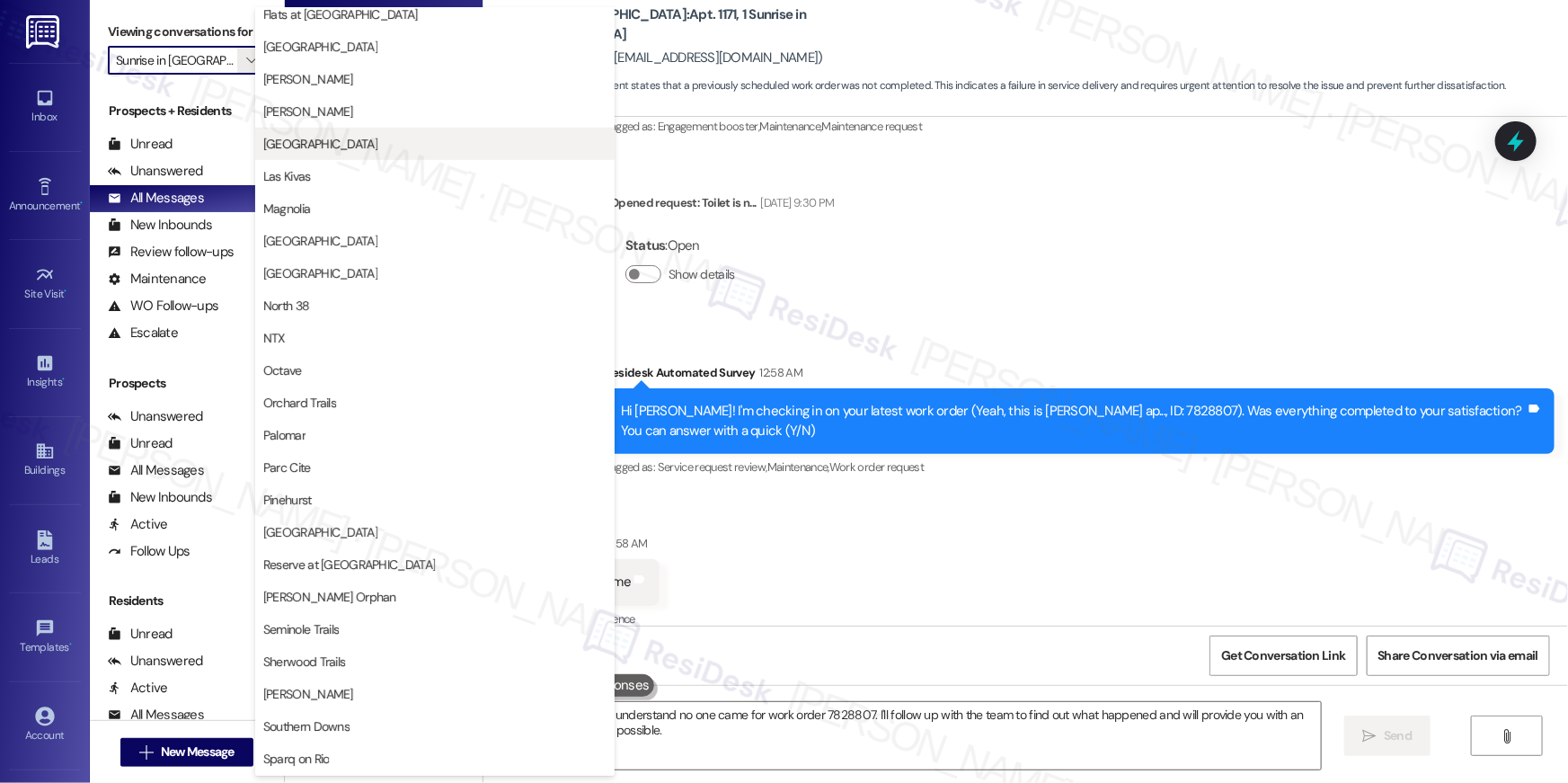
click at [318, 144] on span "[GEOGRAPHIC_DATA]" at bounding box center [320, 144] width 114 height 18
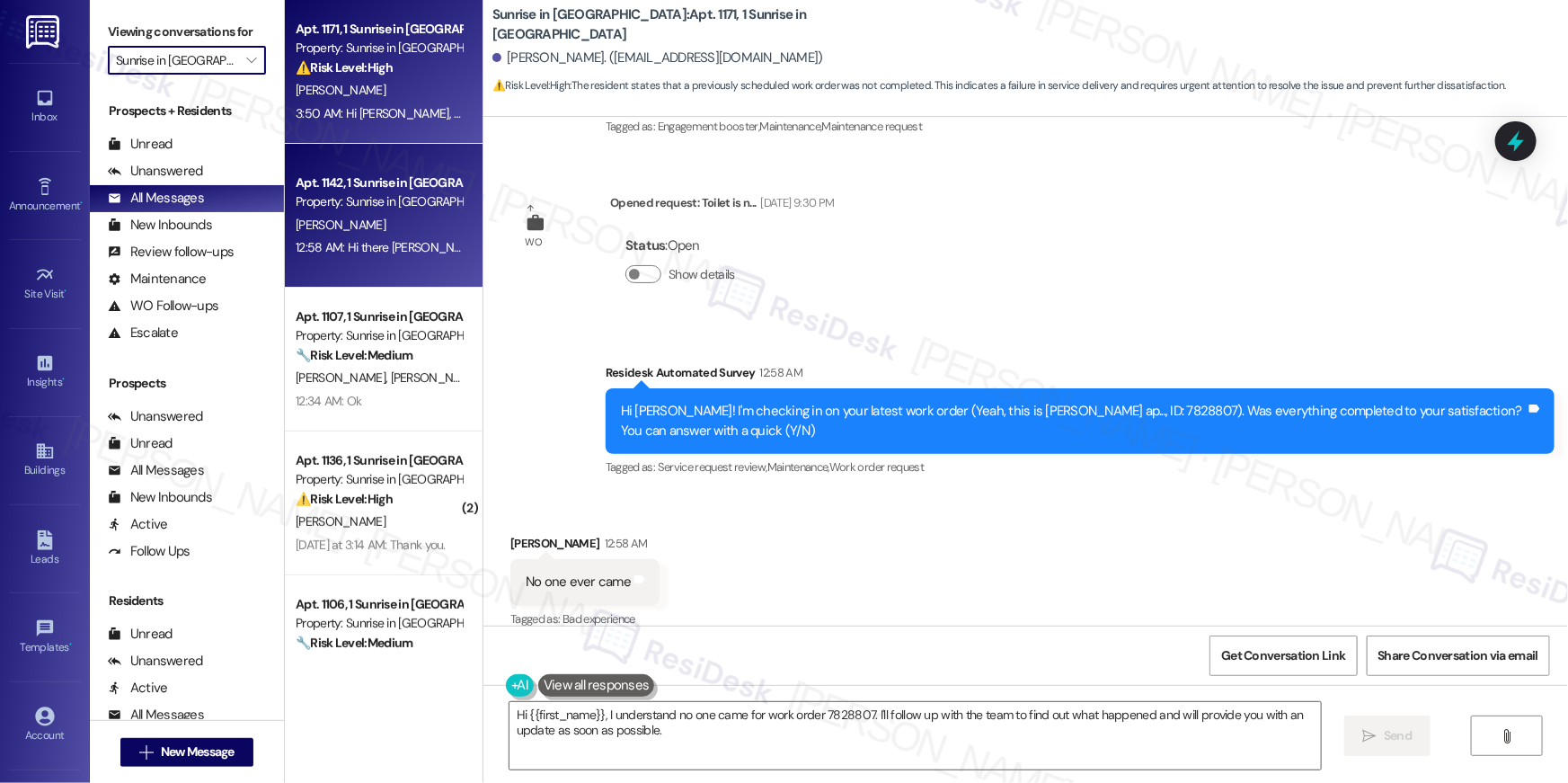
type input "[GEOGRAPHIC_DATA]"
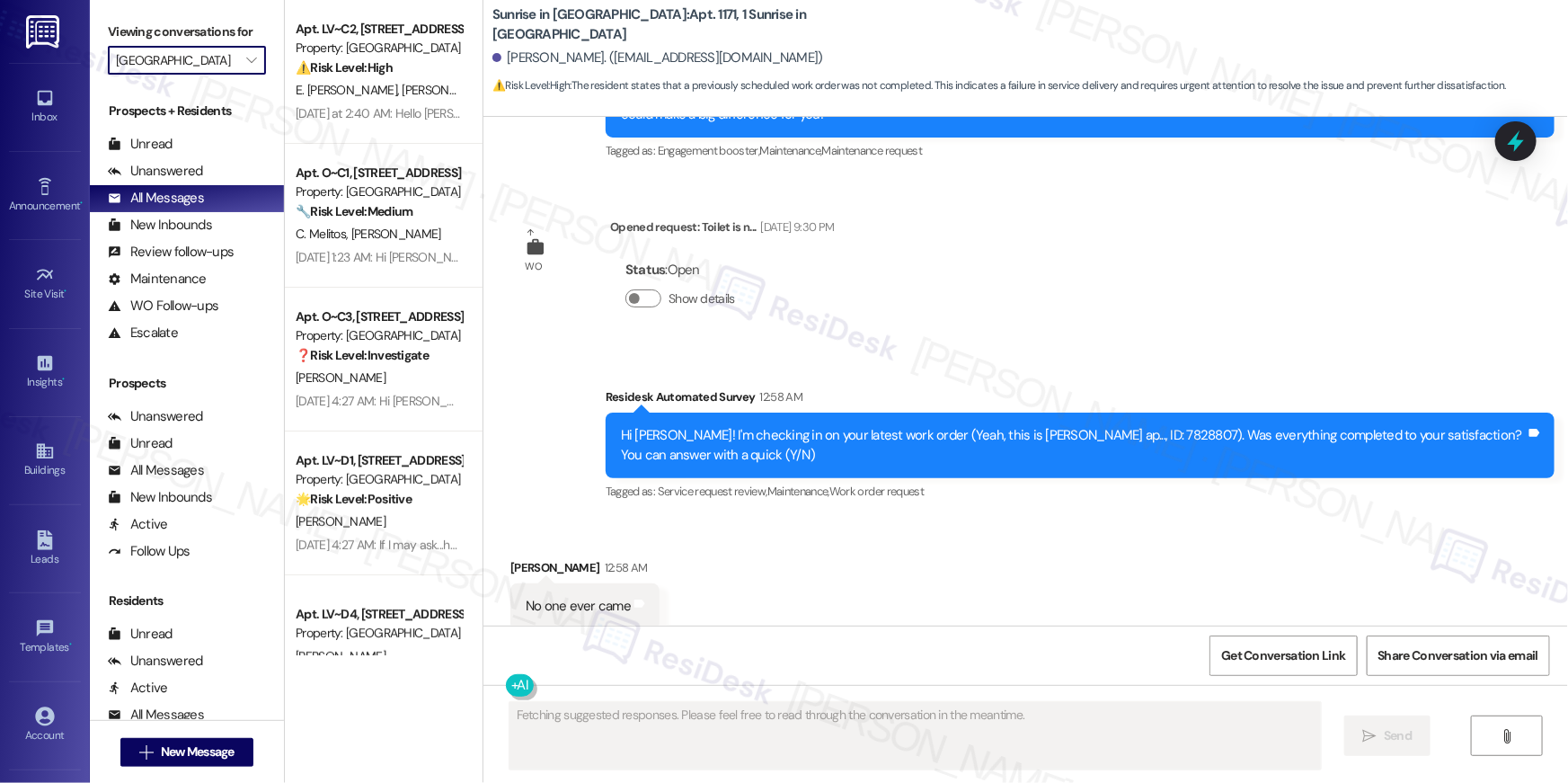
scroll to position [938, 0]
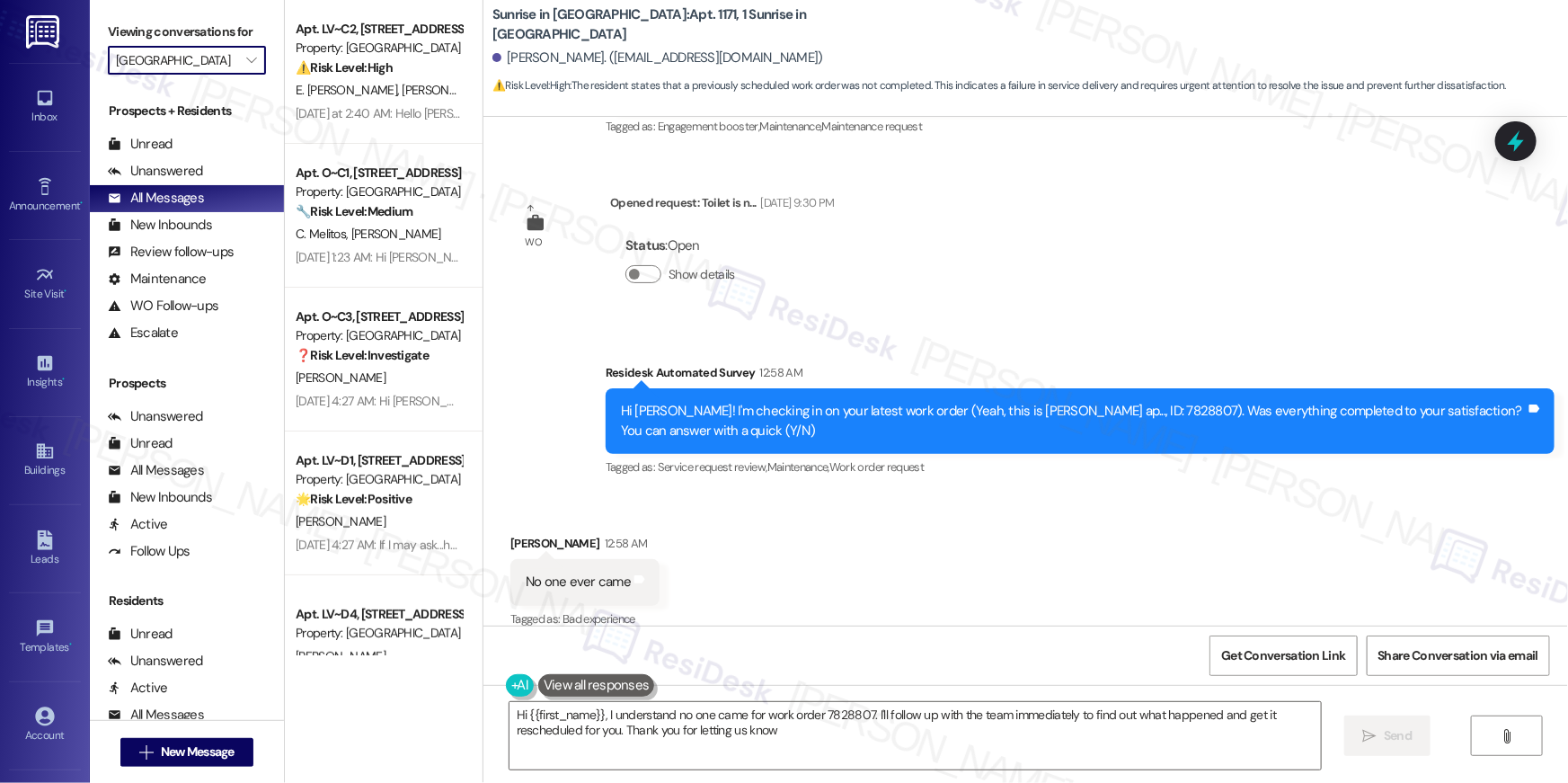
type textarea "Hi {{first_name}}, I understand no one came for work order 7828807. I'll follow…"
click at [812, 35] on div "Sunrise in [GEOGRAPHIC_DATA]: Apt. 1171, 1 Sunrise in [PERSON_NAME] [PERSON_NAM…" at bounding box center [1030, 50] width 1076 height 90
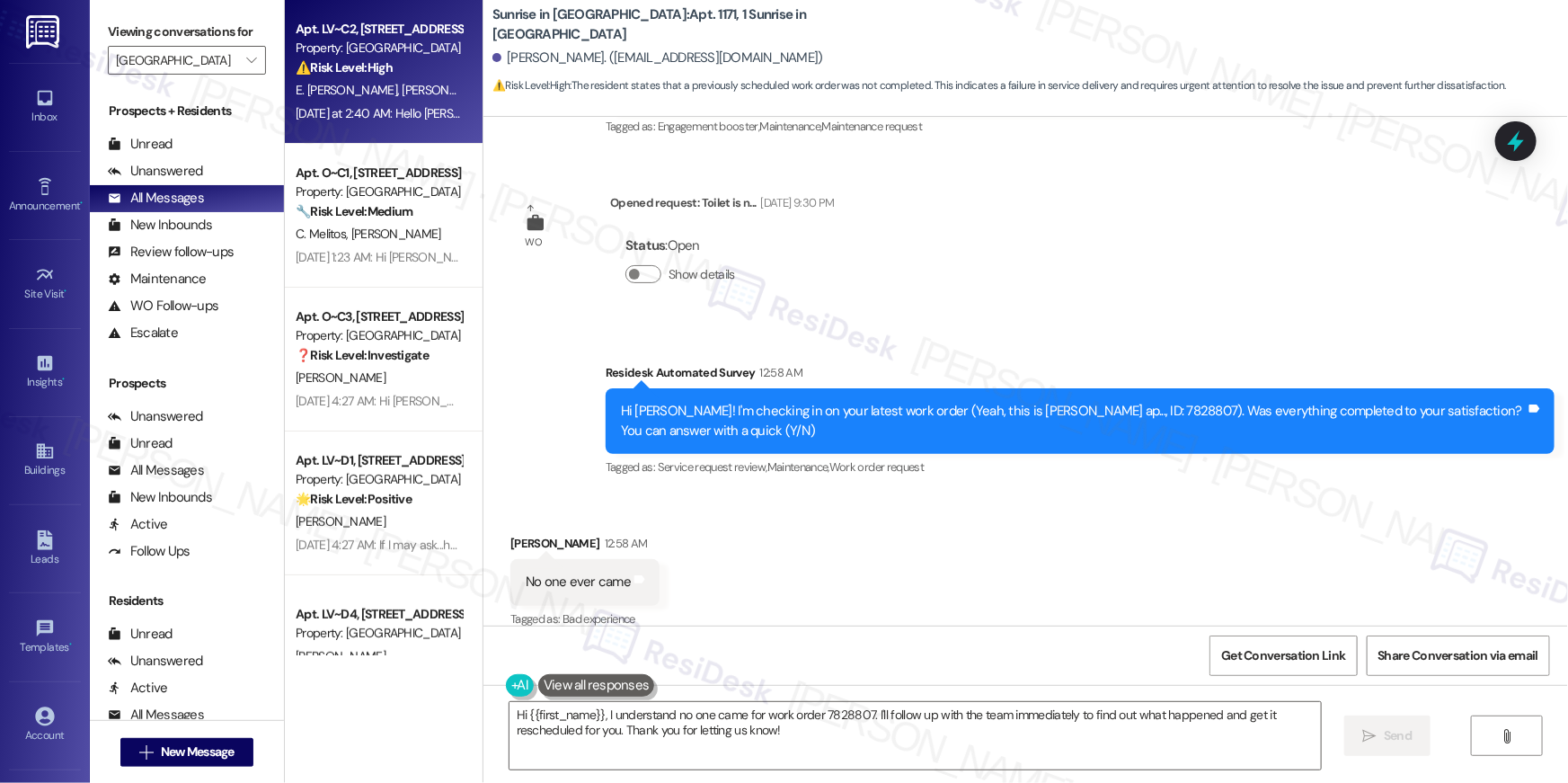
click at [365, 64] on strong "⚠️ Risk Level: High" at bounding box center [344, 67] width 97 height 17
type textarea "Fetching suggested responses. Please feel free to read through the conversation…"
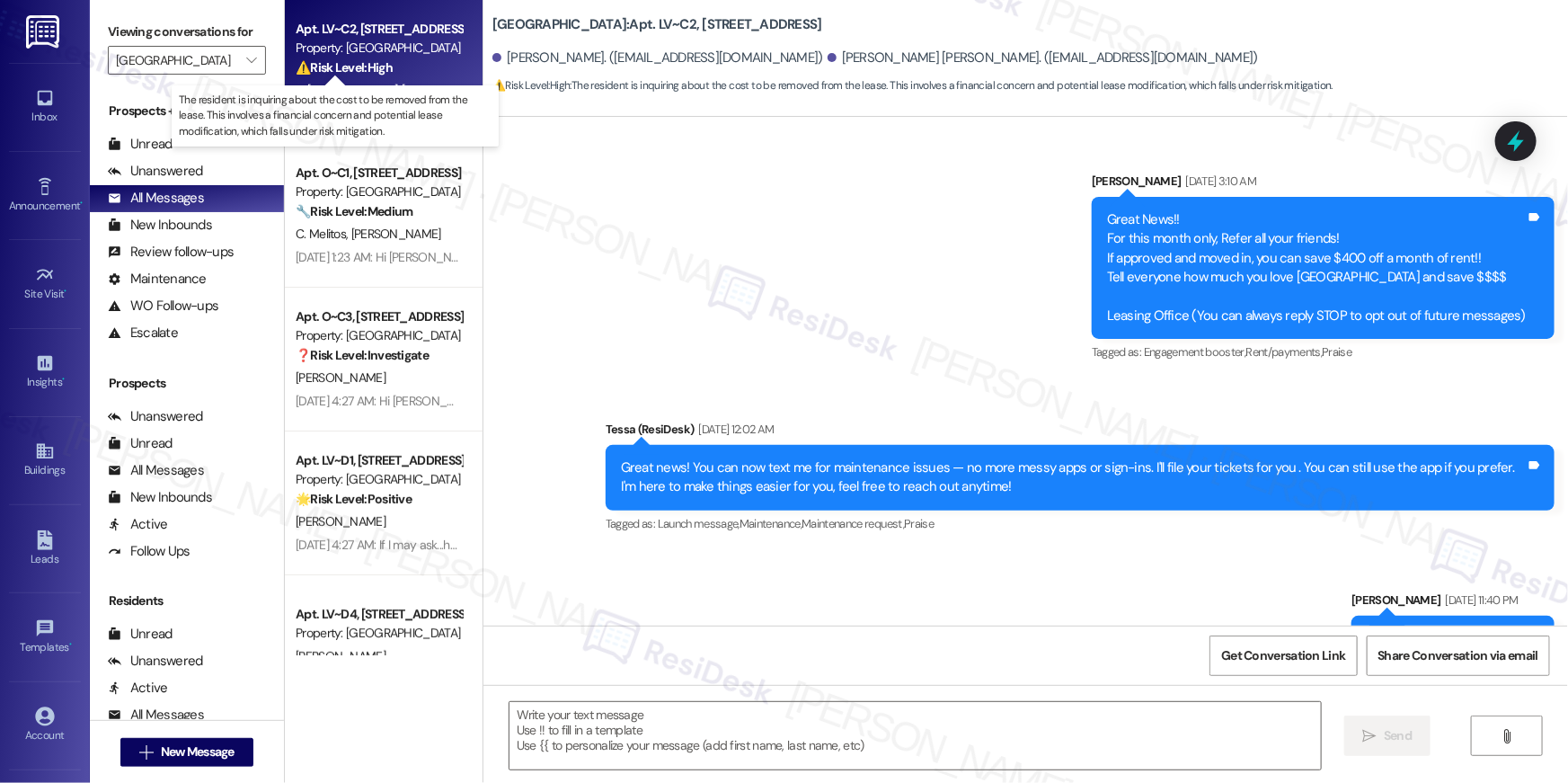
scroll to position [3431, 0]
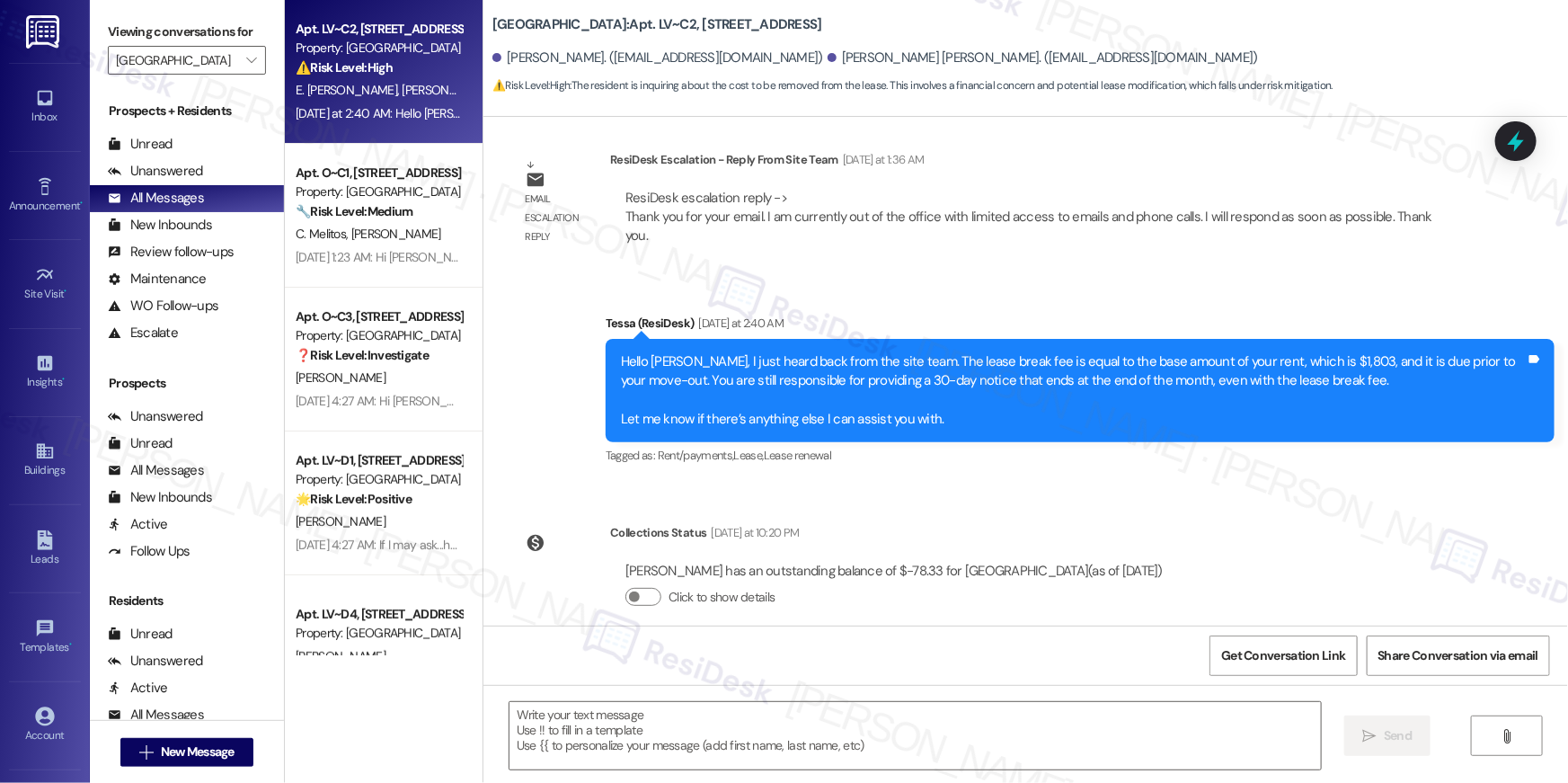
type textarea "Fetching suggested responses. Please feel free to read through the conversation…"
drag, startPoint x: 802, startPoint y: 26, endPoint x: 643, endPoint y: 24, distance: 159.0
click at [643, 24] on div "[GEOGRAPHIC_DATA]: Apt. LV~C2, [STREET_ADDRESS]" at bounding box center [672, 24] width 360 height 22
click at [246, 54] on icon "" at bounding box center [251, 60] width 10 height 15
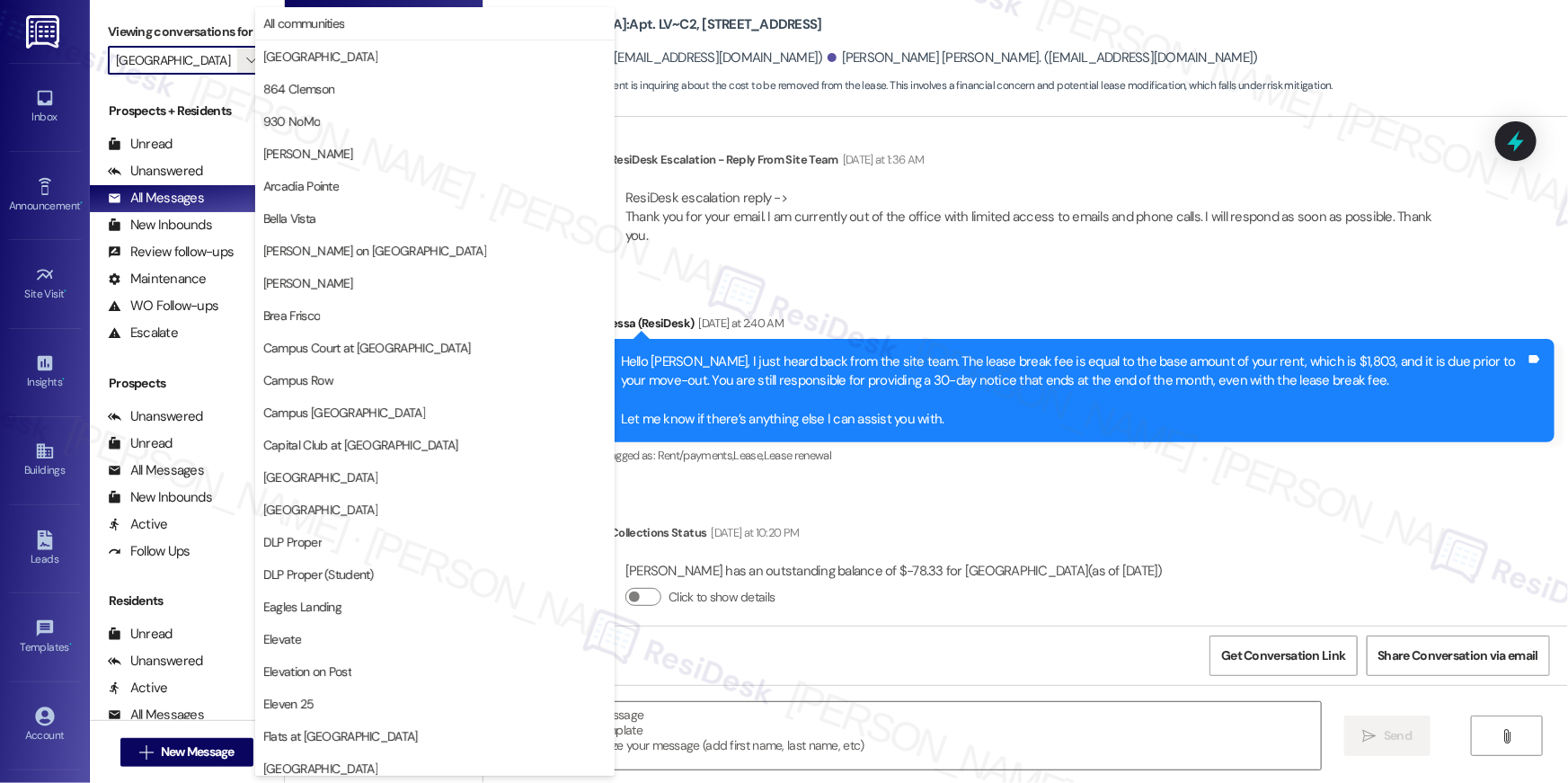
scroll to position [616, 0]
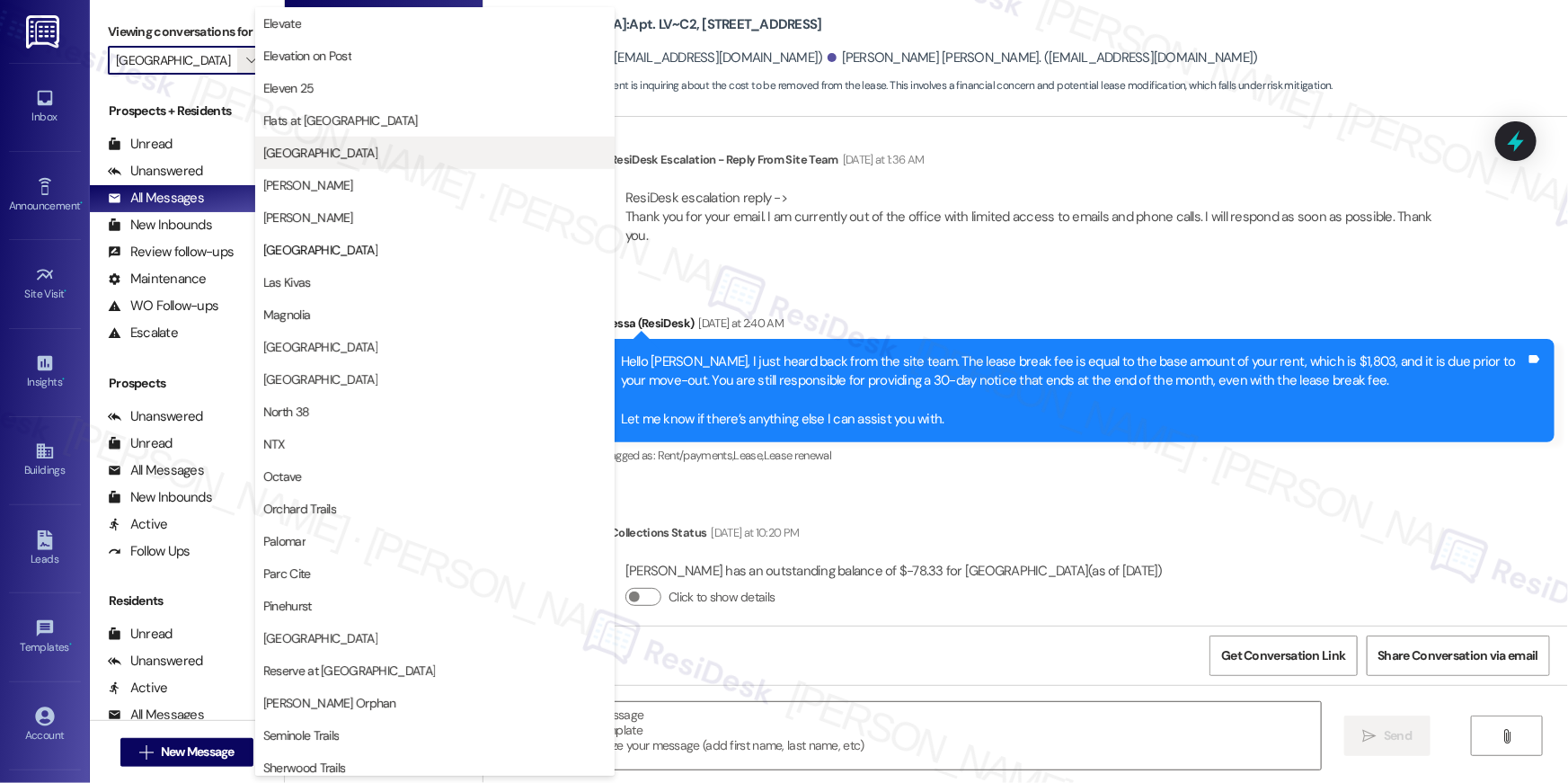
click at [325, 159] on span "[GEOGRAPHIC_DATA]" at bounding box center [320, 153] width 114 height 18
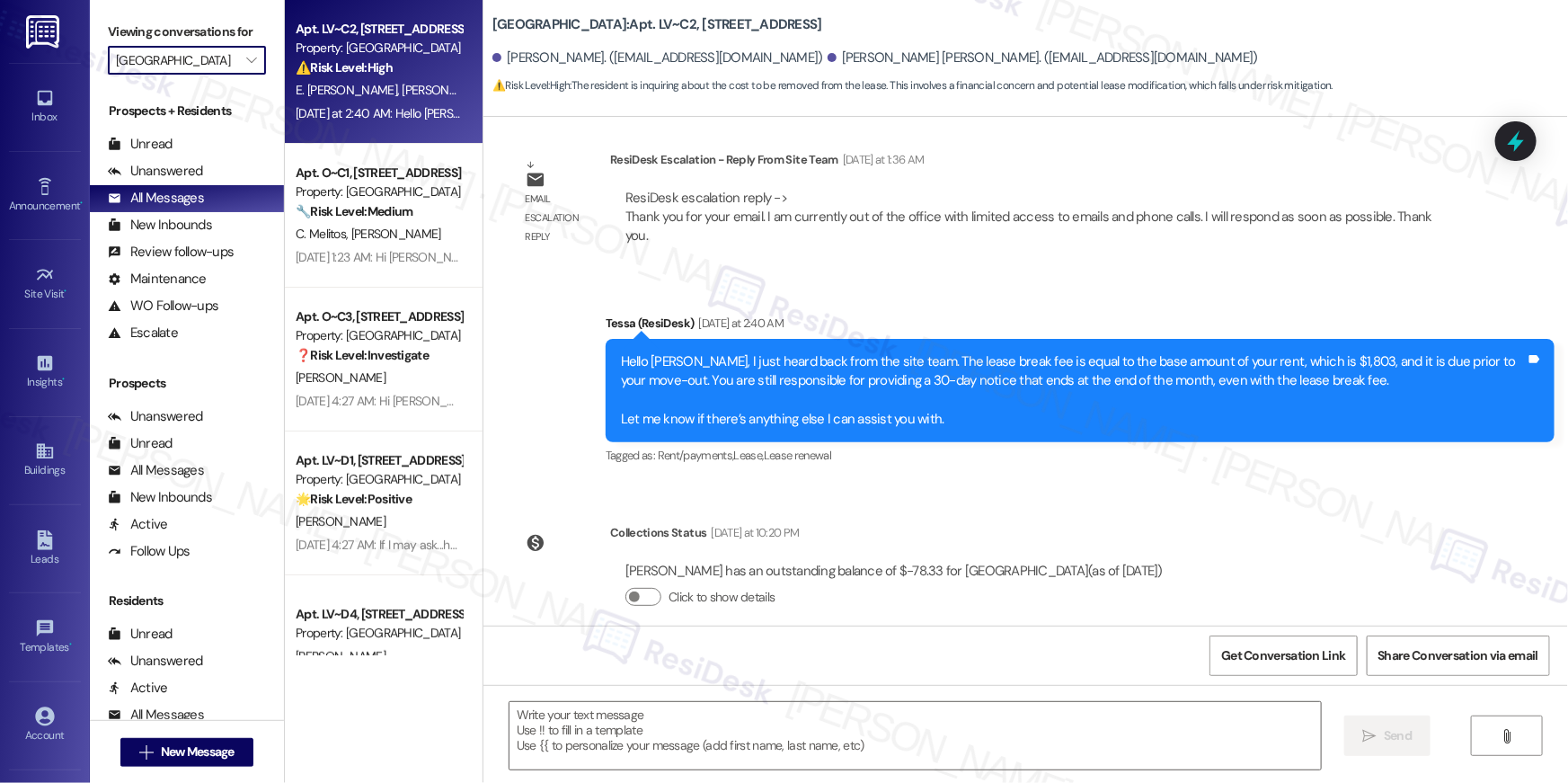
type input "[GEOGRAPHIC_DATA]"
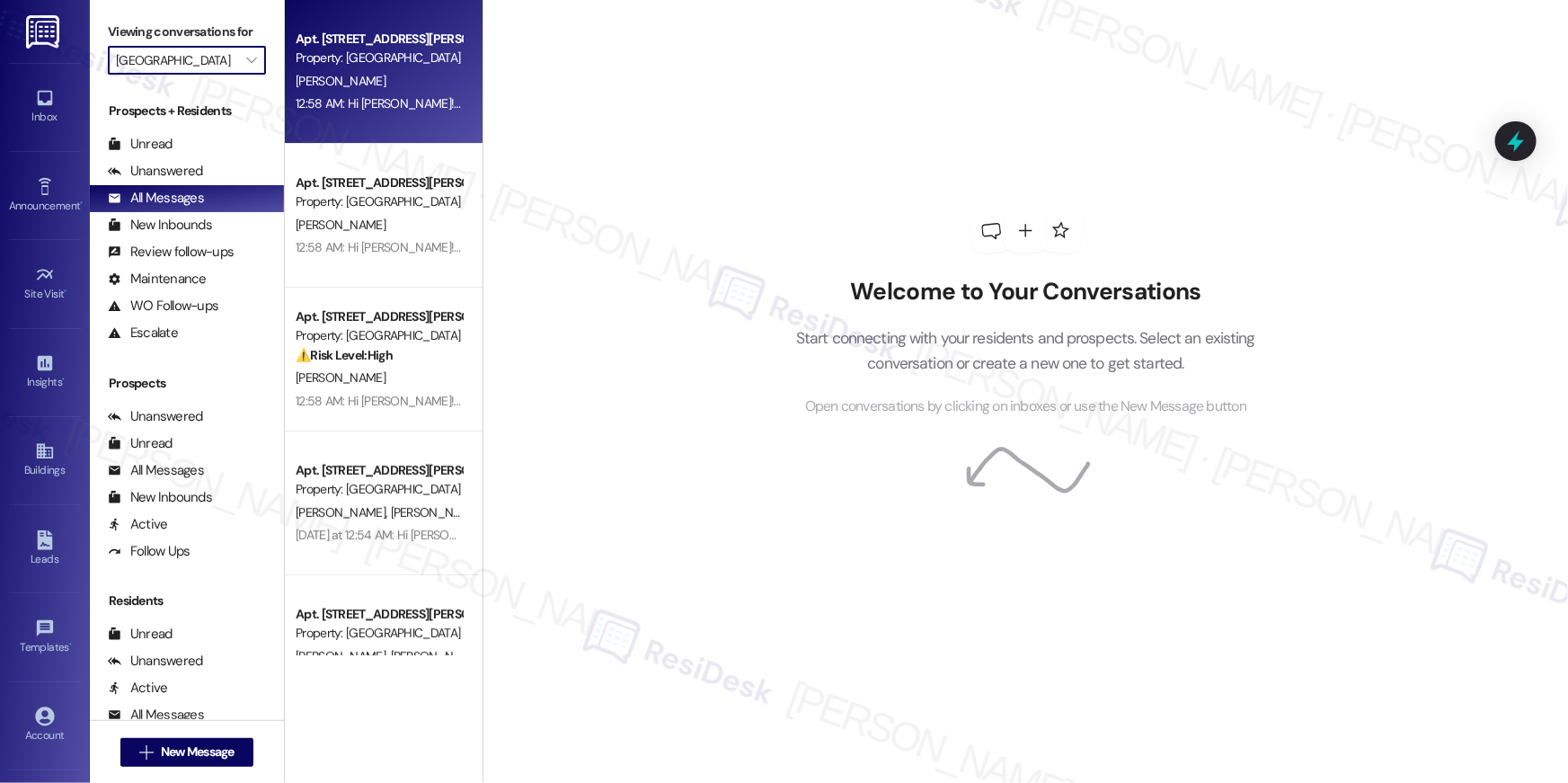
click at [359, 82] on div "[PERSON_NAME]" at bounding box center [378, 81] width 170 height 22
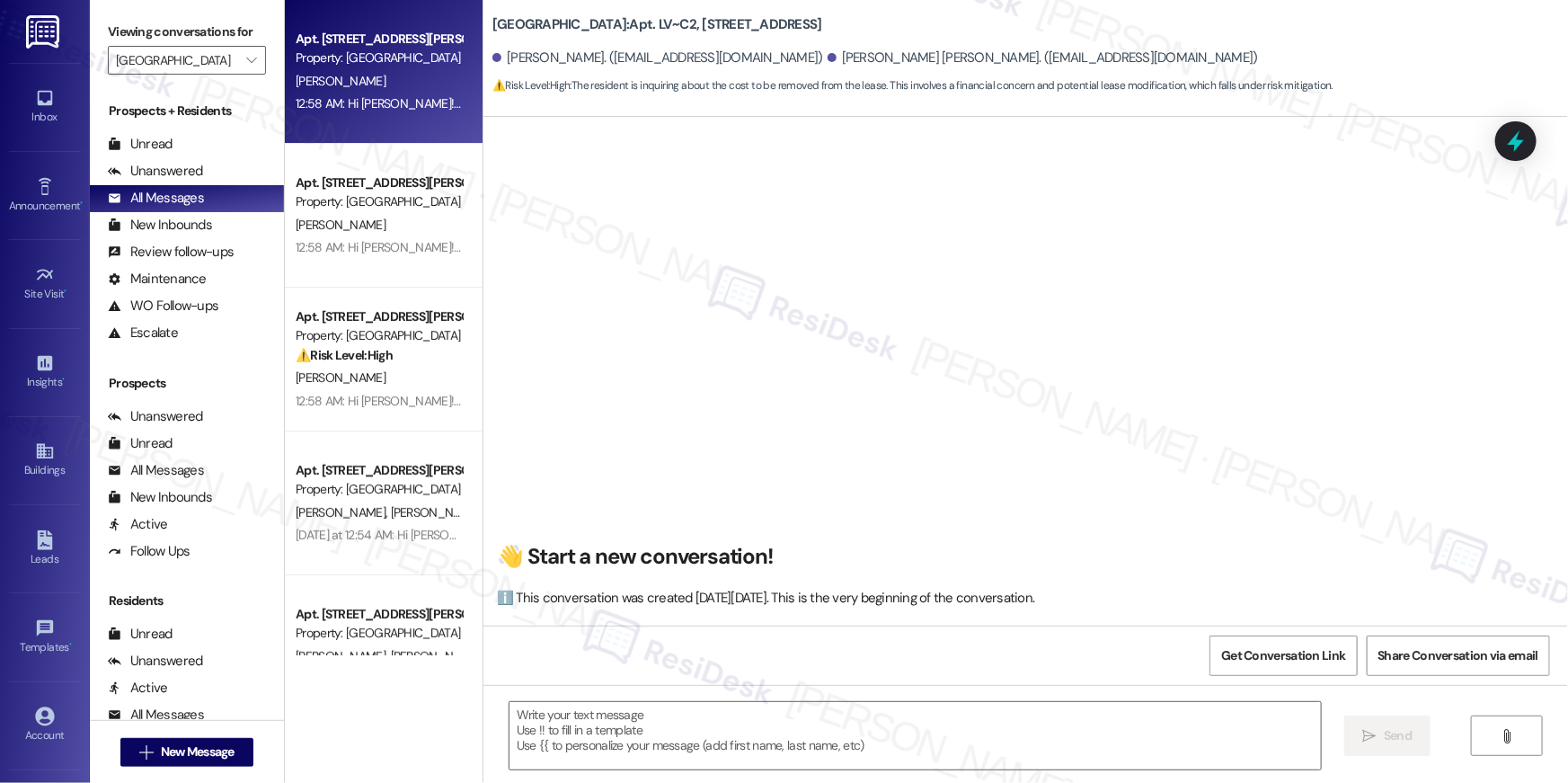
click at [359, 82] on div "[PERSON_NAME]" at bounding box center [378, 81] width 170 height 22
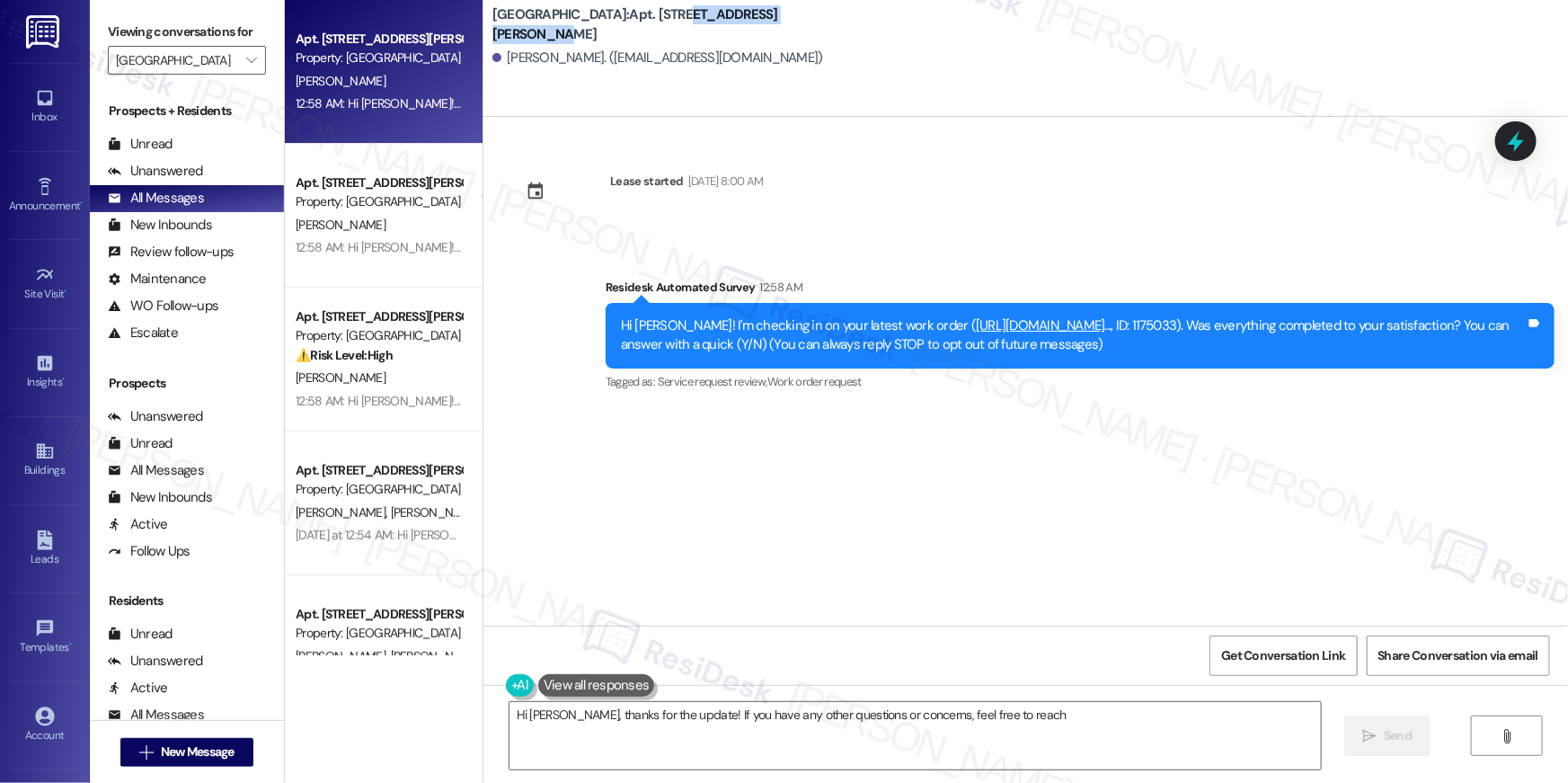
drag, startPoint x: 799, startPoint y: 28, endPoint x: 647, endPoint y: 32, distance: 152.1
click at [647, 32] on div "[GEOGRAPHIC_DATA]: Apt. 120, [STREET_ADDRESS][PERSON_NAME]" at bounding box center [672, 24] width 360 height 22
type textarea "Hi [PERSON_NAME], thanks for the update! If you have any other questions or con…"
